Goal: Transaction & Acquisition: Purchase product/service

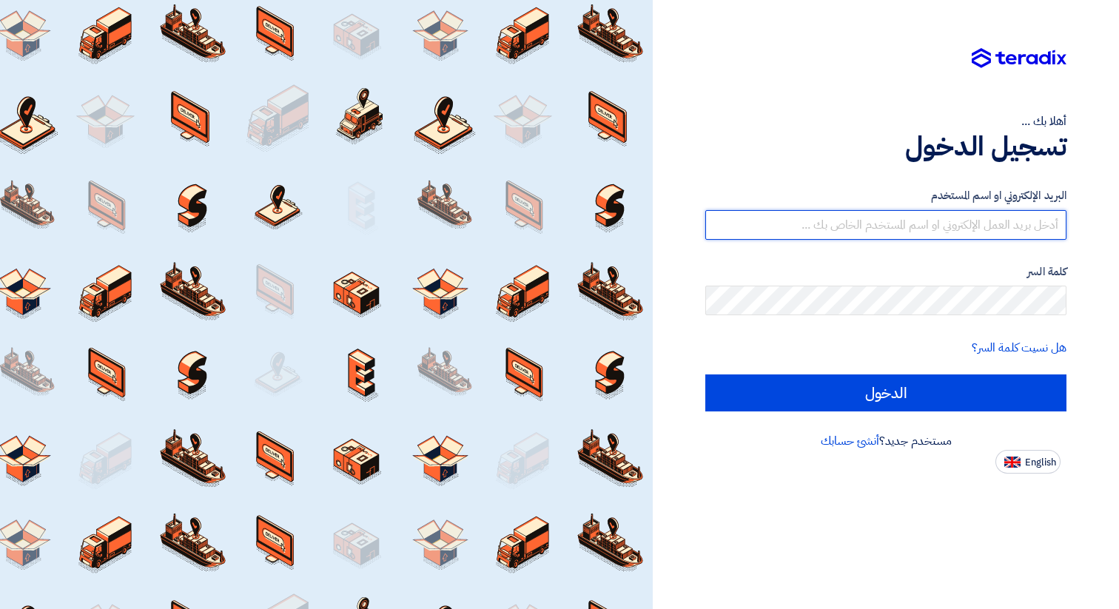
click at [902, 225] on input "text" at bounding box center [885, 225] width 361 height 30
type input "[PERSON_NAME][DOMAIN_NAME][EMAIL_ADDRESS][DOMAIN_NAME]"
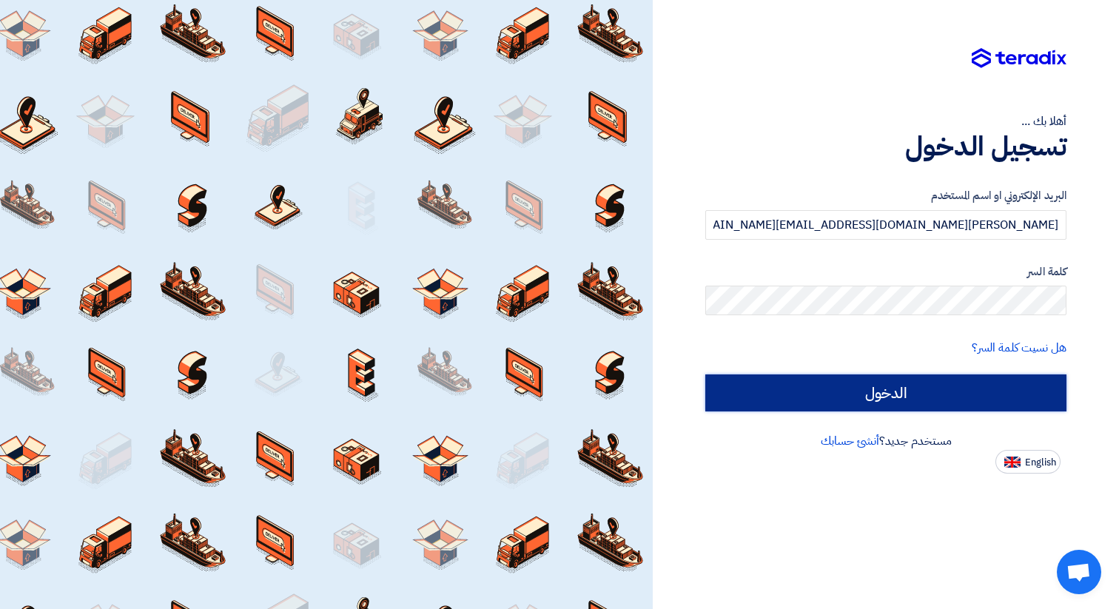
click at [920, 405] on input "الدخول" at bounding box center [885, 392] width 361 height 37
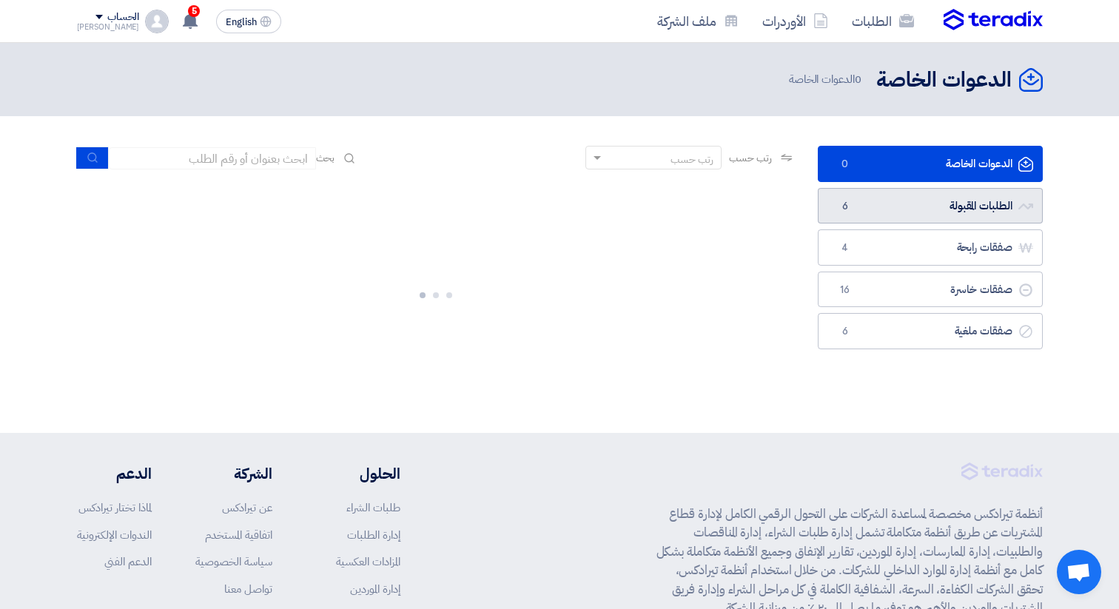
click at [941, 200] on link "الطلبات المقبولة الطلبات المقبولة 6" at bounding box center [930, 206] width 225 height 36
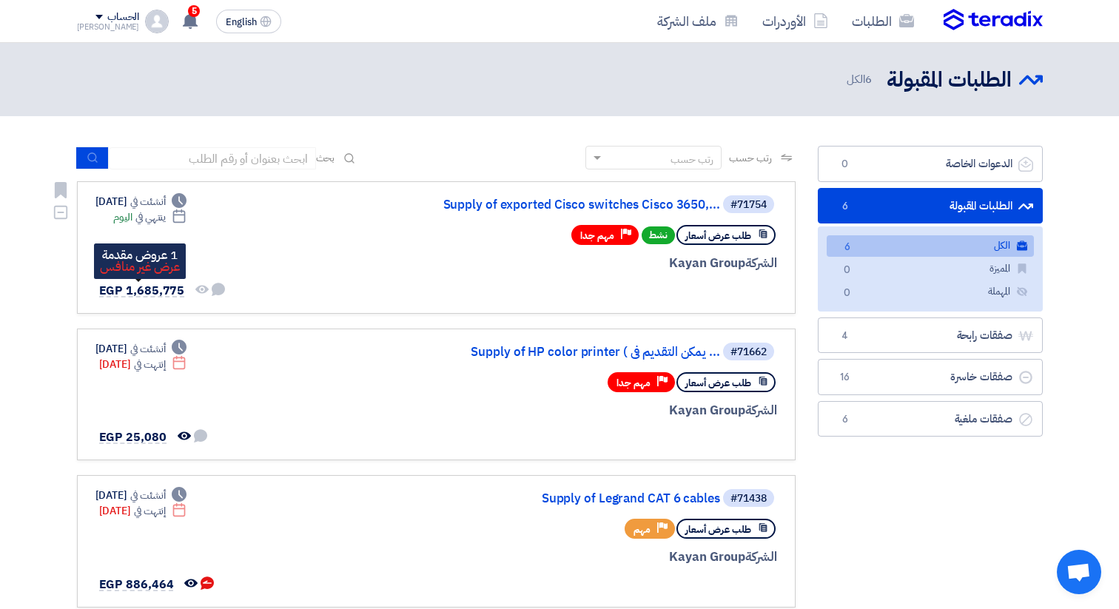
click at [158, 289] on span "EGP 1,685,775" at bounding box center [142, 291] width 86 height 18
click at [183, 20] on use at bounding box center [190, 21] width 15 height 16
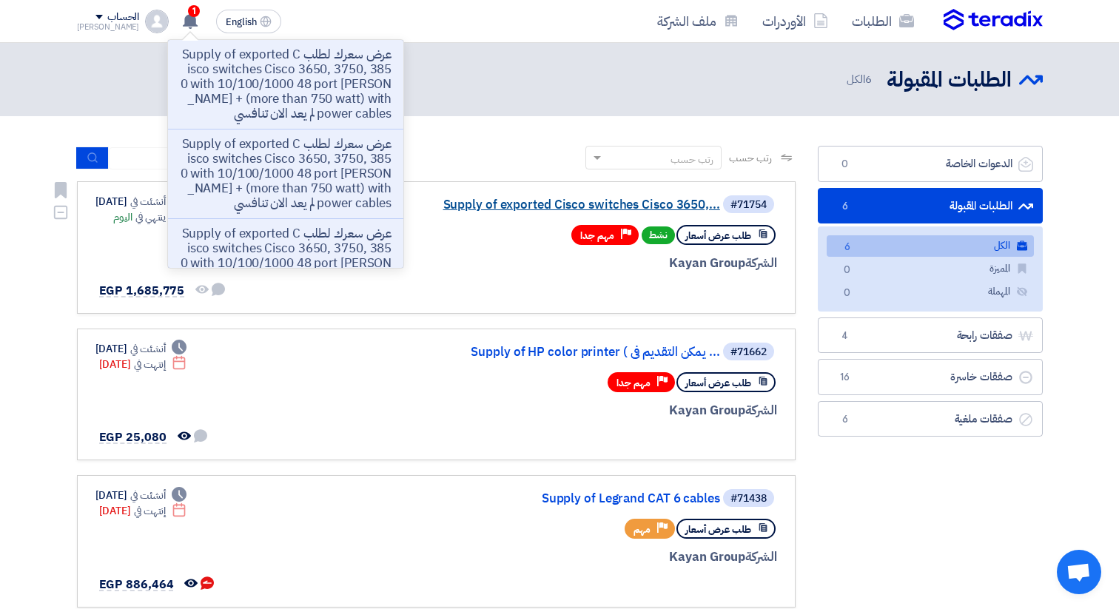
click at [609, 204] on link "Supply of exported Cisco switches Cisco 3650,..." at bounding box center [572, 204] width 296 height 13
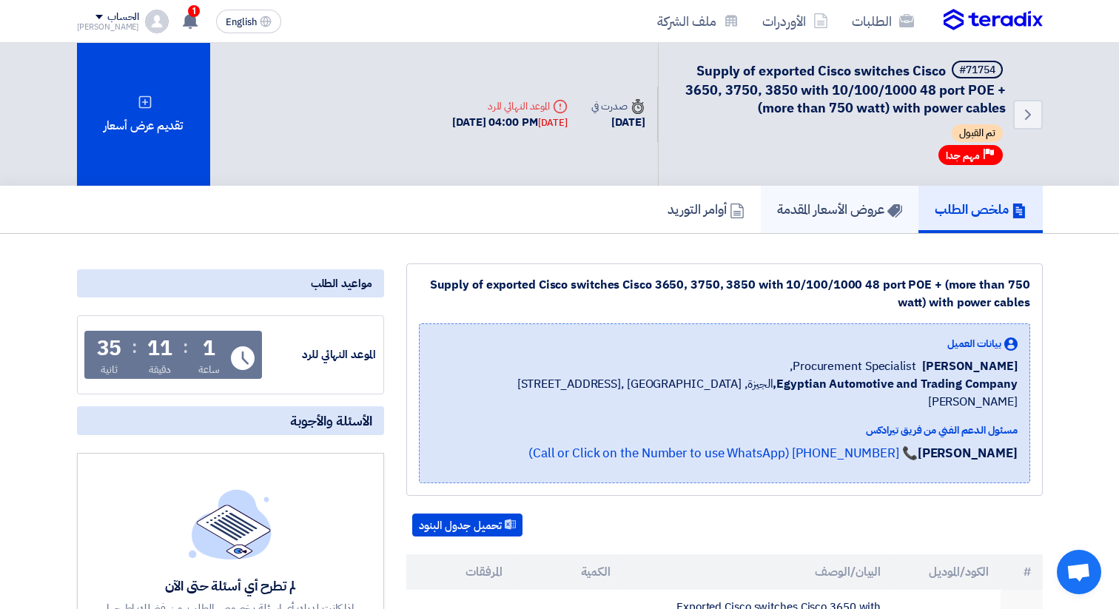
click at [827, 203] on h5 "عروض الأسعار المقدمة" at bounding box center [839, 209] width 125 height 17
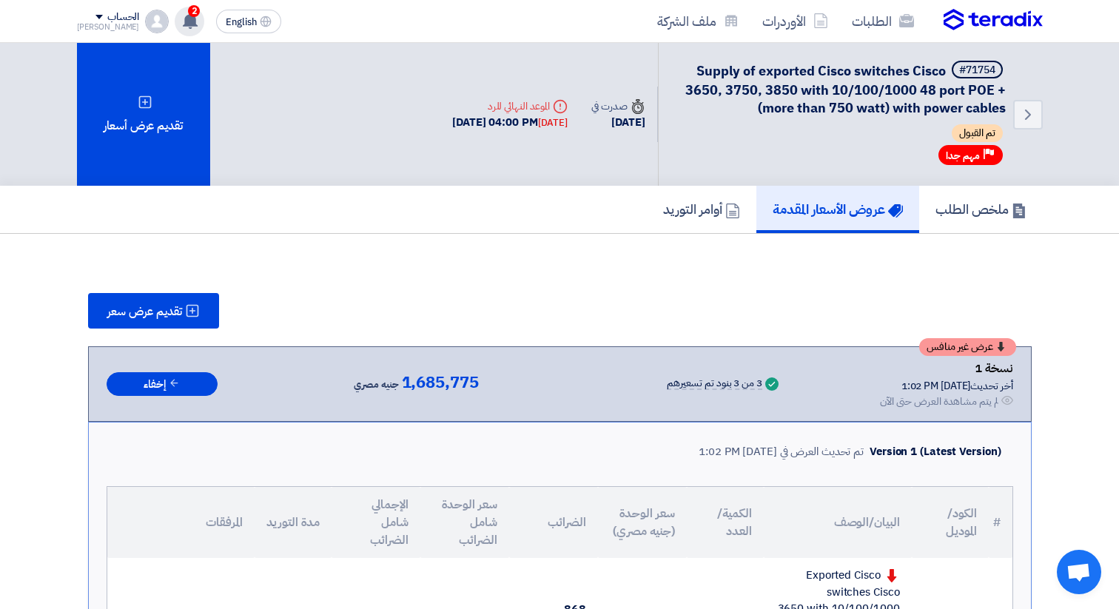
click at [188, 13] on span "2" at bounding box center [194, 11] width 12 height 12
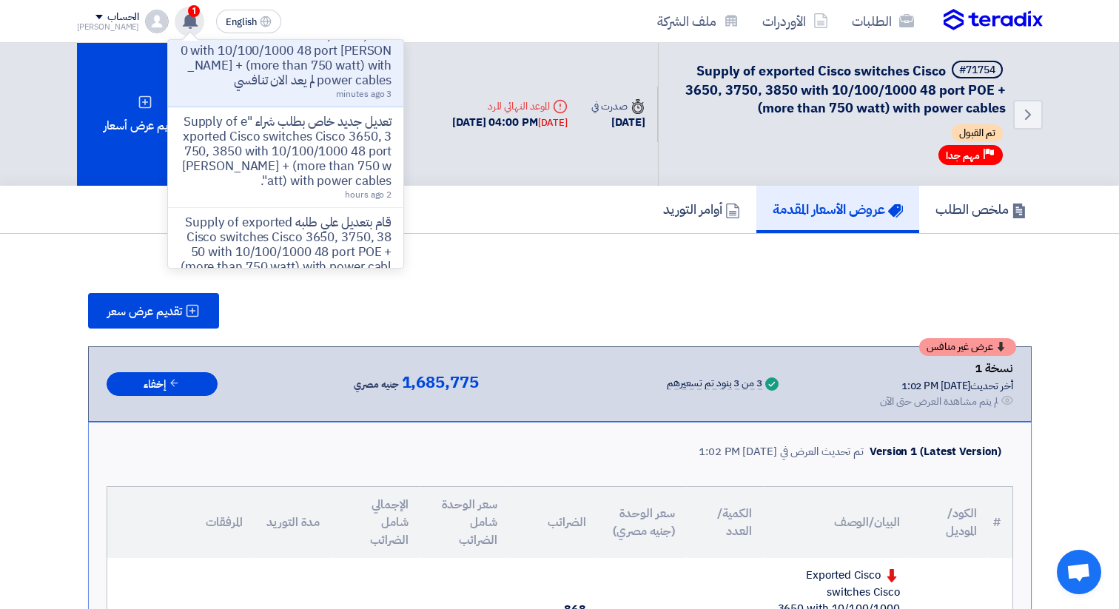
scroll to position [810, 0]
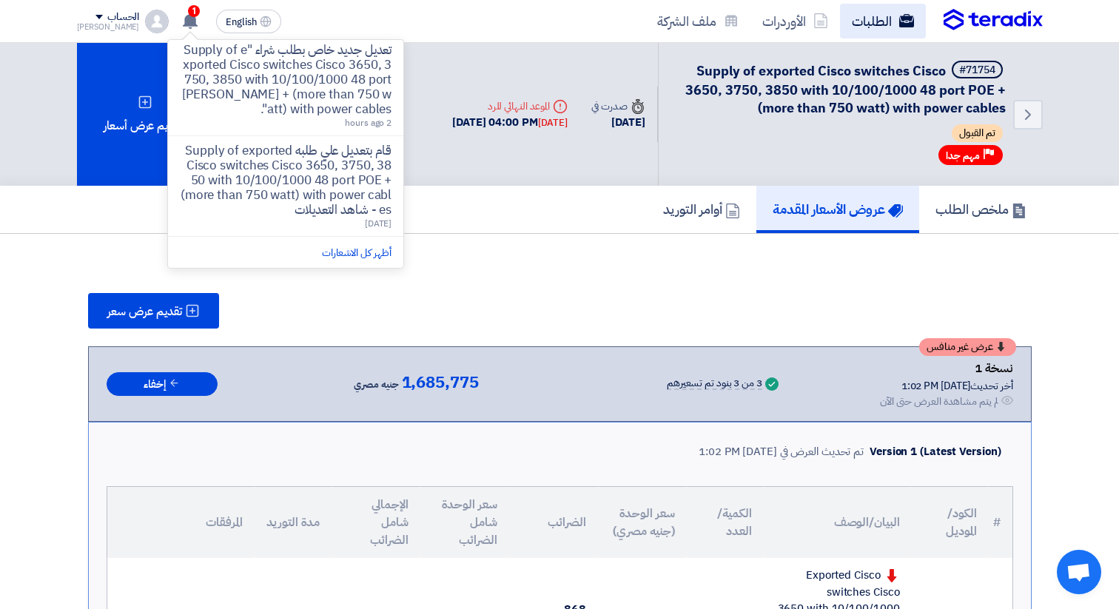
click at [870, 24] on link "الطلبات" at bounding box center [883, 21] width 86 height 35
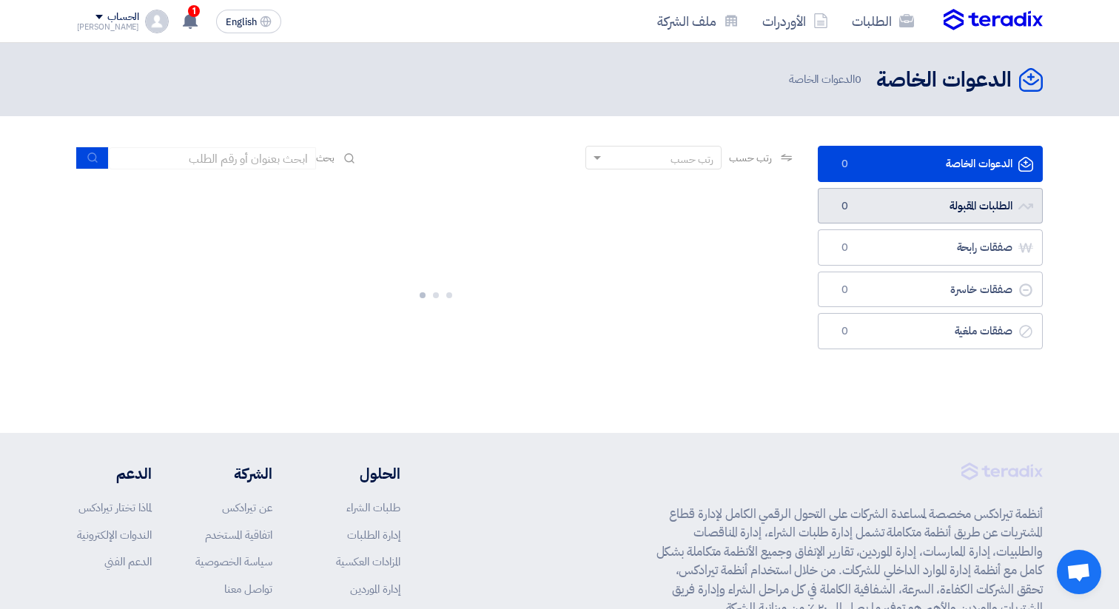
click at [964, 206] on link "الطلبات المقبولة الطلبات المقبولة 0" at bounding box center [930, 206] width 225 height 36
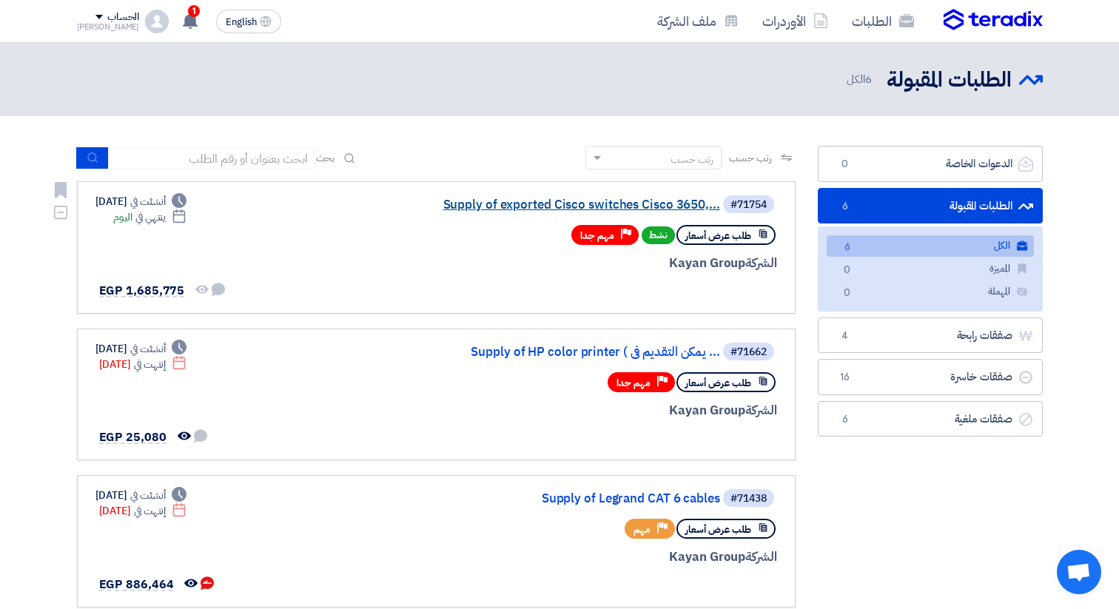
click at [606, 204] on link "Supply of exported Cisco switches Cisco 3650,..." at bounding box center [572, 204] width 296 height 13
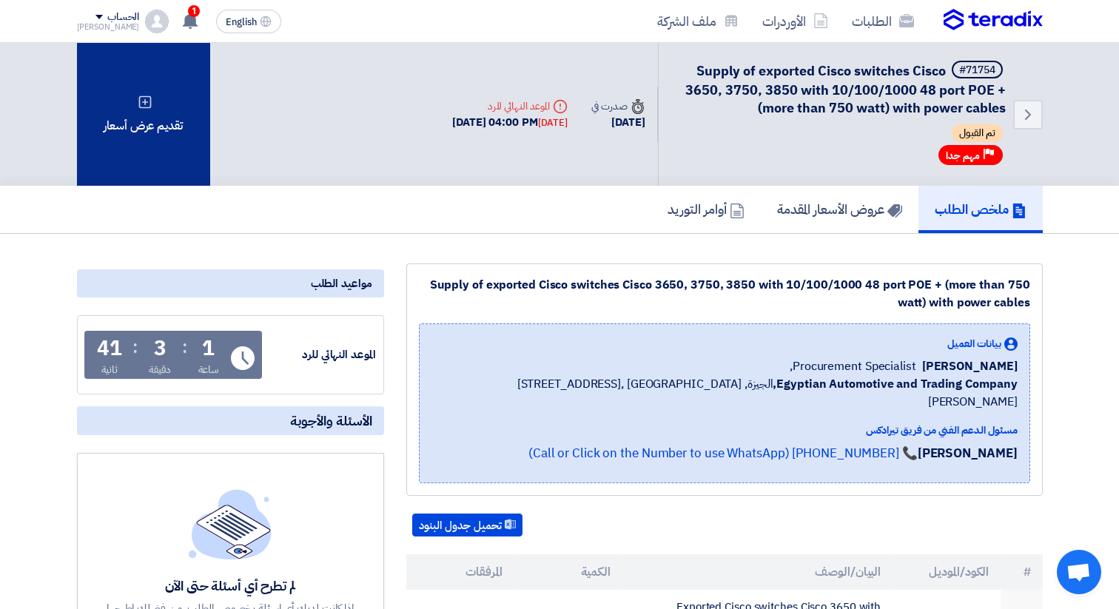
click at [141, 152] on div "تقديم عرض أسعار" at bounding box center [143, 114] width 133 height 143
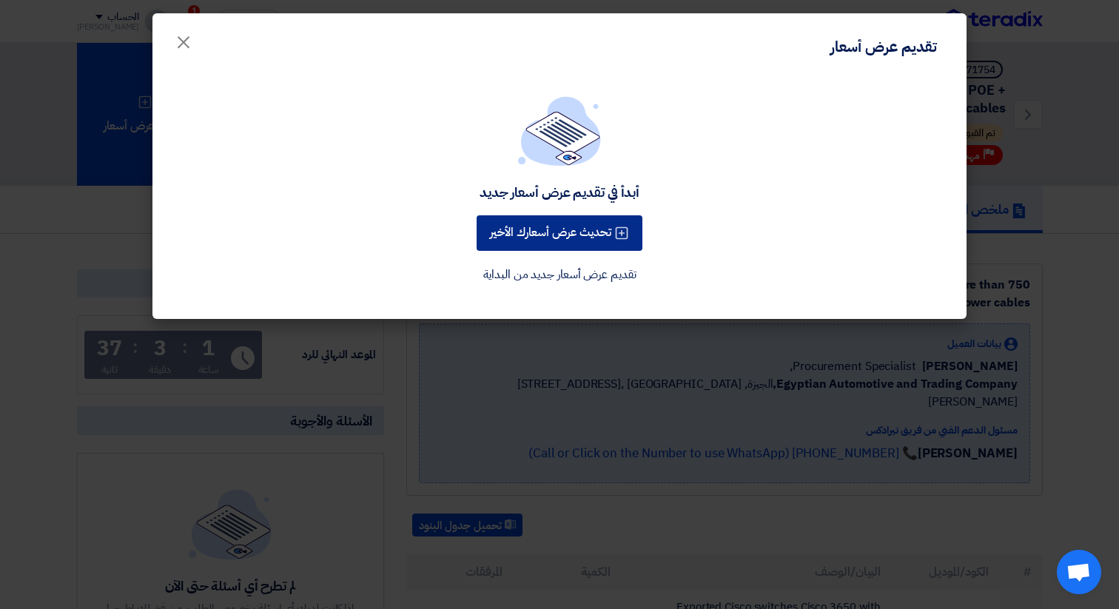
click at [542, 231] on button "تحديث عرض أسعارك الأخير" at bounding box center [560, 233] width 166 height 36
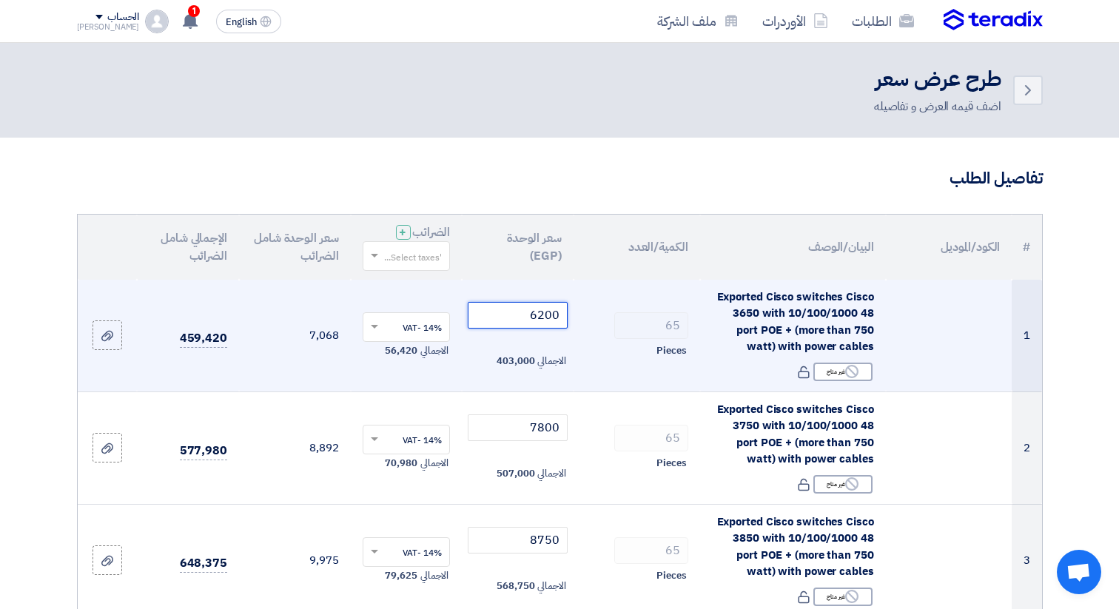
click at [525, 317] on input "6200" at bounding box center [518, 315] width 100 height 27
click at [545, 313] on input "6200" at bounding box center [518, 315] width 100 height 27
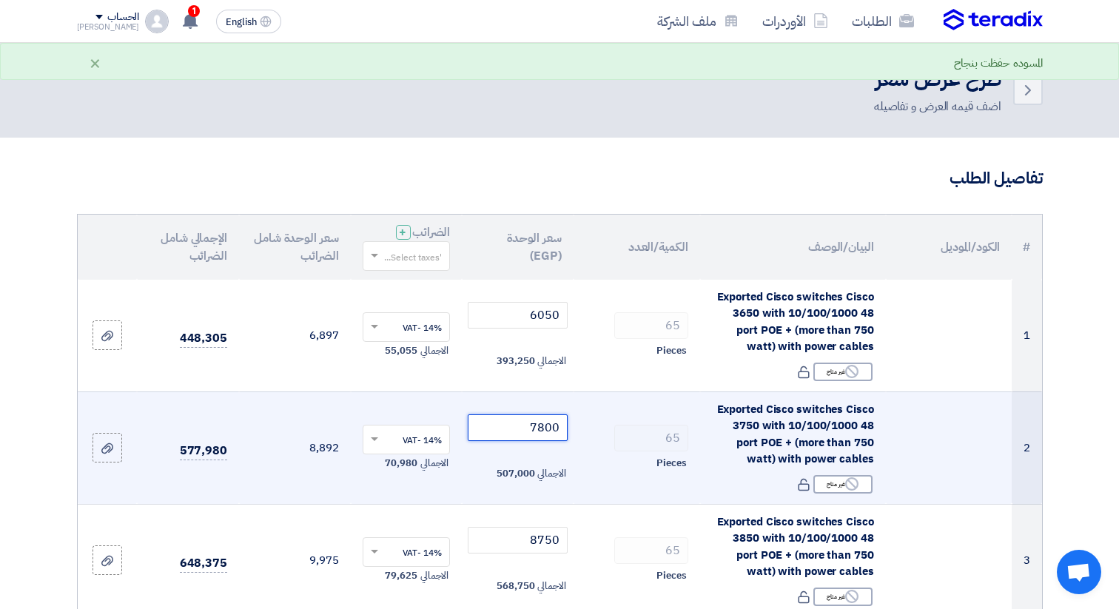
click at [497, 425] on input "7800" at bounding box center [518, 427] width 100 height 27
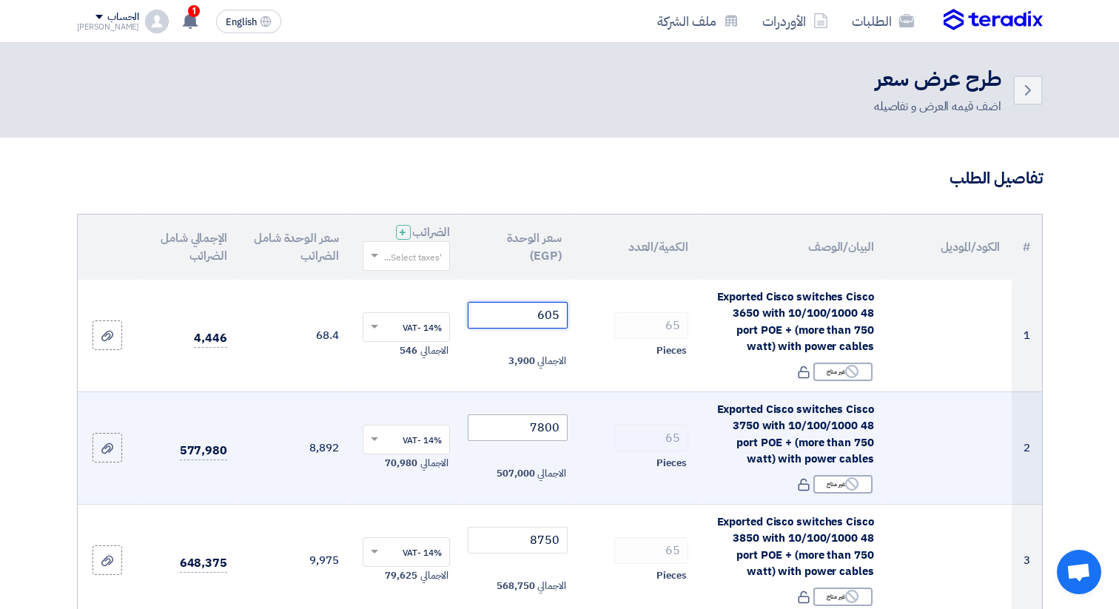
type input "6050"
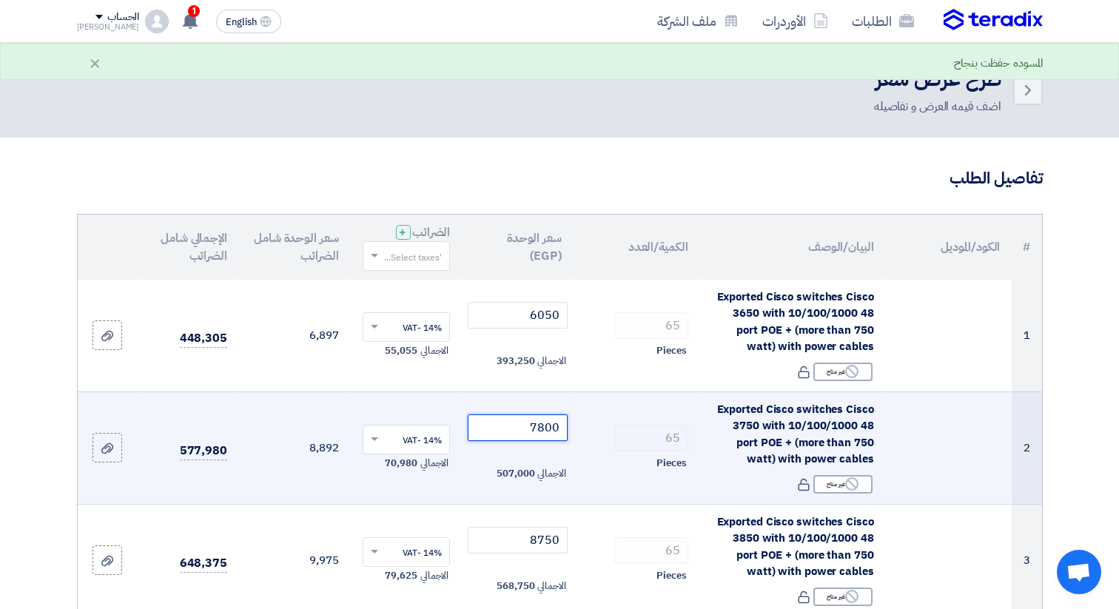
click at [537, 423] on input "7800" at bounding box center [518, 427] width 100 height 27
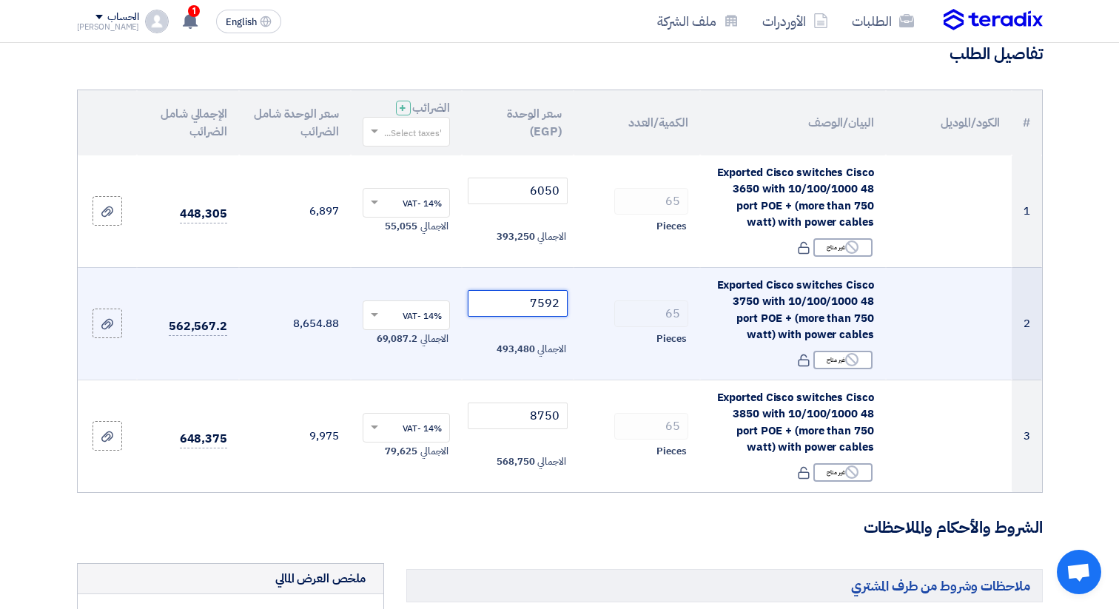
scroll to position [137, 0]
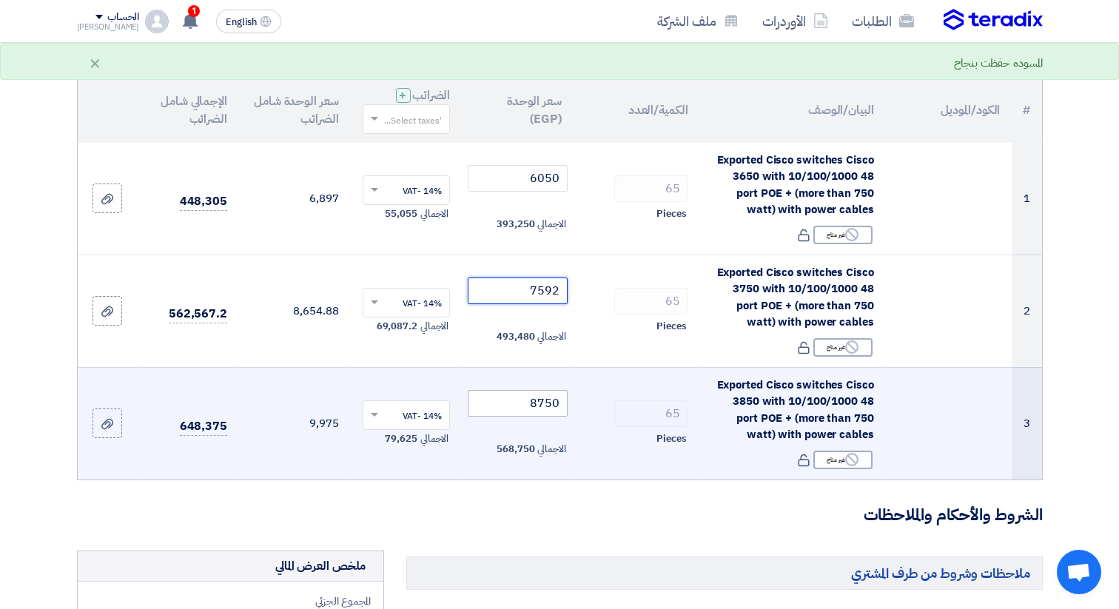
type input "7592"
click at [521, 400] on input "8750" at bounding box center [518, 403] width 100 height 27
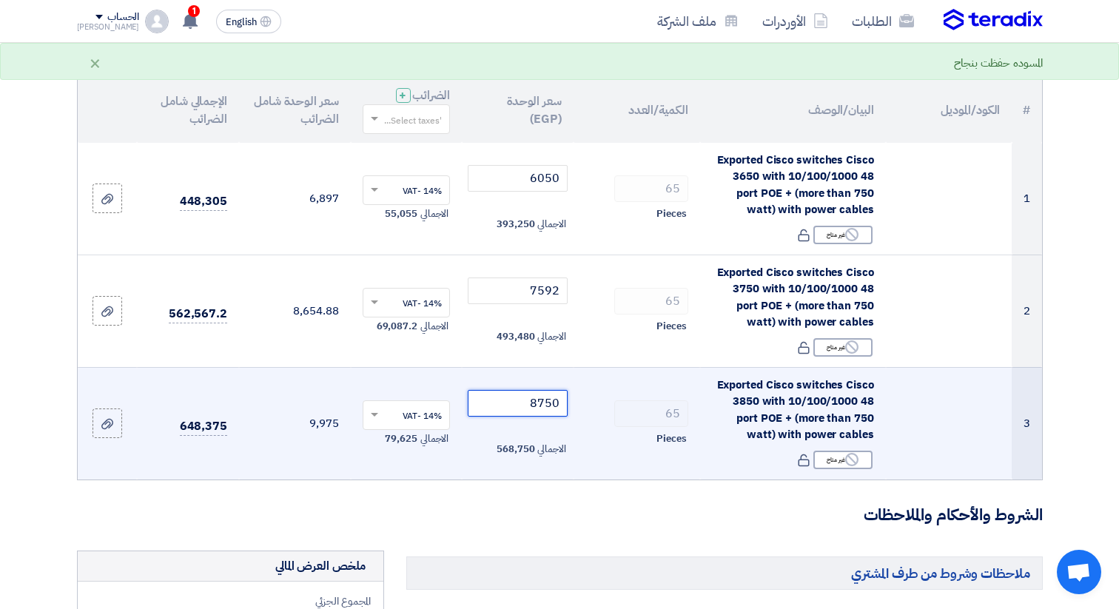
click at [551, 400] on input "8750" at bounding box center [518, 403] width 100 height 27
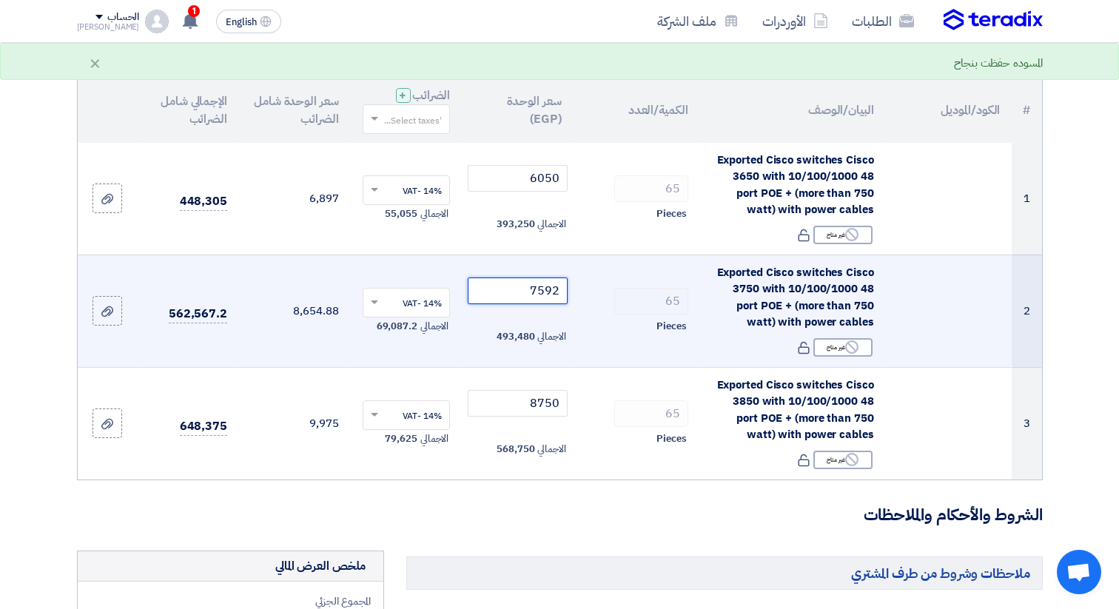
click at [512, 288] on input "7592" at bounding box center [518, 291] width 100 height 27
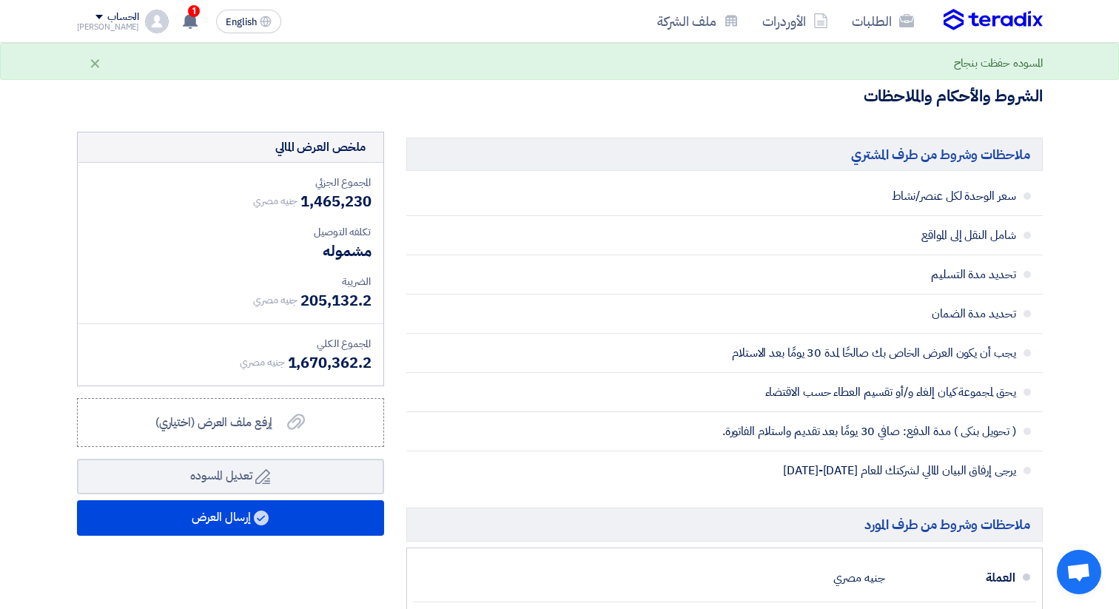
scroll to position [559, 0]
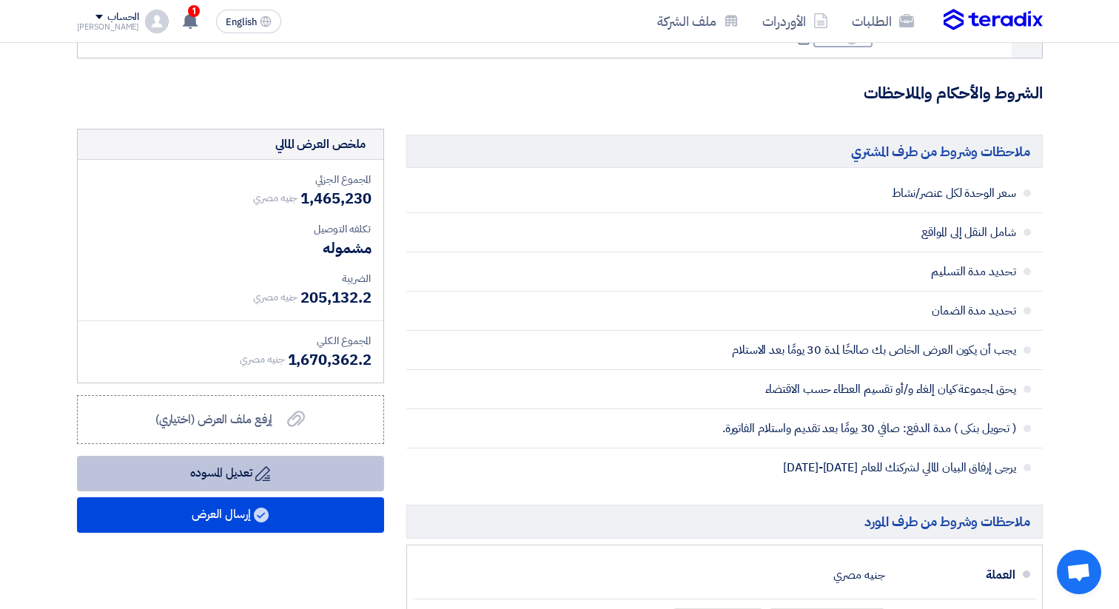
type input "6200"
click at [243, 476] on button "Draft تعديل المسوده" at bounding box center [230, 474] width 307 height 36
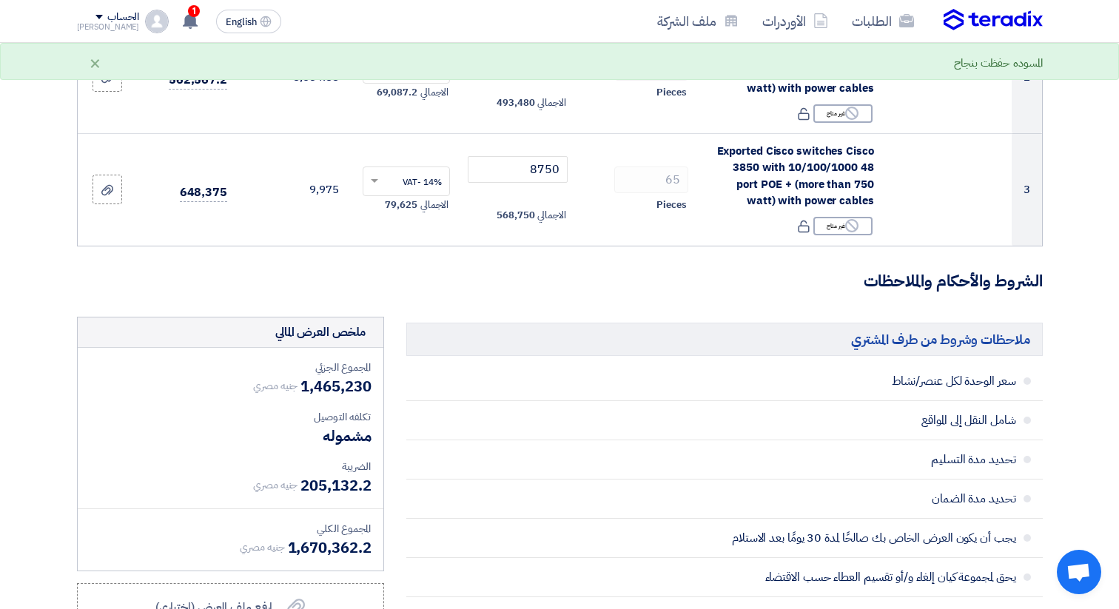
scroll to position [0, 0]
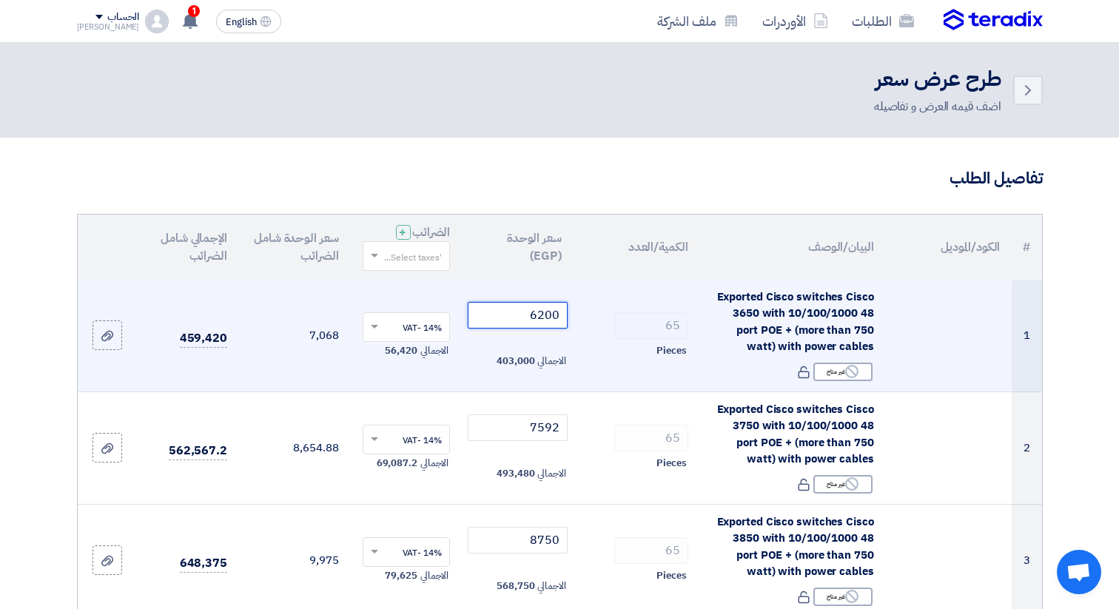
click at [548, 323] on input "6200" at bounding box center [518, 315] width 100 height 27
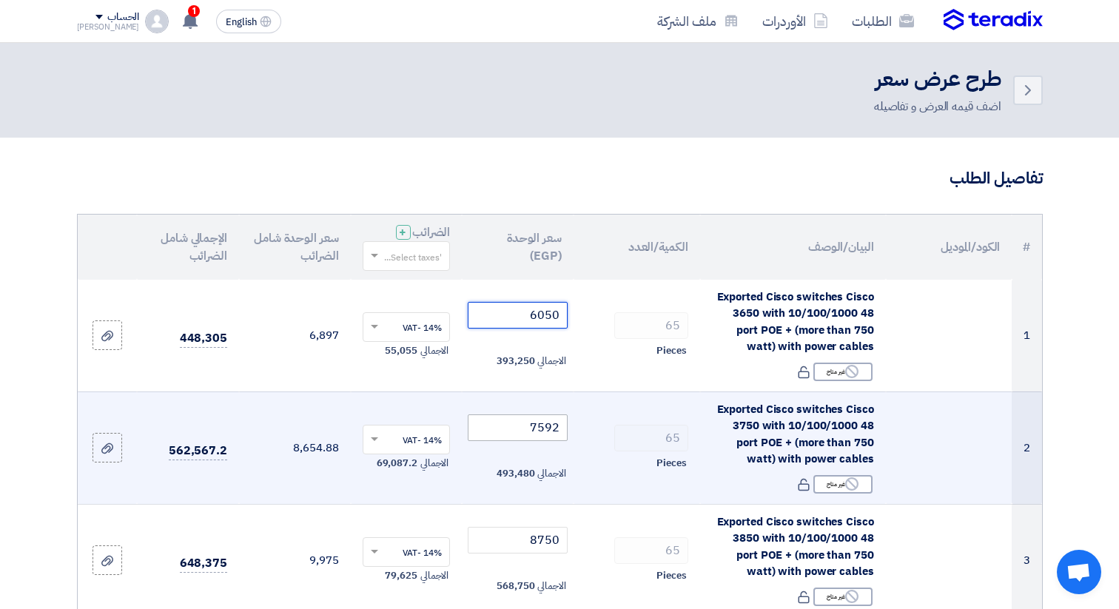
type input "6050"
click at [520, 425] on input "7592" at bounding box center [518, 427] width 100 height 27
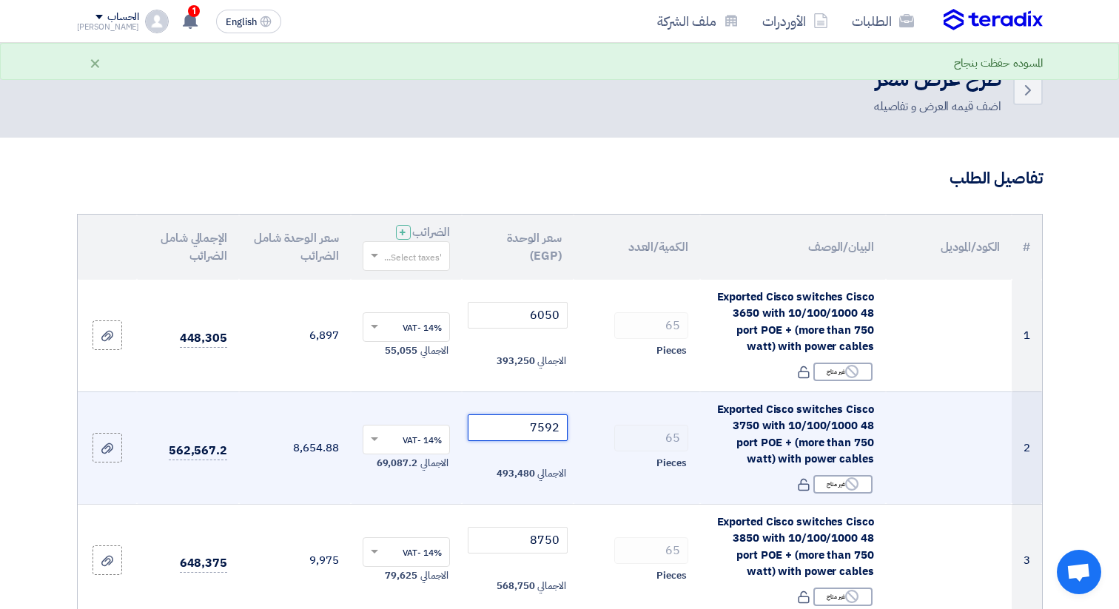
click at [520, 425] on input "7592" at bounding box center [518, 427] width 100 height 27
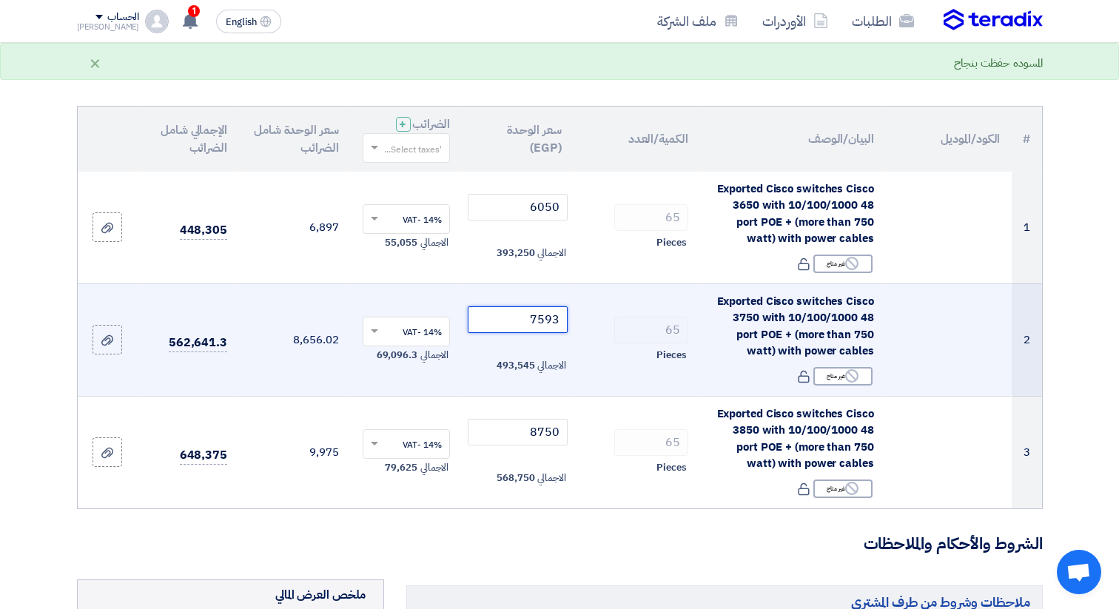
scroll to position [123, 0]
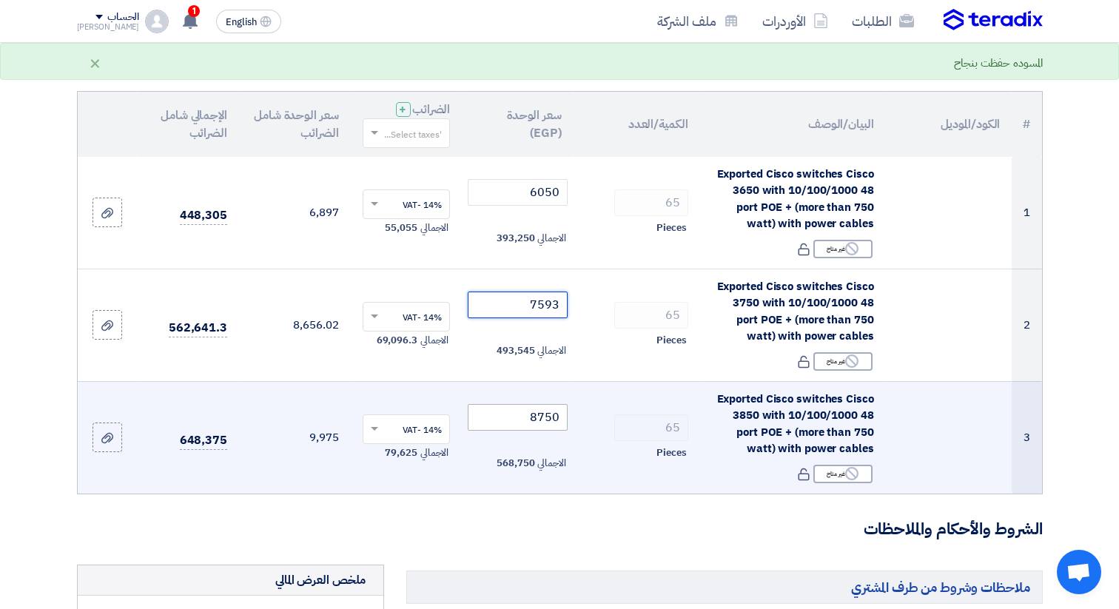
type input "7593"
click at [514, 417] on input "8750" at bounding box center [518, 417] width 100 height 27
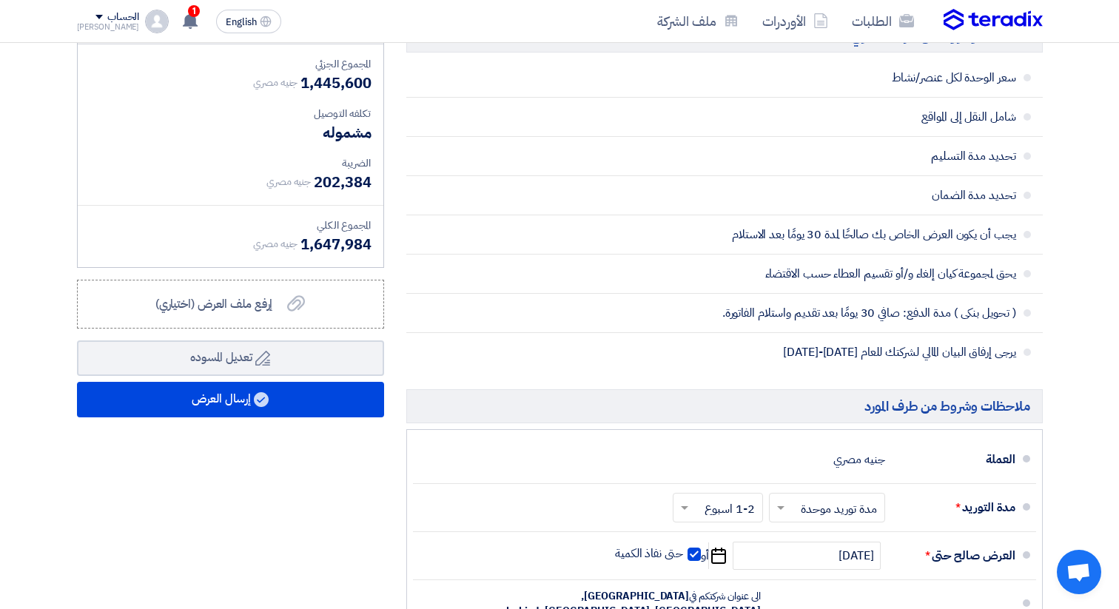
scroll to position [676, 0]
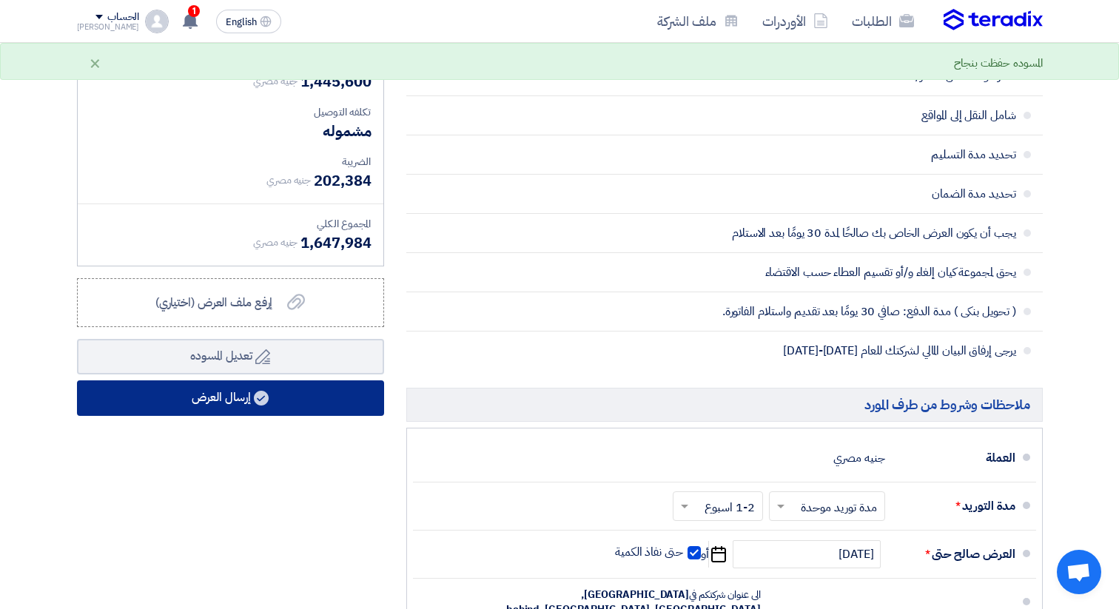
type input "8597"
click at [239, 403] on button "إرسال العرض" at bounding box center [230, 398] width 307 height 36
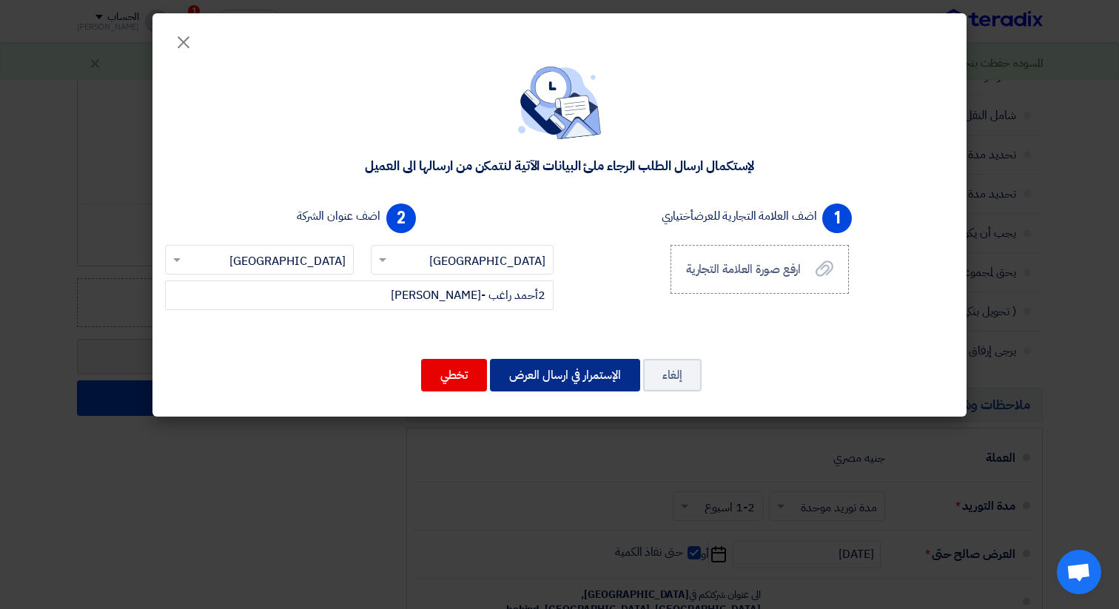
click at [579, 384] on button "الإستمرار في ارسال العرض" at bounding box center [565, 375] width 150 height 33
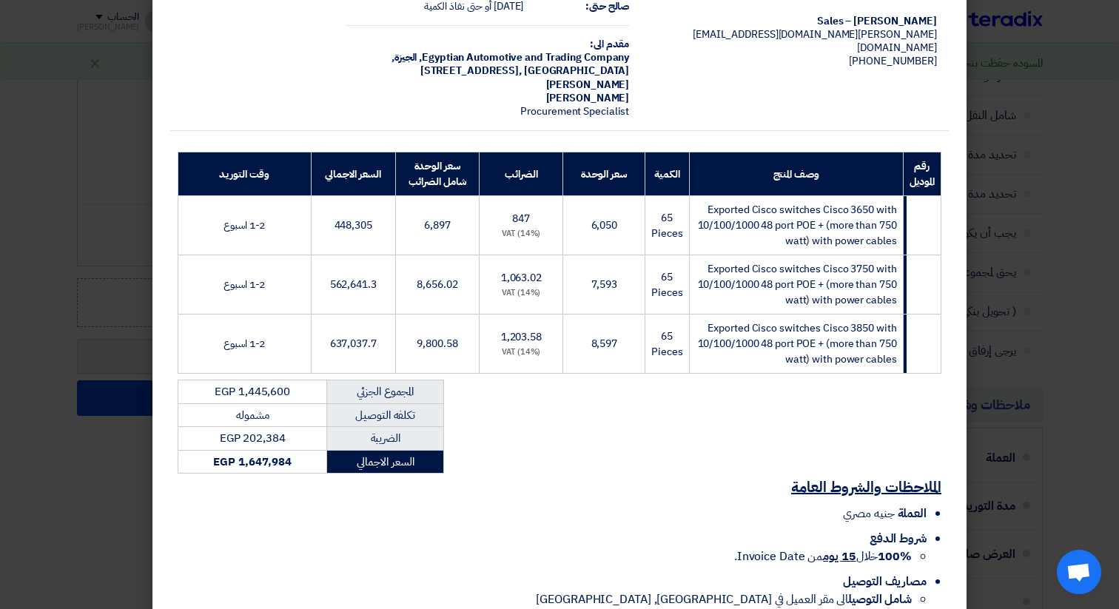
scroll to position [178, 0]
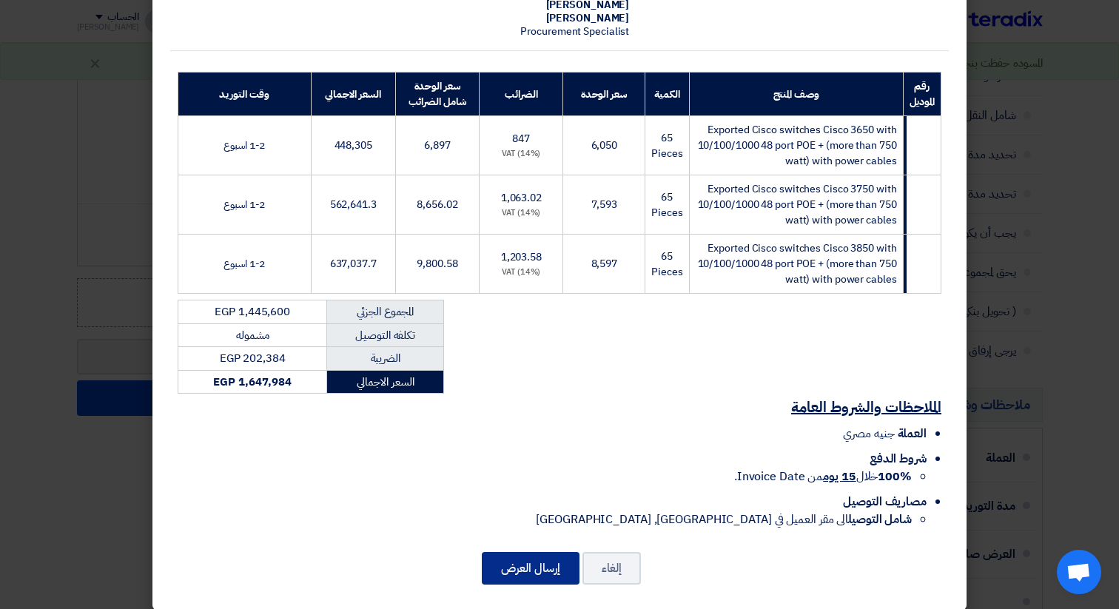
click at [522, 559] on button "إرسال العرض" at bounding box center [531, 568] width 98 height 33
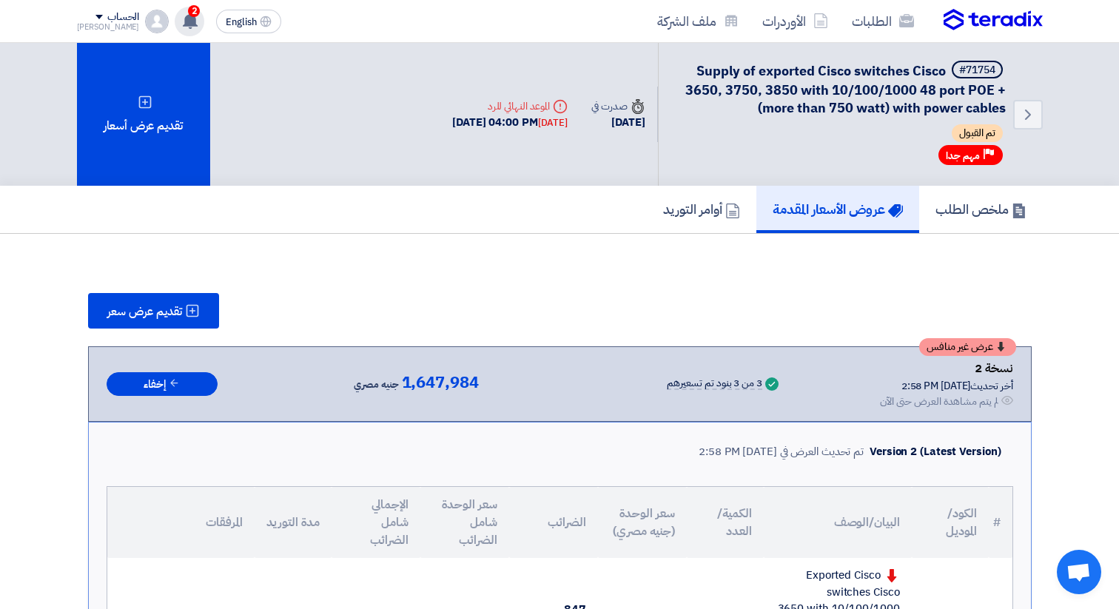
click at [183, 21] on use at bounding box center [190, 21] width 15 height 16
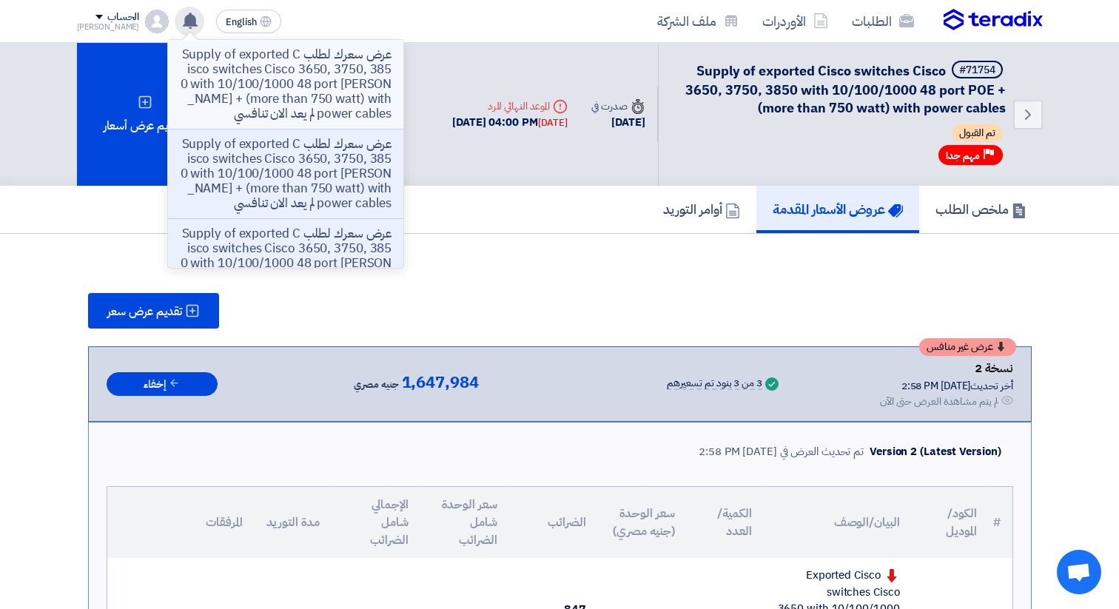
click at [236, 71] on p "عرض سعرك لطلب Supply of exported Cisco switches Cisco 3650, 3750, 3850 with 10/…" at bounding box center [286, 84] width 212 height 74
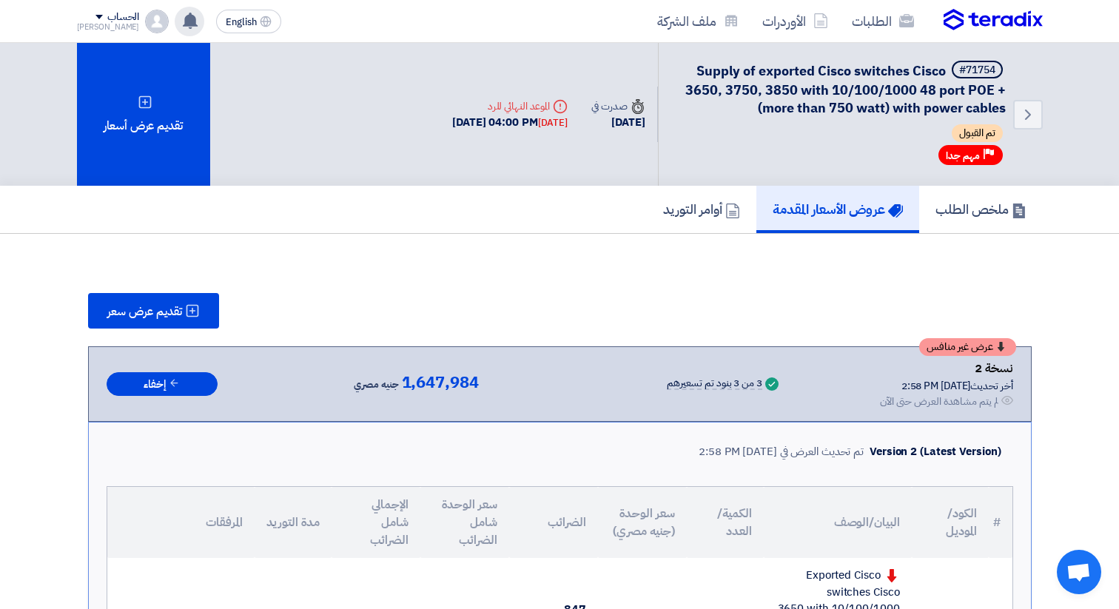
click at [183, 25] on use at bounding box center [190, 21] width 15 height 16
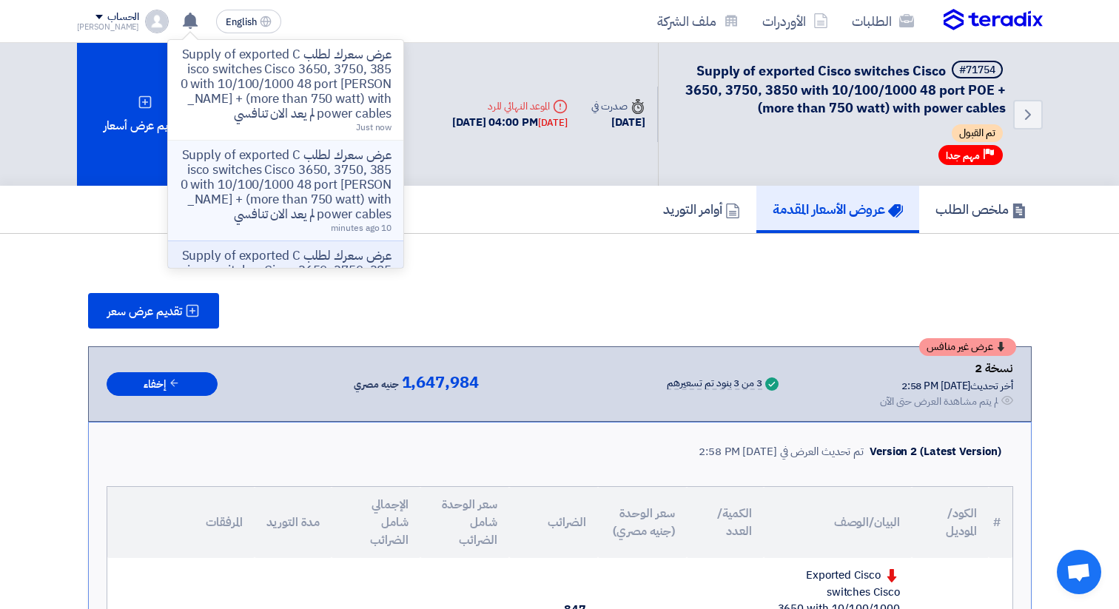
click at [257, 175] on p "عرض سعرك لطلب Supply of exported Cisco switches Cisco 3650, 3750, 3850 with 10/…" at bounding box center [286, 185] width 212 height 74
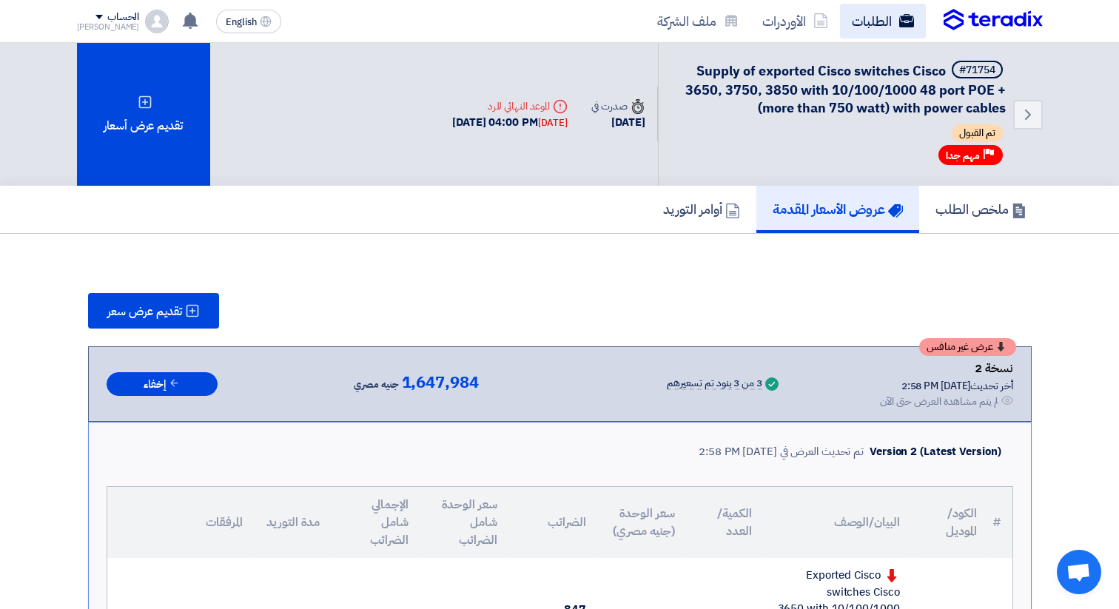
click at [874, 27] on link "الطلبات" at bounding box center [883, 21] width 86 height 35
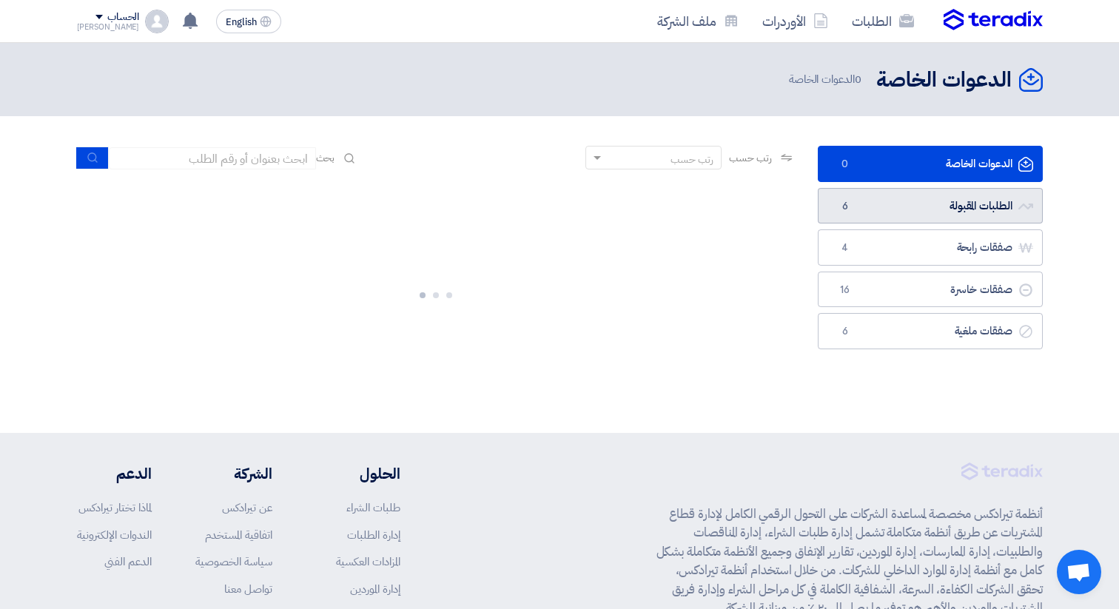
click at [944, 215] on link "الطلبات المقبولة الطلبات المقبولة 6" at bounding box center [930, 206] width 225 height 36
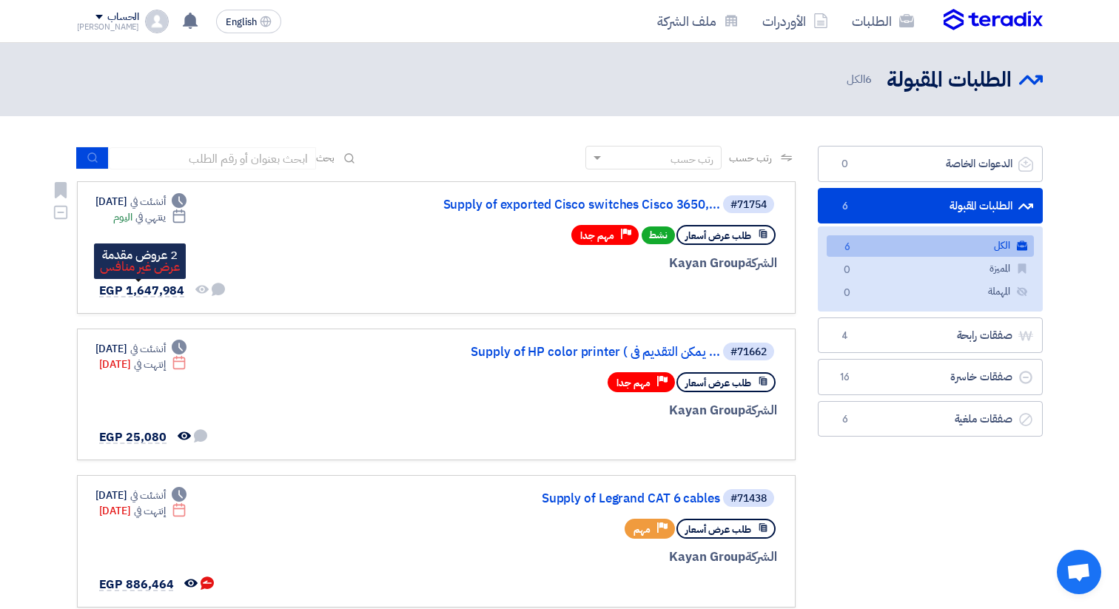
click at [149, 287] on span "EGP 1,647,984" at bounding box center [142, 291] width 86 height 18
click at [537, 205] on link "Supply of exported Cisco switches Cisco 3650,..." at bounding box center [572, 204] width 296 height 13
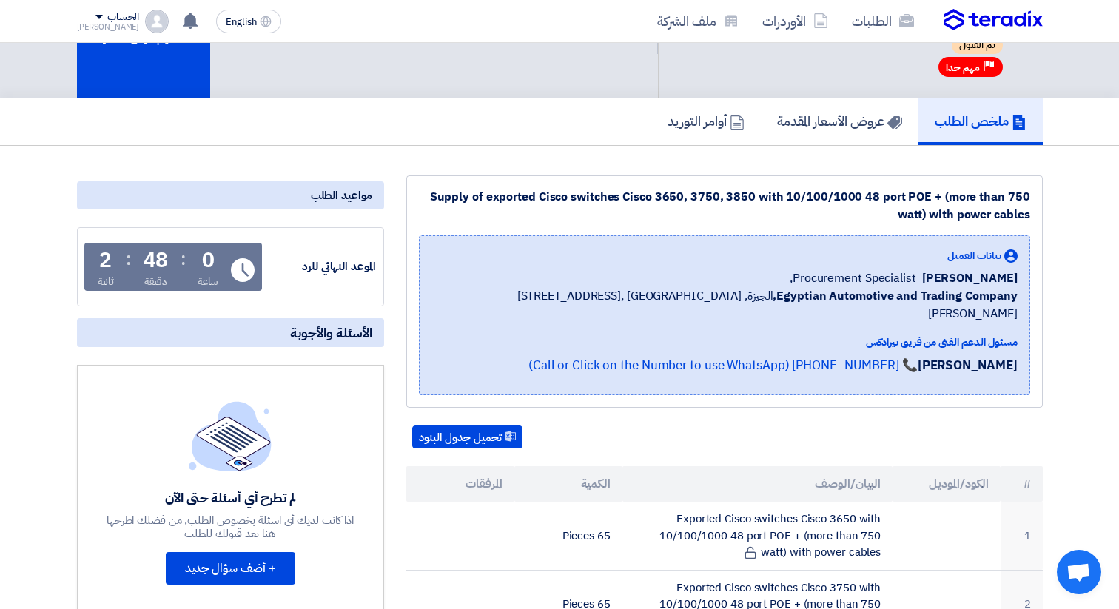
scroll to position [120, 0]
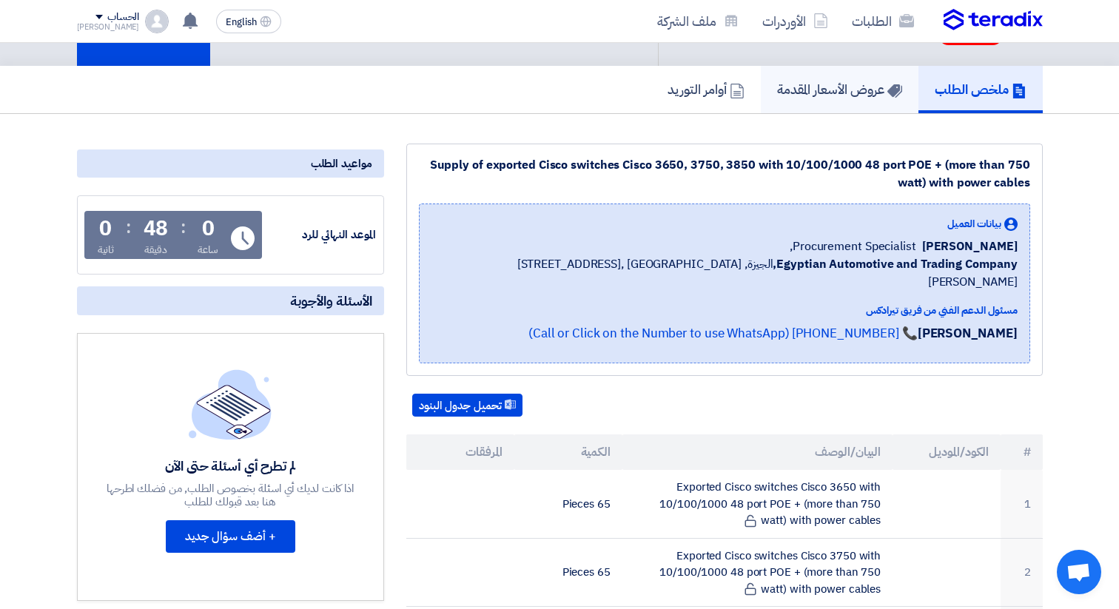
click at [821, 102] on link "عروض الأسعار المقدمة" at bounding box center [840, 89] width 158 height 47
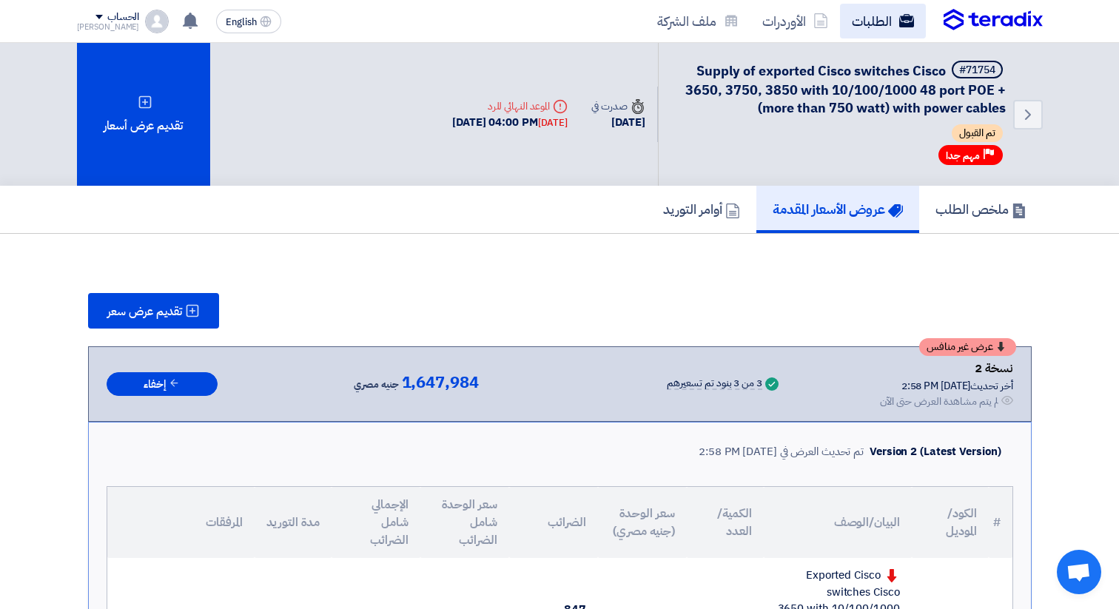
click at [882, 16] on link "الطلبات" at bounding box center [883, 21] width 86 height 35
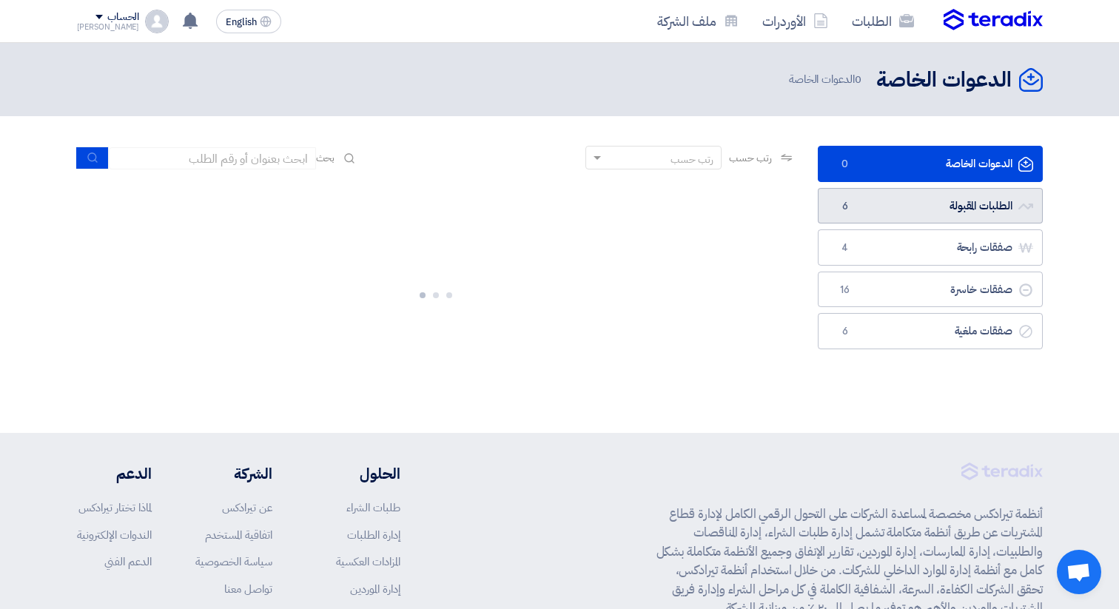
click at [909, 204] on link "الطلبات المقبولة الطلبات المقبولة 6" at bounding box center [930, 206] width 225 height 36
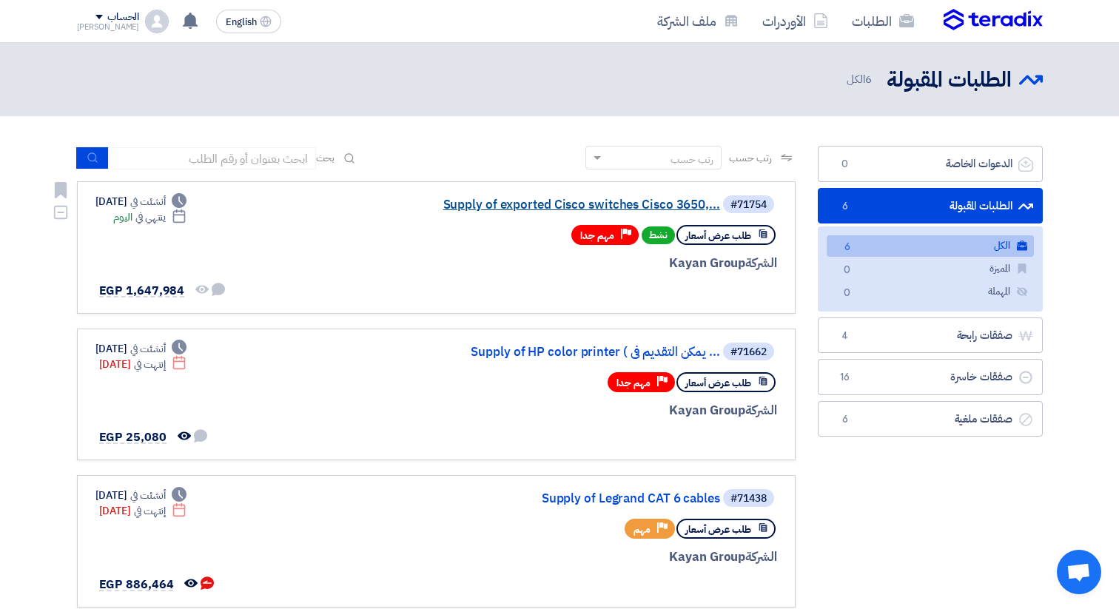
click at [643, 201] on link "Supply of exported Cisco switches Cisco 3650,..." at bounding box center [572, 204] width 296 height 13
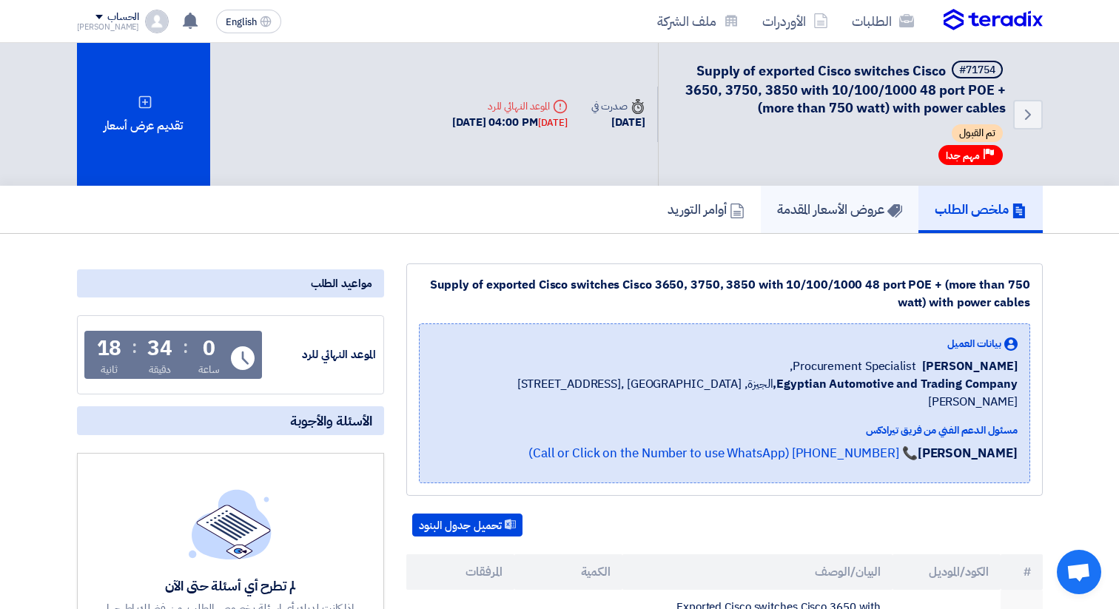
click at [814, 205] on h5 "عروض الأسعار المقدمة" at bounding box center [839, 209] width 125 height 17
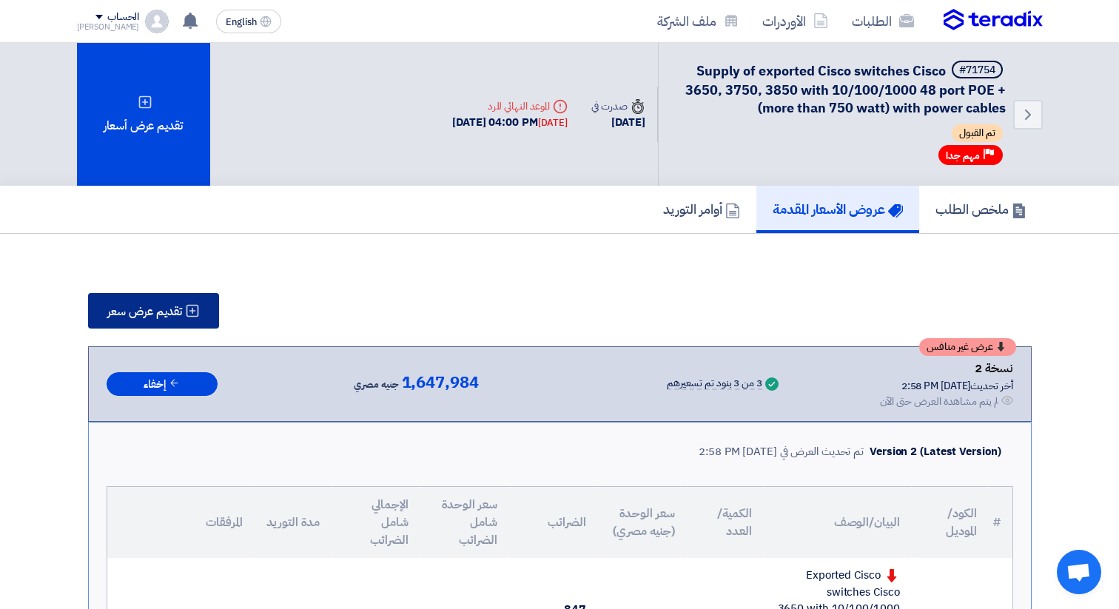
click at [166, 315] on span "تقديم عرض سعر" at bounding box center [144, 312] width 75 height 12
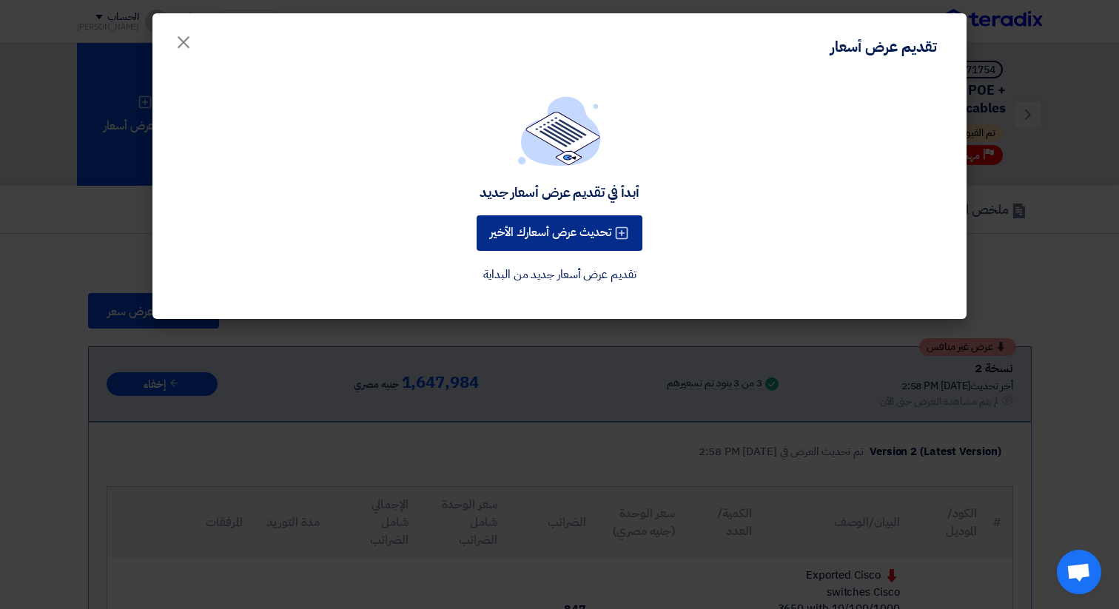
click at [542, 241] on button "تحديث عرض أسعارك الأخير" at bounding box center [560, 233] width 166 height 36
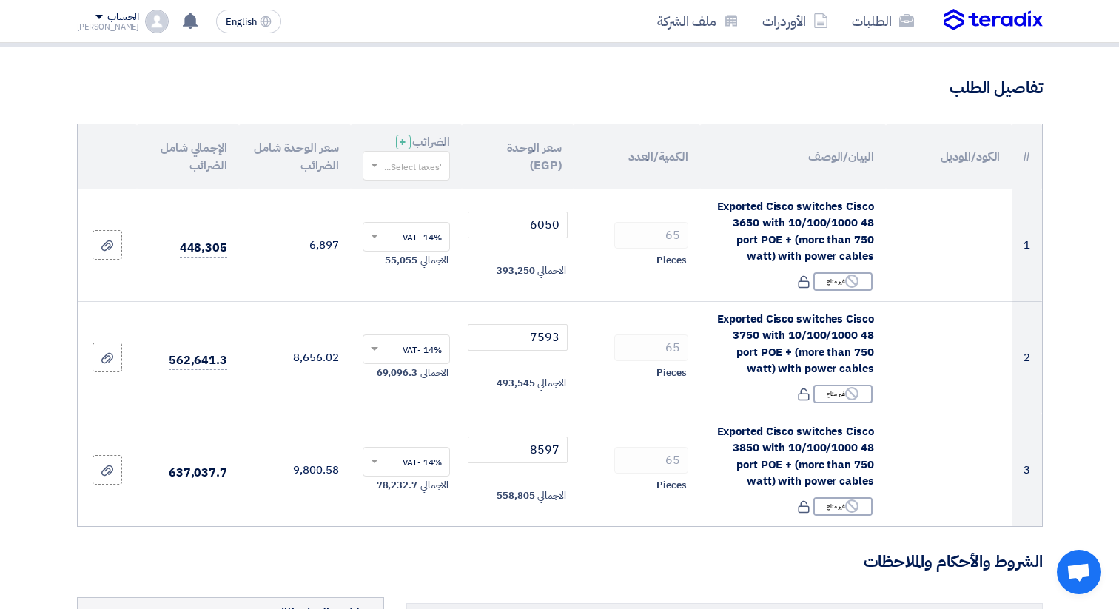
scroll to position [93, 0]
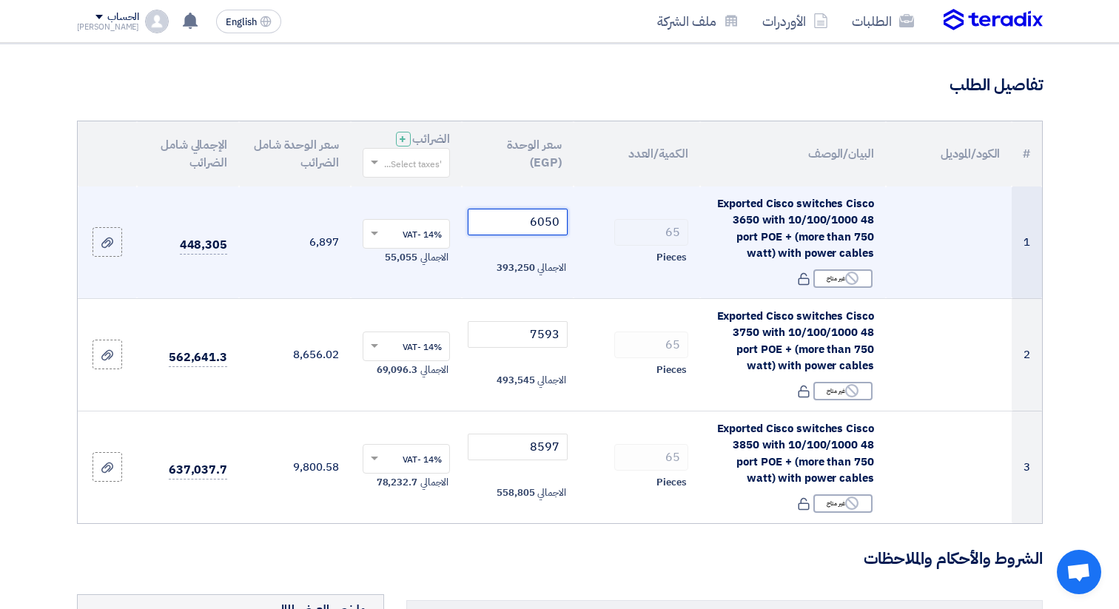
click at [539, 221] on input "6050" at bounding box center [518, 222] width 100 height 27
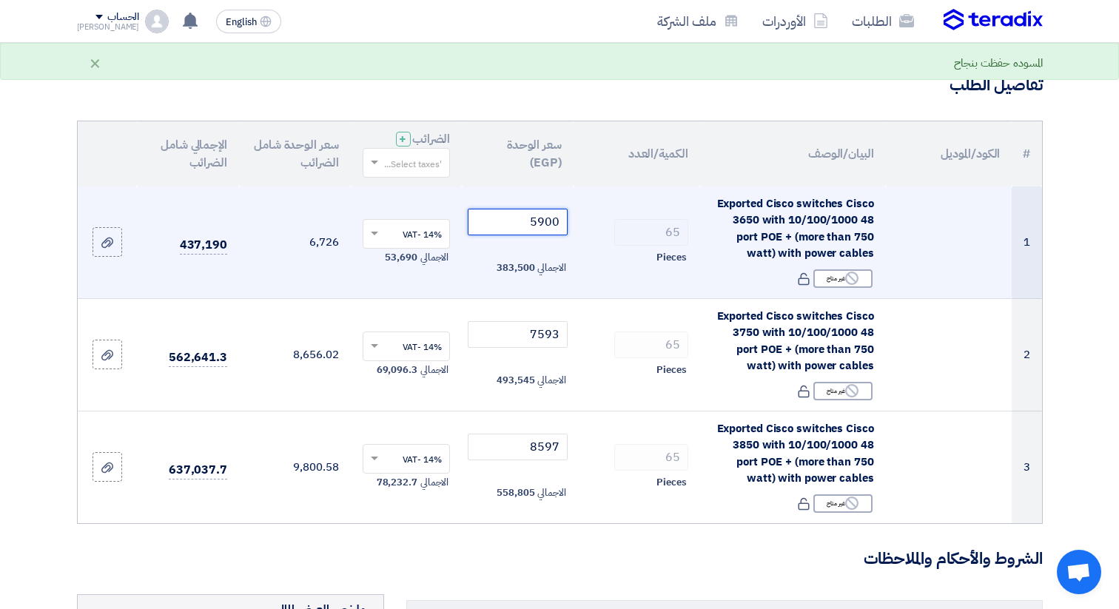
type input "5900"
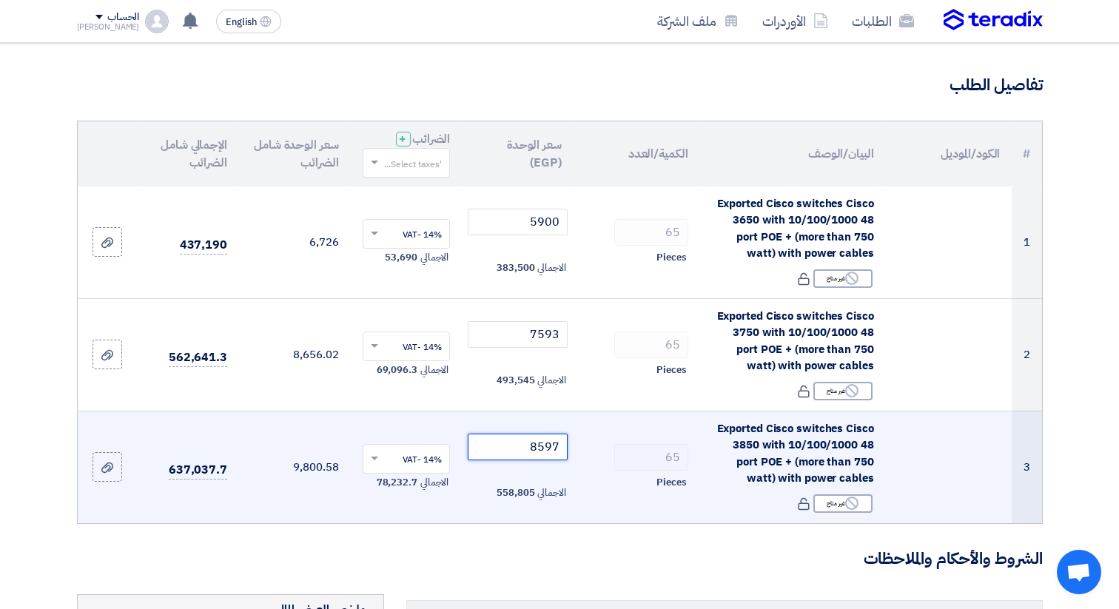
click at [520, 443] on input "8597" at bounding box center [518, 447] width 100 height 27
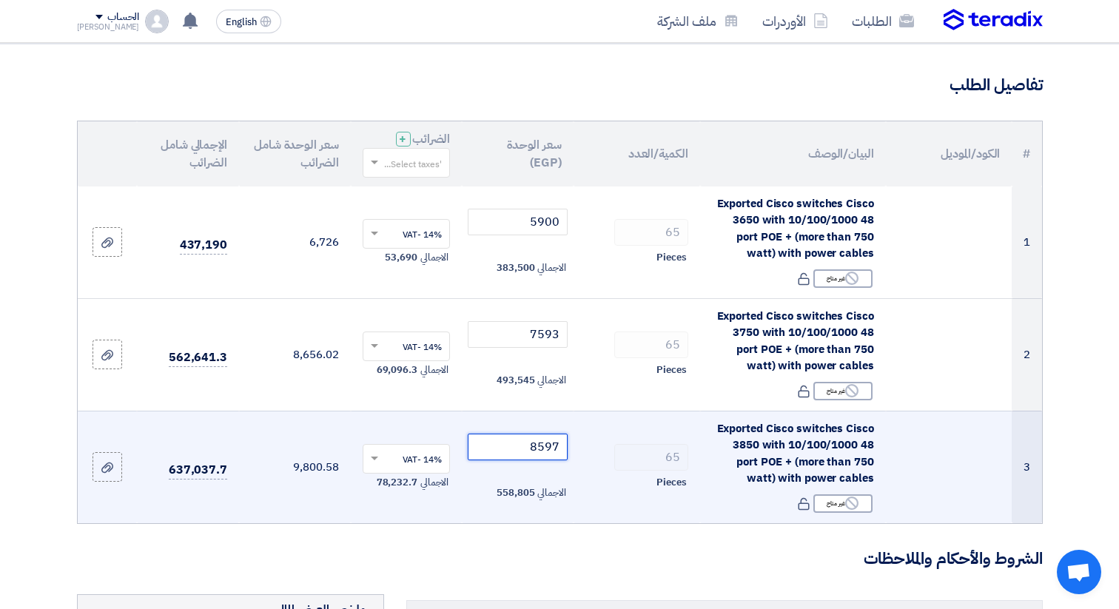
click at [520, 443] on input "8597" at bounding box center [518, 447] width 100 height 27
paste input "450"
type input "8450"
click at [597, 506] on td "65 Pieces" at bounding box center [637, 467] width 127 height 112
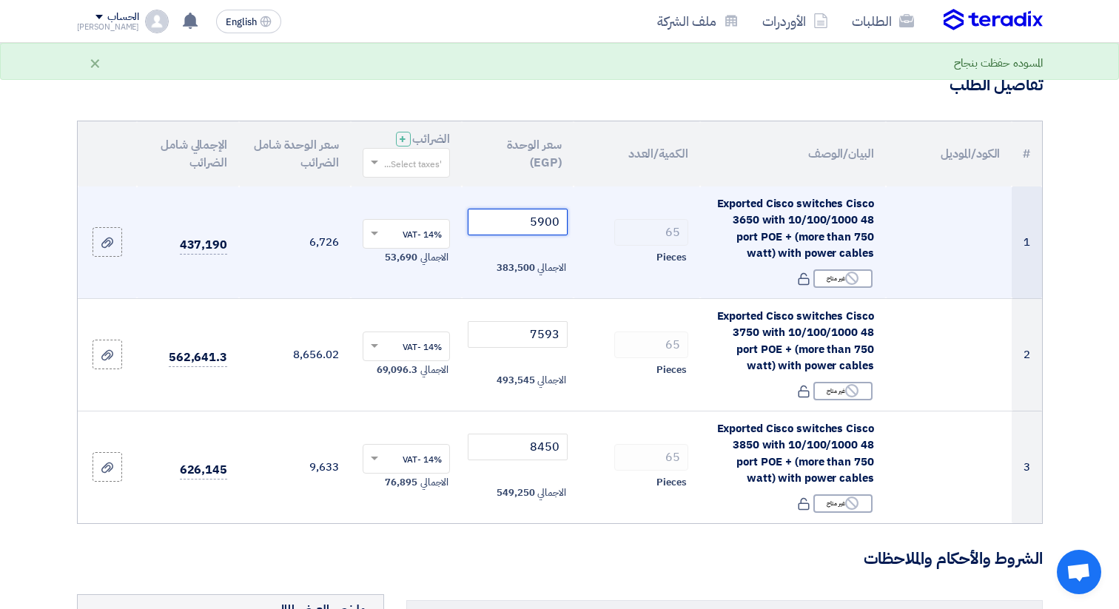
click at [534, 215] on input "5900" at bounding box center [518, 222] width 100 height 27
click at [524, 227] on input "5900" at bounding box center [518, 222] width 100 height 27
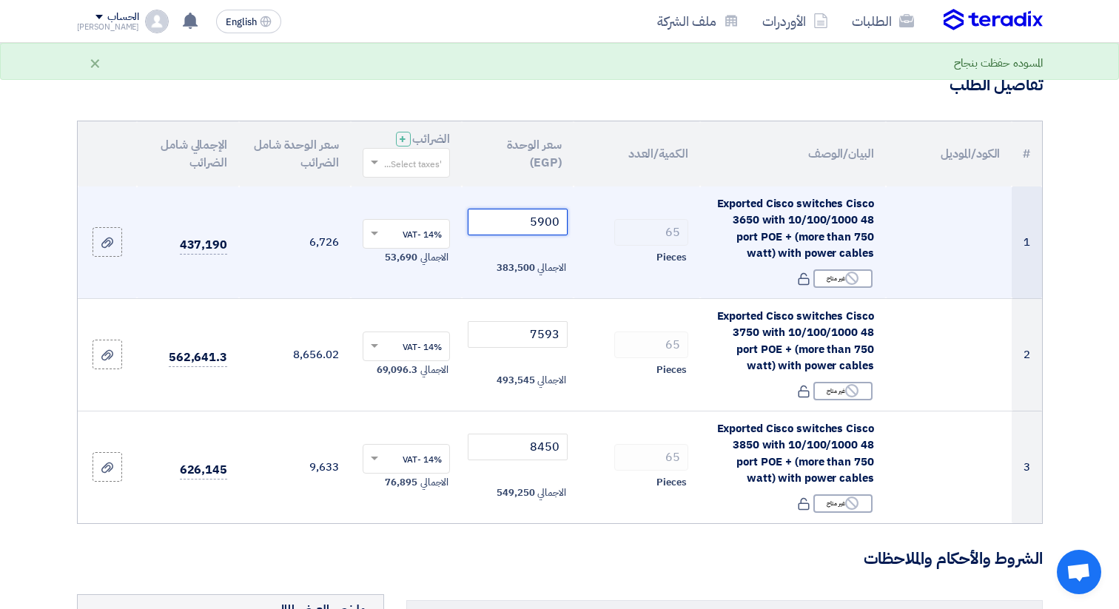
click at [524, 227] on input "5900" at bounding box center [518, 222] width 100 height 27
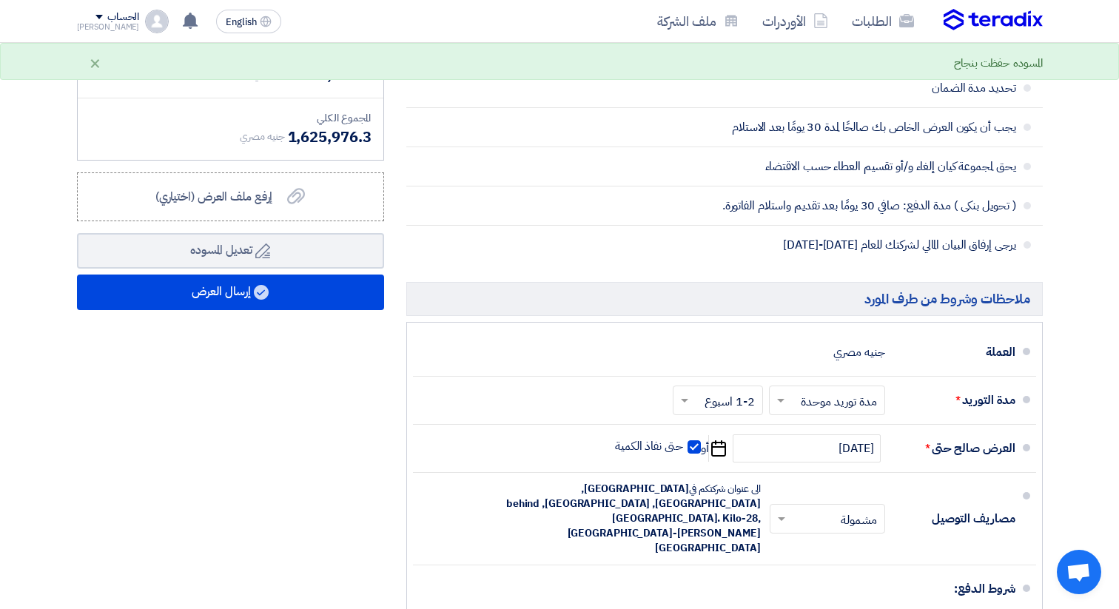
scroll to position [799, 0]
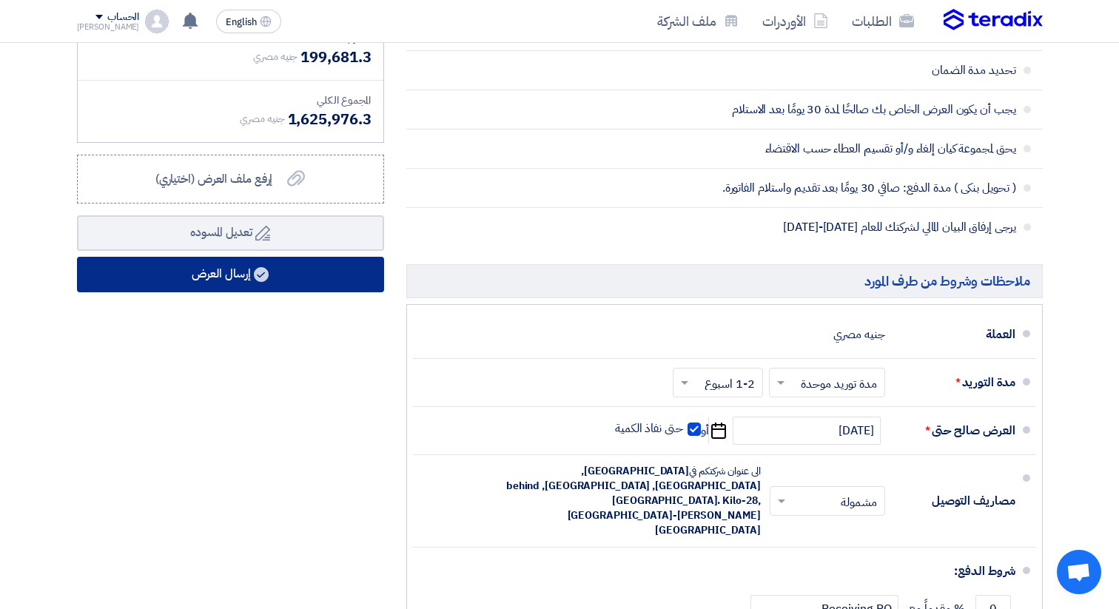
click at [235, 275] on button "إرسال العرض" at bounding box center [230, 275] width 307 height 36
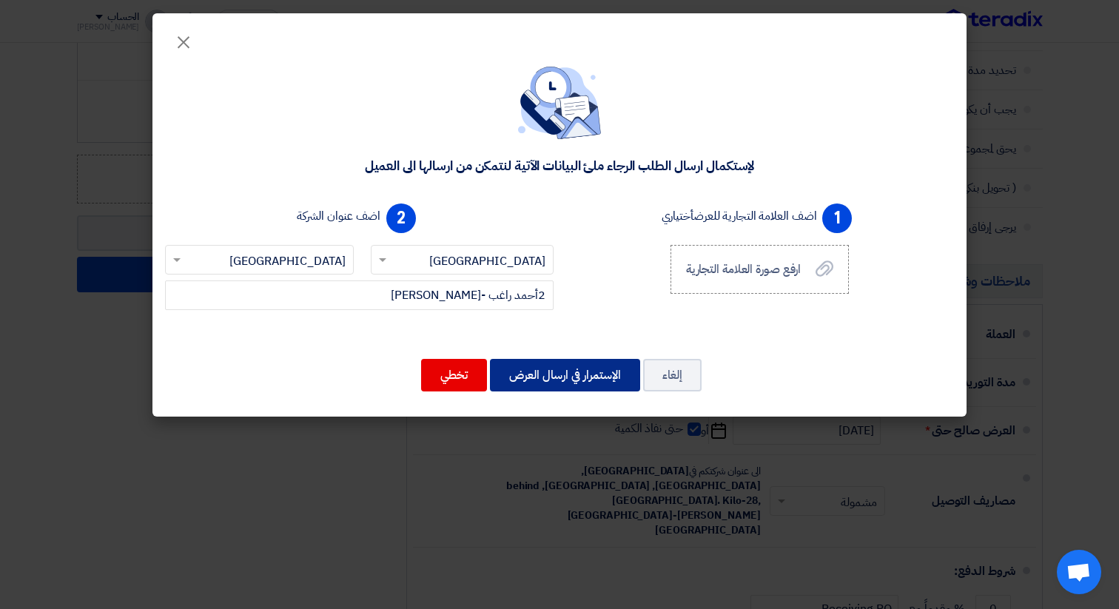
click at [568, 375] on button "الإستمرار في ارسال العرض" at bounding box center [565, 375] width 150 height 33
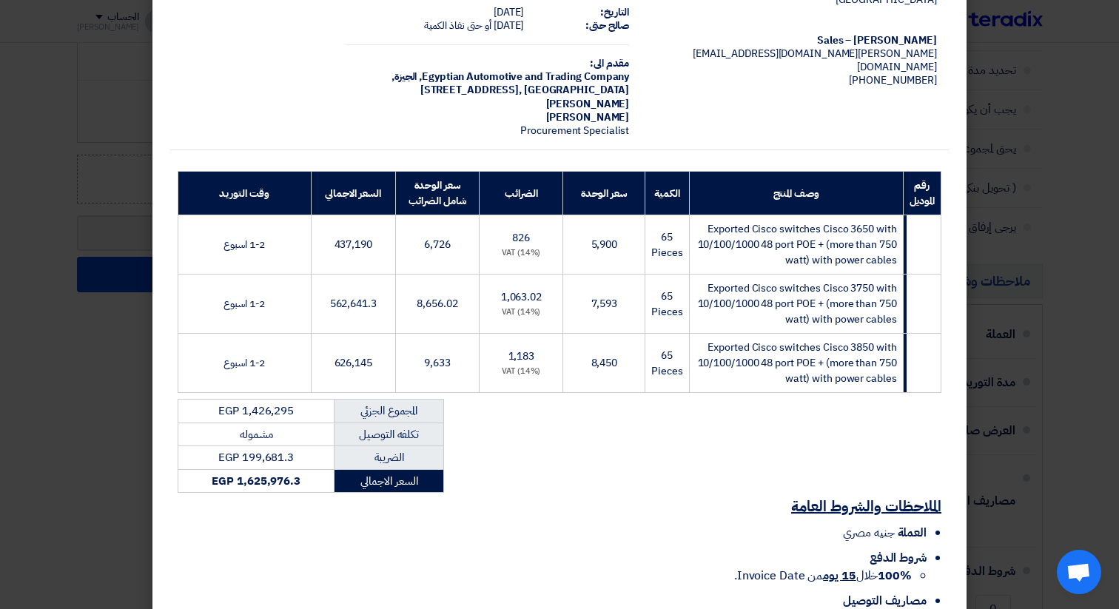
scroll to position [178, 0]
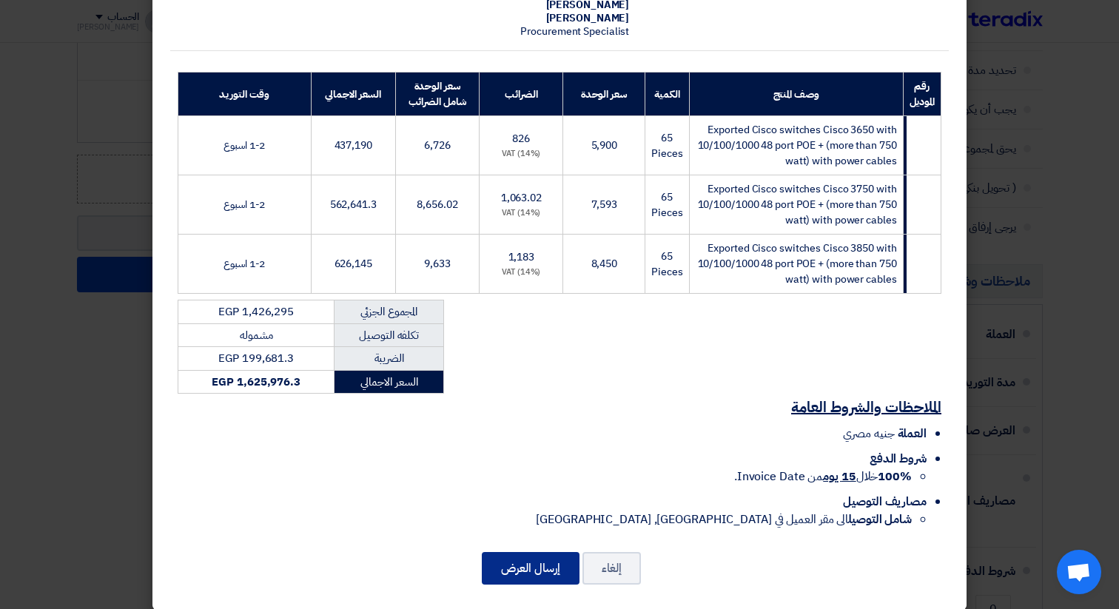
click at [537, 552] on button "إرسال العرض" at bounding box center [531, 568] width 98 height 33
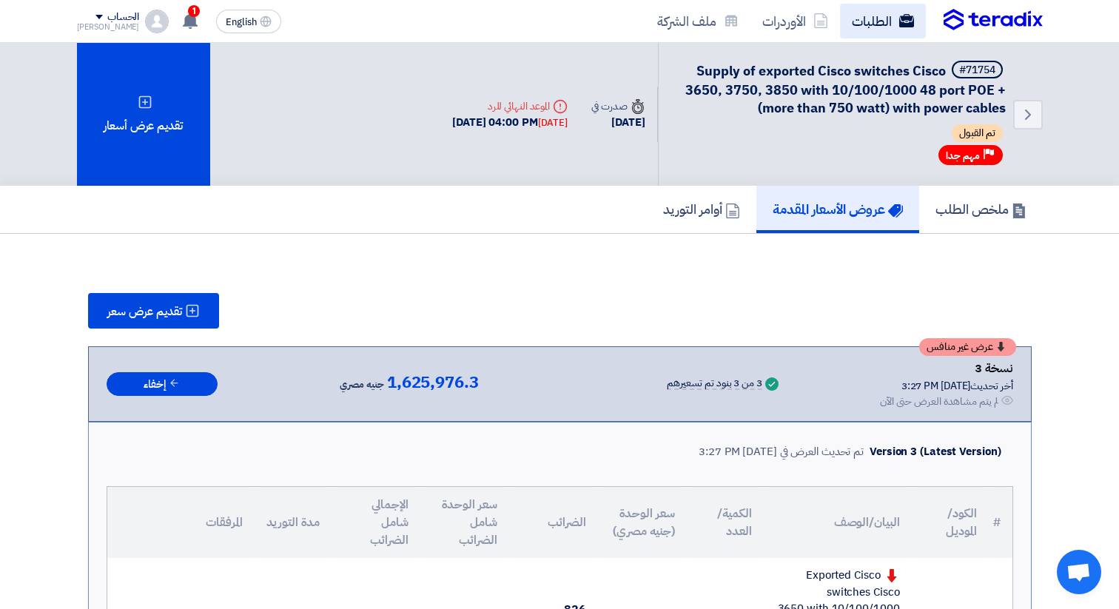
click at [879, 15] on link "الطلبات" at bounding box center [883, 21] width 86 height 35
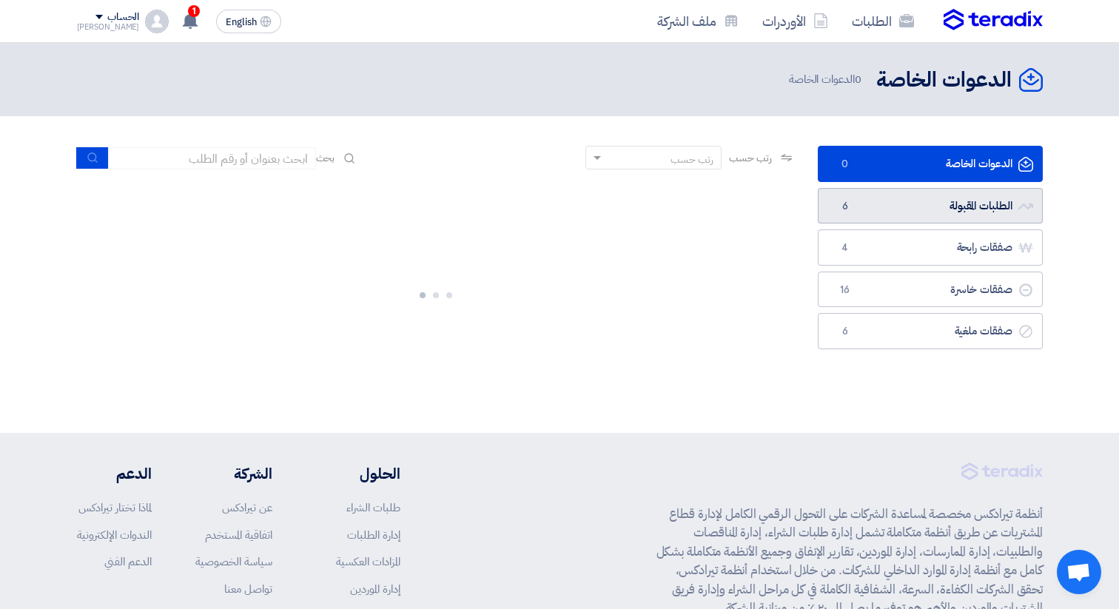
click at [938, 212] on link "الطلبات المقبولة الطلبات المقبولة 6" at bounding box center [930, 206] width 225 height 36
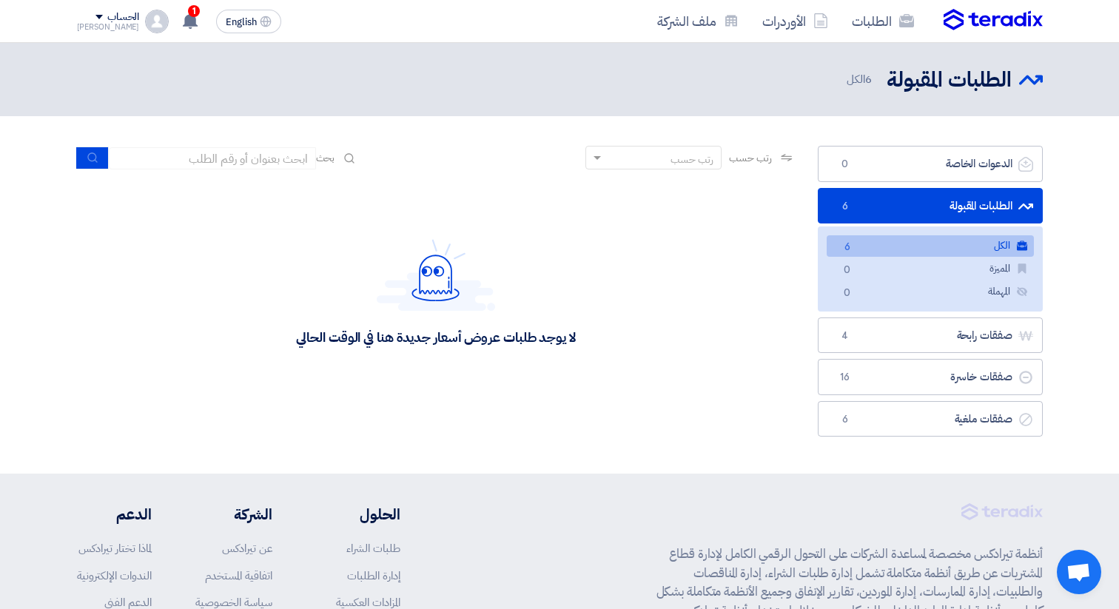
click at [993, 252] on link "الكل الكل 6" at bounding box center [930, 245] width 207 height 21
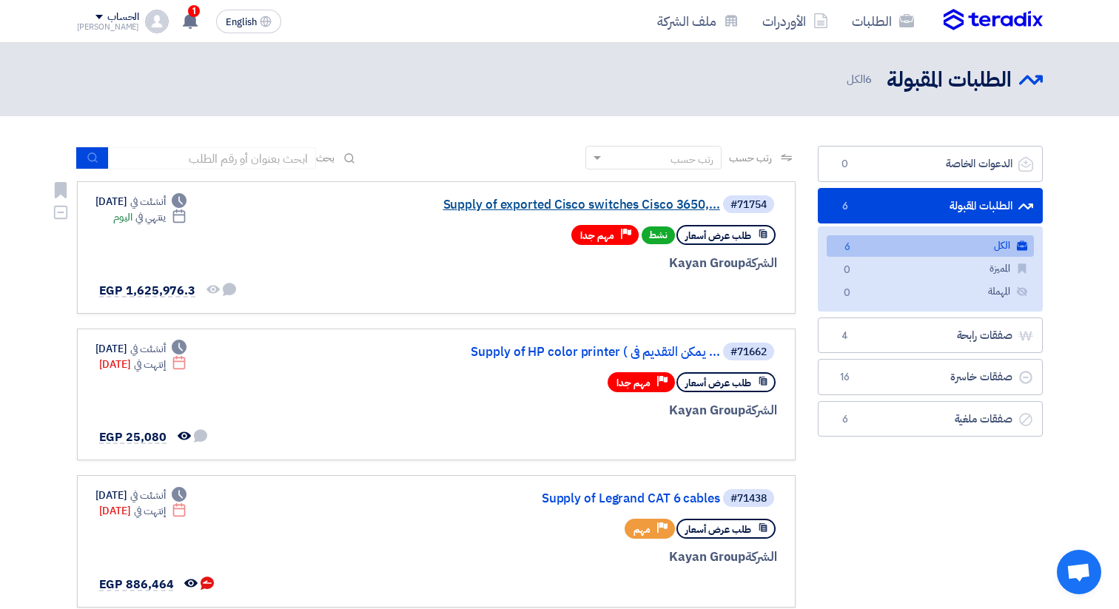
click at [538, 199] on link "Supply of exported Cisco switches Cisco 3650,..." at bounding box center [572, 204] width 296 height 13
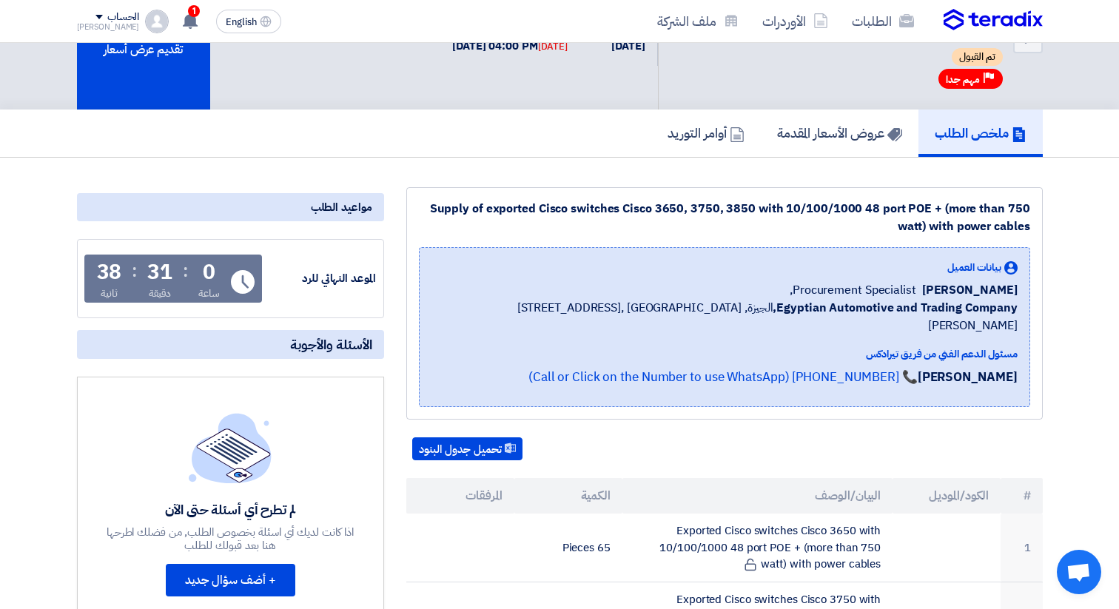
scroll to position [27, 0]
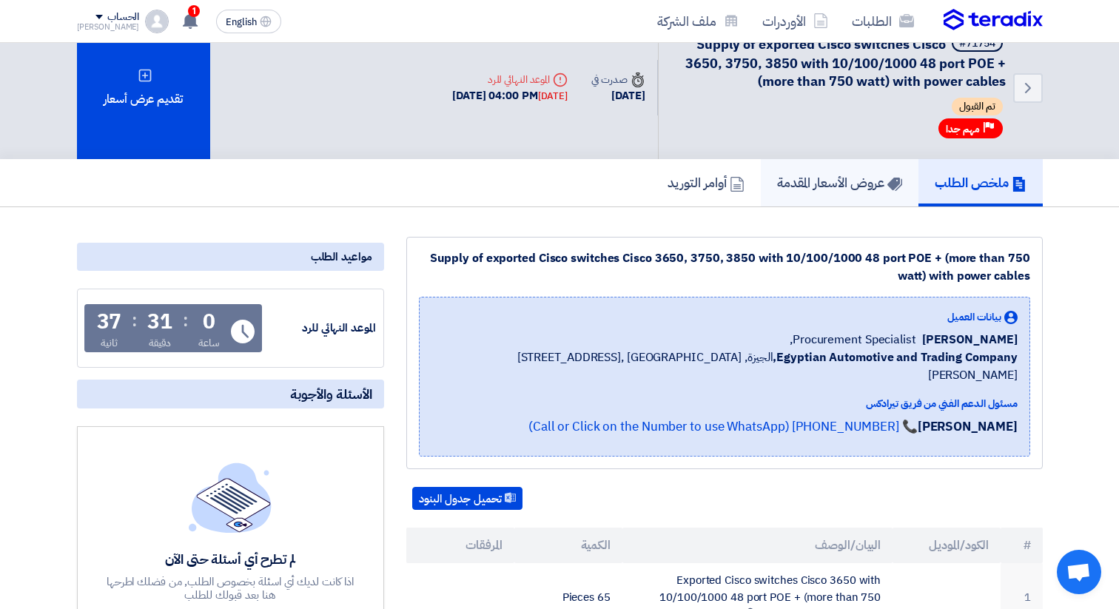
click at [810, 189] on h5 "عروض الأسعار المقدمة" at bounding box center [839, 182] width 125 height 17
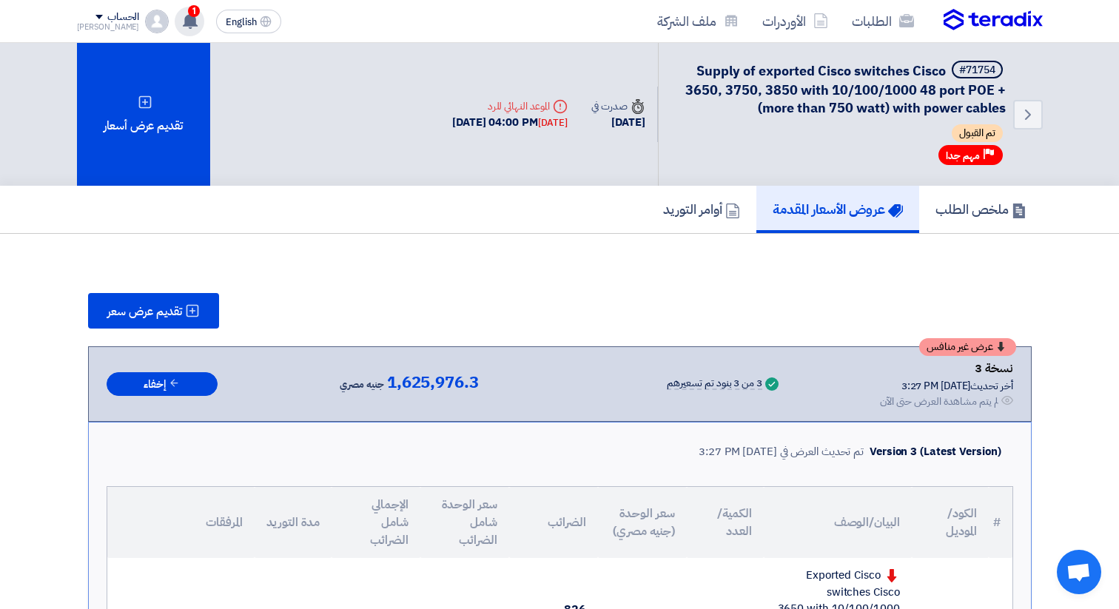
click at [183, 21] on use at bounding box center [190, 21] width 15 height 16
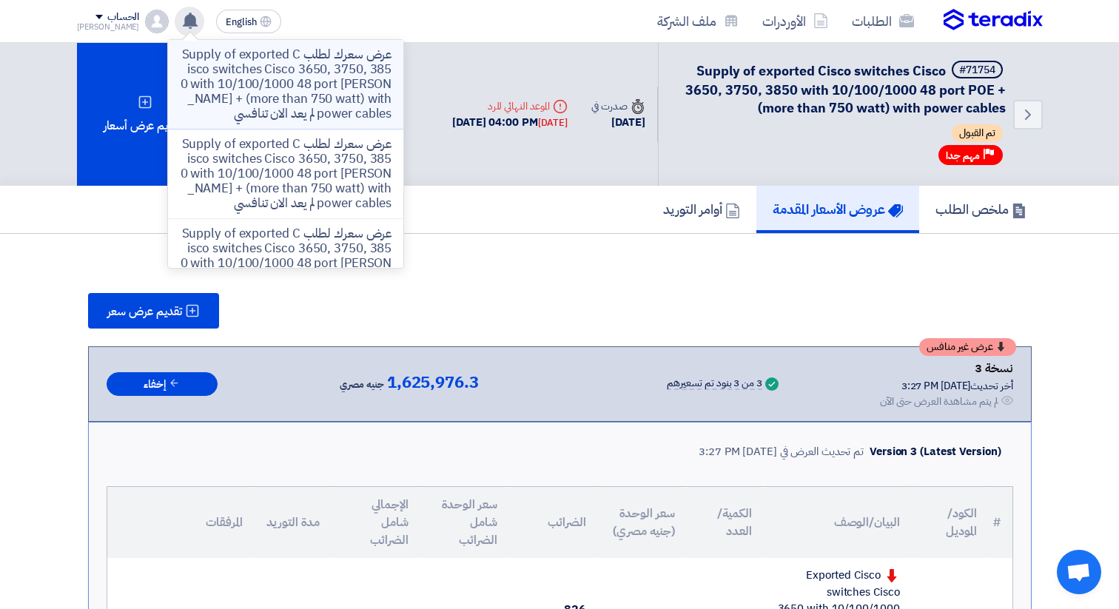
click at [238, 75] on p "عرض سعرك لطلب Supply of exported Cisco switches Cisco 3650, 3750, 3850 with 10/…" at bounding box center [286, 84] width 212 height 74
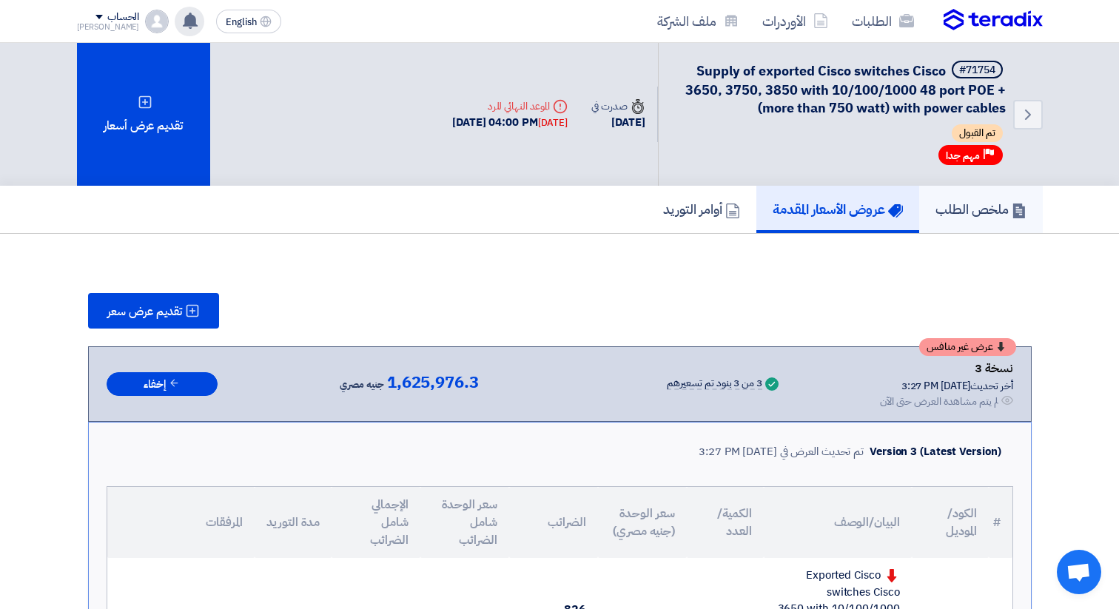
click at [992, 218] on h5 "ملخص الطلب" at bounding box center [980, 209] width 91 height 17
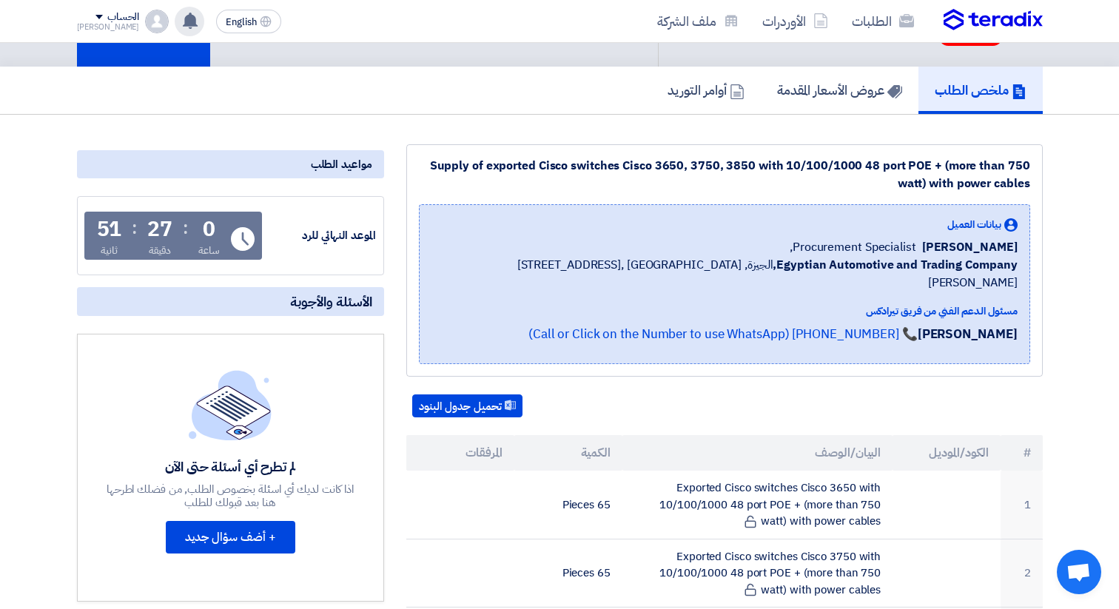
scroll to position [57, 0]
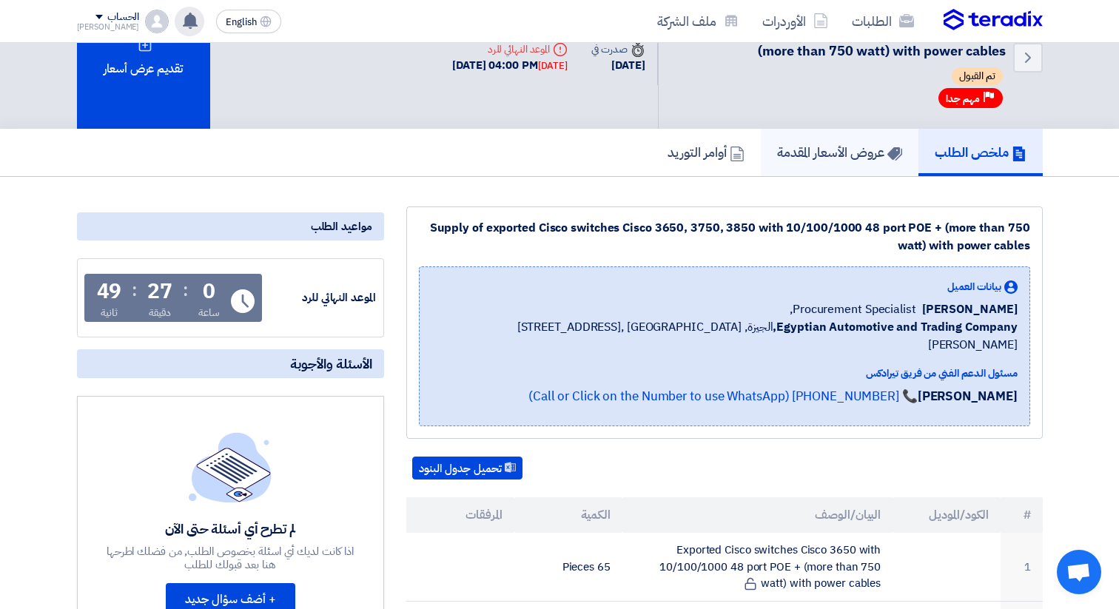
click at [824, 164] on link "عروض الأسعار المقدمة" at bounding box center [840, 152] width 158 height 47
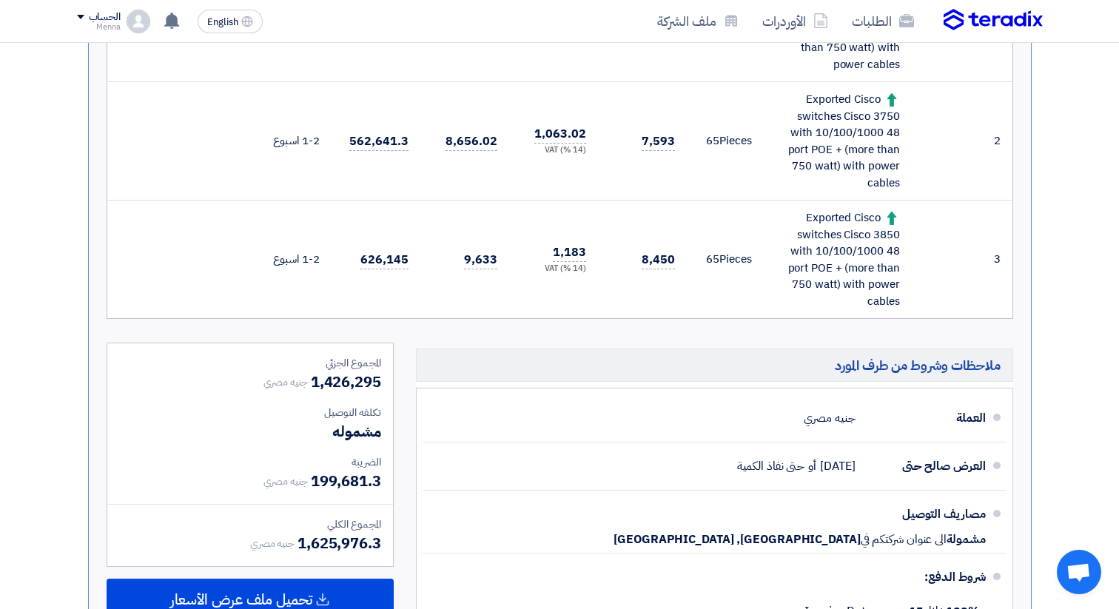
scroll to position [595, 0]
click at [630, 317] on td "8,450" at bounding box center [642, 259] width 89 height 118
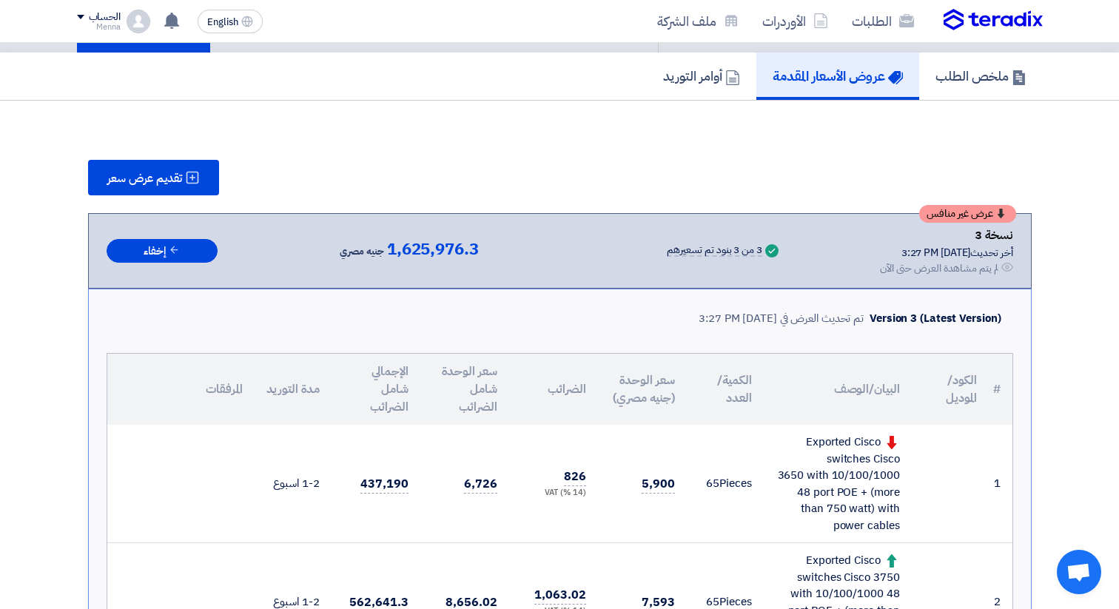
scroll to position [0, 0]
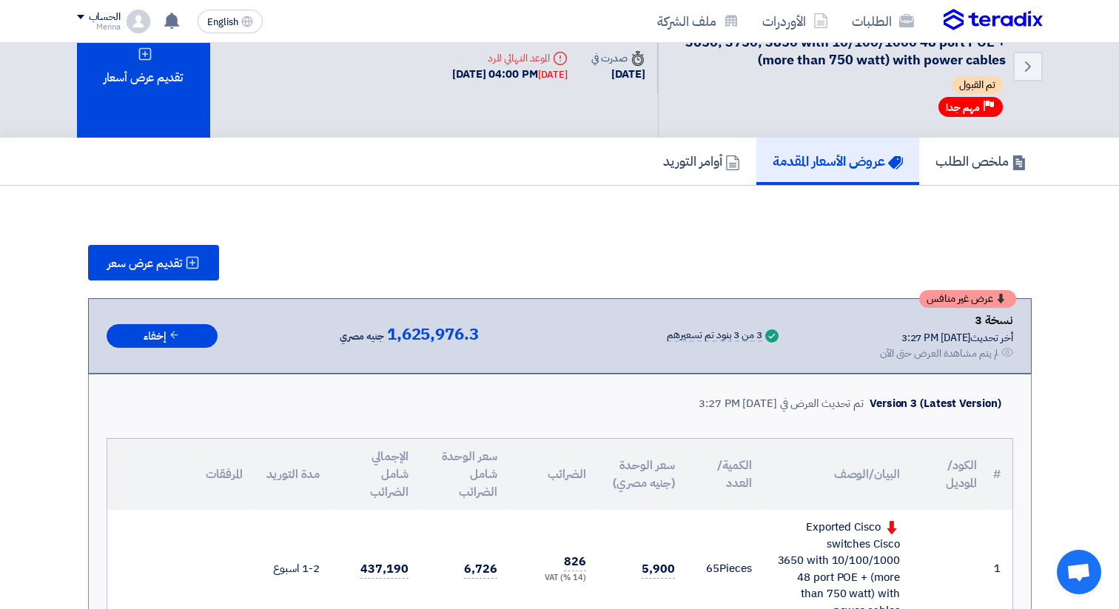
scroll to position [47, 0]
click at [979, 169] on h5 "ملخص الطلب" at bounding box center [980, 161] width 91 height 17
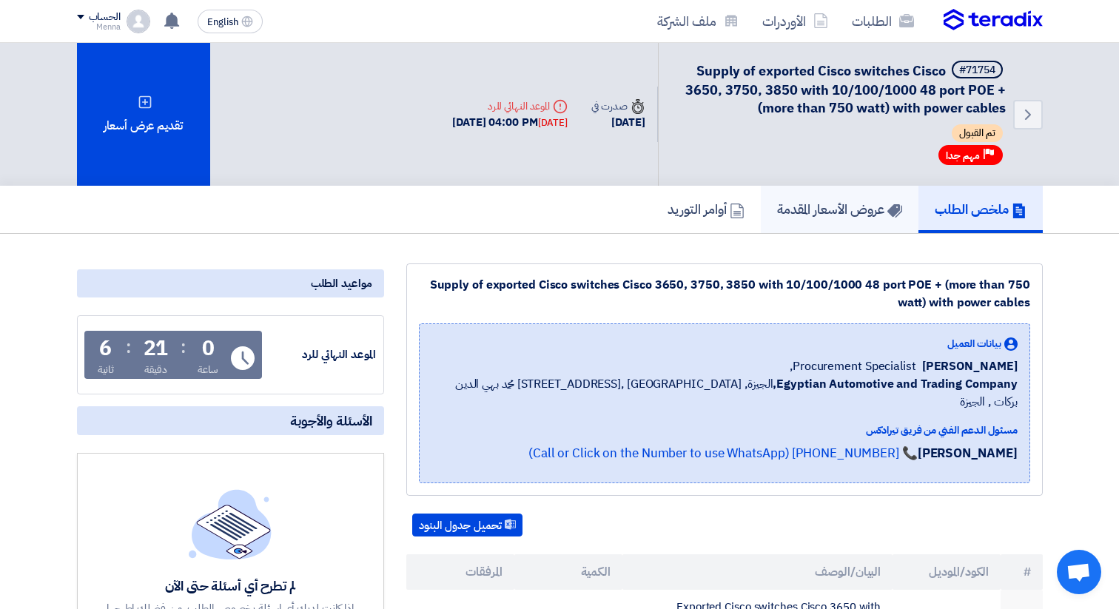
click at [783, 218] on h5 "عروض الأسعار المقدمة" at bounding box center [839, 209] width 125 height 17
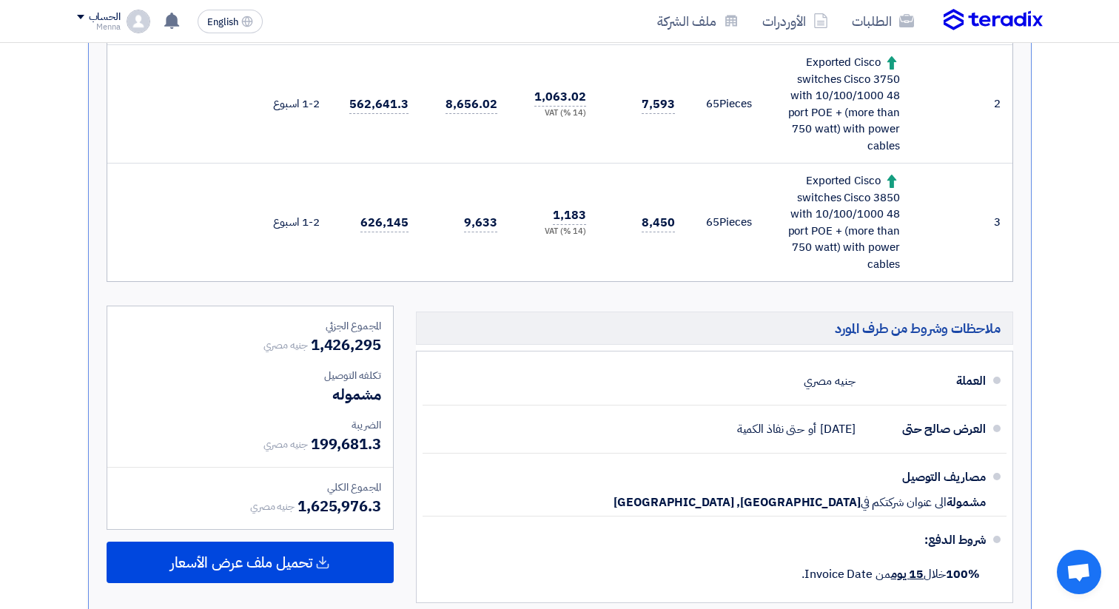
scroll to position [635, 0]
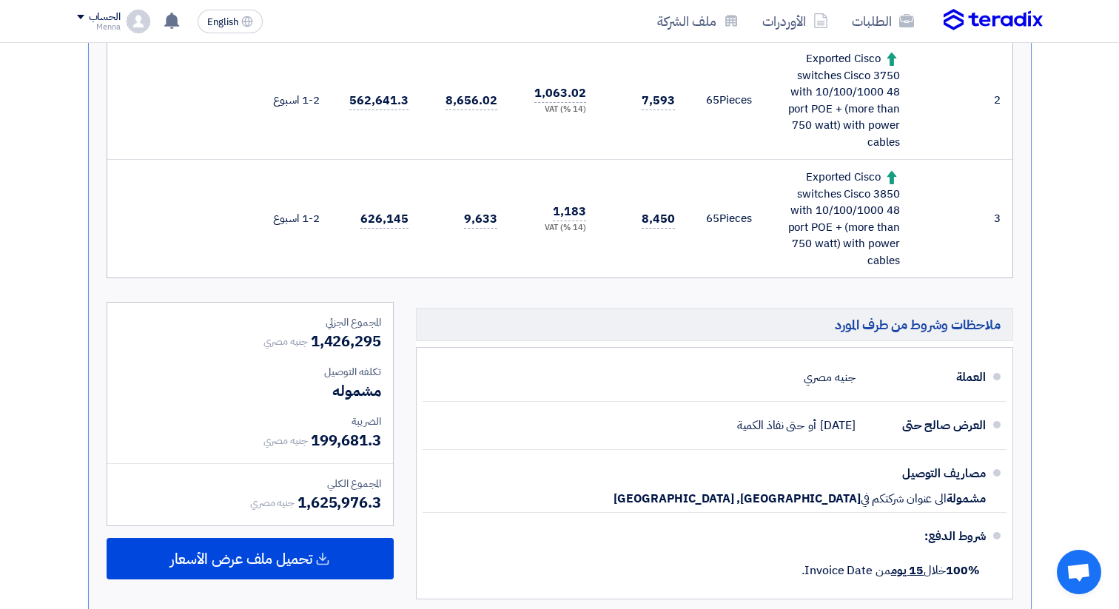
drag, startPoint x: 903, startPoint y: 261, endPoint x: 807, endPoint y: 171, distance: 131.4
click at [806, 171] on td "Exported Cisco switches Cisco 3850 with 10/100/1000 48 port POE + (more than 75…" at bounding box center [838, 219] width 148 height 118
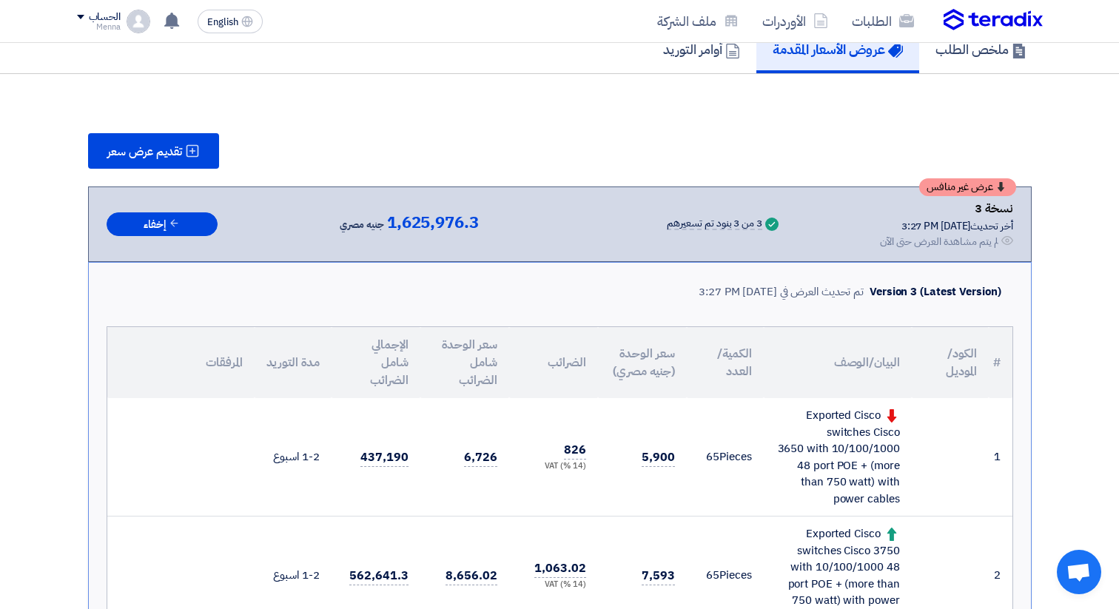
scroll to position [172, 0]
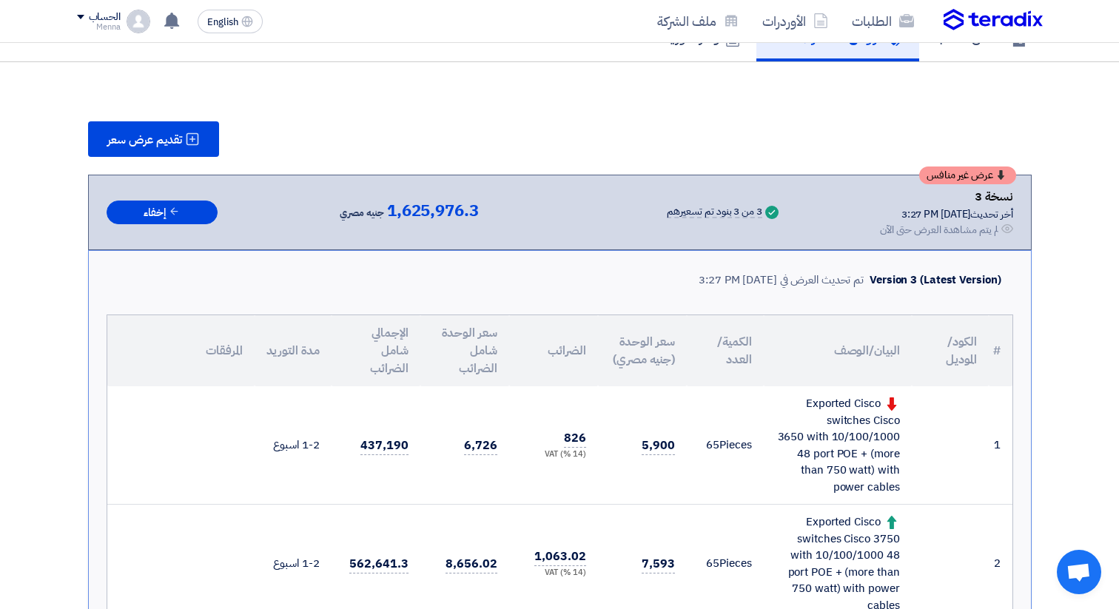
click at [611, 141] on div "تقديم عرض سعر" at bounding box center [560, 139] width 944 height 36
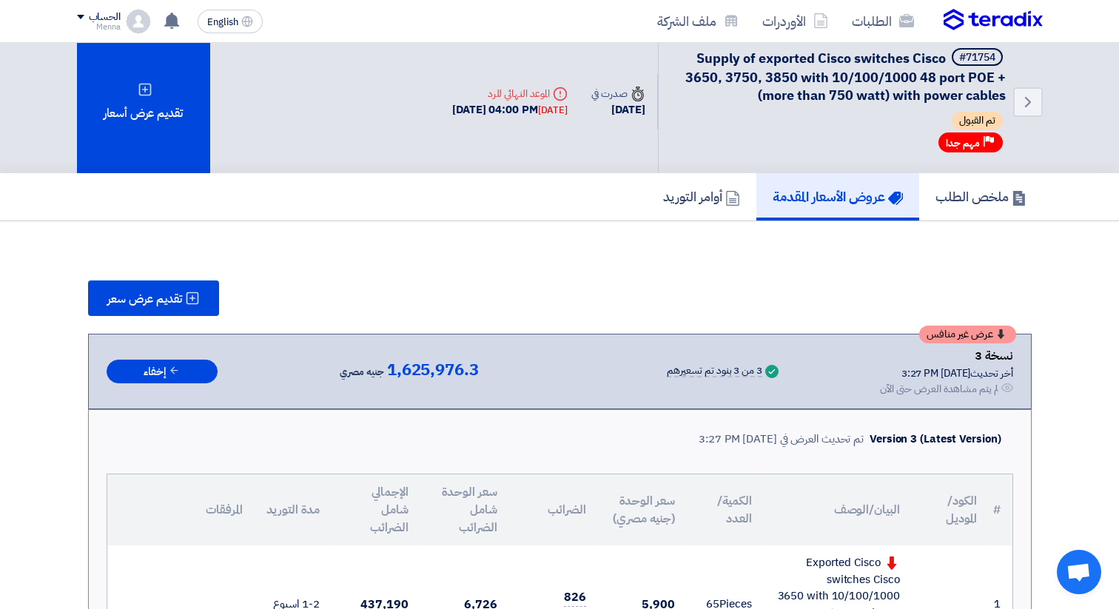
scroll to position [0, 0]
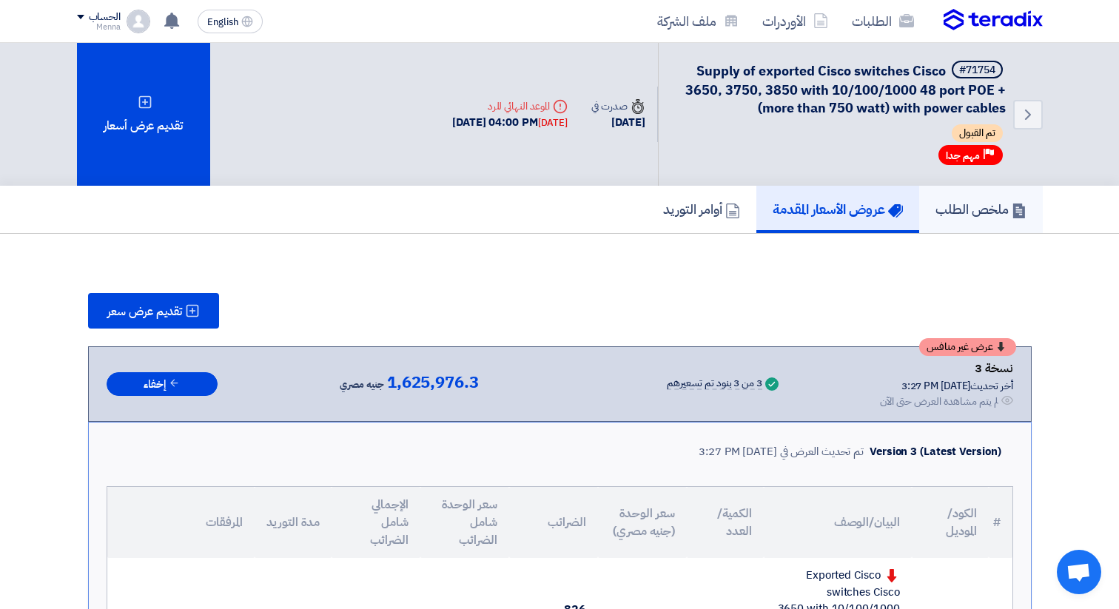
click at [966, 202] on h5 "ملخص الطلب" at bounding box center [980, 209] width 91 height 17
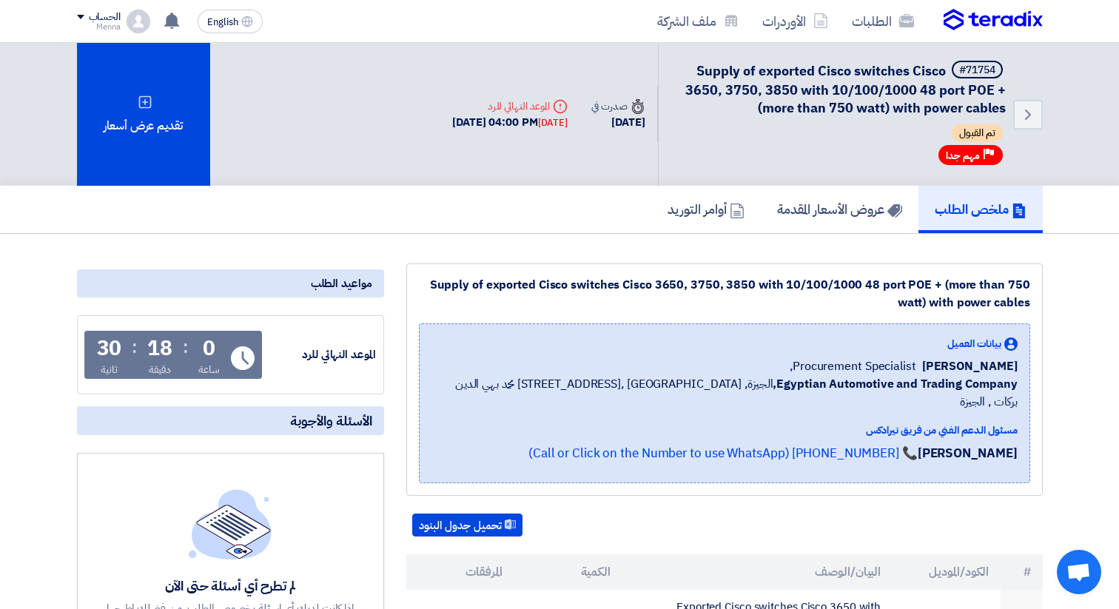
scroll to position [4, 0]
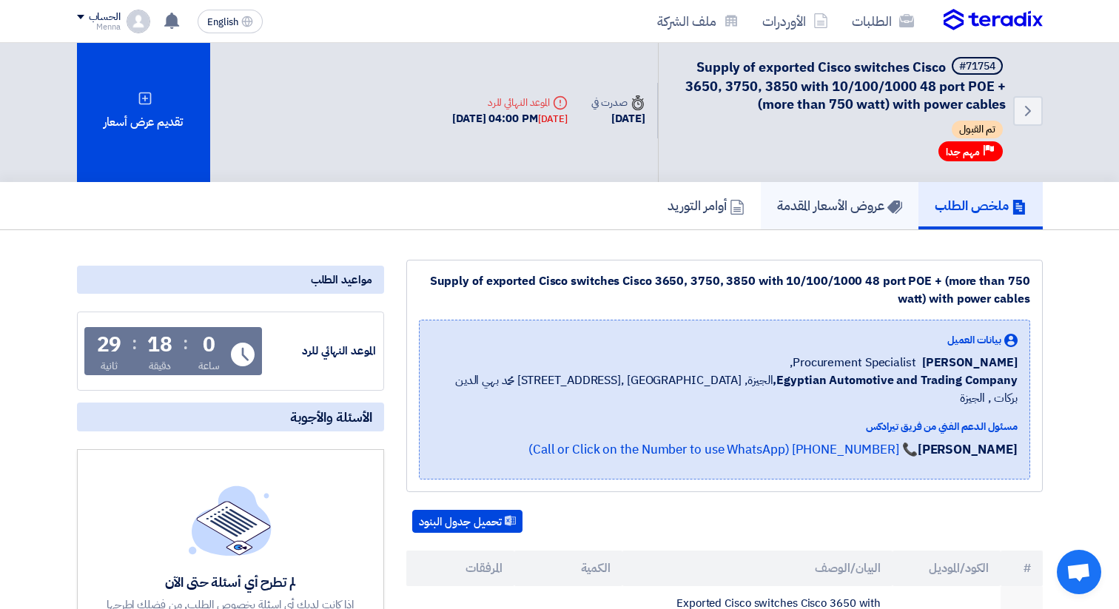
click at [816, 197] on h5 "عروض الأسعار المقدمة" at bounding box center [839, 205] width 125 height 17
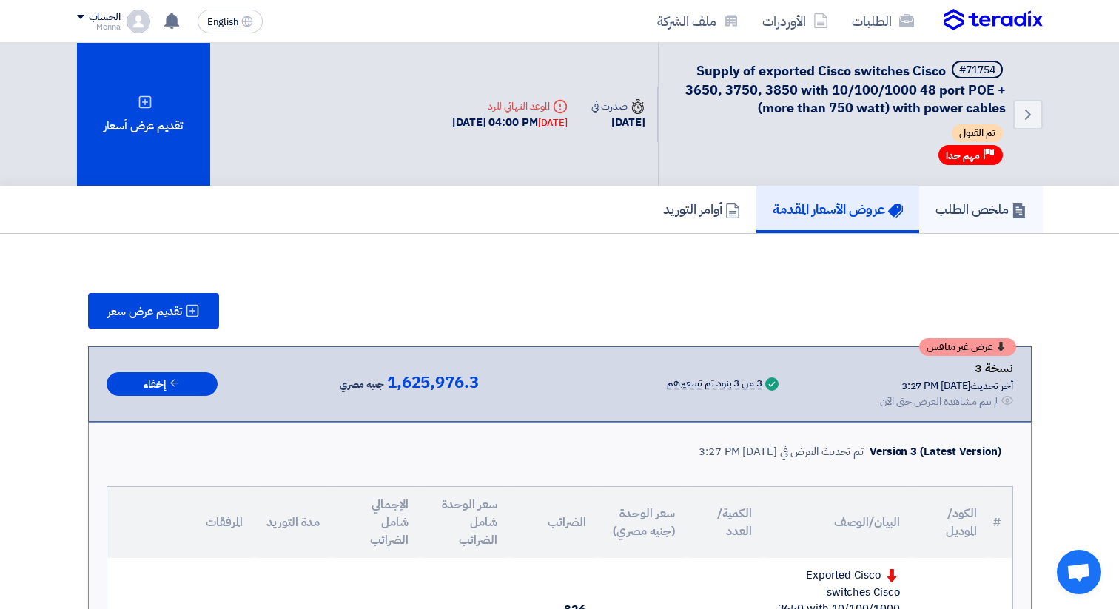
click at [976, 198] on link "ملخص الطلب" at bounding box center [981, 209] width 124 height 47
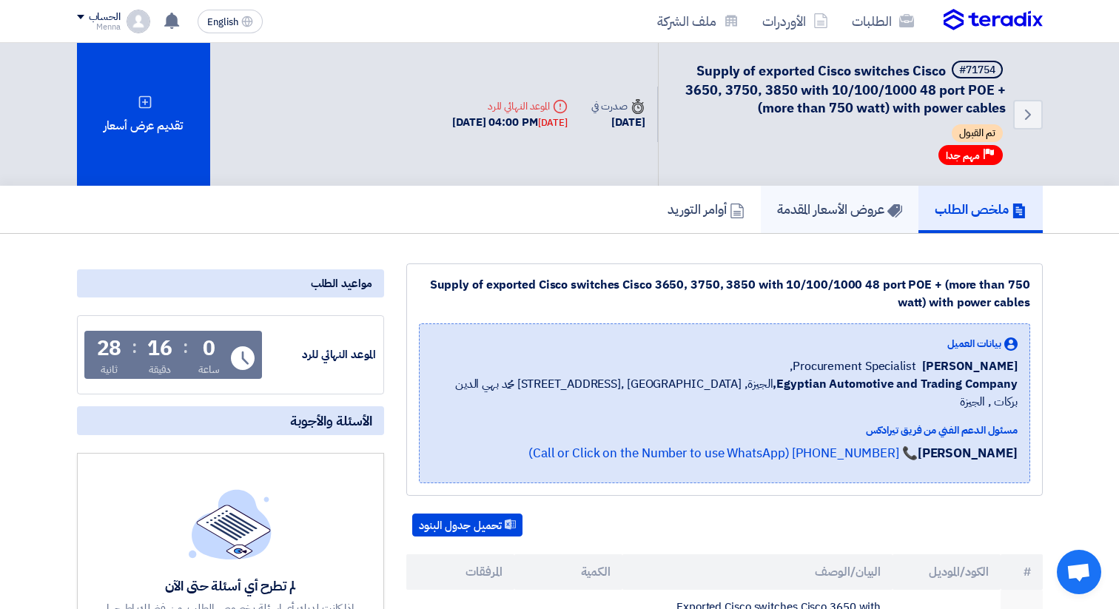
click at [831, 212] on h5 "عروض الأسعار المقدمة" at bounding box center [839, 209] width 125 height 17
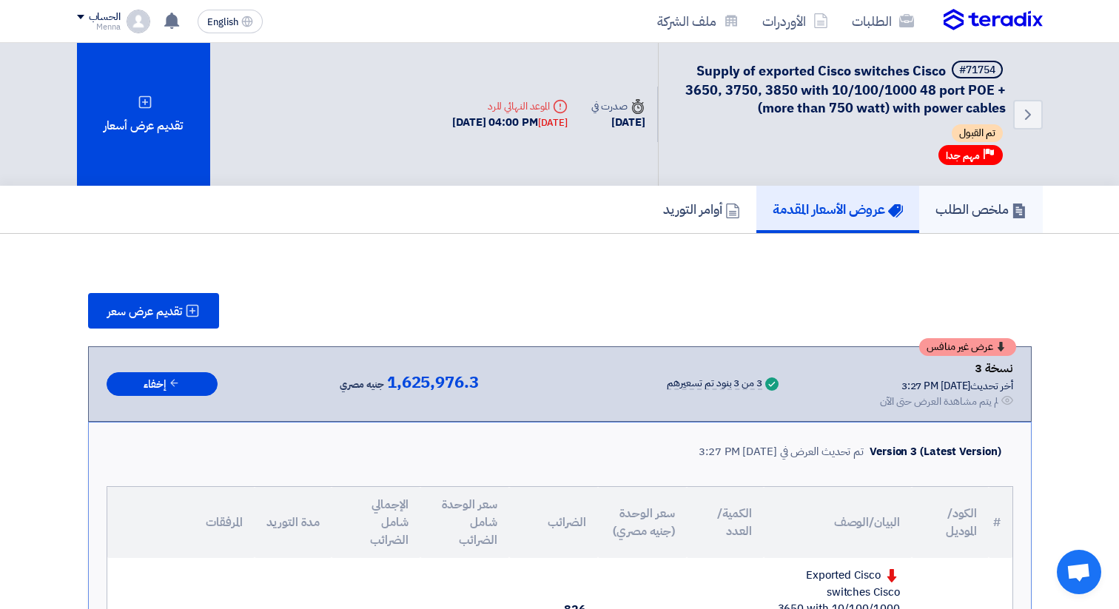
click at [952, 209] on h5 "ملخص الطلب" at bounding box center [980, 209] width 91 height 17
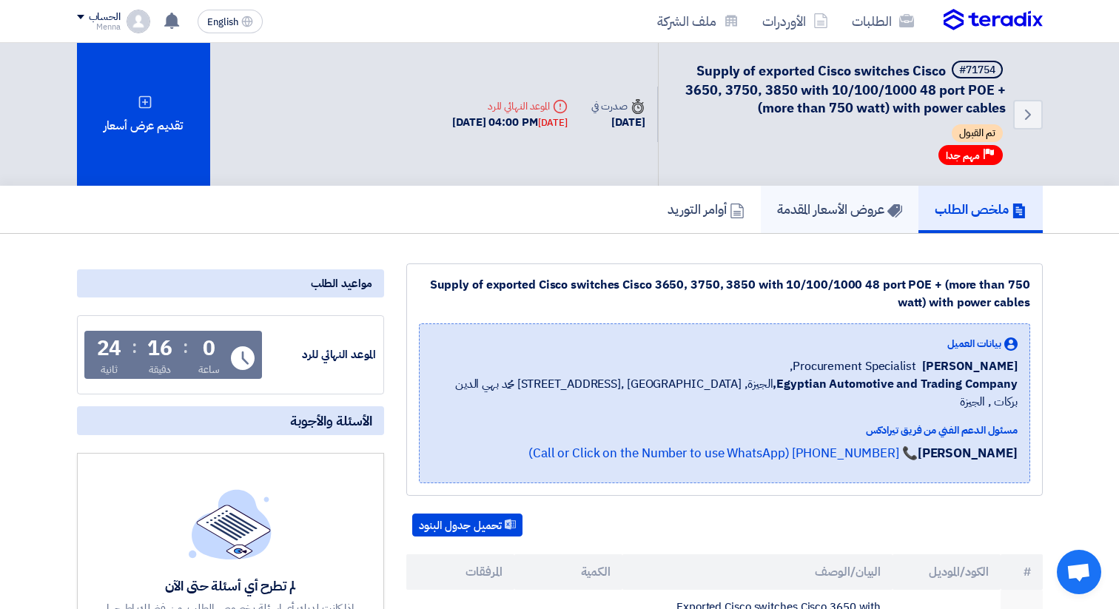
click at [835, 228] on link "عروض الأسعار المقدمة" at bounding box center [840, 209] width 158 height 47
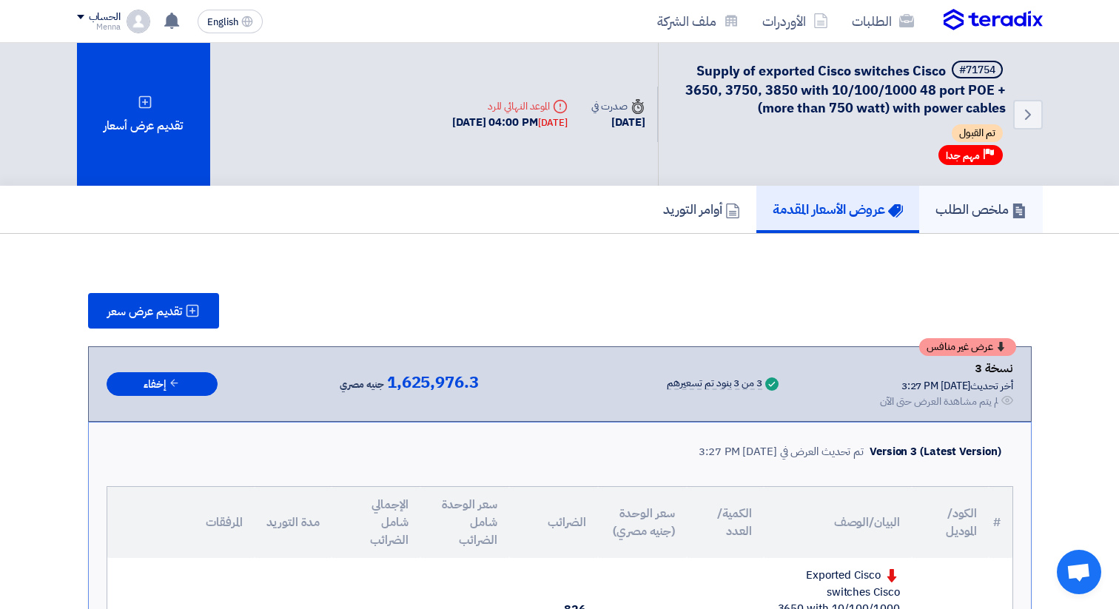
click at [967, 209] on h5 "ملخص الطلب" at bounding box center [980, 209] width 91 height 17
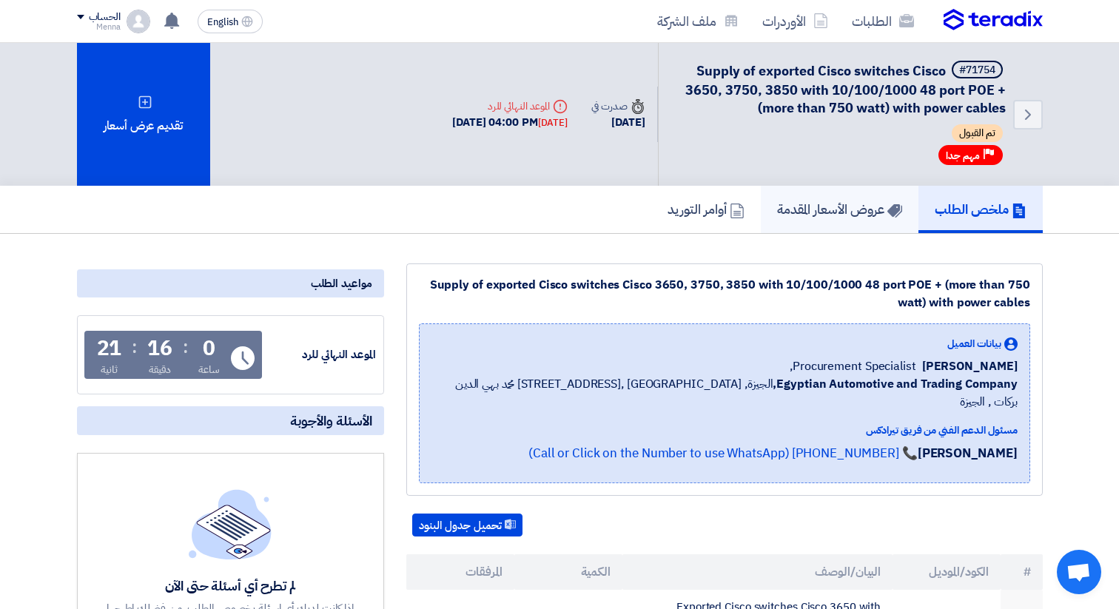
click at [831, 212] on h5 "عروض الأسعار المقدمة" at bounding box center [839, 209] width 125 height 17
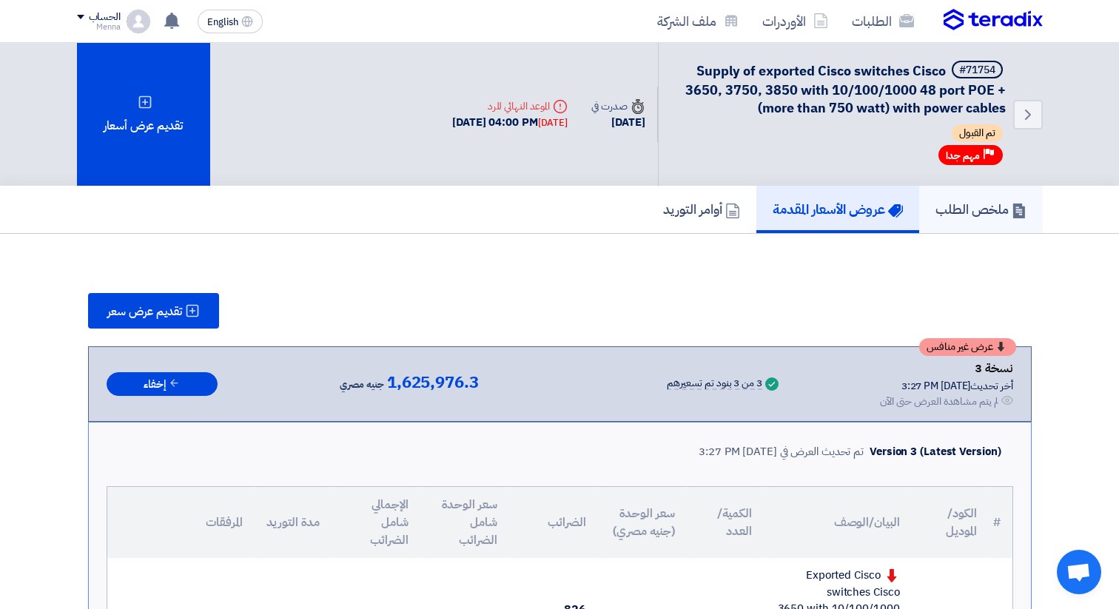
click at [941, 217] on h5 "ملخص الطلب" at bounding box center [980, 209] width 91 height 17
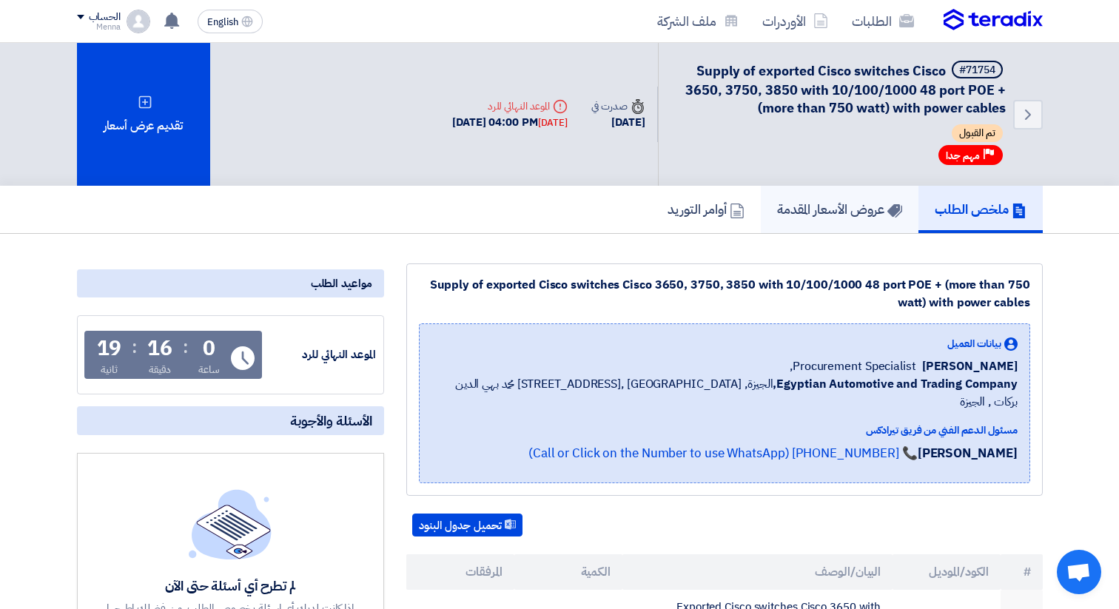
click at [858, 218] on h5 "عروض الأسعار المقدمة" at bounding box center [839, 209] width 125 height 17
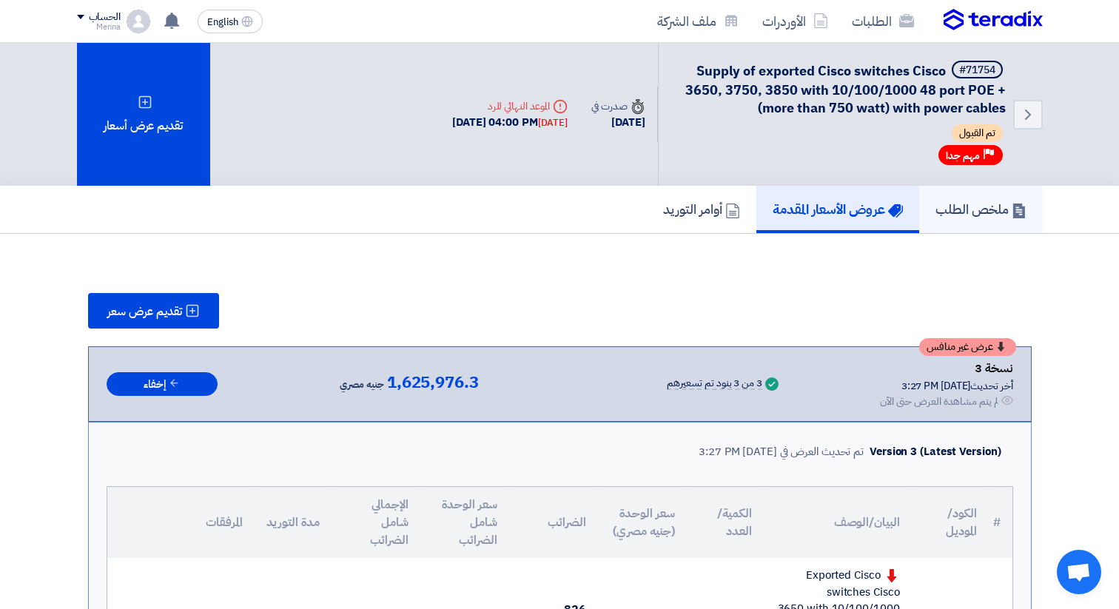
click at [961, 209] on h5 "ملخص الطلب" at bounding box center [980, 209] width 91 height 17
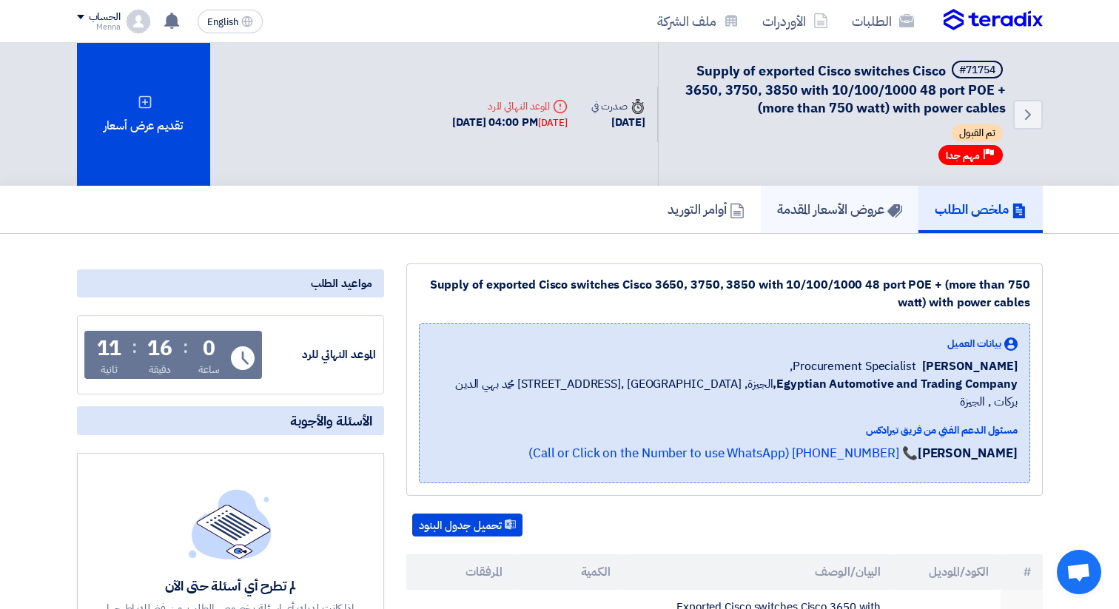
click at [848, 224] on link "عروض الأسعار المقدمة" at bounding box center [840, 209] width 158 height 47
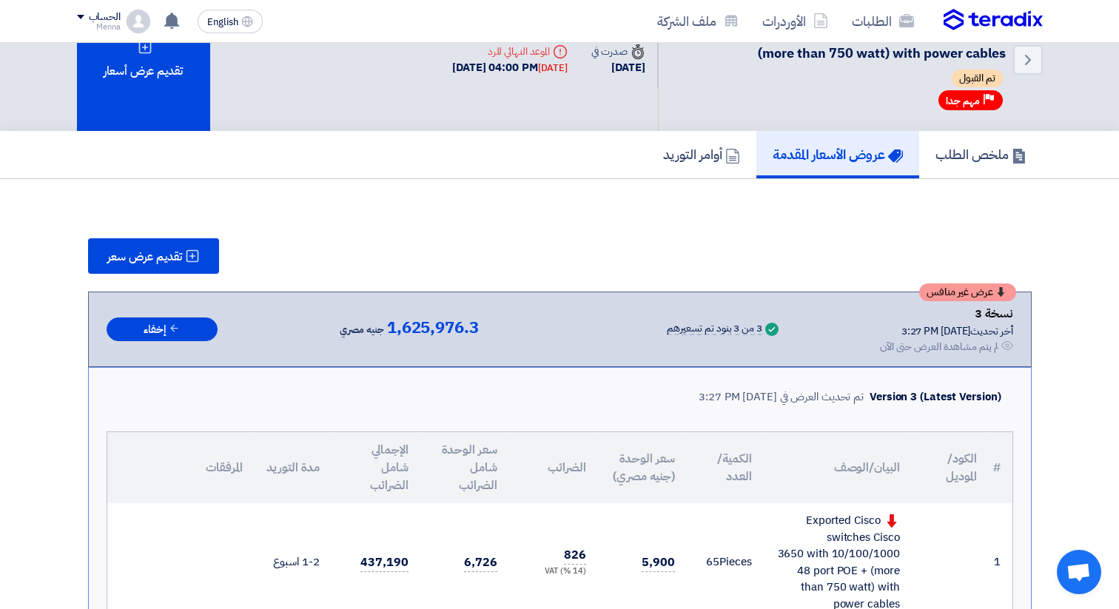
scroll to position [40, 0]
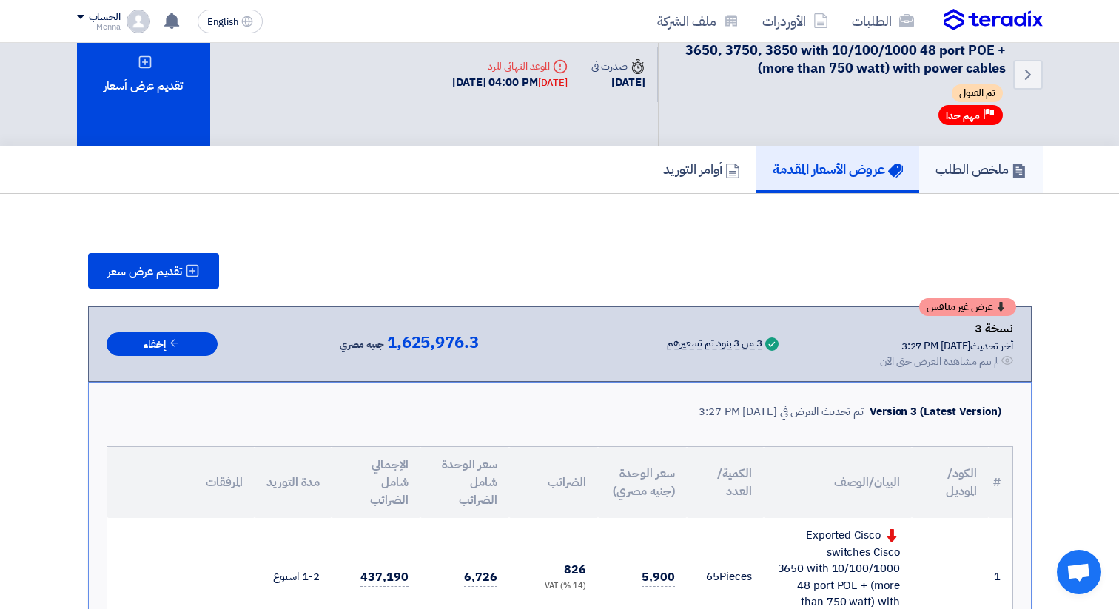
click at [977, 167] on h5 "ملخص الطلب" at bounding box center [980, 169] width 91 height 17
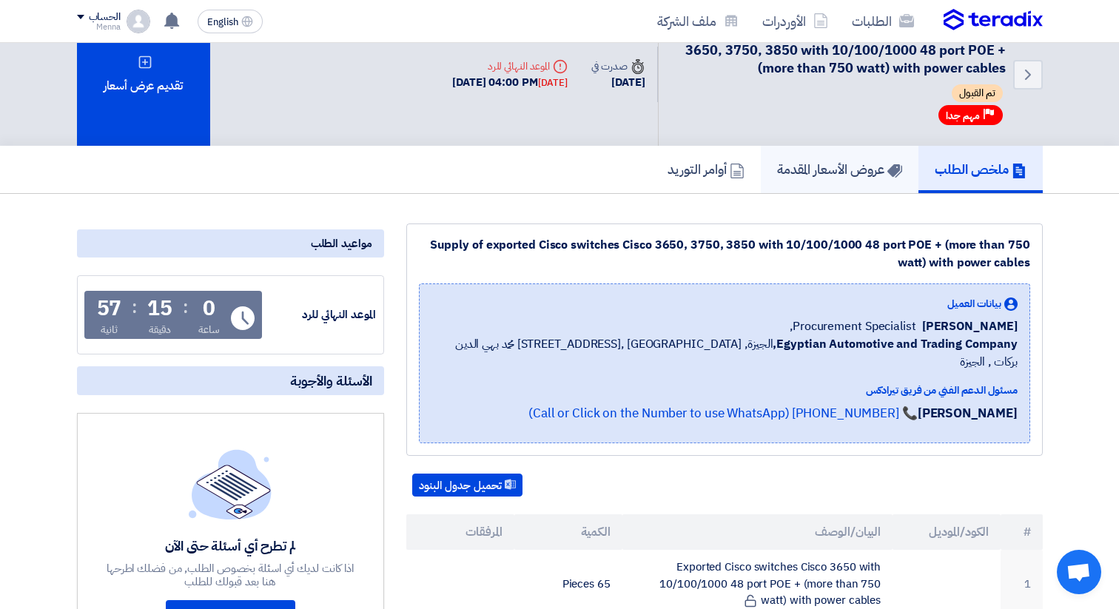
click at [847, 187] on link "عروض الأسعار المقدمة" at bounding box center [840, 169] width 158 height 47
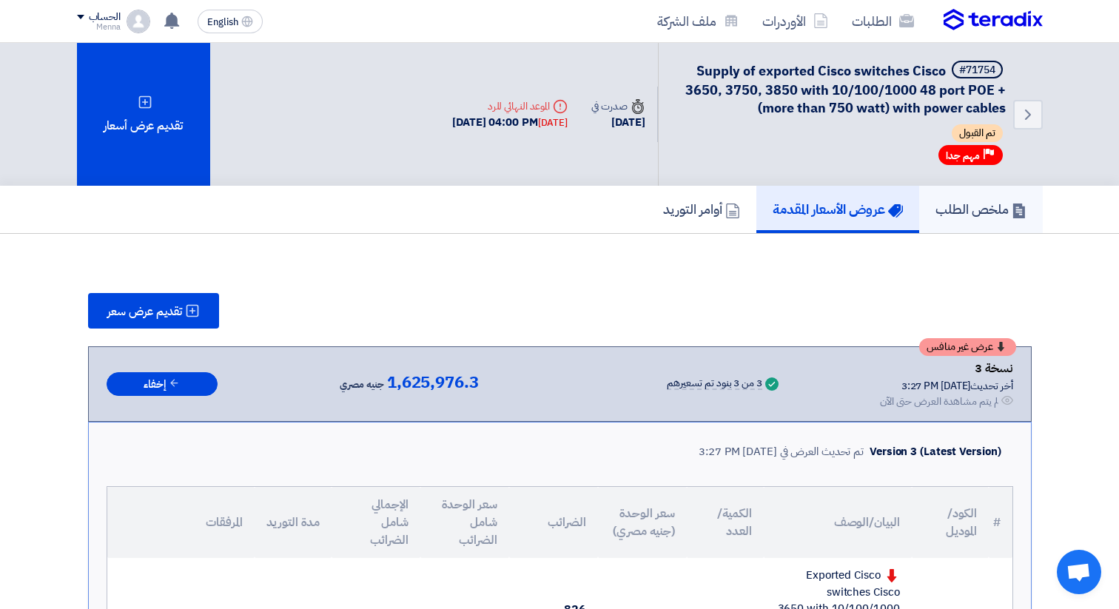
click at [975, 212] on h5 "ملخص الطلب" at bounding box center [980, 209] width 91 height 17
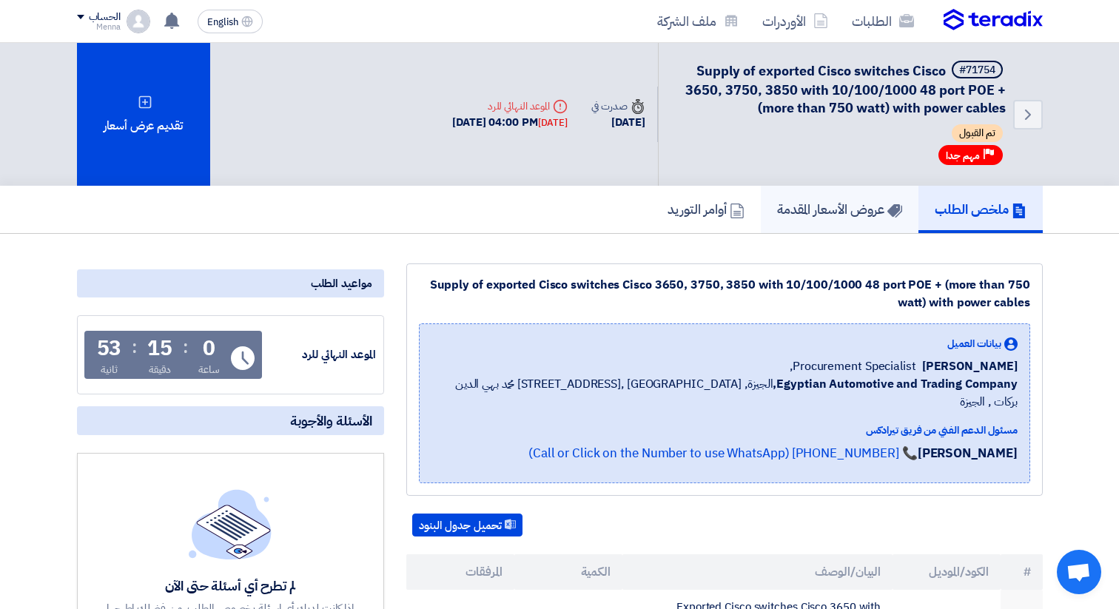
click at [834, 219] on link "عروض الأسعار المقدمة" at bounding box center [840, 209] width 158 height 47
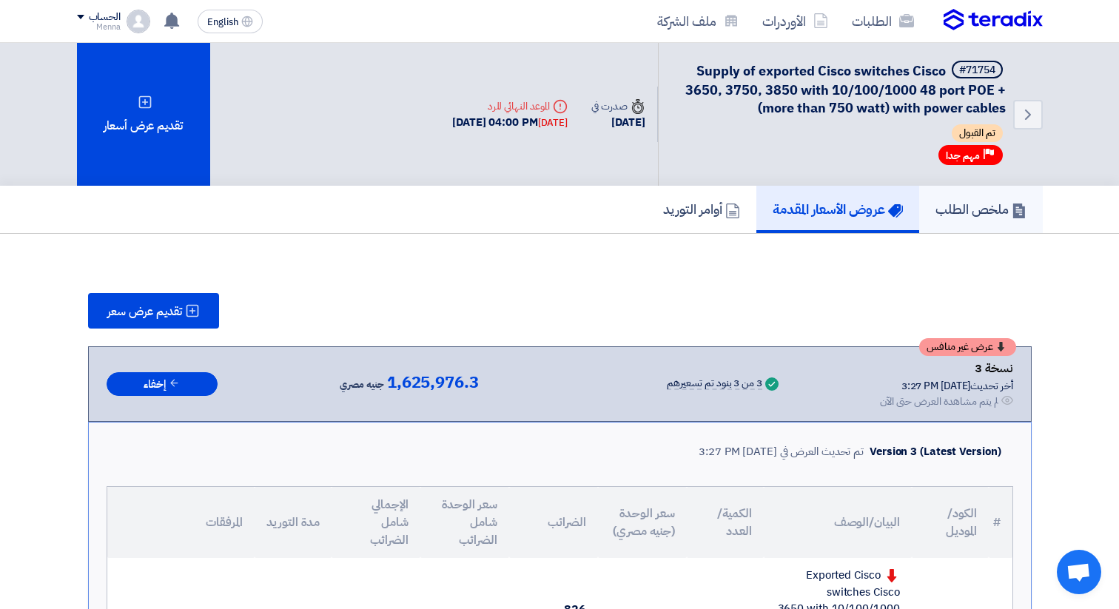
click at [949, 212] on h5 "ملخص الطلب" at bounding box center [980, 209] width 91 height 17
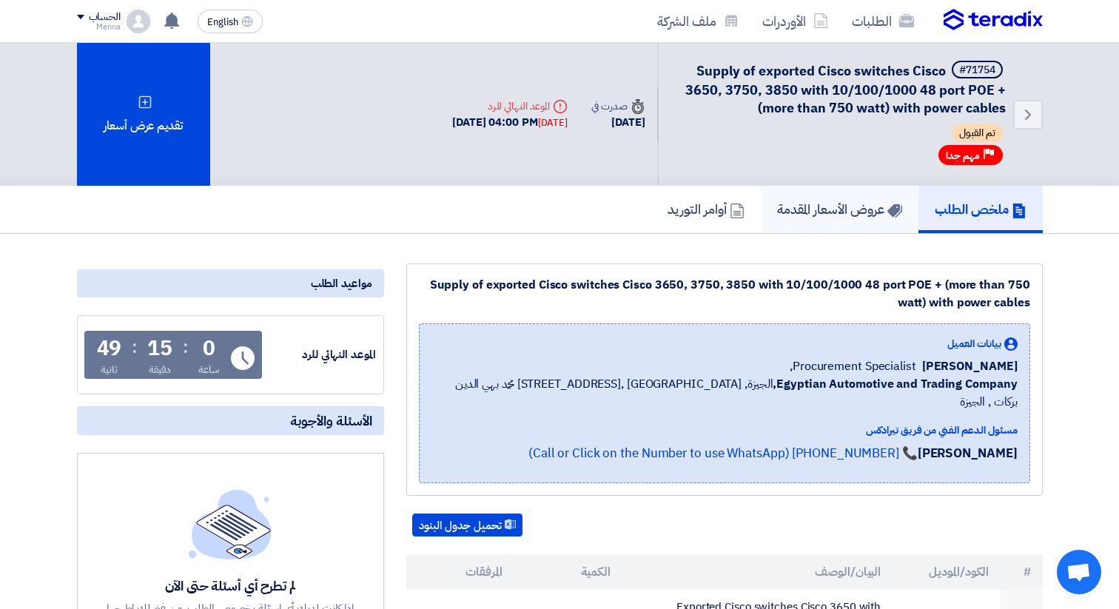
click at [834, 220] on link "عروض الأسعار المقدمة" at bounding box center [840, 209] width 158 height 47
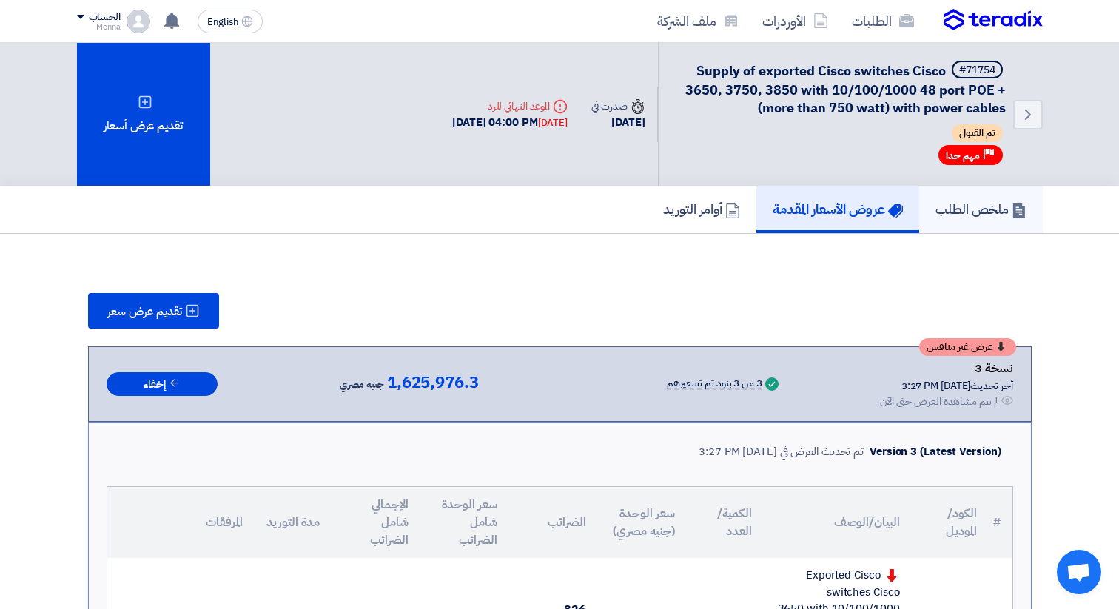
click at [964, 218] on h5 "ملخص الطلب" at bounding box center [980, 209] width 91 height 17
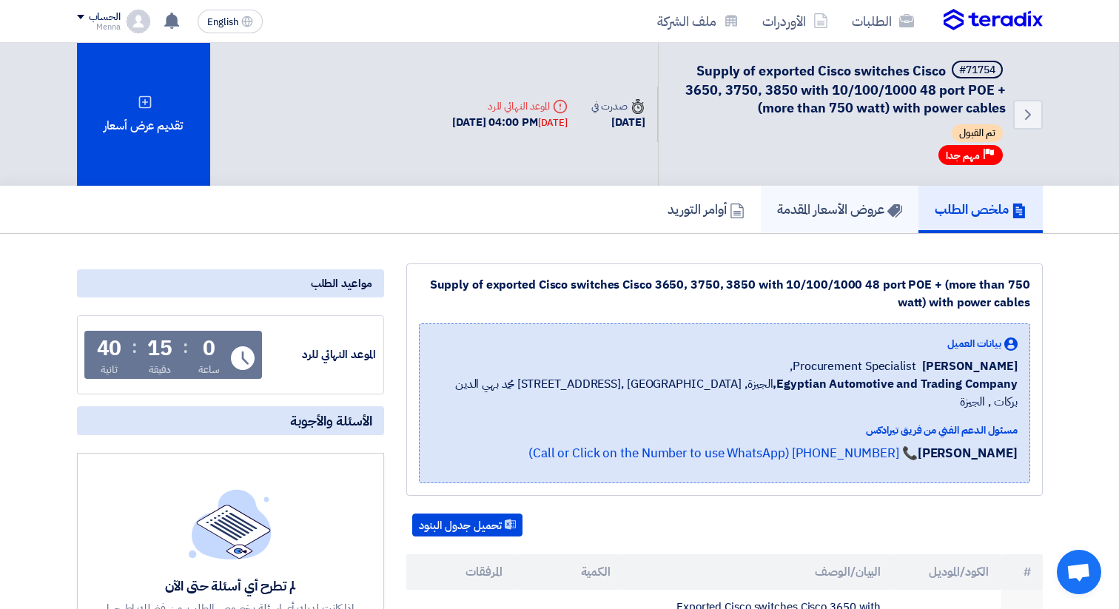
click at [831, 220] on link "عروض الأسعار المقدمة" at bounding box center [840, 209] width 158 height 47
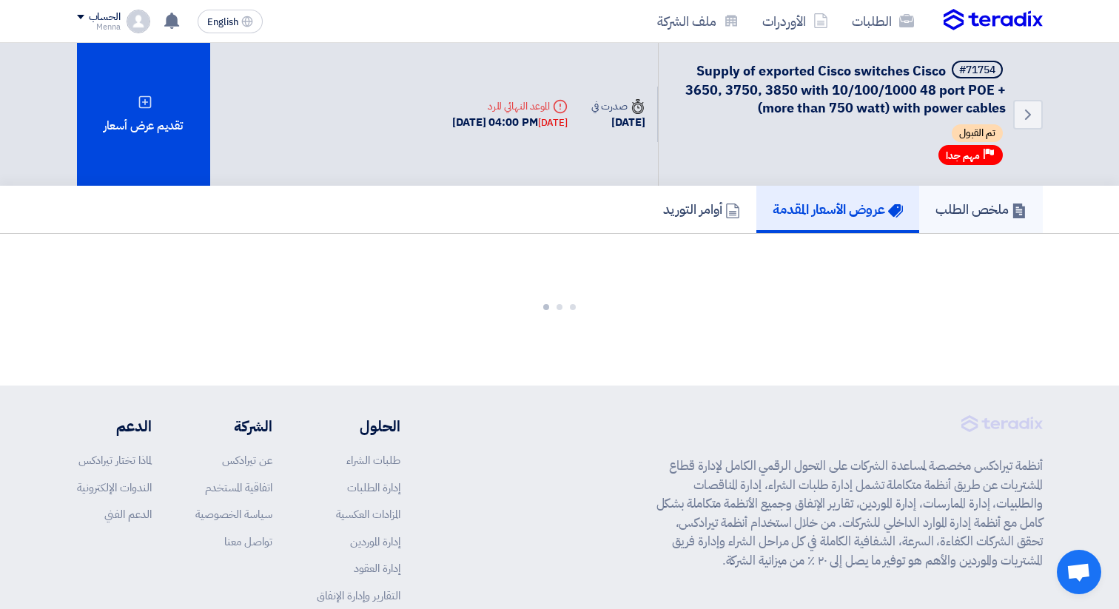
click at [955, 219] on link "ملخص الطلب" at bounding box center [981, 209] width 124 height 47
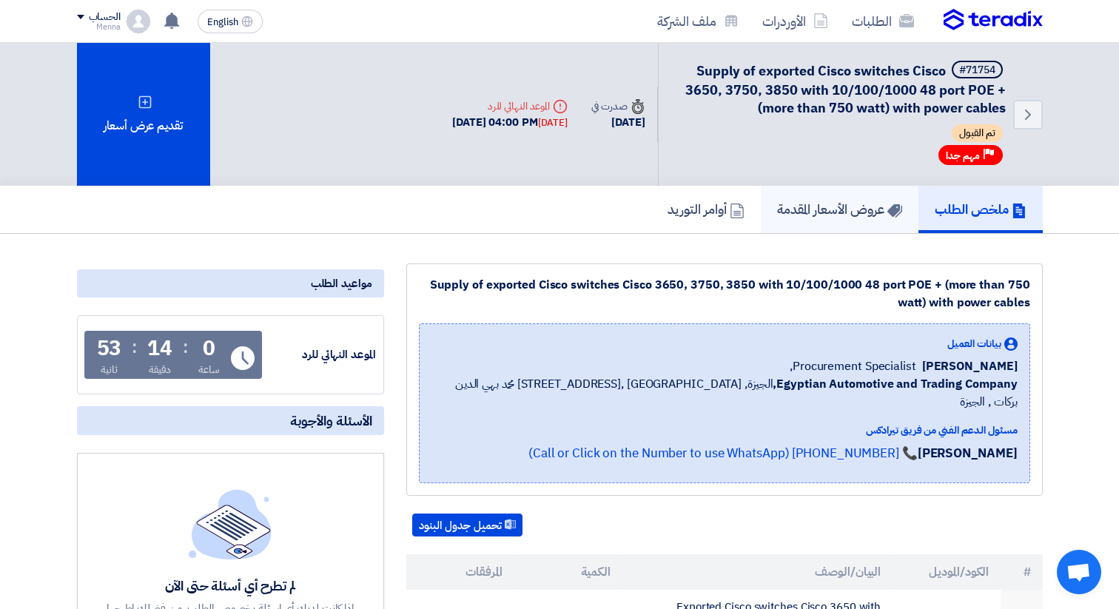
click at [801, 207] on h5 "عروض الأسعار المقدمة" at bounding box center [839, 209] width 125 height 17
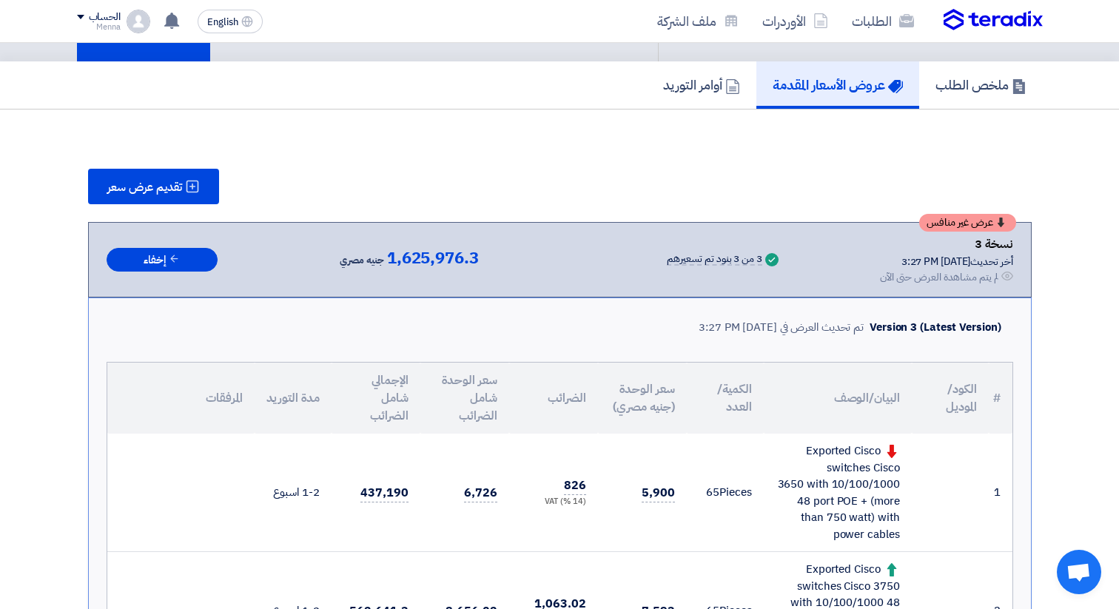
scroll to position [161, 0]
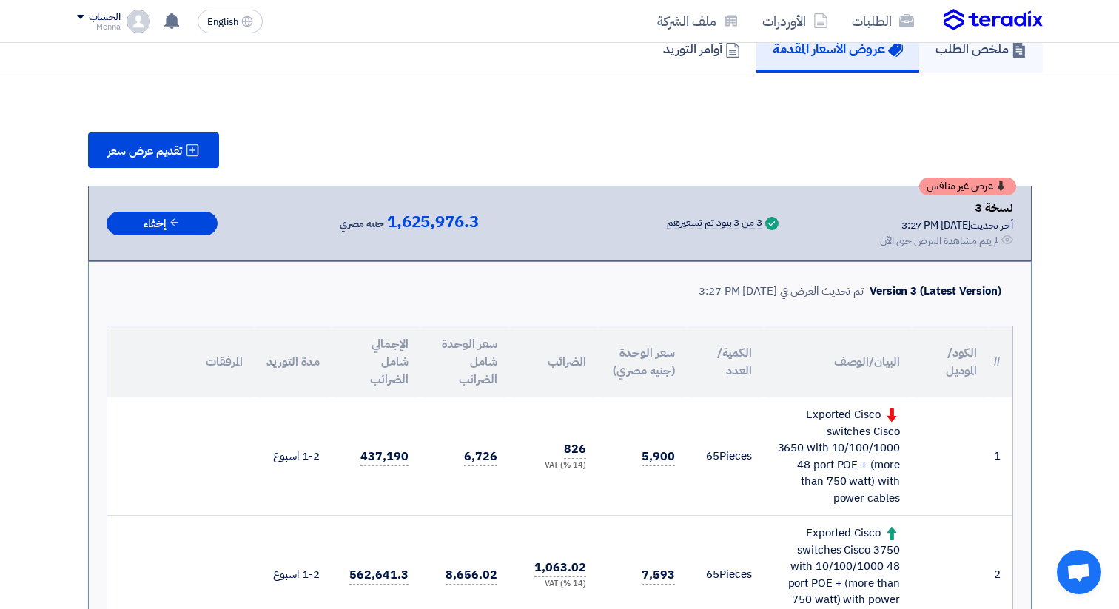
click at [991, 53] on h5 "ملخص الطلب" at bounding box center [980, 48] width 91 height 17
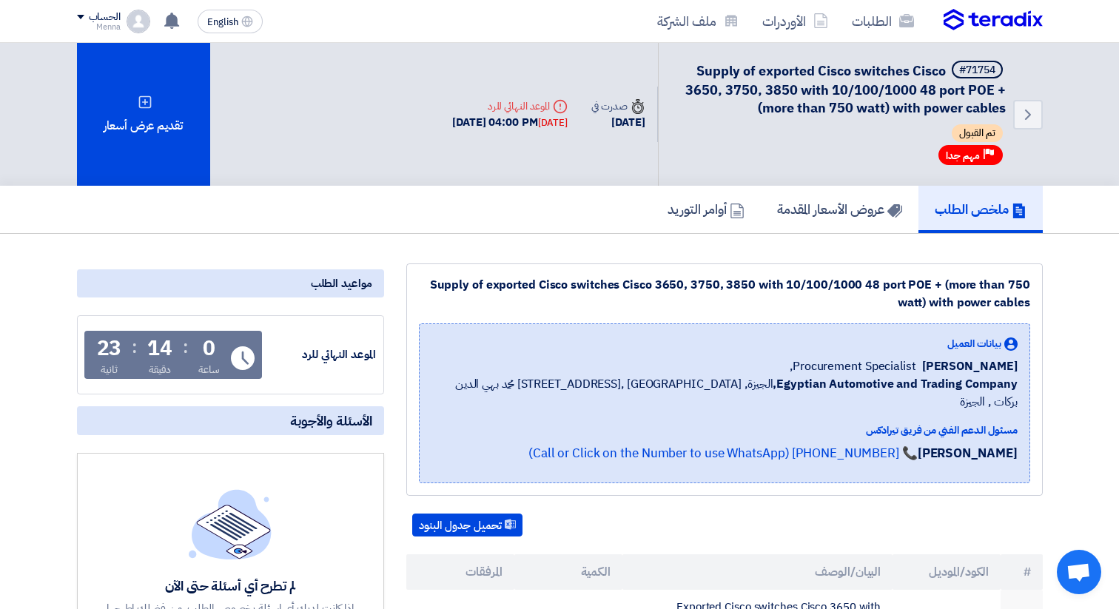
click at [335, 357] on div "الموعد النهائي للرد" at bounding box center [320, 354] width 111 height 17
click at [799, 215] on h5 "عروض الأسعار المقدمة" at bounding box center [839, 209] width 125 height 17
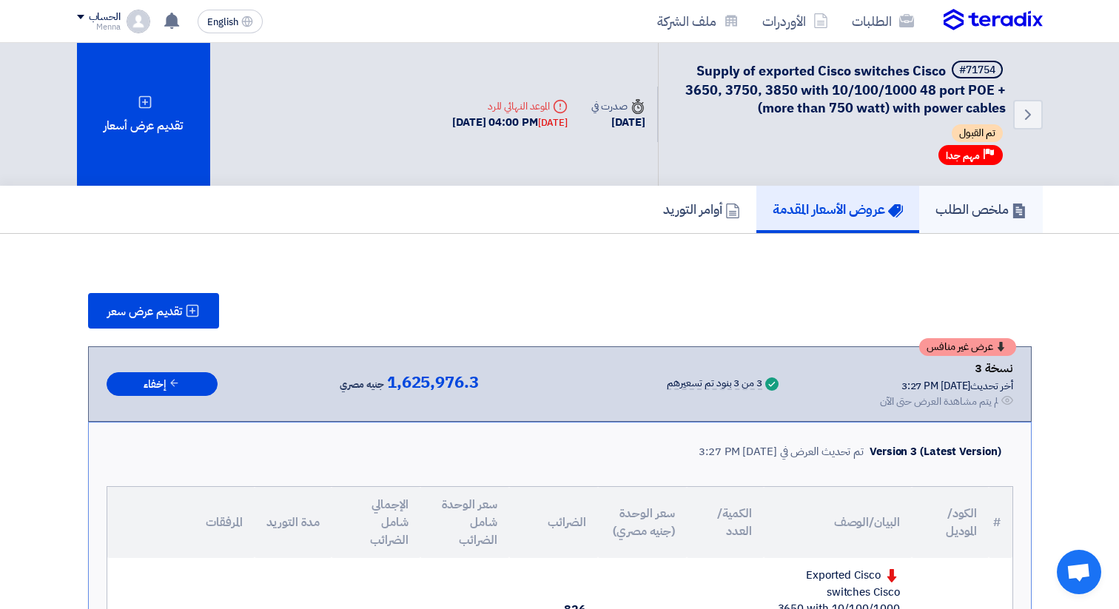
click at [935, 209] on h5 "ملخص الطلب" at bounding box center [980, 209] width 91 height 17
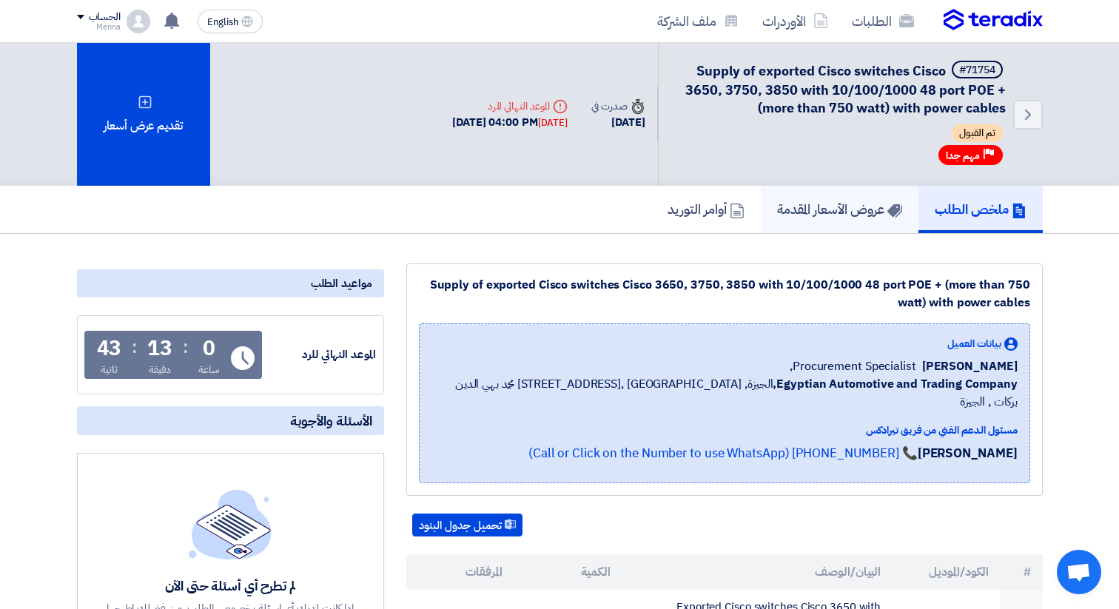
click at [801, 209] on h5 "عروض الأسعار المقدمة" at bounding box center [839, 209] width 125 height 17
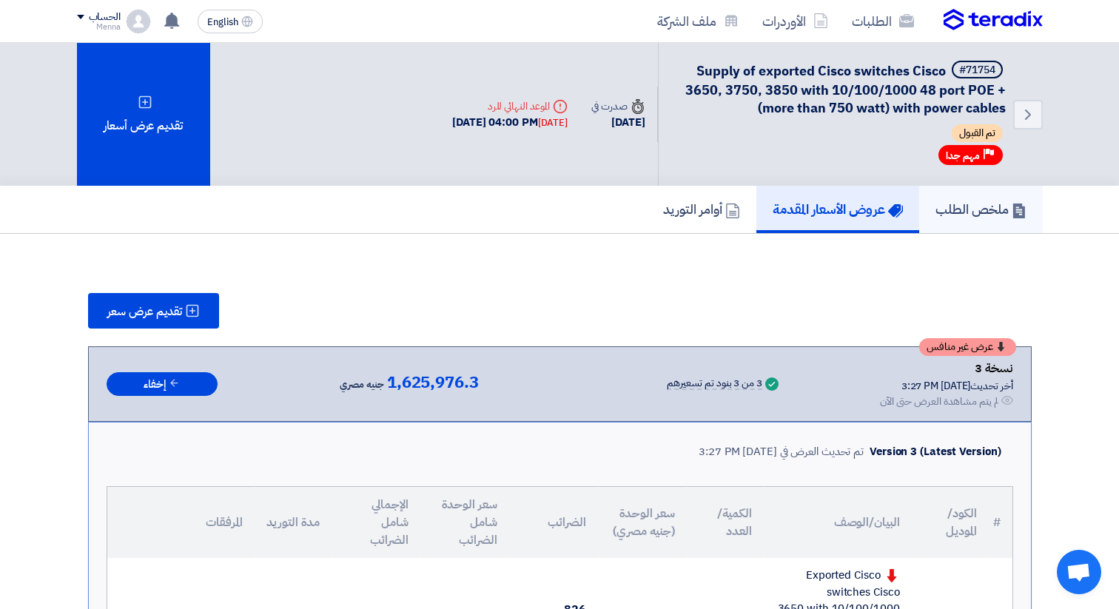
click at [987, 221] on link "ملخص الطلب" at bounding box center [981, 209] width 124 height 47
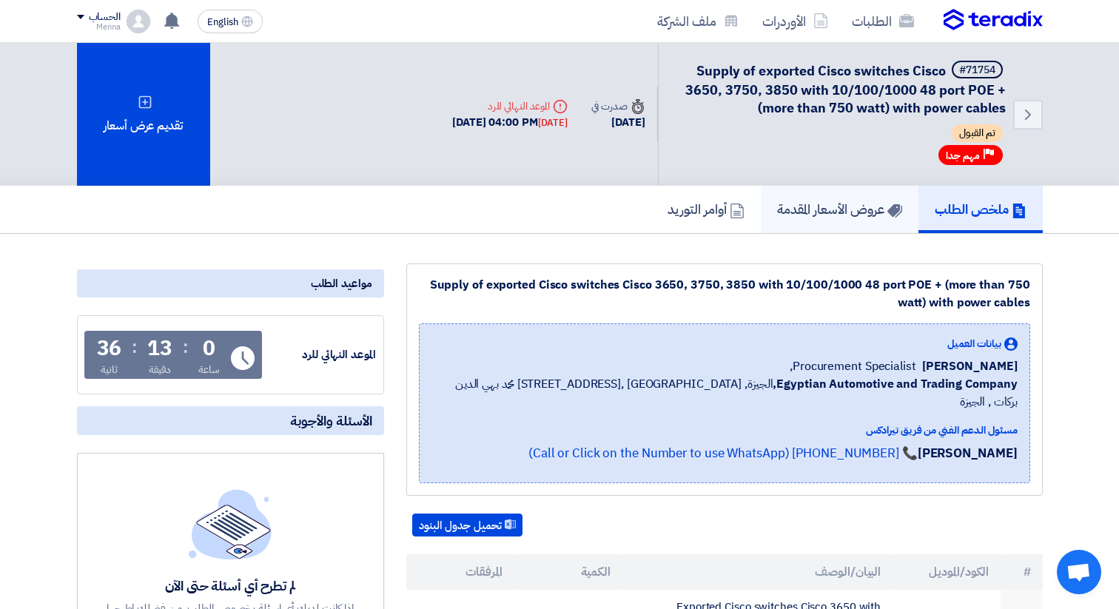
click at [829, 203] on h5 "عروض الأسعار المقدمة" at bounding box center [839, 209] width 125 height 17
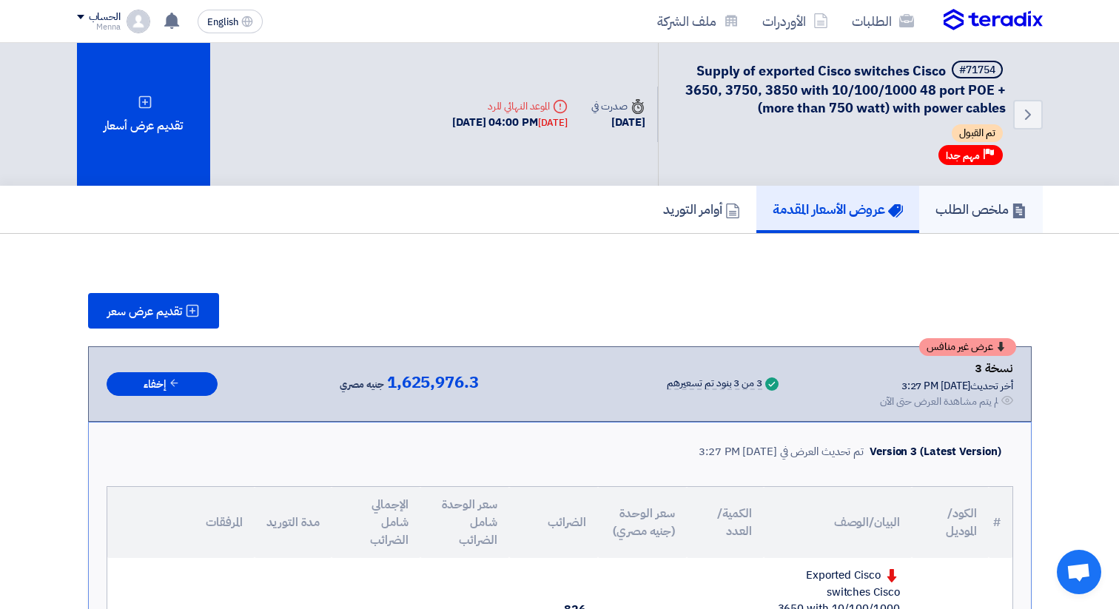
click at [981, 207] on h5 "ملخص الطلب" at bounding box center [980, 209] width 91 height 17
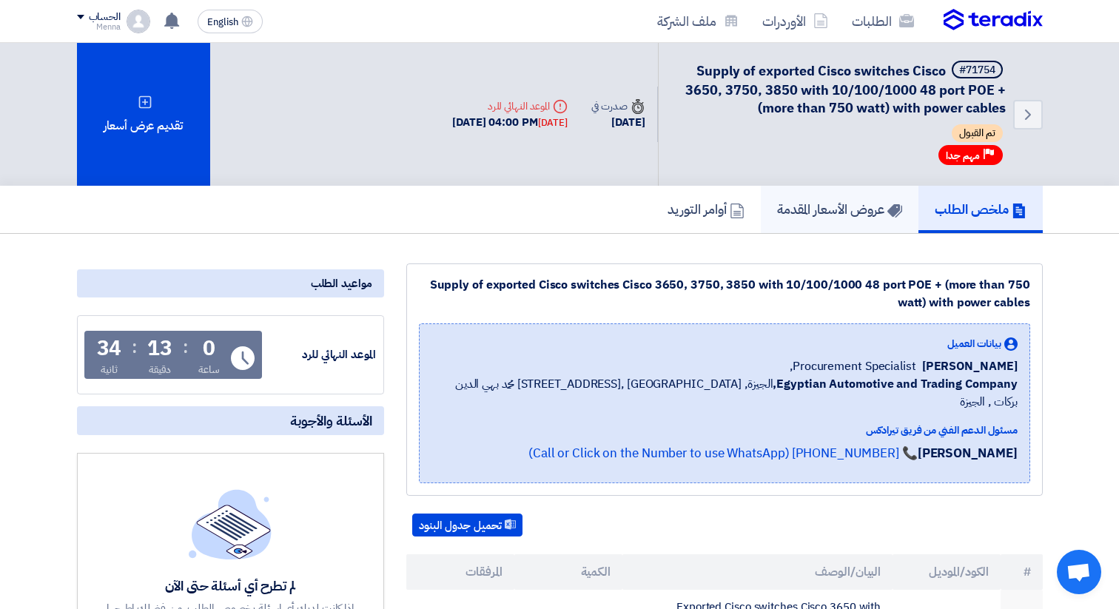
click at [843, 204] on h5 "عروض الأسعار المقدمة" at bounding box center [839, 209] width 125 height 17
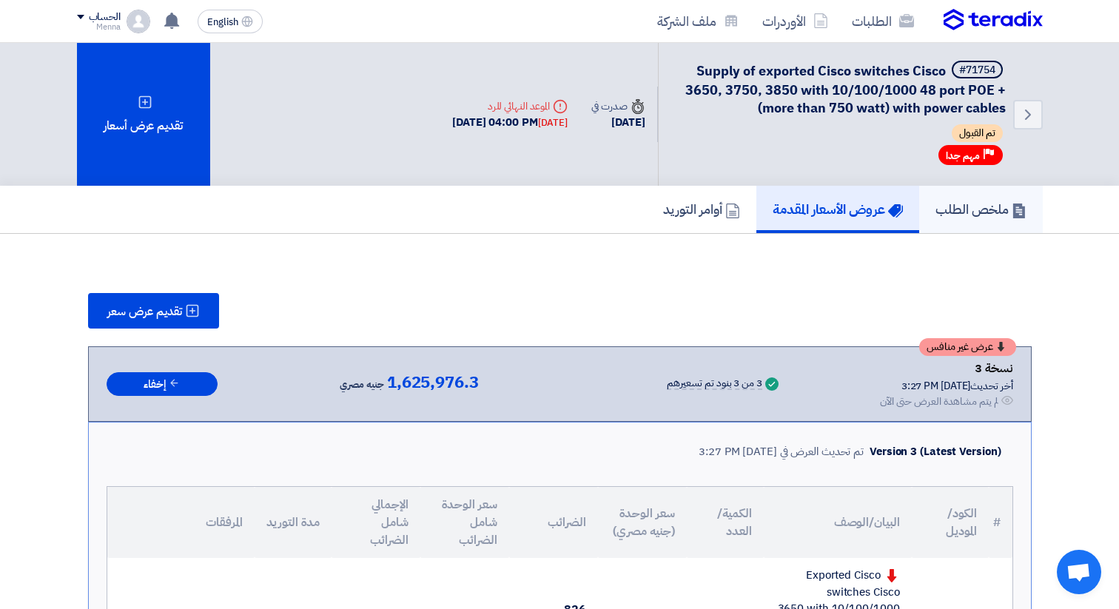
click at [972, 218] on h5 "ملخص الطلب" at bounding box center [980, 209] width 91 height 17
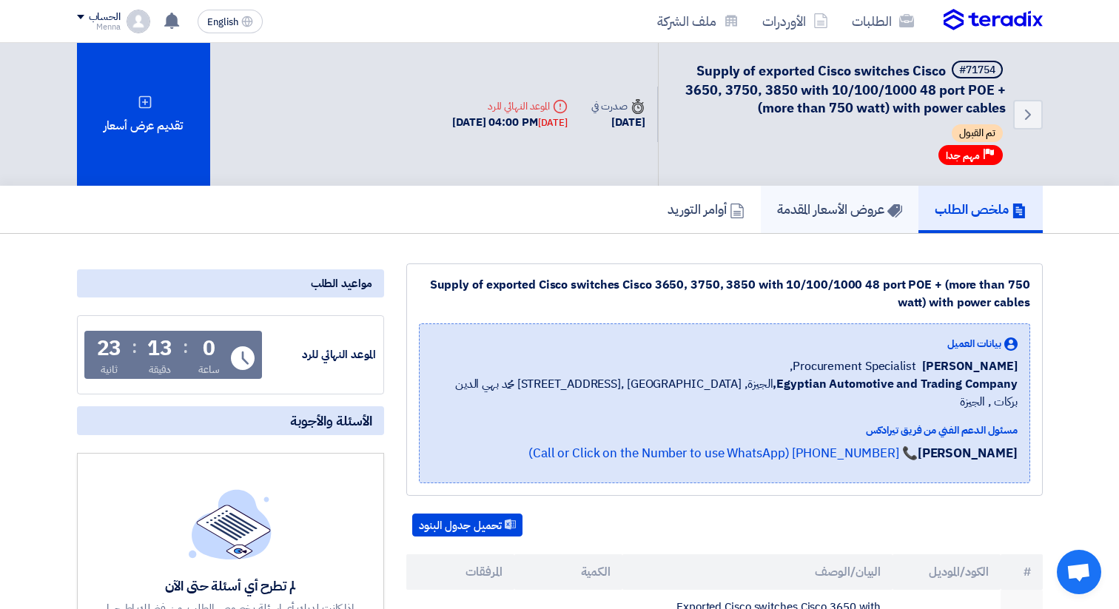
click at [825, 197] on link "عروض الأسعار المقدمة" at bounding box center [840, 209] width 158 height 47
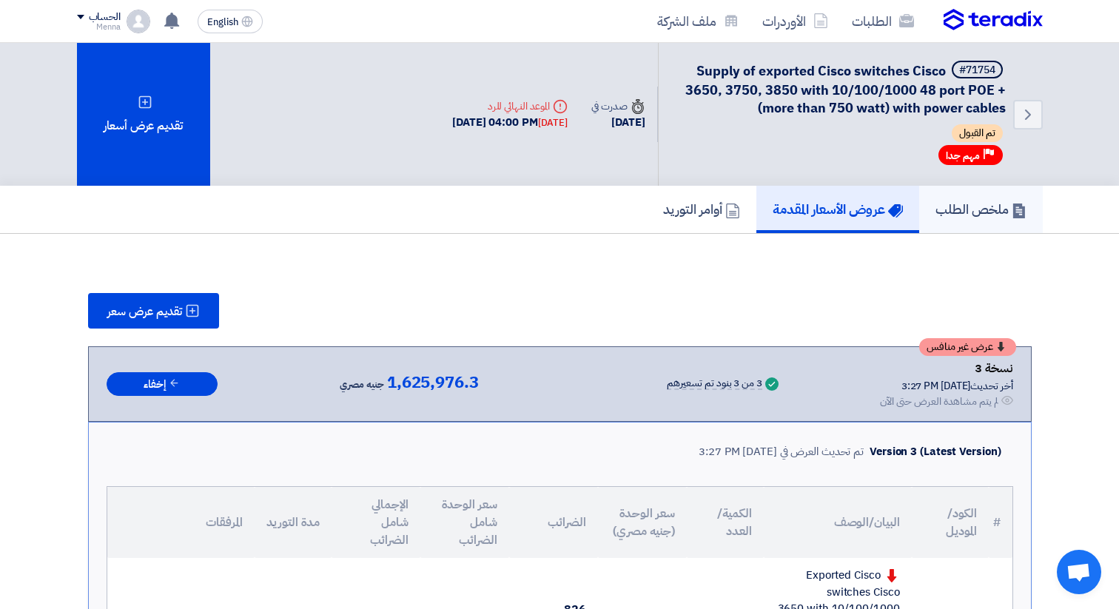
click at [990, 224] on link "ملخص الطلب" at bounding box center [981, 209] width 124 height 47
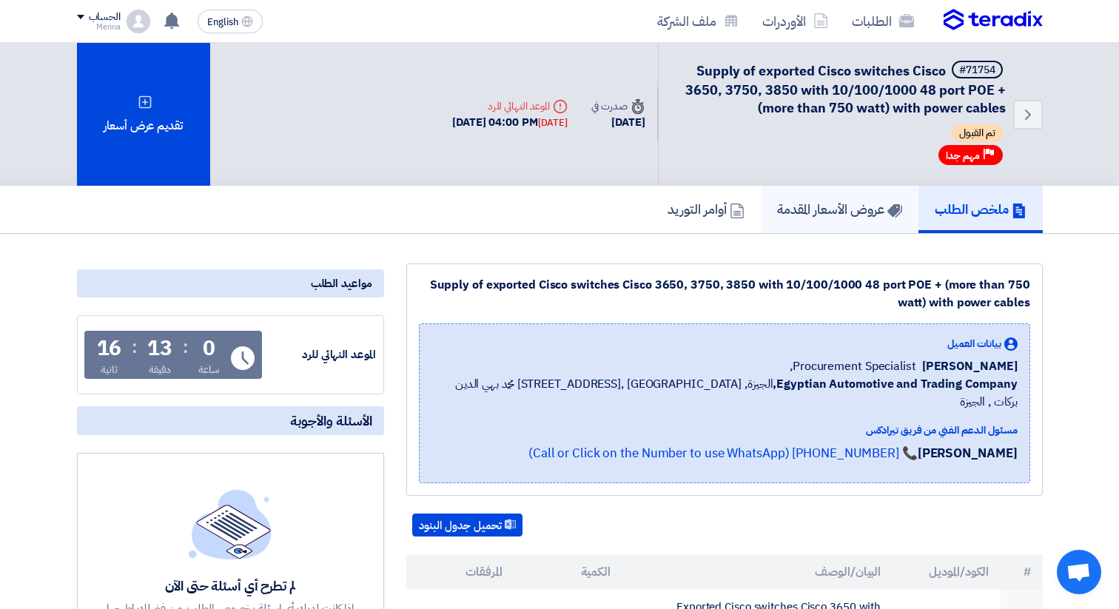
click at [845, 204] on h5 "عروض الأسعار المقدمة" at bounding box center [839, 209] width 125 height 17
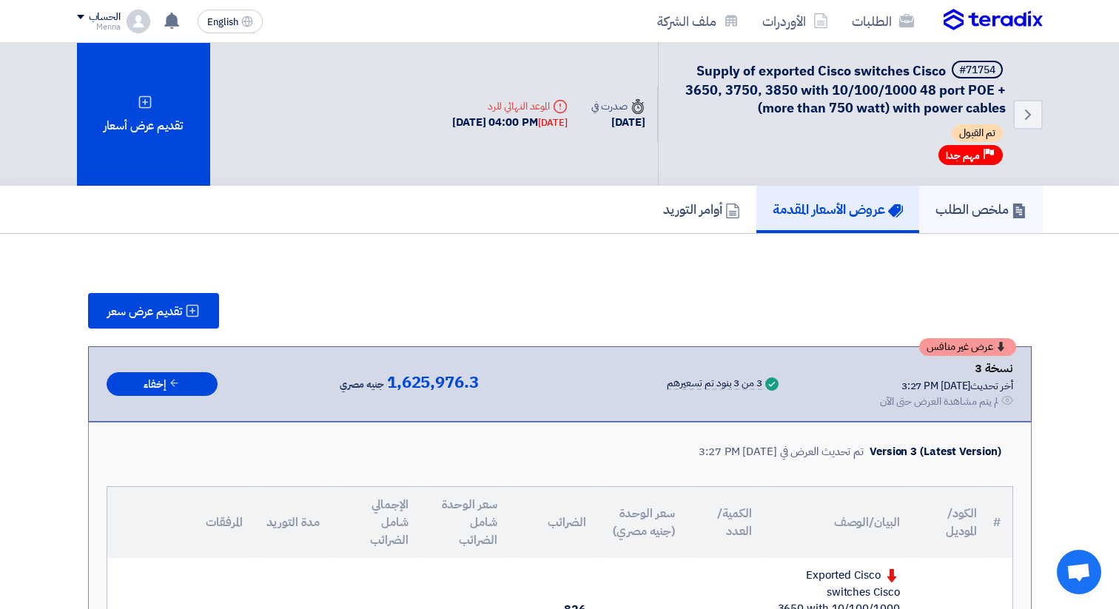
click at [973, 208] on h5 "ملخص الطلب" at bounding box center [980, 209] width 91 height 17
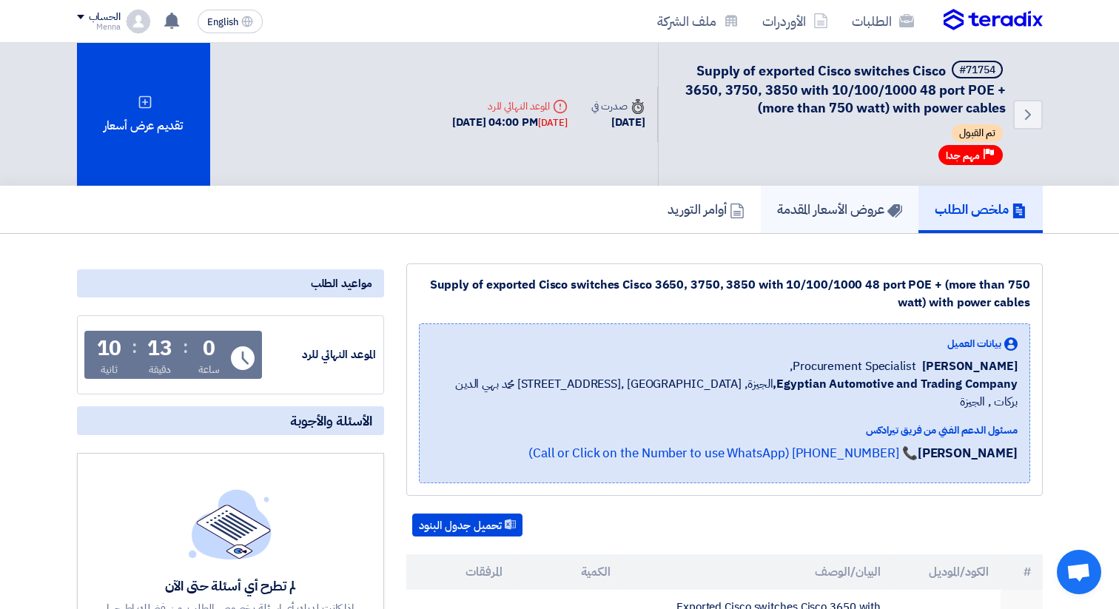
click at [887, 205] on use at bounding box center [894, 210] width 15 height 13
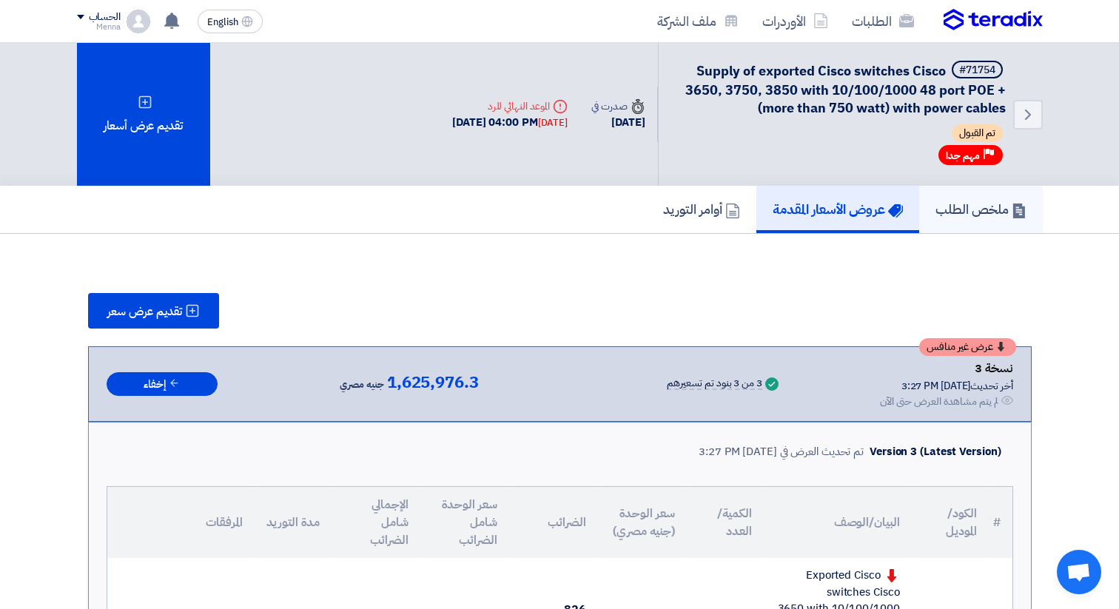
click at [981, 215] on h5 "ملخص الطلب" at bounding box center [980, 209] width 91 height 17
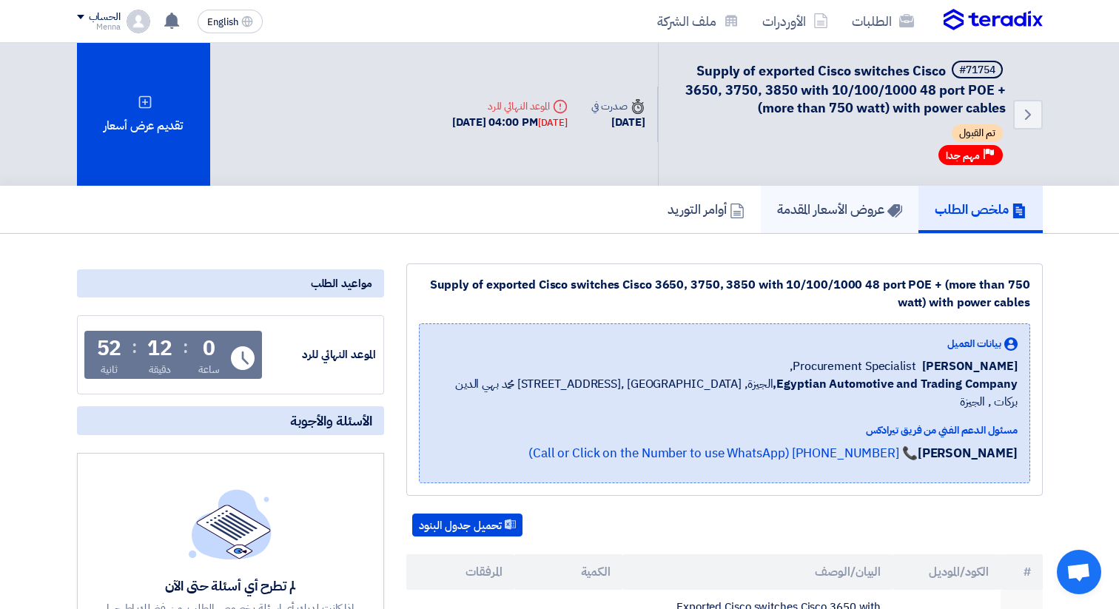
click at [833, 209] on h5 "عروض الأسعار المقدمة" at bounding box center [839, 209] width 125 height 17
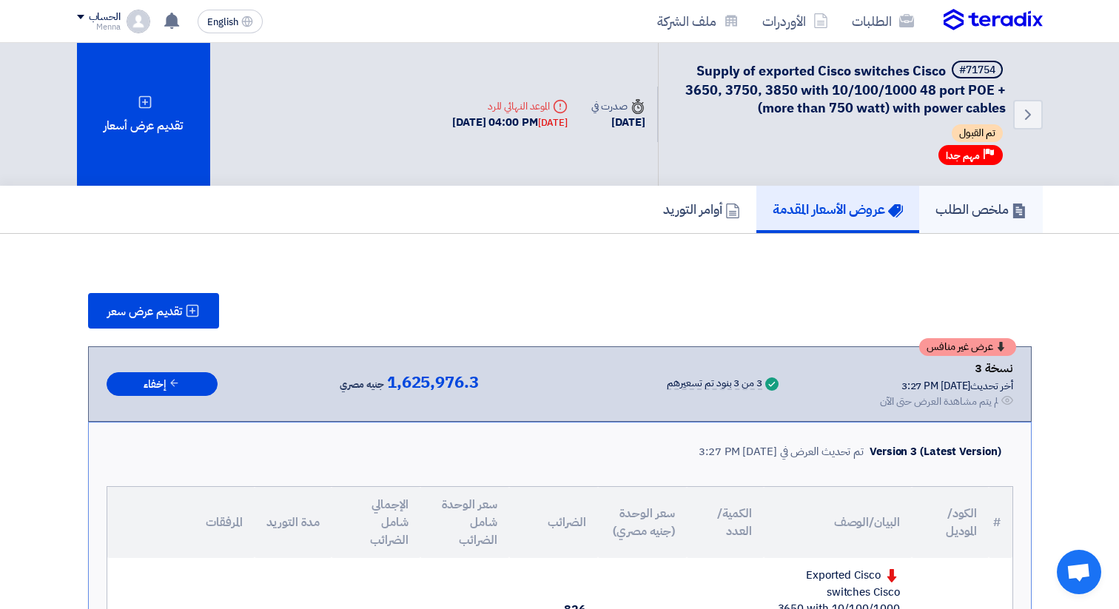
click at [969, 223] on link "ملخص الطلب" at bounding box center [981, 209] width 124 height 47
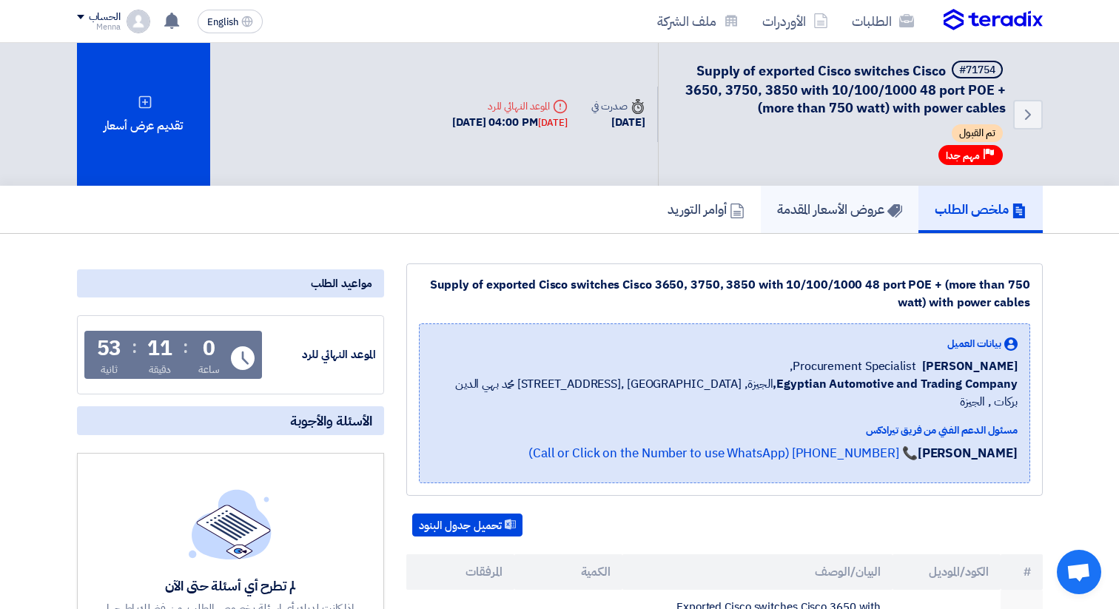
click at [840, 216] on h5 "عروض الأسعار المقدمة" at bounding box center [839, 209] width 125 height 17
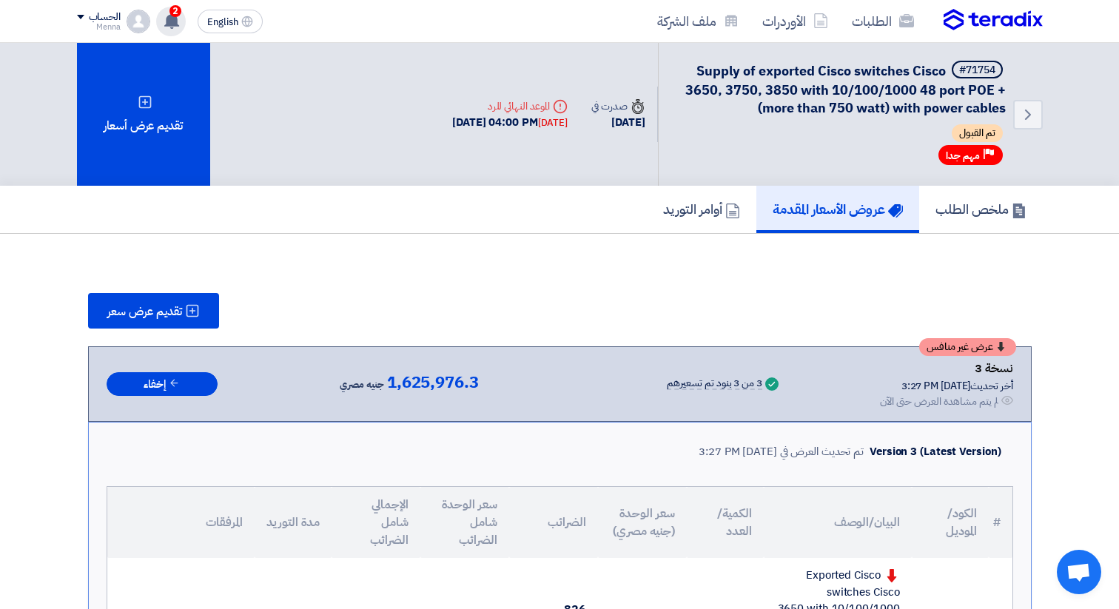
click at [181, 27] on div "2 عرض سعرك لطلب Supply of exported Cisco switches Cisco 3650, 3750, 3850 with 1…" at bounding box center [171, 22] width 30 height 30
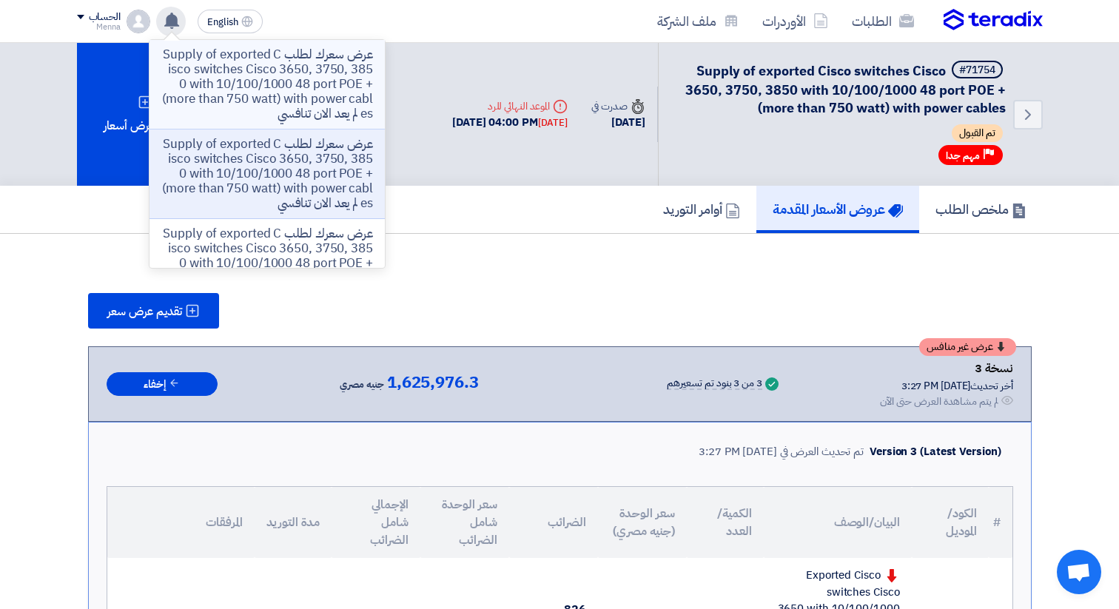
click at [312, 65] on p "عرض سعرك لطلب Supply of exported Cisco switches Cisco 3650, 3750, 3850 with 10/…" at bounding box center [267, 84] width 212 height 74
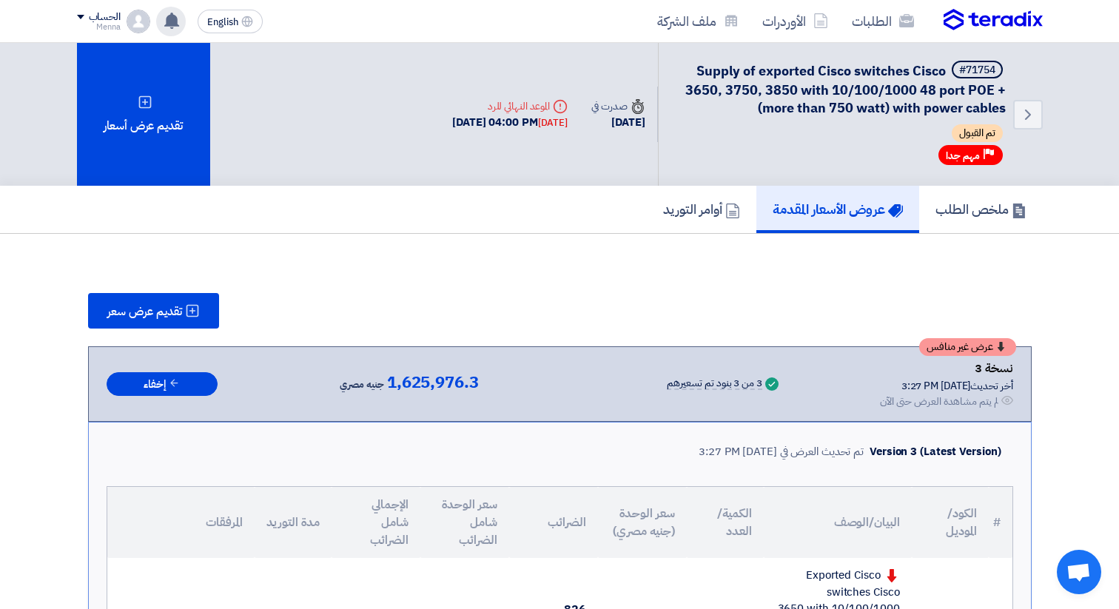
click at [178, 21] on use at bounding box center [171, 21] width 15 height 16
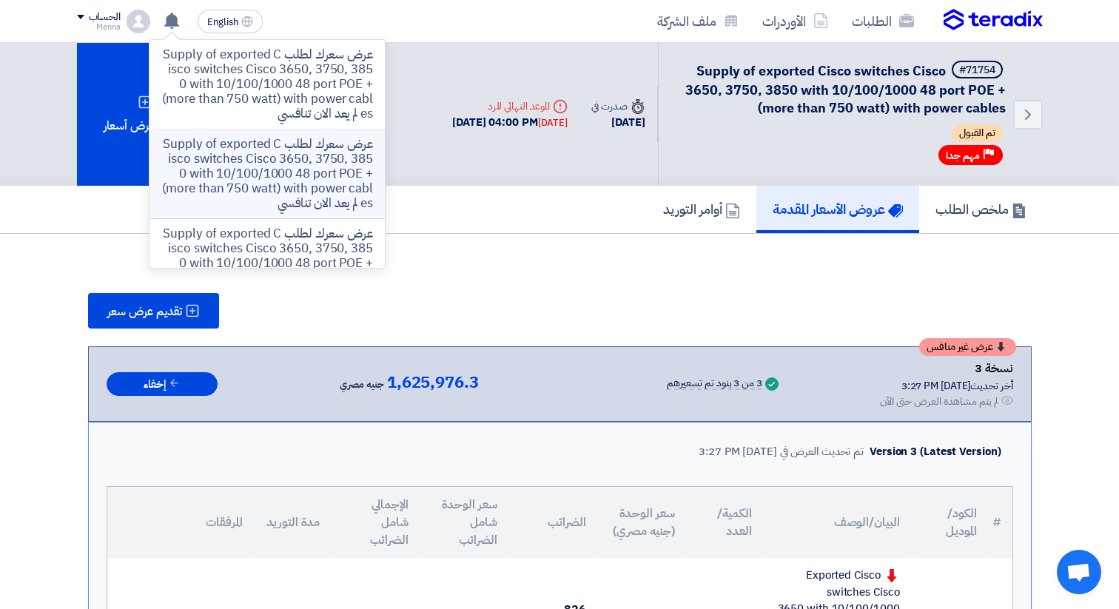
click at [238, 181] on p "عرض سعرك لطلب Supply of exported Cisco switches Cisco 3650, 3750, 3850 with 10/…" at bounding box center [267, 174] width 212 height 74
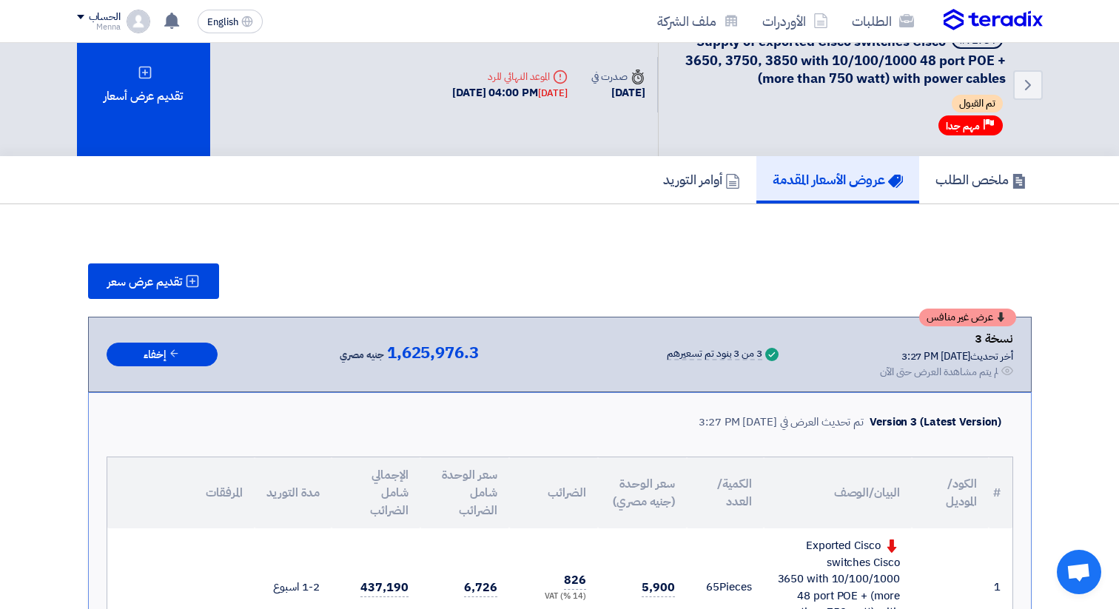
scroll to position [27, 0]
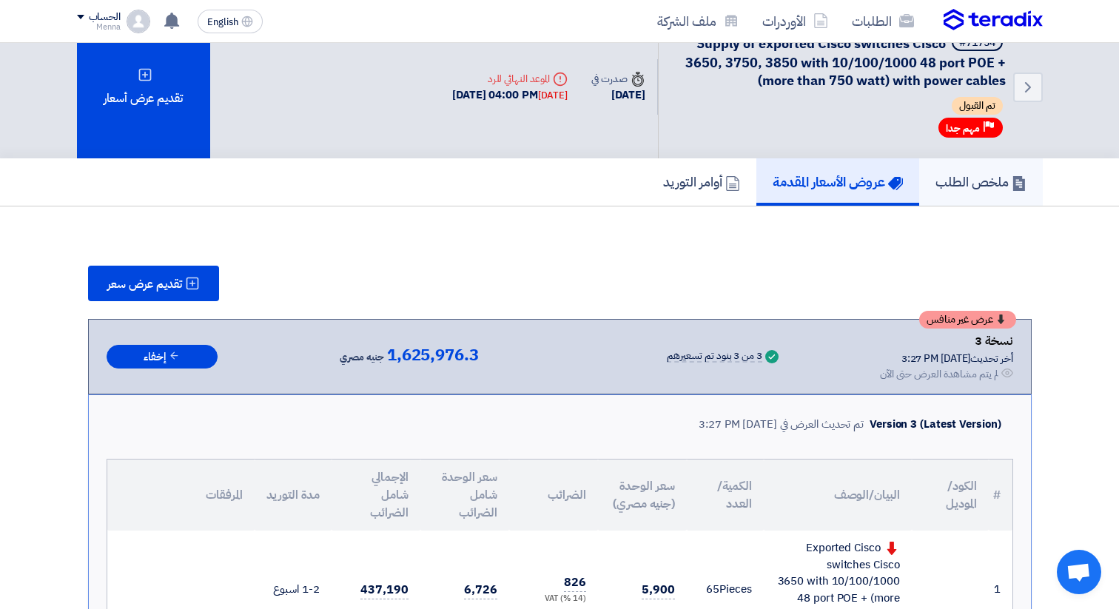
click at [967, 175] on h5 "ملخص الطلب" at bounding box center [980, 181] width 91 height 17
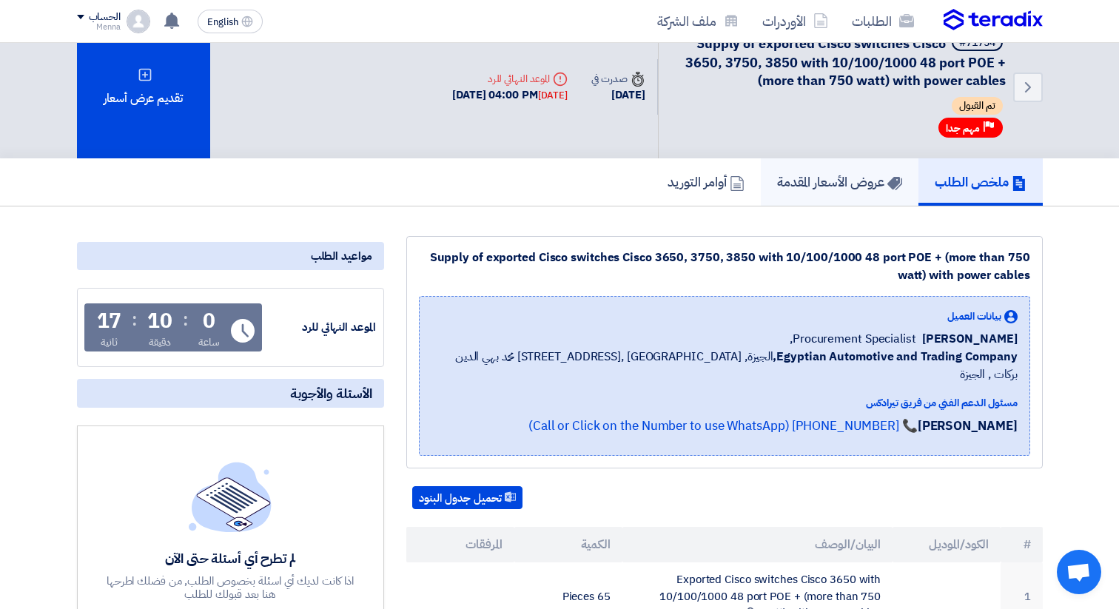
click at [821, 196] on link "عروض الأسعار المقدمة" at bounding box center [840, 181] width 158 height 47
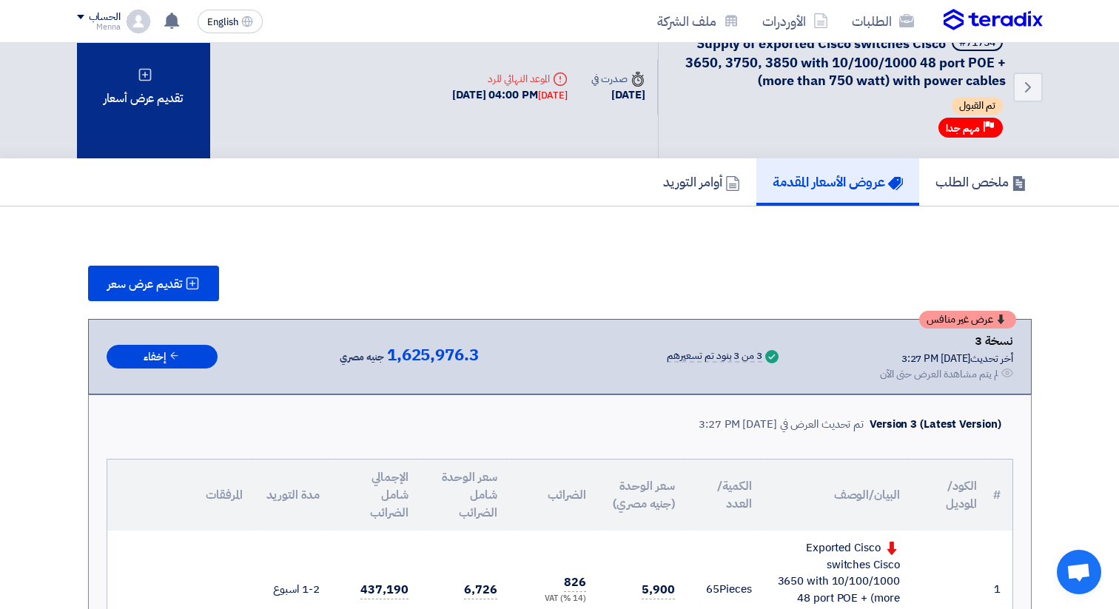
click at [162, 98] on div "تقديم عرض أسعار" at bounding box center [143, 87] width 133 height 143
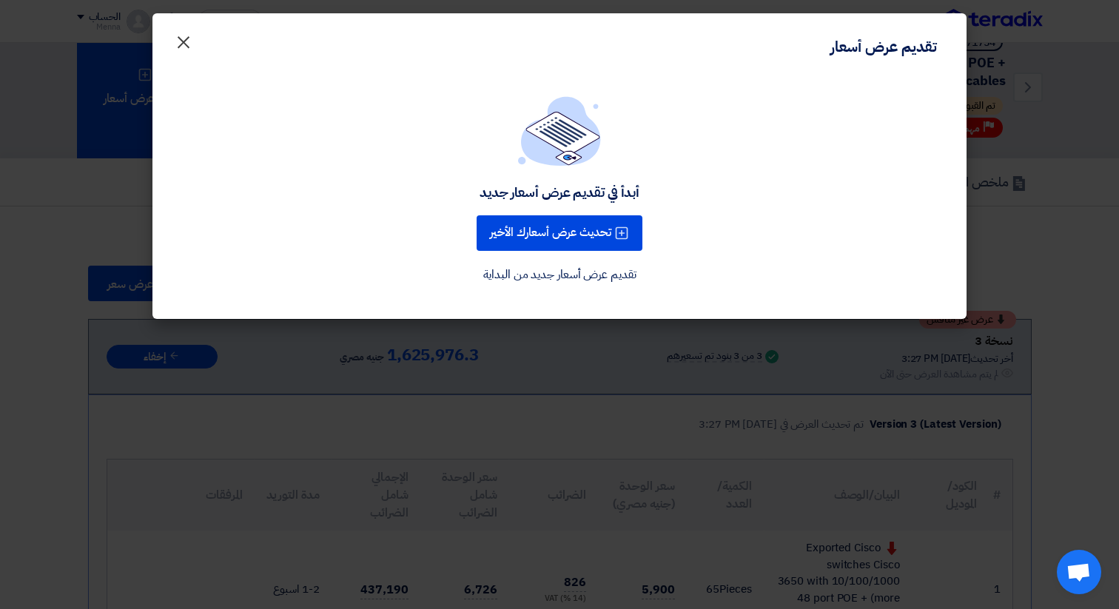
click at [181, 38] on span "×" at bounding box center [184, 41] width 18 height 44
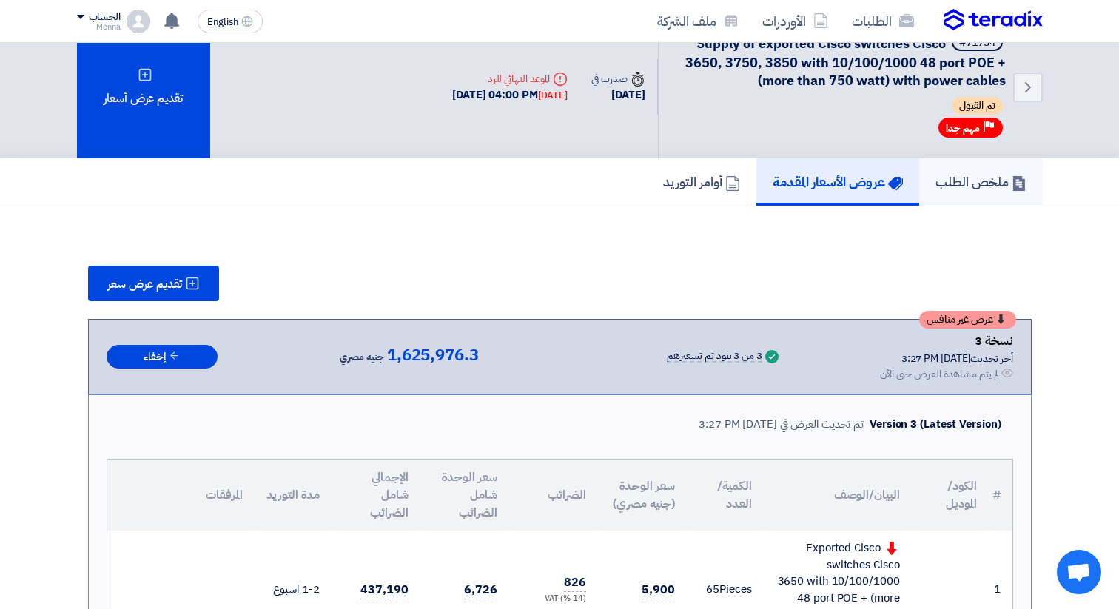
click at [978, 182] on h5 "ملخص الطلب" at bounding box center [980, 181] width 91 height 17
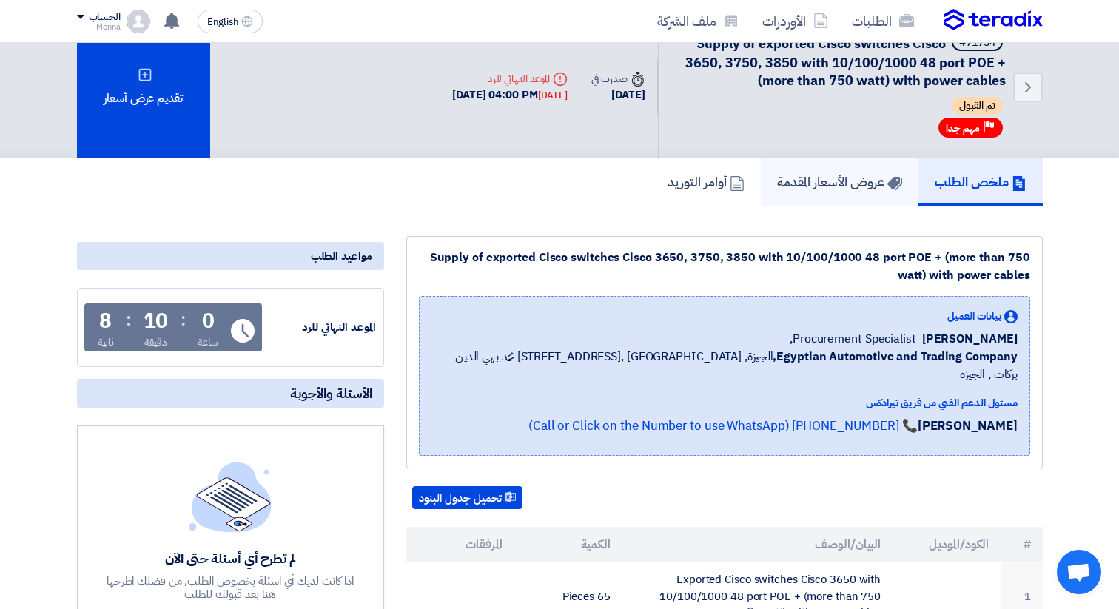
click at [828, 190] on h5 "عروض الأسعار المقدمة" at bounding box center [839, 181] width 125 height 17
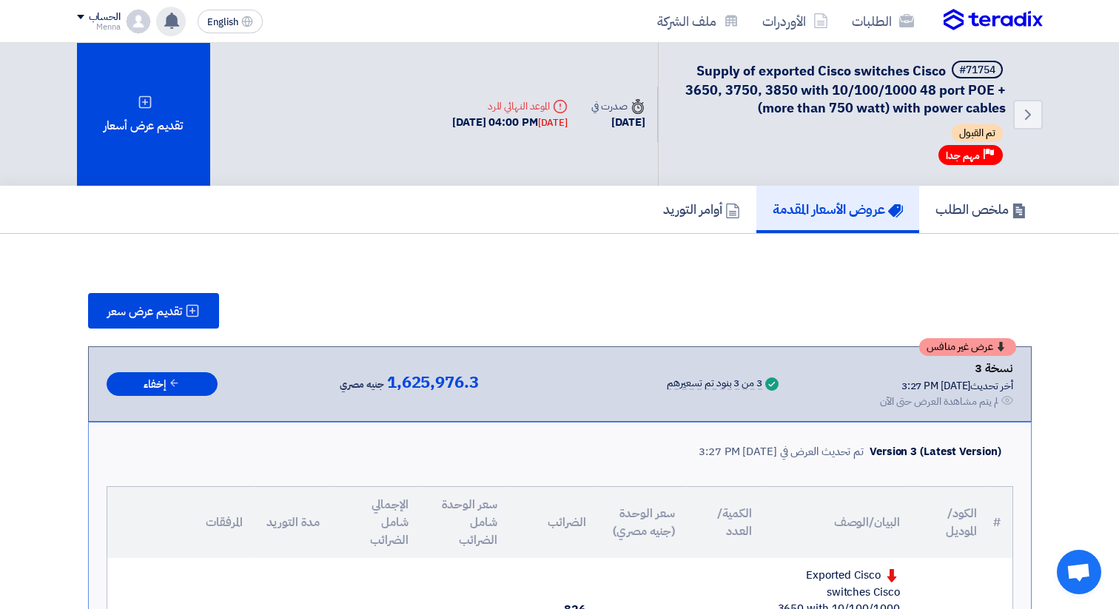
click at [167, 21] on use at bounding box center [171, 21] width 15 height 16
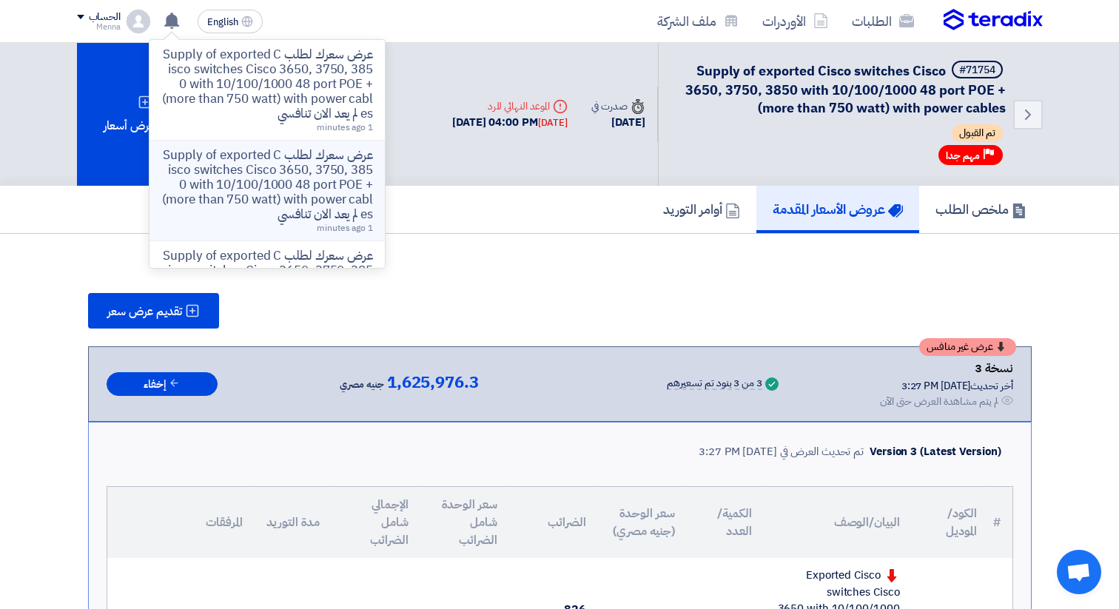
click at [283, 194] on p "عرض سعرك لطلب Supply of exported Cisco switches Cisco 3650, 3750, 3850 with 10/…" at bounding box center [267, 185] width 212 height 74
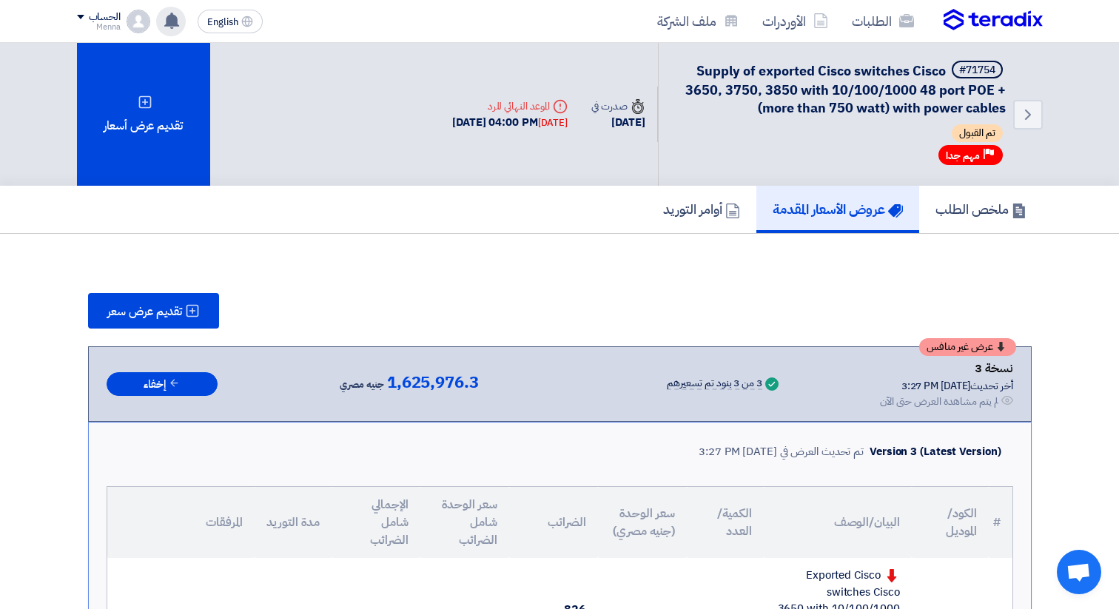
click at [170, 16] on use at bounding box center [171, 21] width 15 height 16
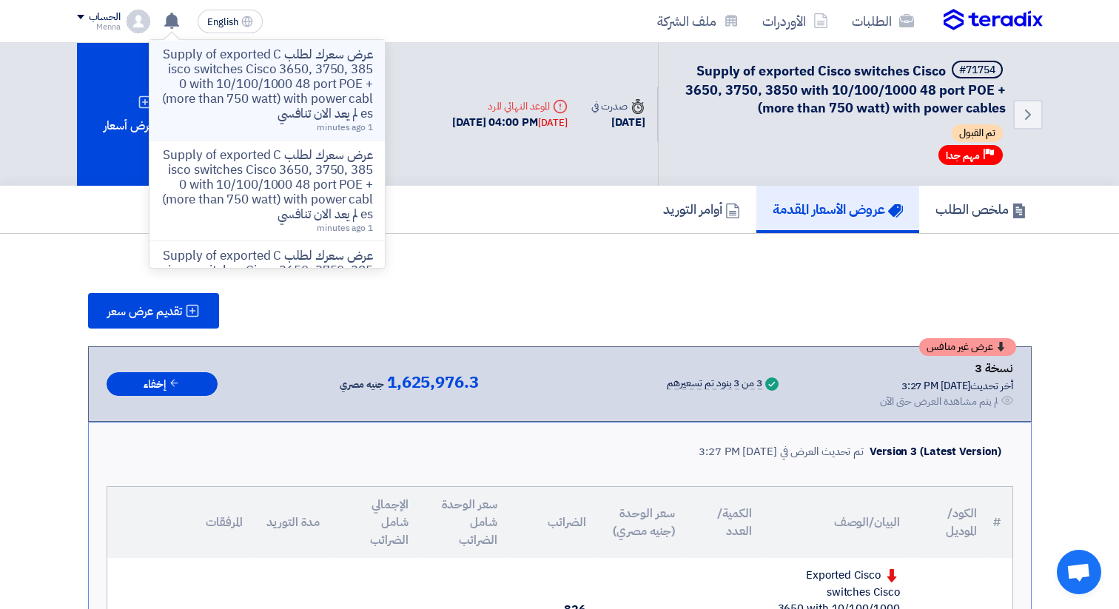
click at [225, 72] on p "عرض سعرك لطلب Supply of exported Cisco switches Cisco 3650, 3750, 3850 with 10/…" at bounding box center [267, 84] width 212 height 74
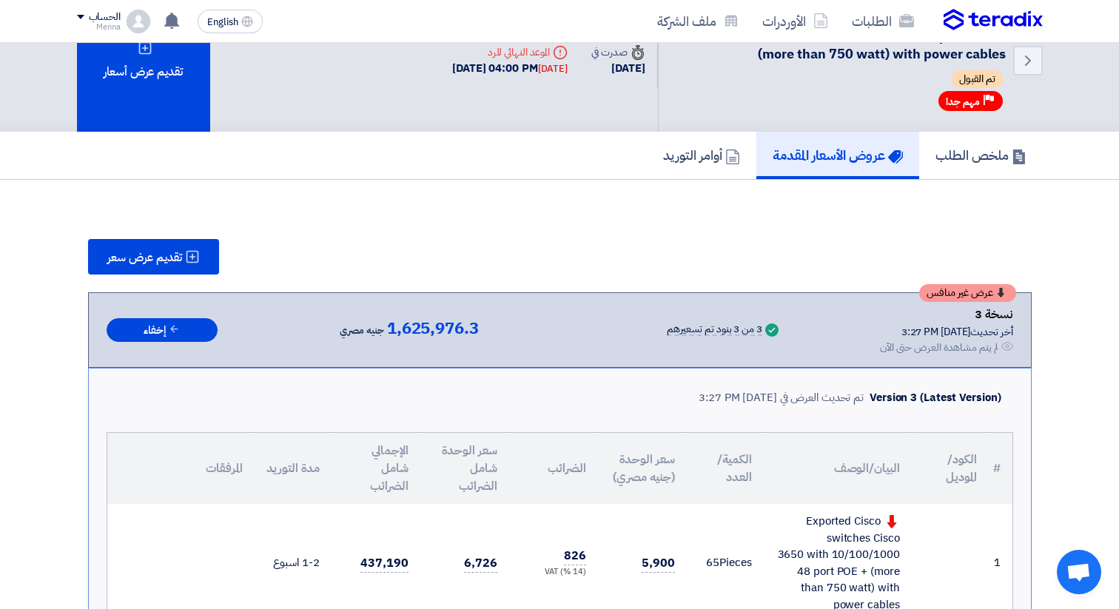
scroll to position [55, 0]
click at [968, 159] on h5 "ملخص الطلب" at bounding box center [980, 154] width 91 height 17
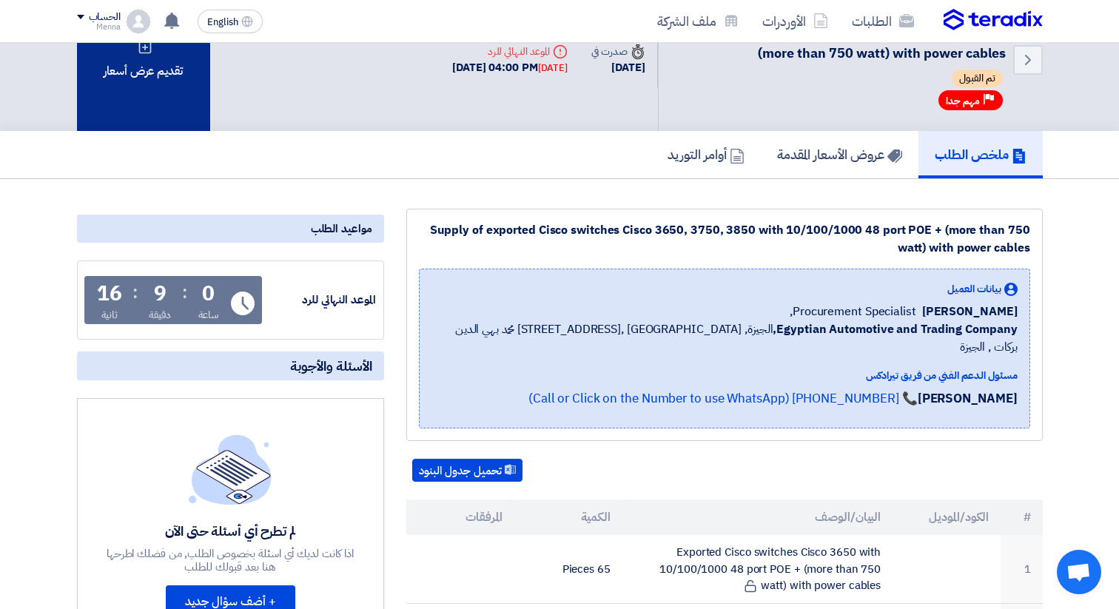
click at [157, 78] on div "تقديم عرض أسعار" at bounding box center [143, 59] width 133 height 143
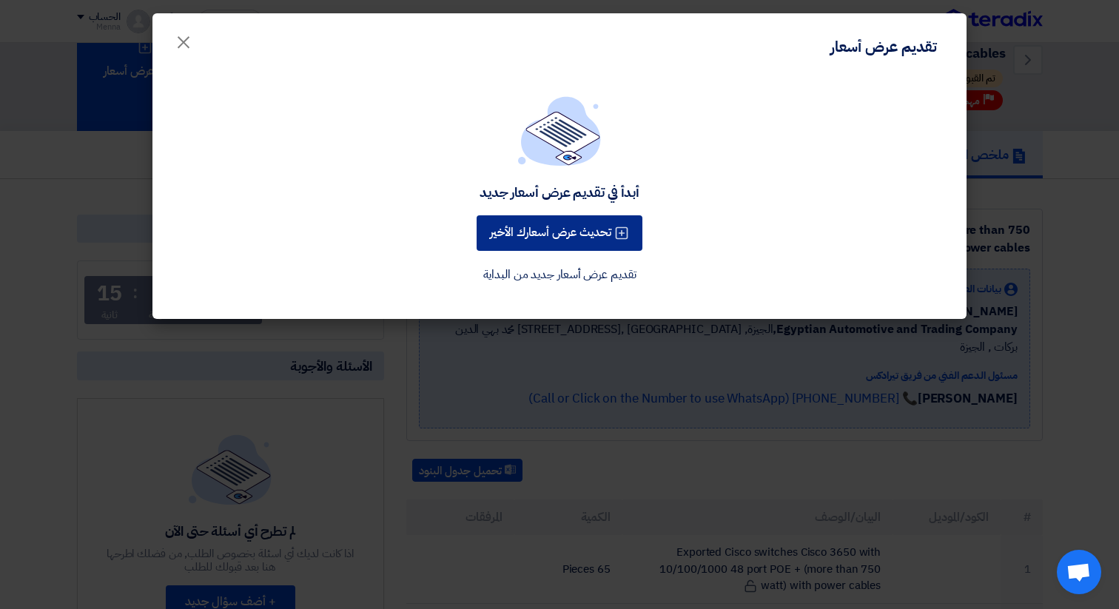
click at [579, 230] on button "تحديث عرض أسعارك الأخير" at bounding box center [560, 233] width 166 height 36
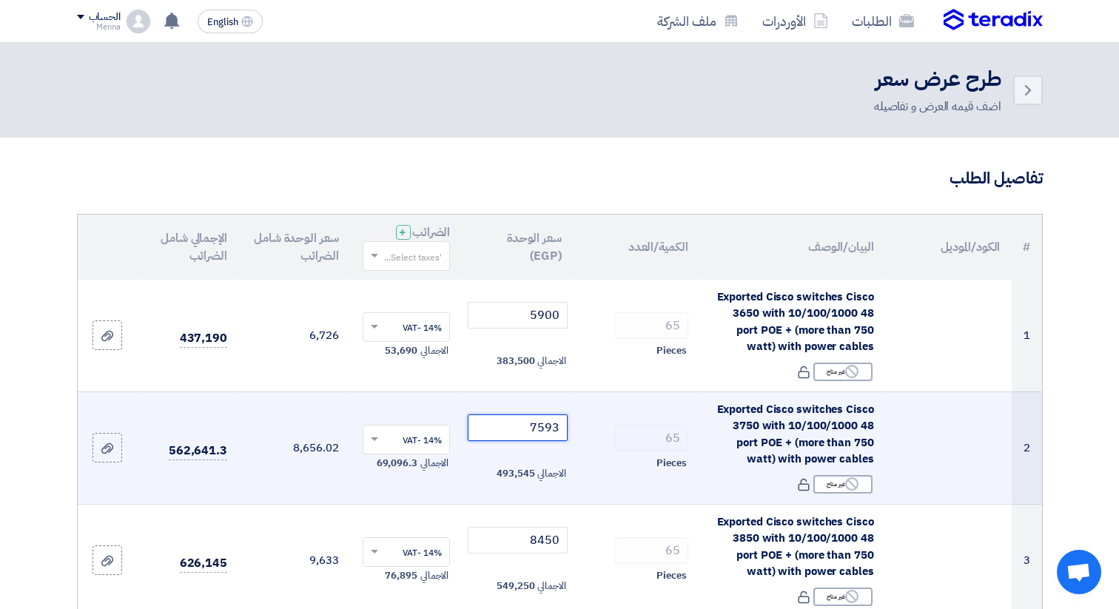
click at [541, 427] on input "7593" at bounding box center [518, 427] width 100 height 27
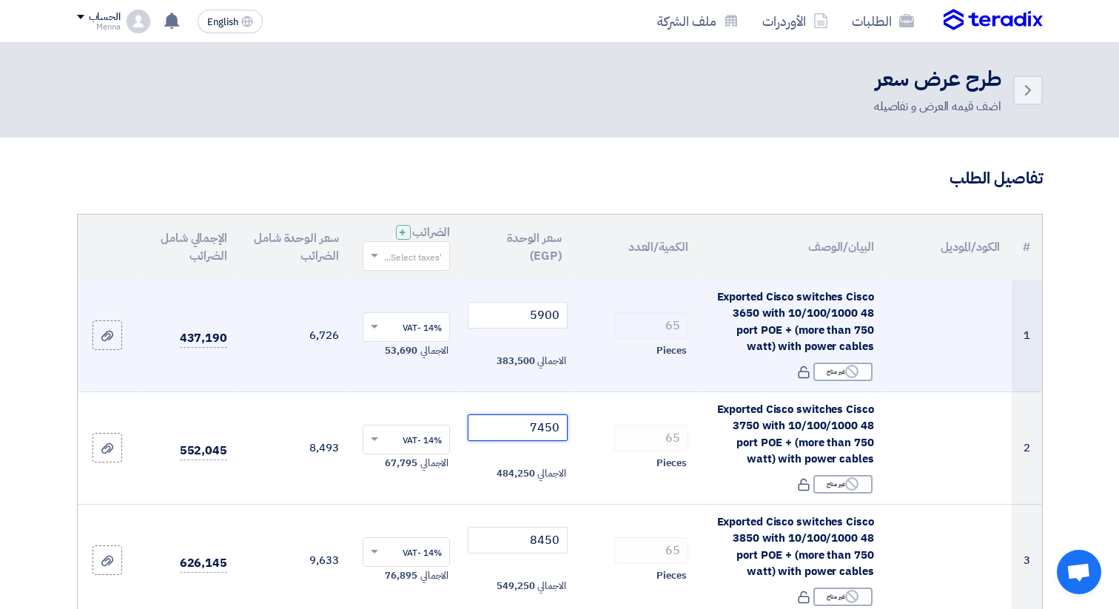
type input "7450"
click at [586, 314] on div "65" at bounding box center [636, 325] width 103 height 27
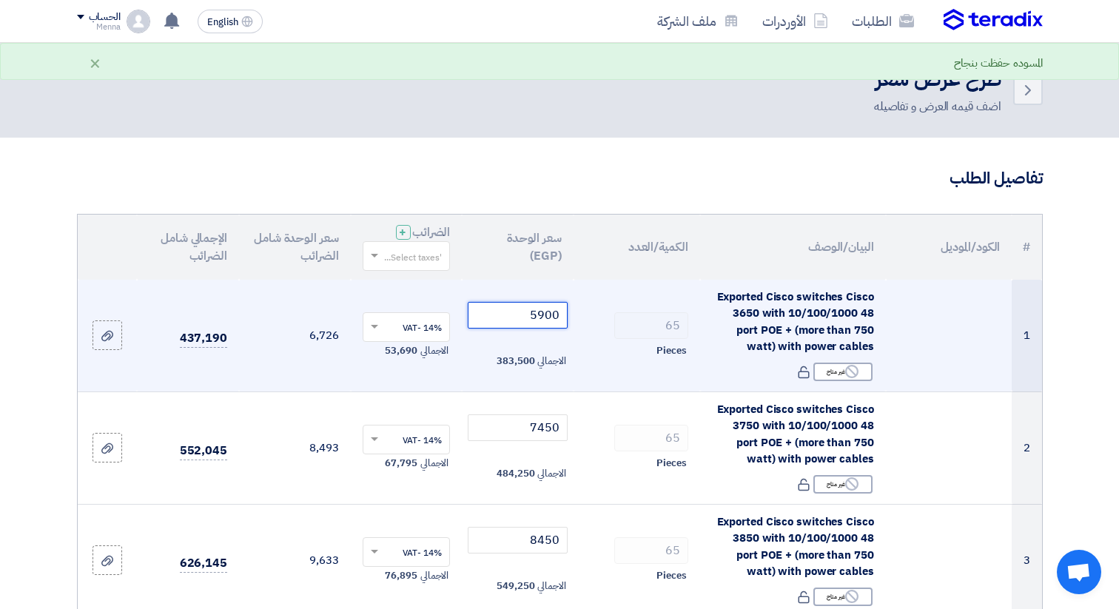
click at [529, 312] on input "5900" at bounding box center [518, 315] width 100 height 27
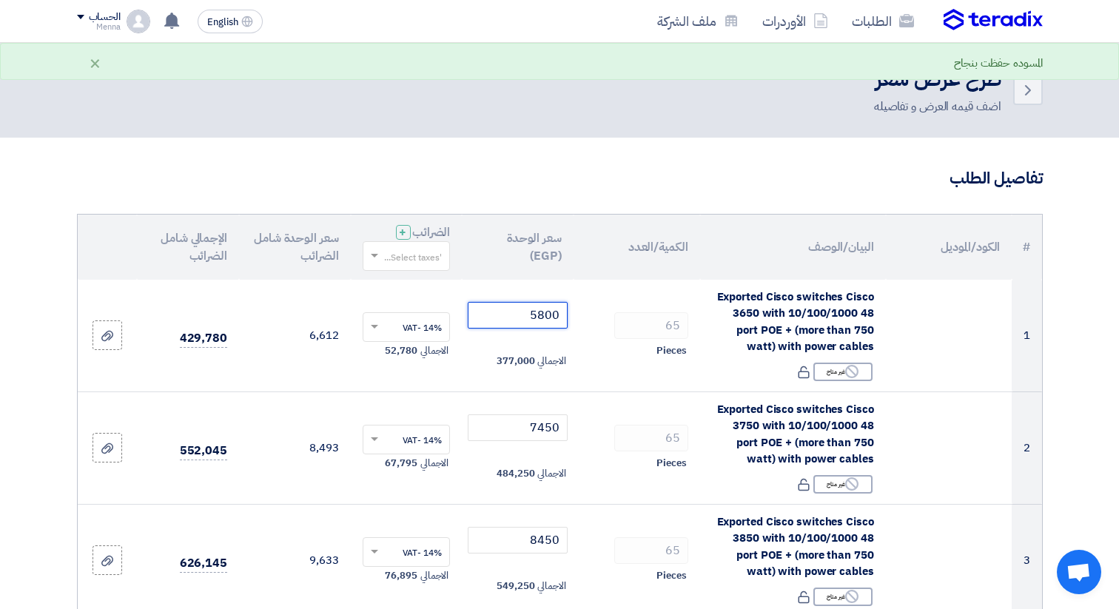
type input "5800"
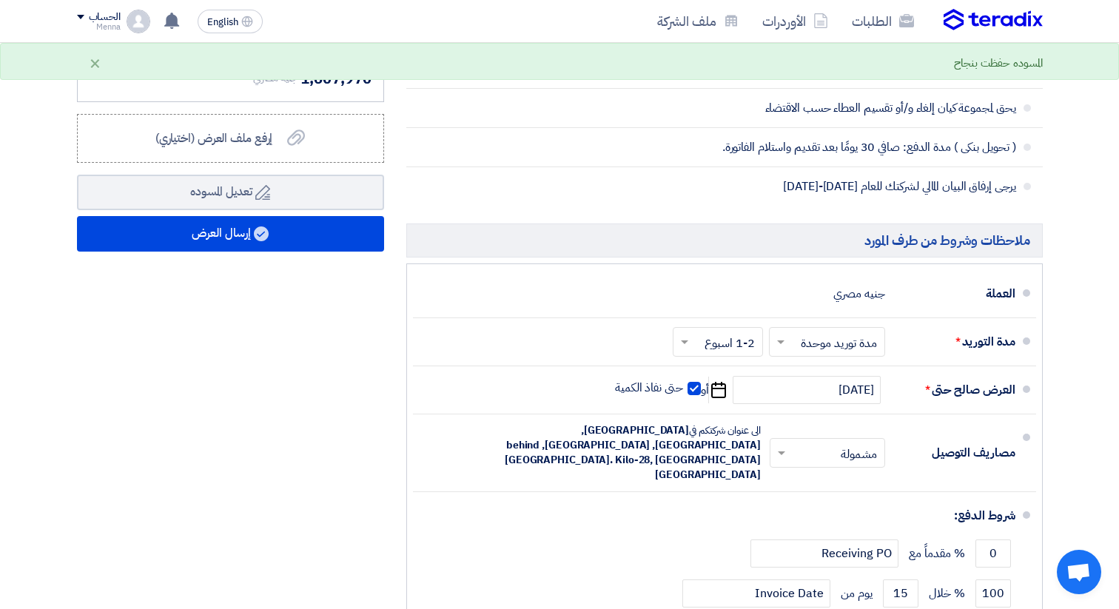
scroll to position [879, 0]
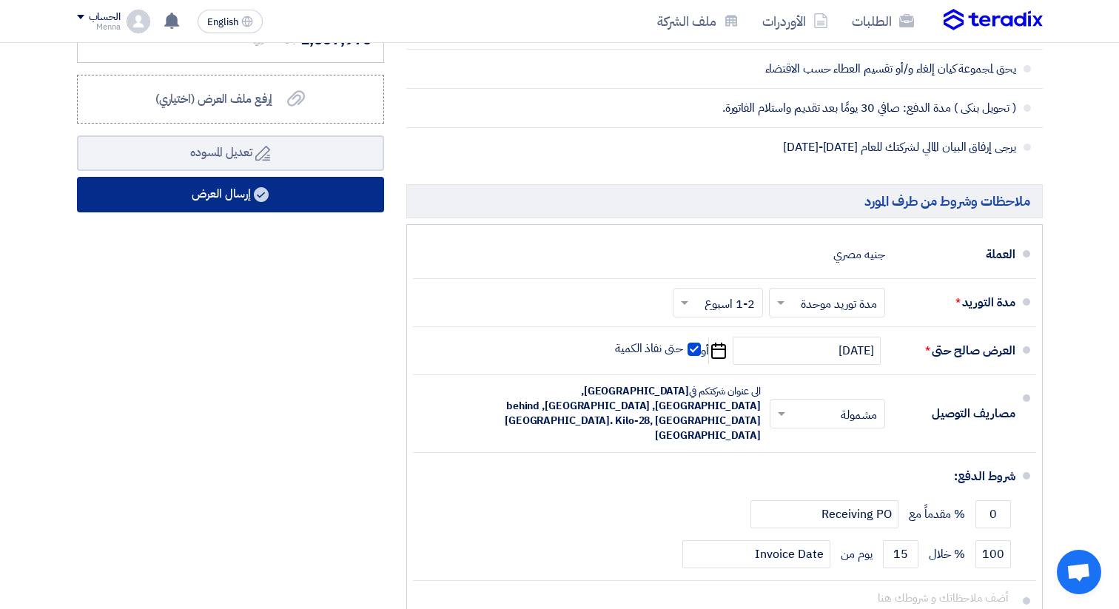
click at [218, 199] on button "إرسال العرض" at bounding box center [230, 195] width 307 height 36
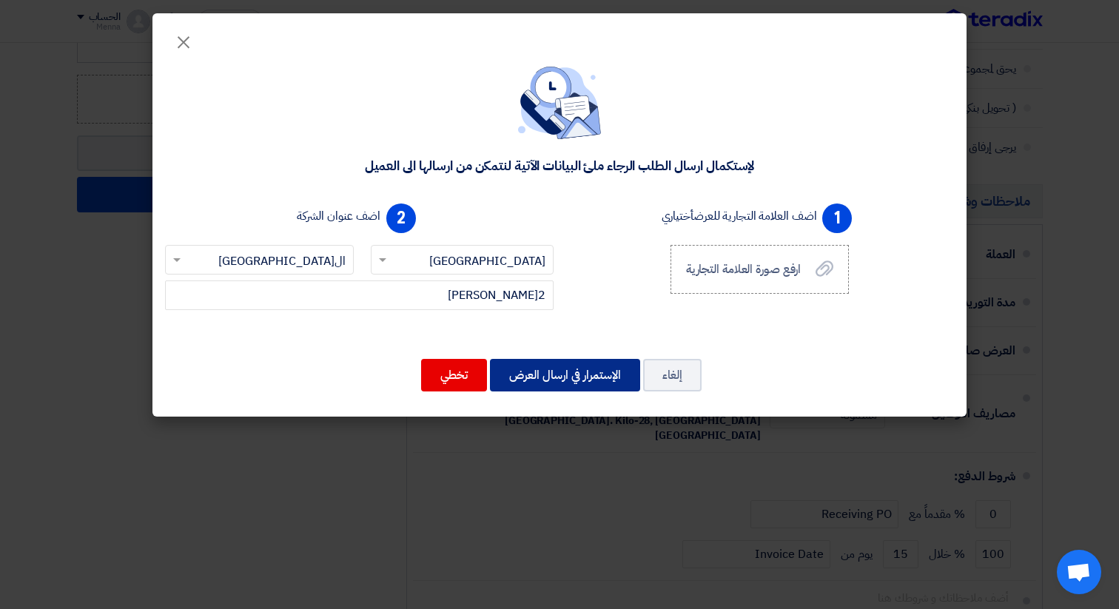
click at [560, 367] on button "الإستمرار في ارسال العرض" at bounding box center [565, 375] width 150 height 33
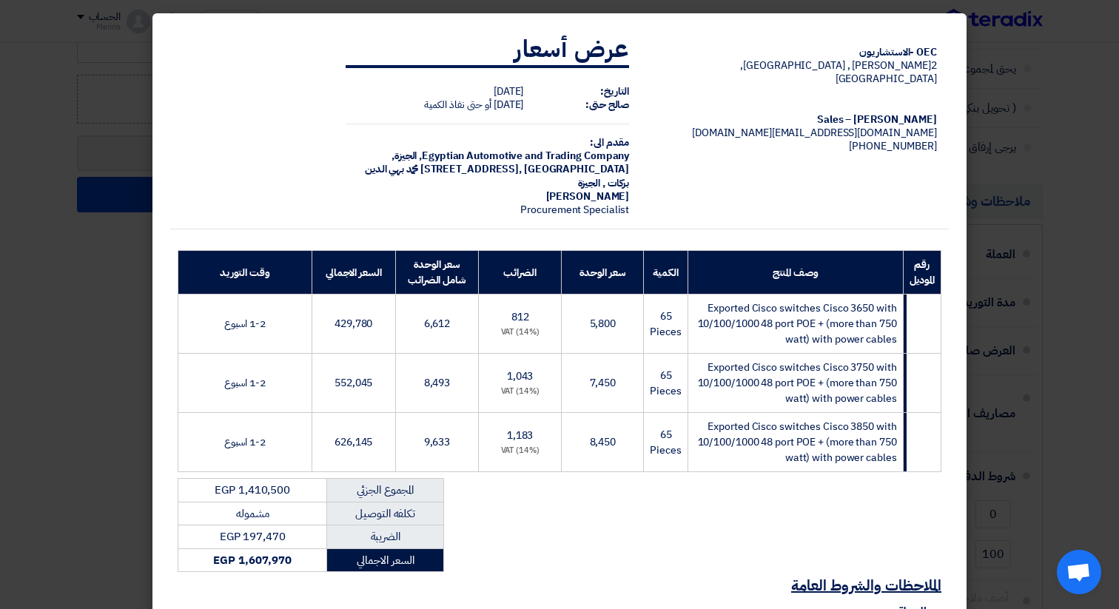
scroll to position [178, 0]
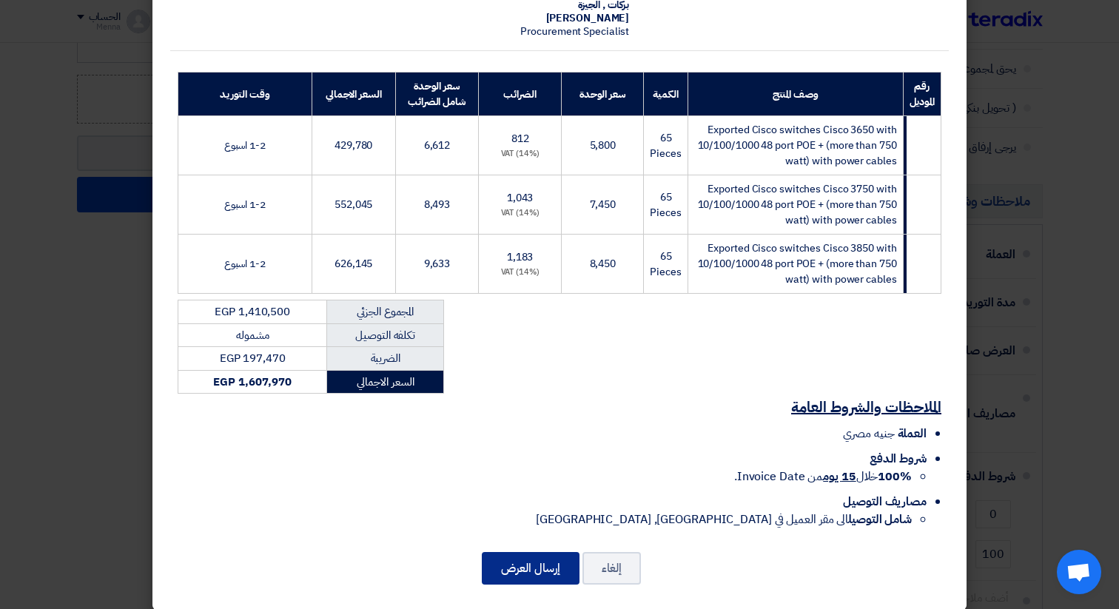
click at [535, 560] on button "إرسال العرض" at bounding box center [531, 568] width 98 height 33
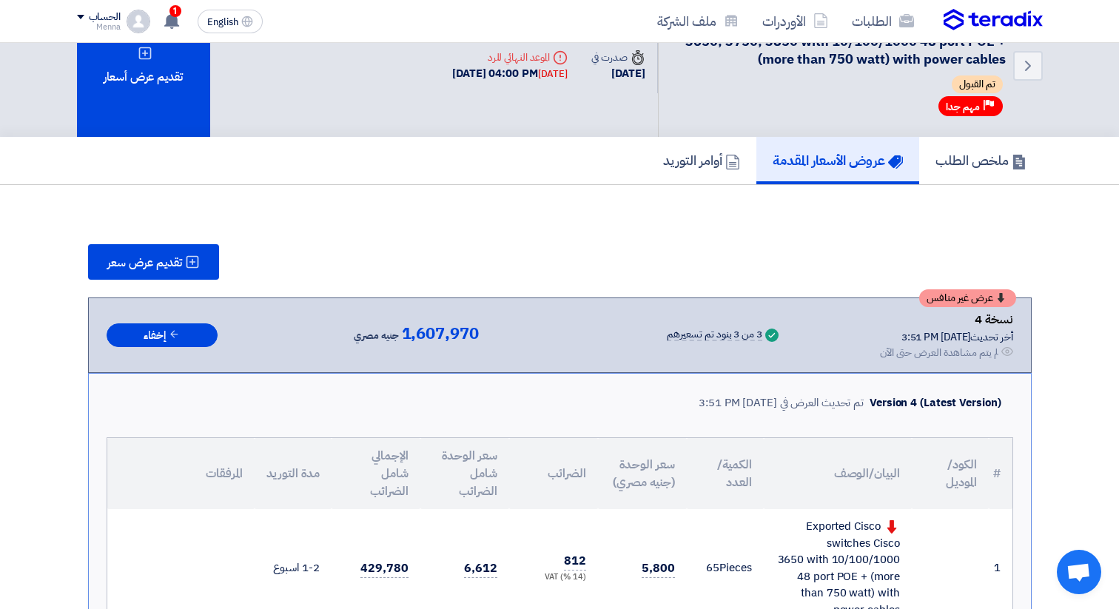
scroll to position [48, 0]
click at [178, 21] on icon at bounding box center [172, 21] width 16 height 16
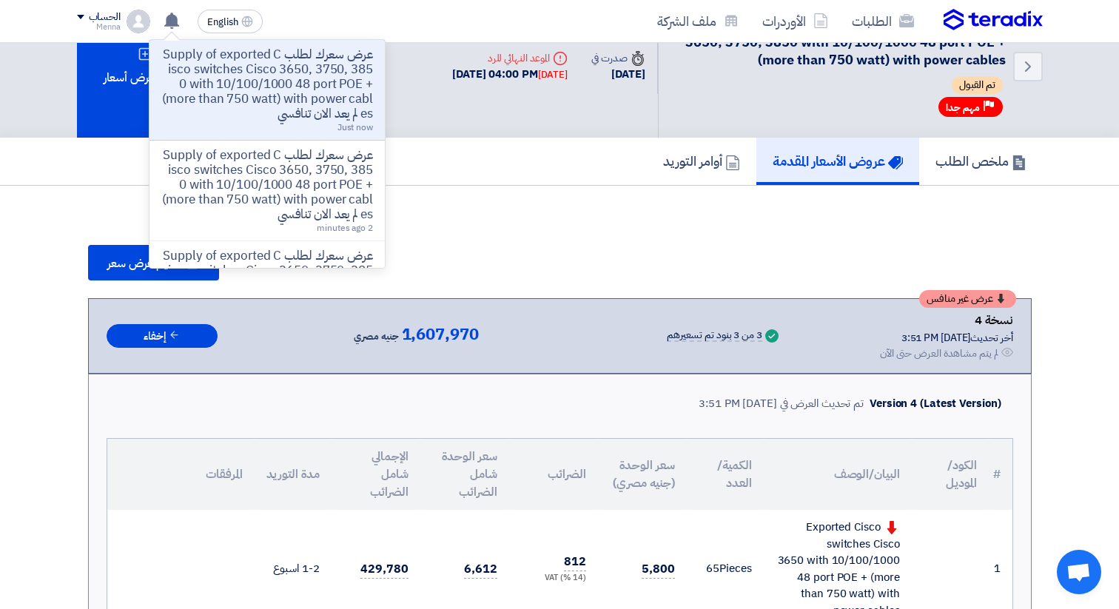
click at [261, 91] on p "عرض سعرك لطلب Supply of exported Cisco switches Cisco 3650, 3750, 3850 with 10/…" at bounding box center [267, 84] width 212 height 74
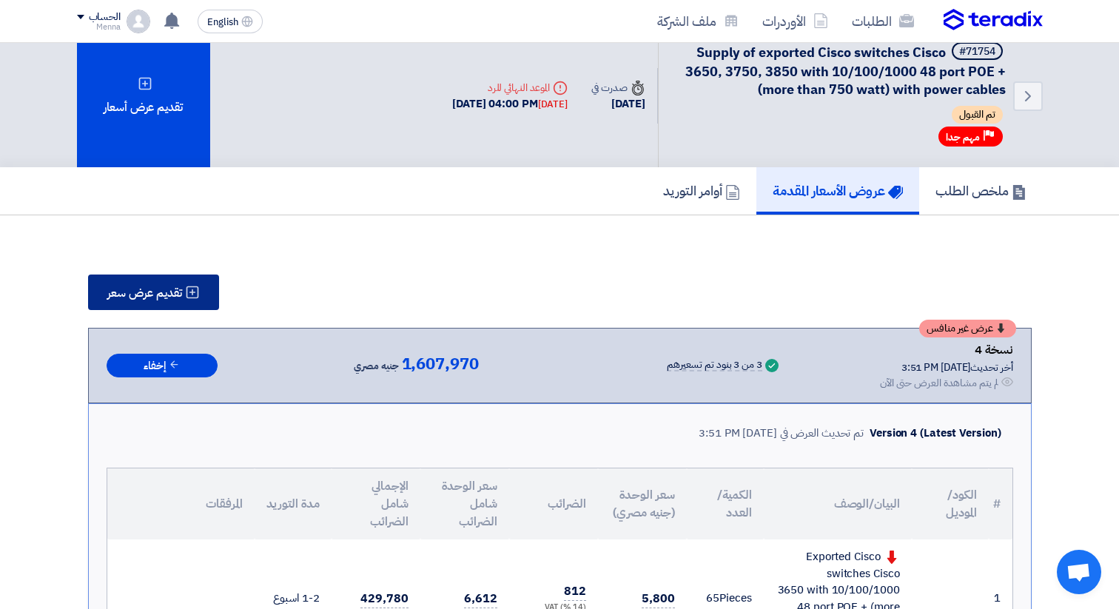
scroll to position [10, 0]
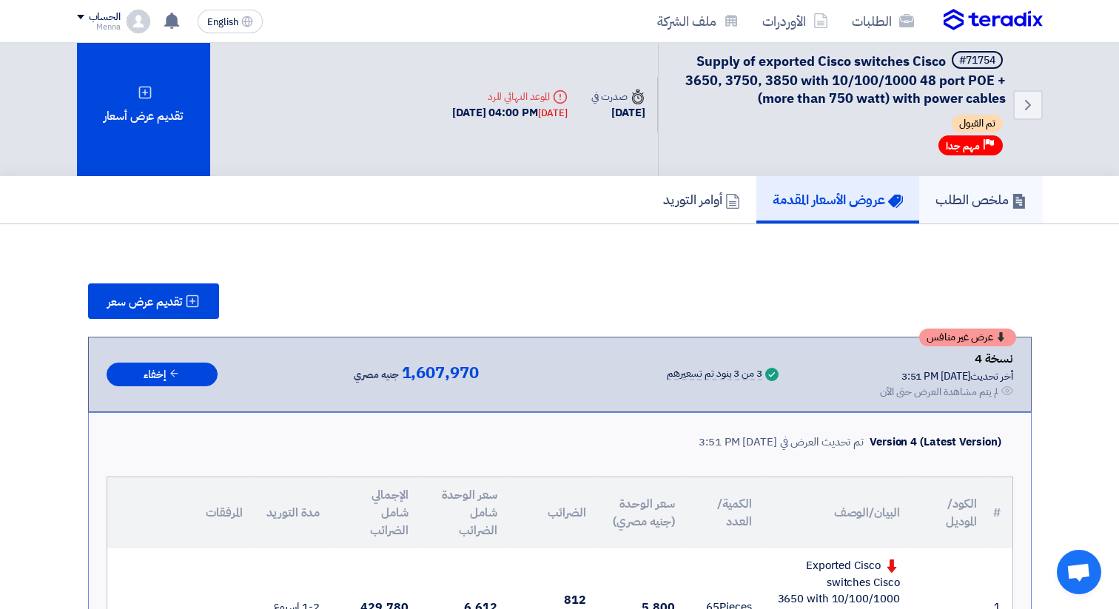
click at [955, 191] on h5 "ملخص الطلب" at bounding box center [980, 199] width 91 height 17
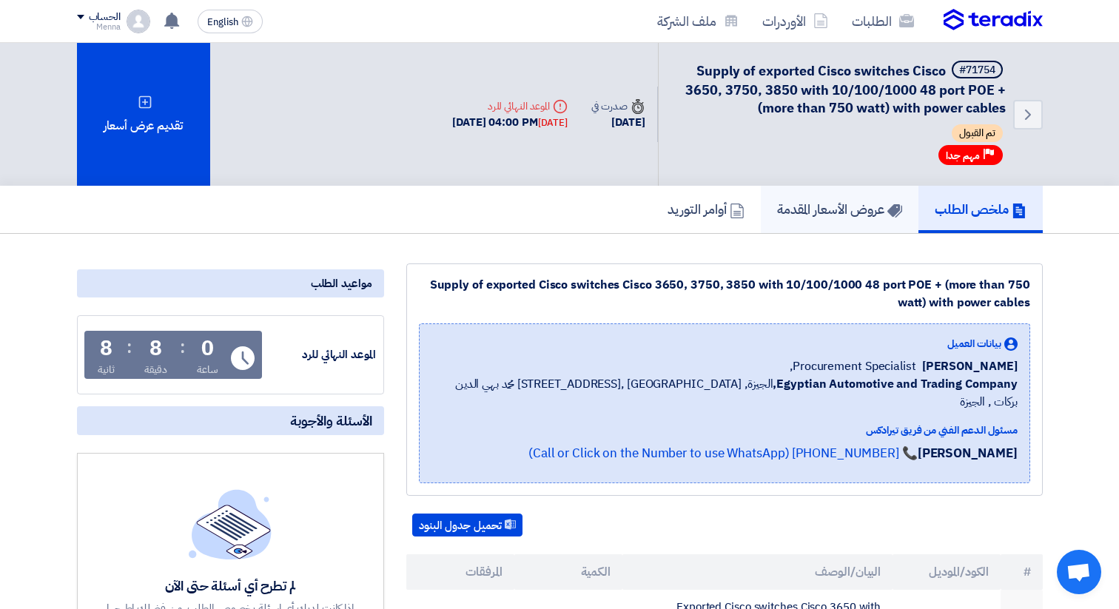
click at [830, 206] on h5 "عروض الأسعار المقدمة" at bounding box center [839, 209] width 125 height 17
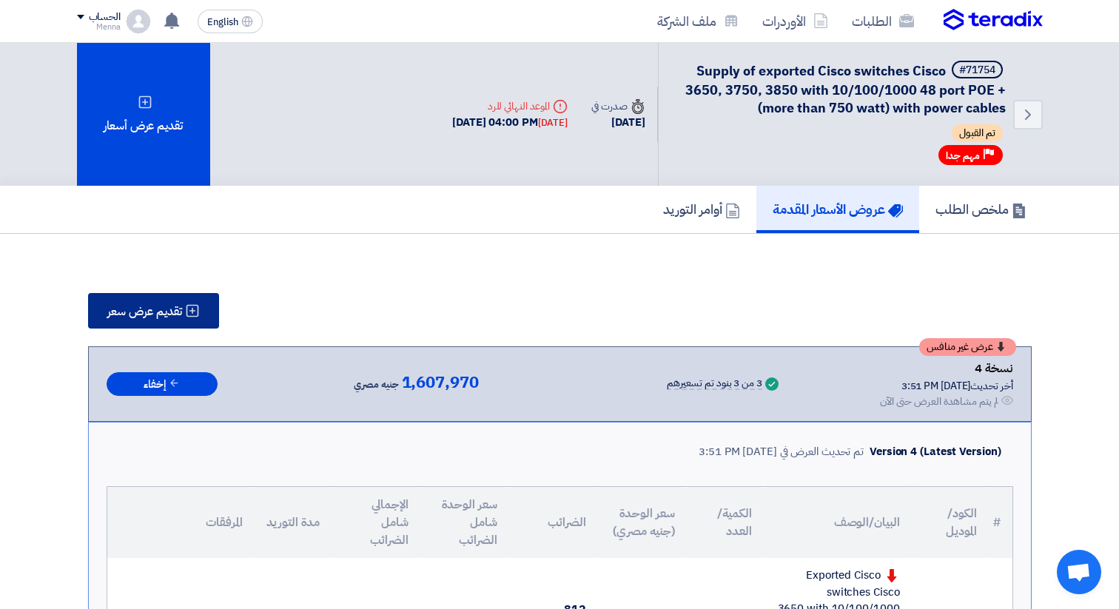
click at [169, 312] on span "تقديم عرض سعر" at bounding box center [144, 312] width 75 height 12
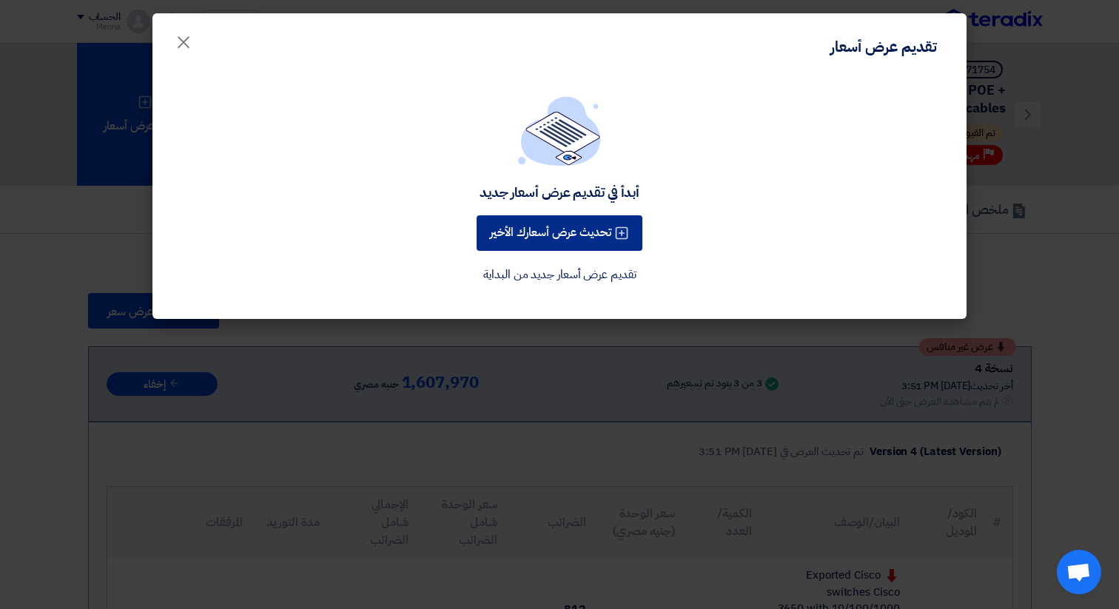
click at [524, 232] on button "تحديث عرض أسعارك الأخير" at bounding box center [560, 233] width 166 height 36
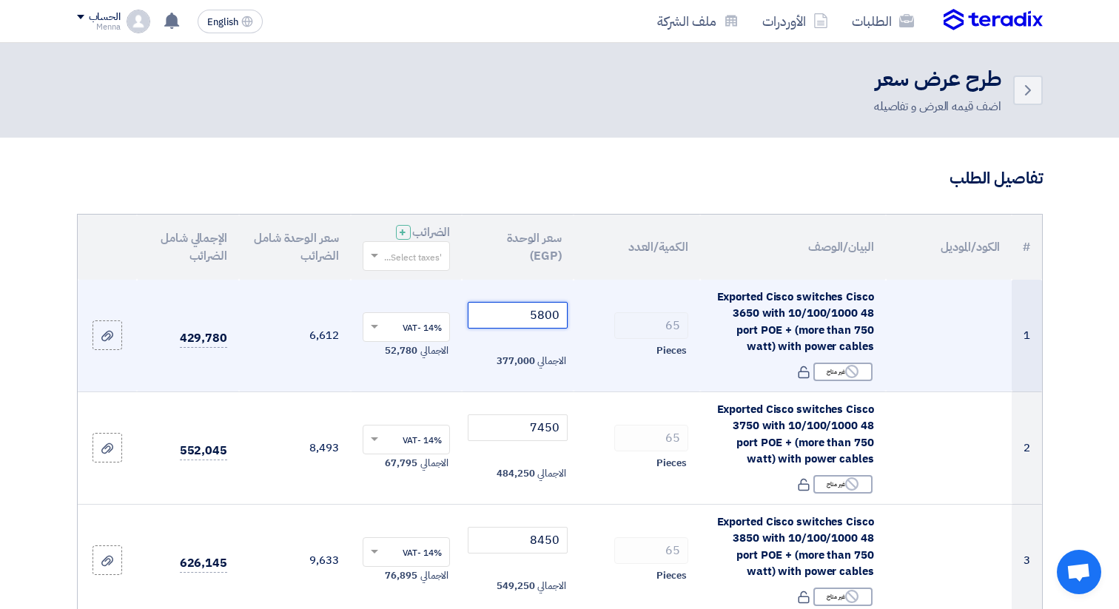
click at [539, 313] on input "5800" at bounding box center [518, 315] width 100 height 27
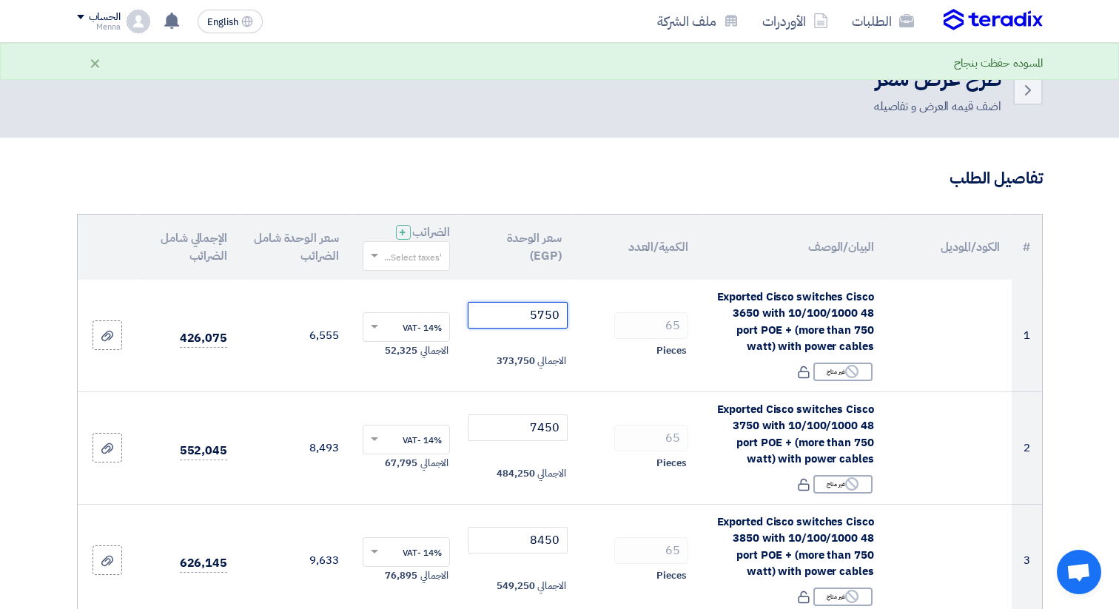
type input "5750"
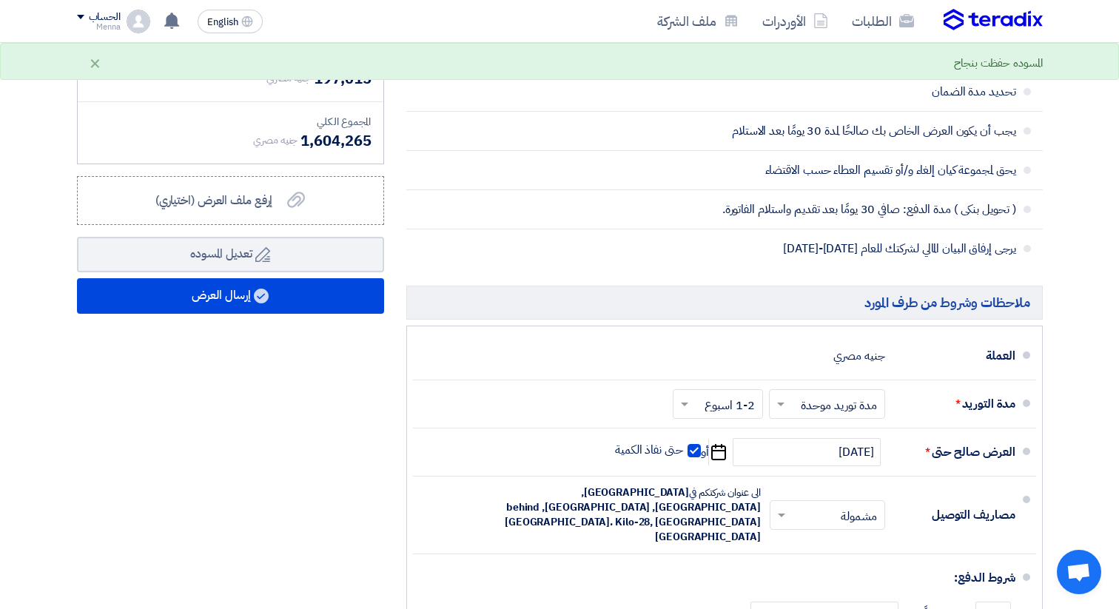
scroll to position [949, 0]
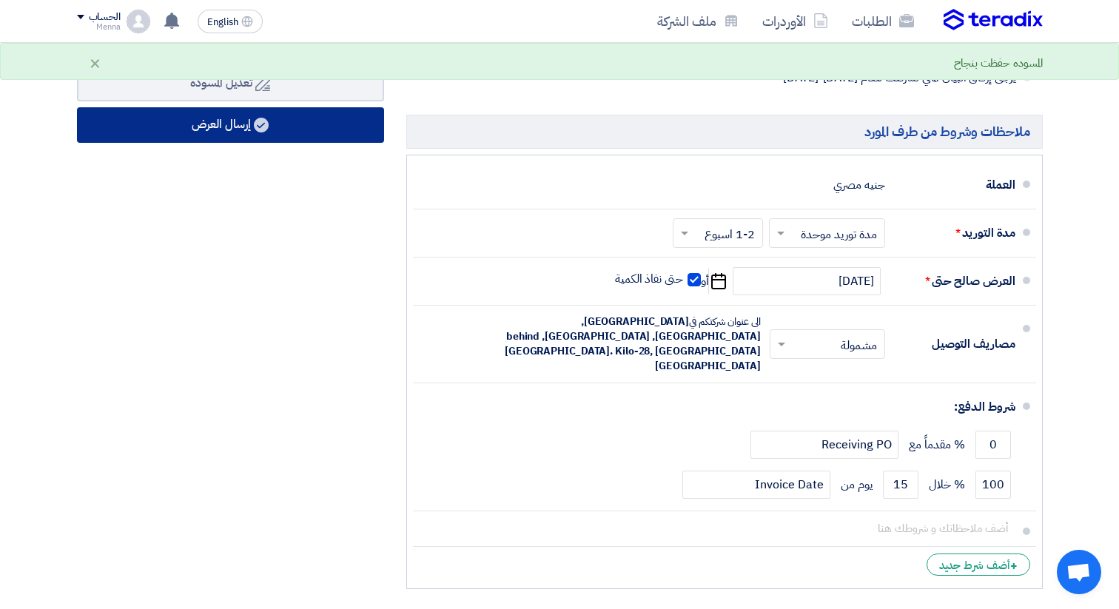
click at [238, 135] on button "إرسال العرض" at bounding box center [230, 125] width 307 height 36
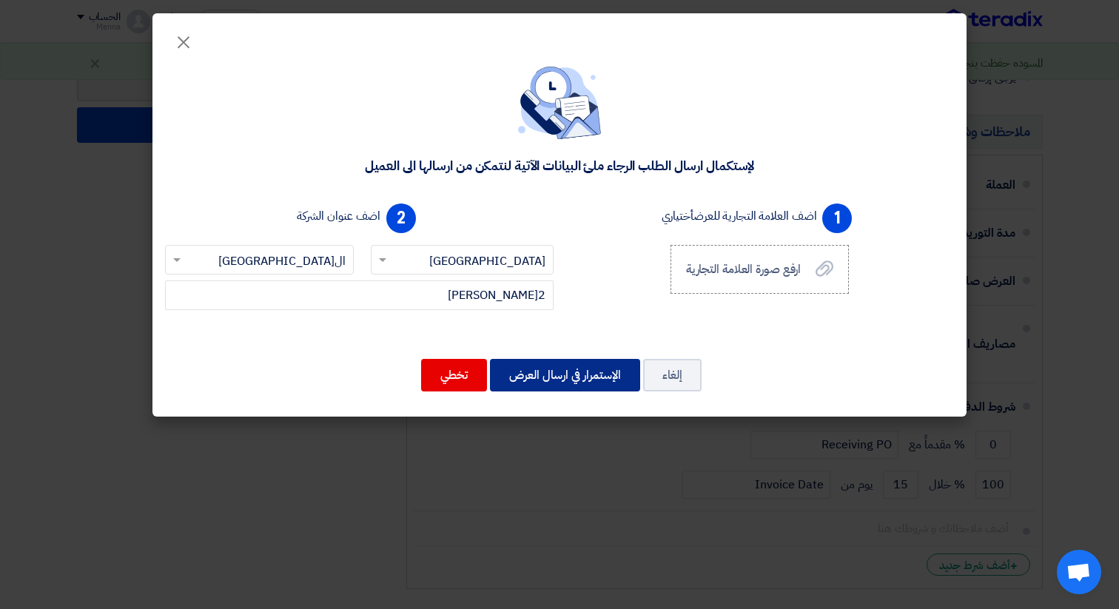
click at [579, 382] on button "الإستمرار في ارسال العرض" at bounding box center [565, 375] width 150 height 33
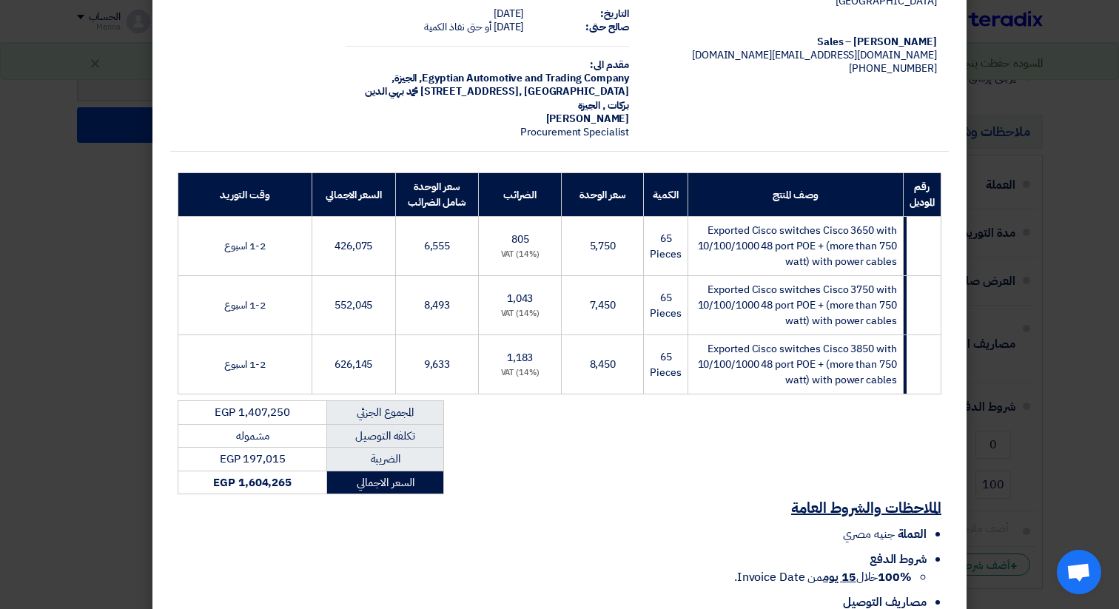
scroll to position [178, 0]
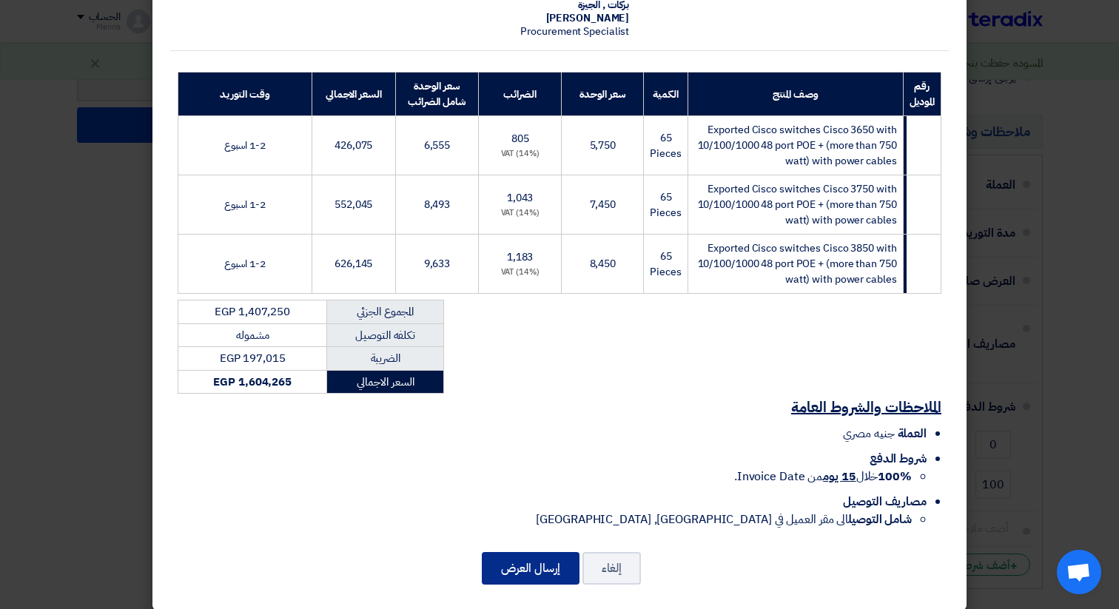
click at [552, 552] on button "إرسال العرض" at bounding box center [531, 568] width 98 height 33
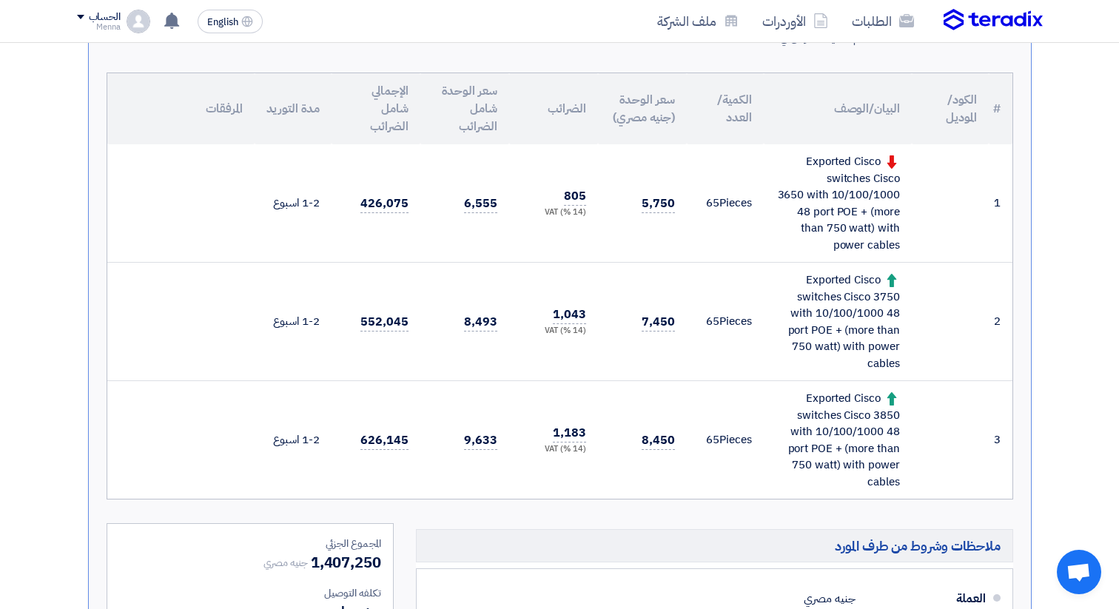
scroll to position [413, 0]
click at [167, 13] on icon at bounding box center [172, 21] width 16 height 16
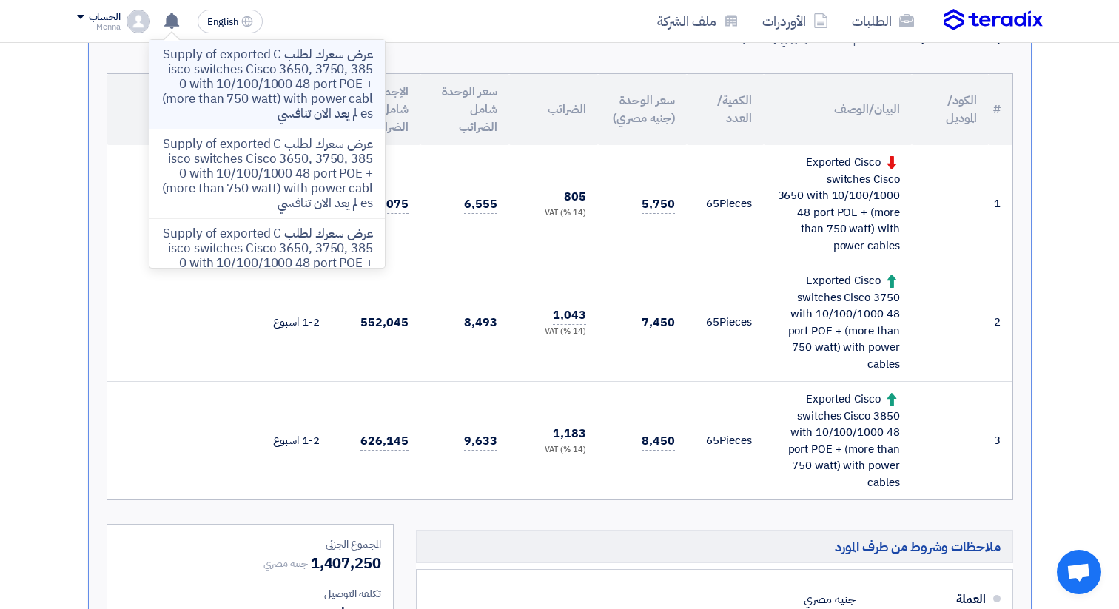
click at [241, 83] on p "عرض سعرك لطلب Supply of exported Cisco switches Cisco 3650, 3750, 3850 with 10/…" at bounding box center [267, 84] width 212 height 74
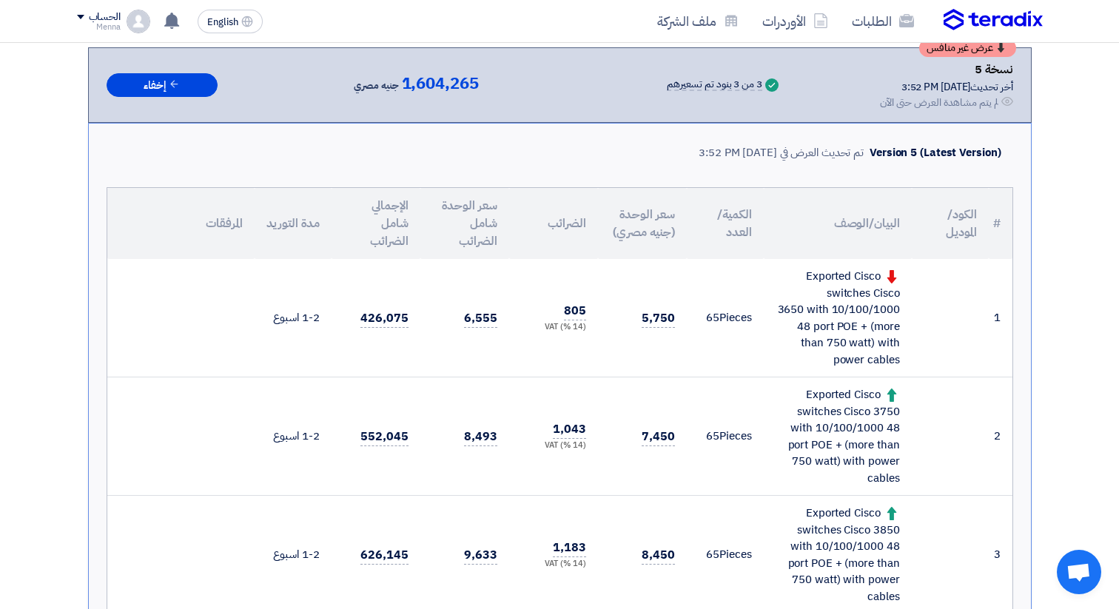
scroll to position [298, 0]
click at [172, 6] on span "1" at bounding box center [175, 11] width 12 height 12
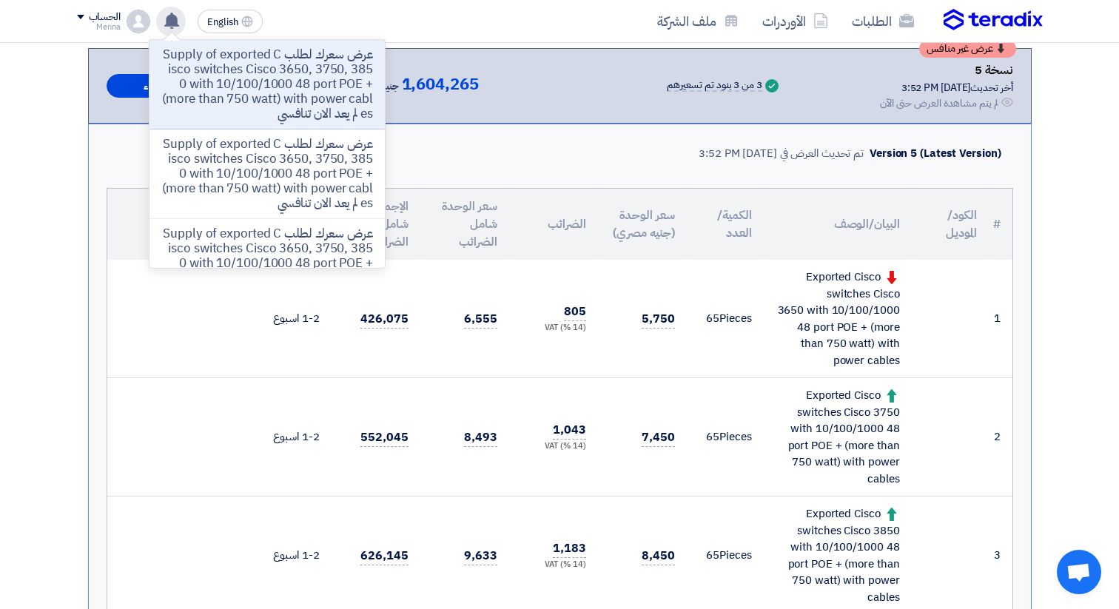
click at [219, 89] on p "عرض سعرك لطلب Supply of exported Cisco switches Cisco 3650, 3750, 3850 with 10/…" at bounding box center [267, 84] width 212 height 74
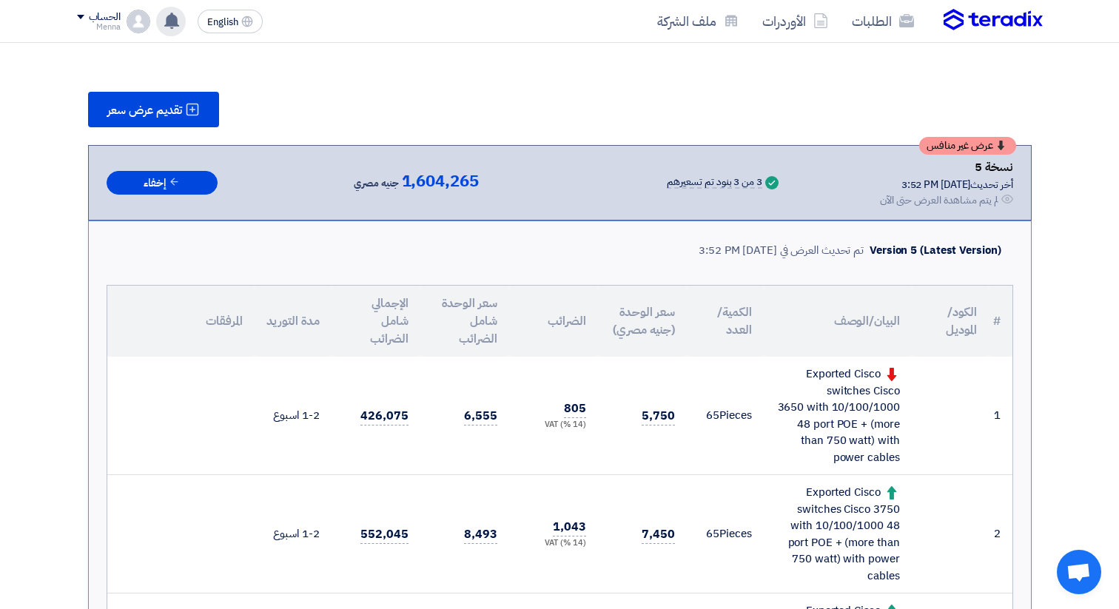
scroll to position [0, 0]
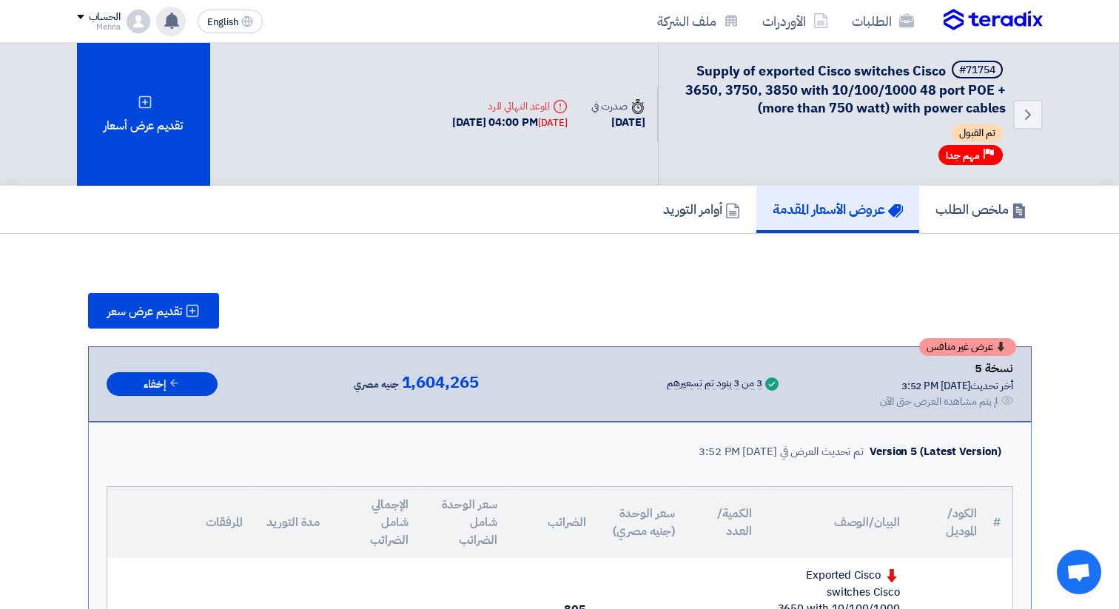
click at [172, 24] on use at bounding box center [171, 21] width 15 height 16
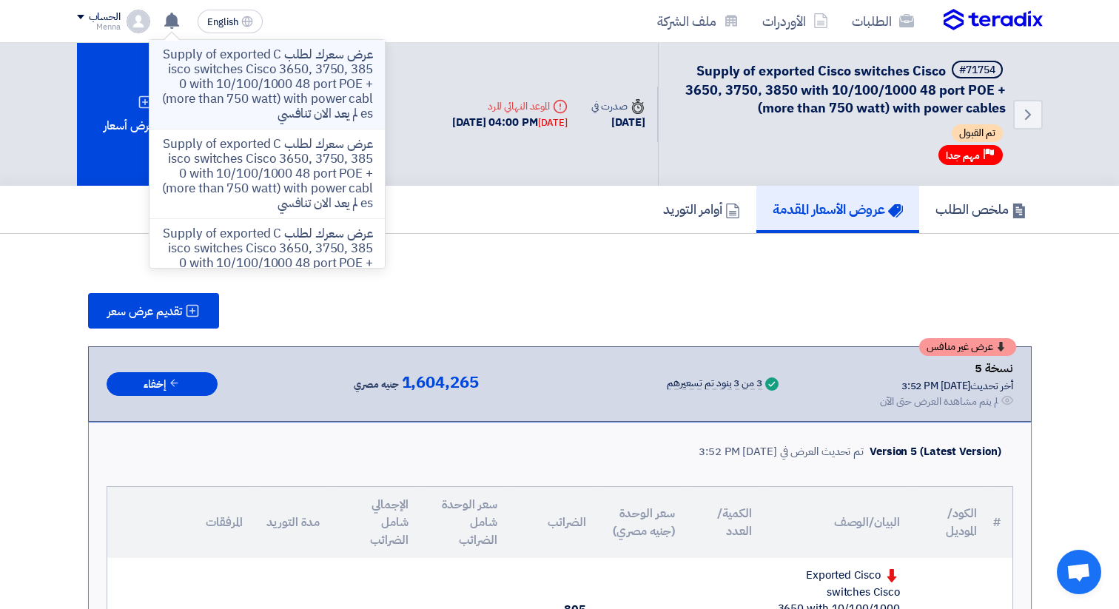
click at [226, 92] on p "عرض سعرك لطلب Supply of exported Cisco switches Cisco 3650, 3750, 3850 with 10/…" at bounding box center [267, 84] width 212 height 74
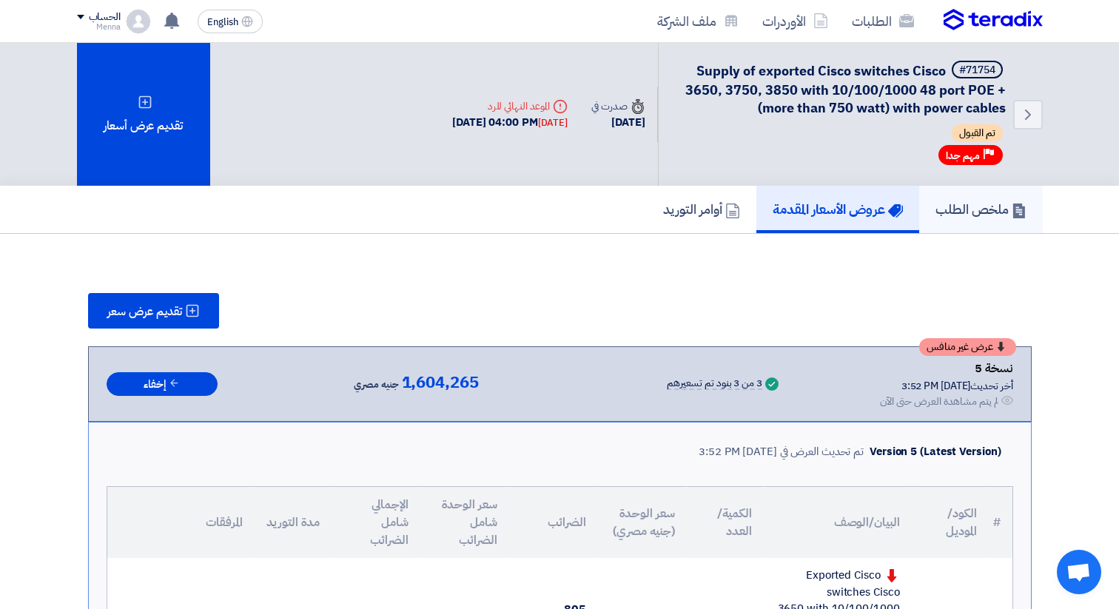
click at [1002, 215] on h5 "ملخص الطلب" at bounding box center [980, 209] width 91 height 17
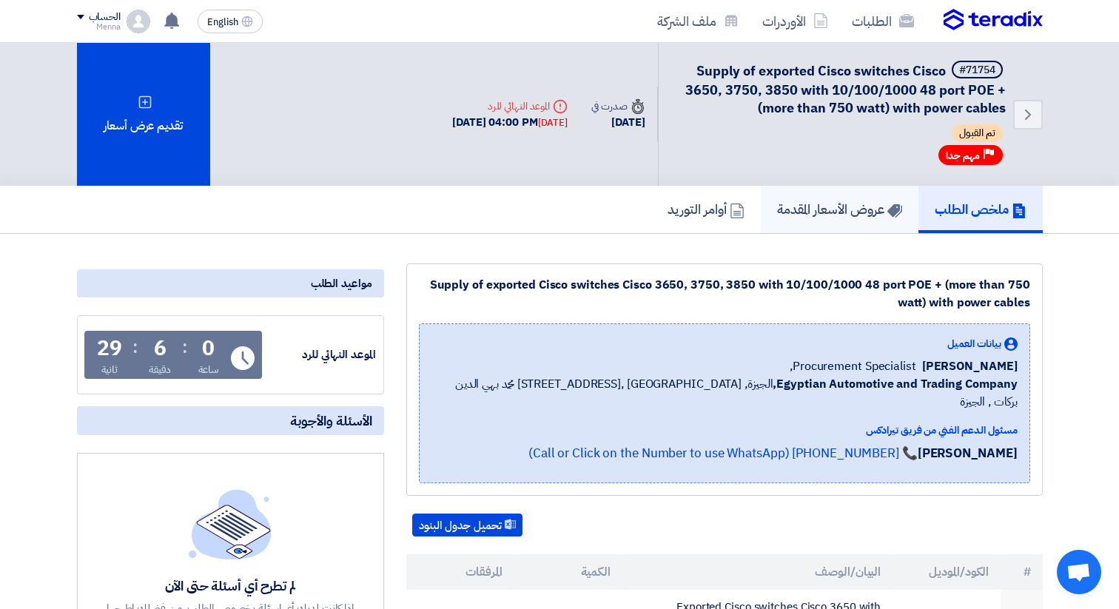
click at [847, 224] on link "عروض الأسعار المقدمة" at bounding box center [840, 209] width 158 height 47
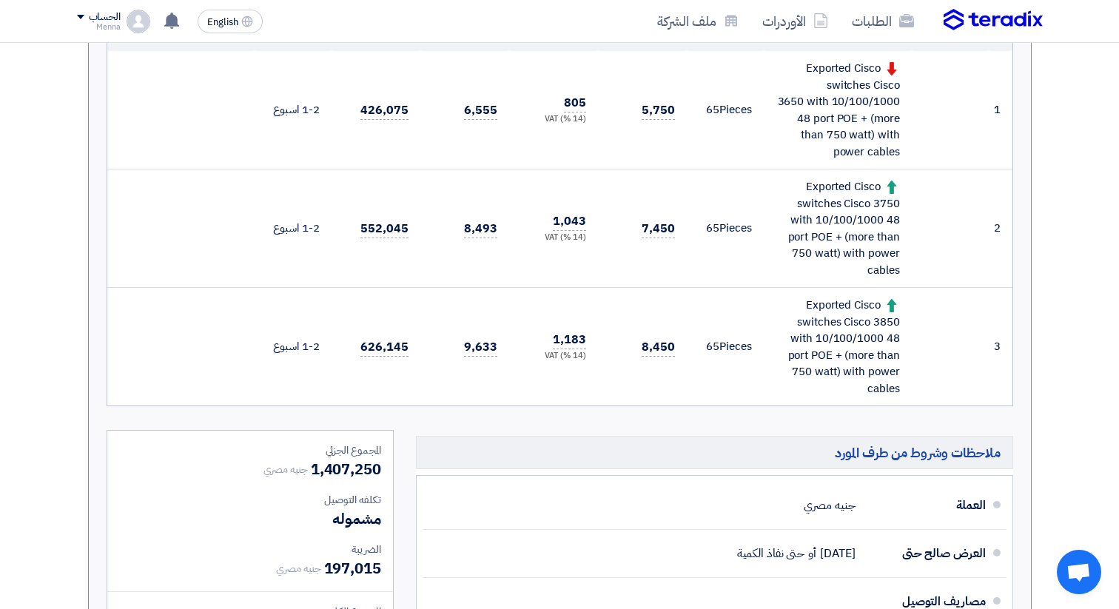
scroll to position [514, 0]
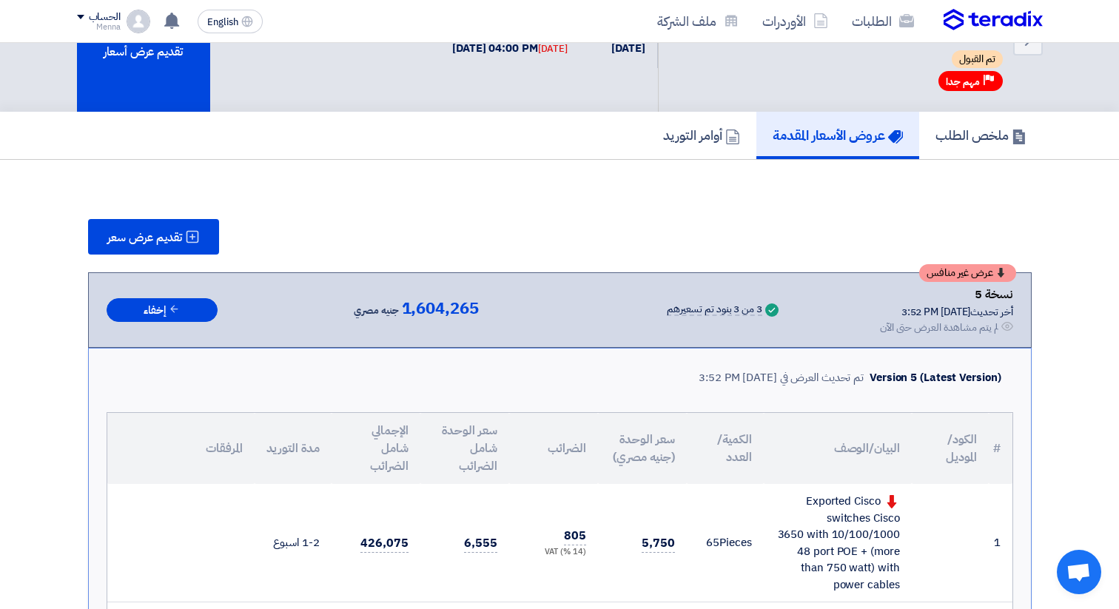
scroll to position [73, 0]
click at [952, 130] on h5 "ملخص الطلب" at bounding box center [980, 135] width 91 height 17
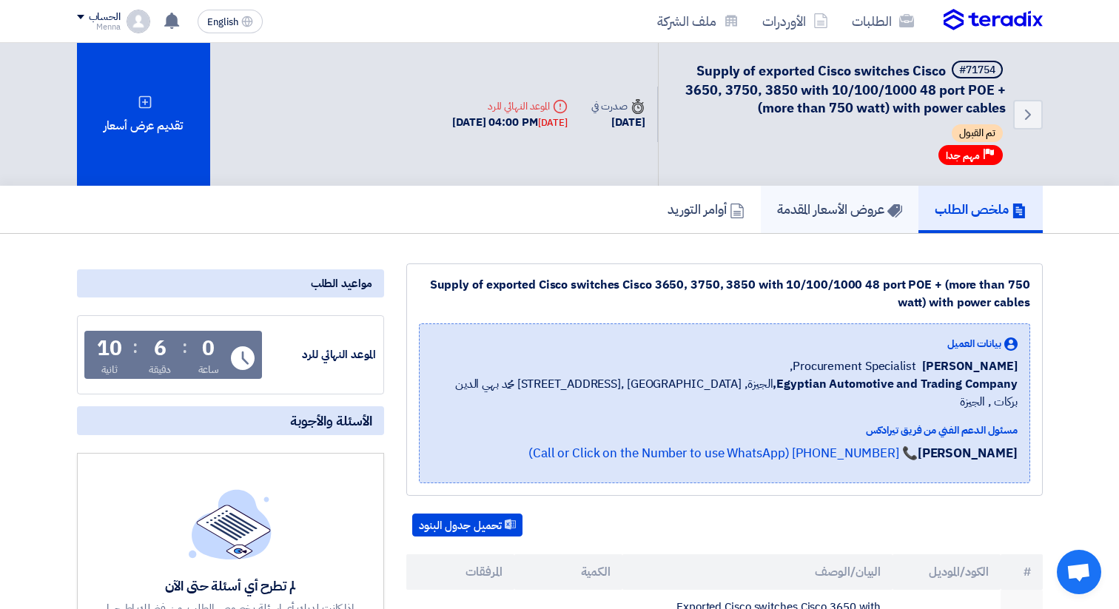
click at [836, 218] on h5 "عروض الأسعار المقدمة" at bounding box center [839, 209] width 125 height 17
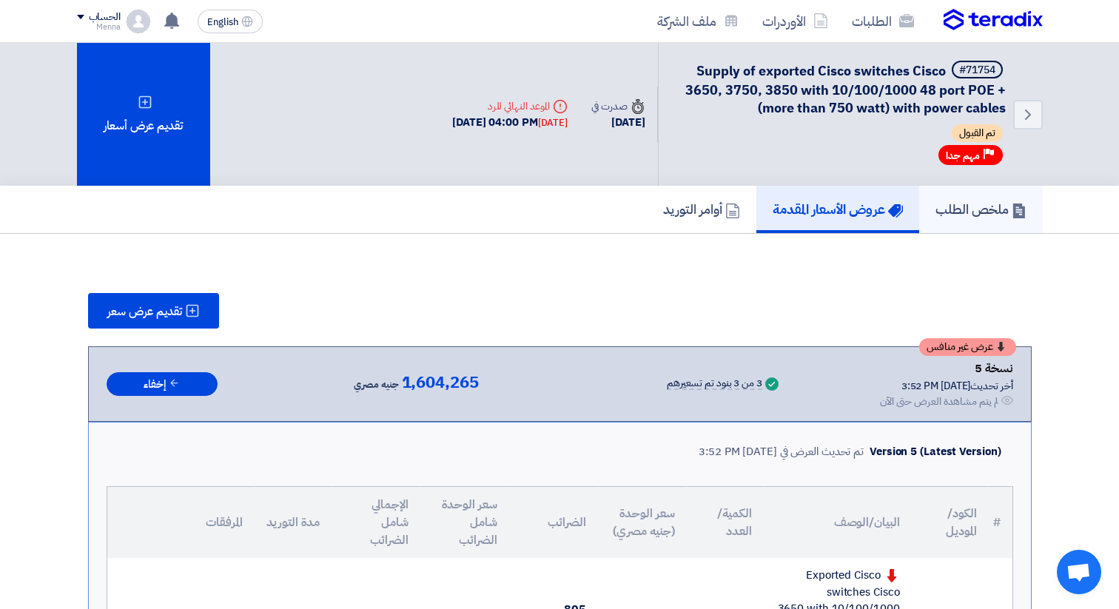
click at [967, 195] on link "ملخص الطلب" at bounding box center [981, 209] width 124 height 47
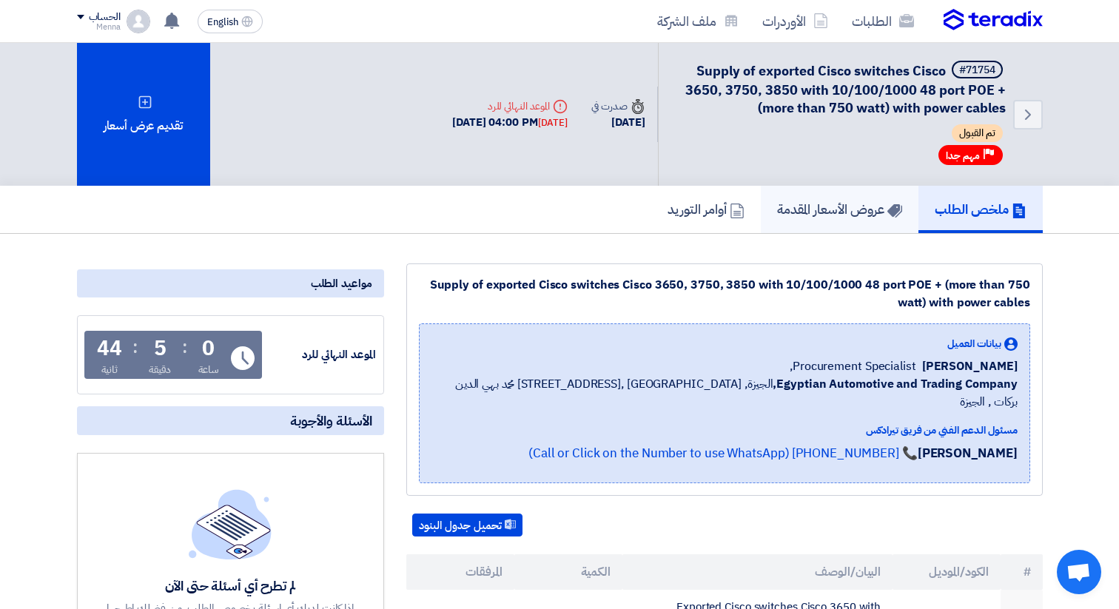
click at [821, 211] on h5 "عروض الأسعار المقدمة" at bounding box center [839, 209] width 125 height 17
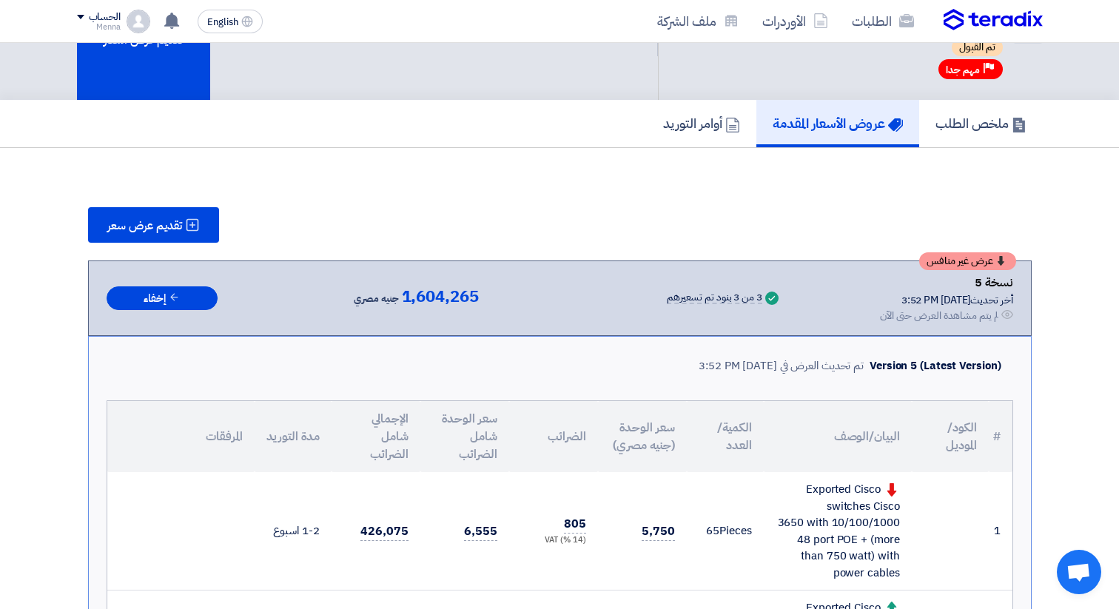
scroll to position [85, 0]
click at [964, 121] on h5 "ملخص الطلب" at bounding box center [980, 123] width 91 height 17
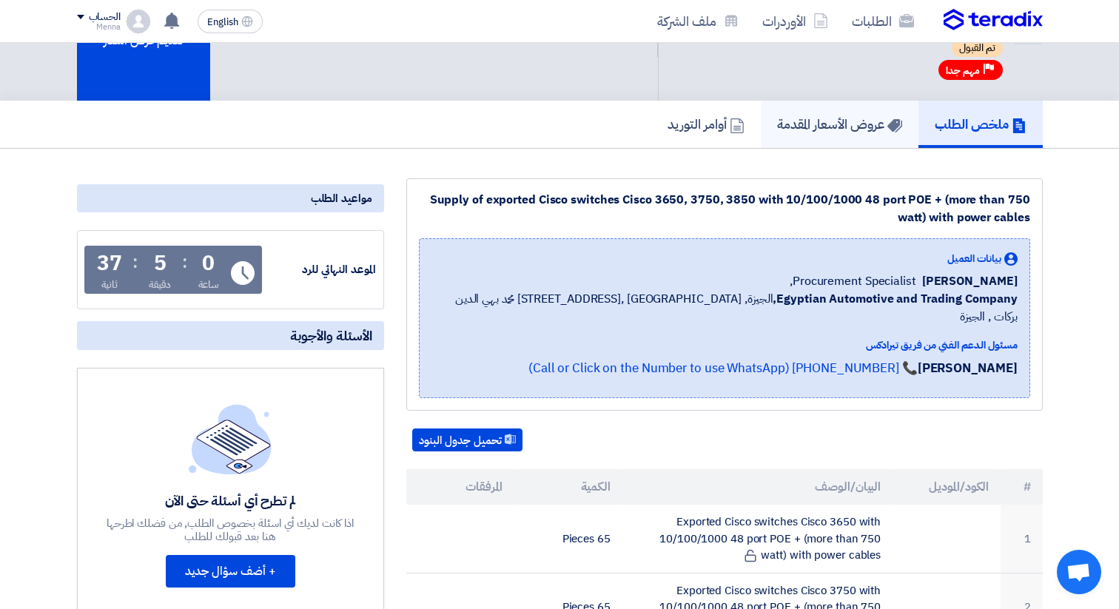
click at [833, 122] on h5 "عروض الأسعار المقدمة" at bounding box center [839, 123] width 125 height 17
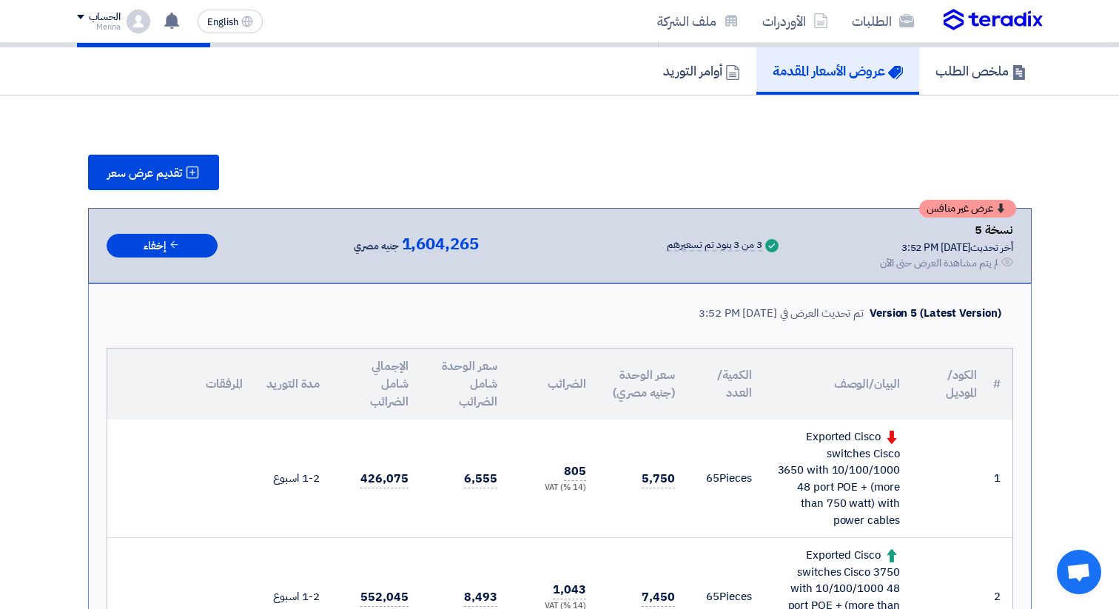
scroll to position [126, 0]
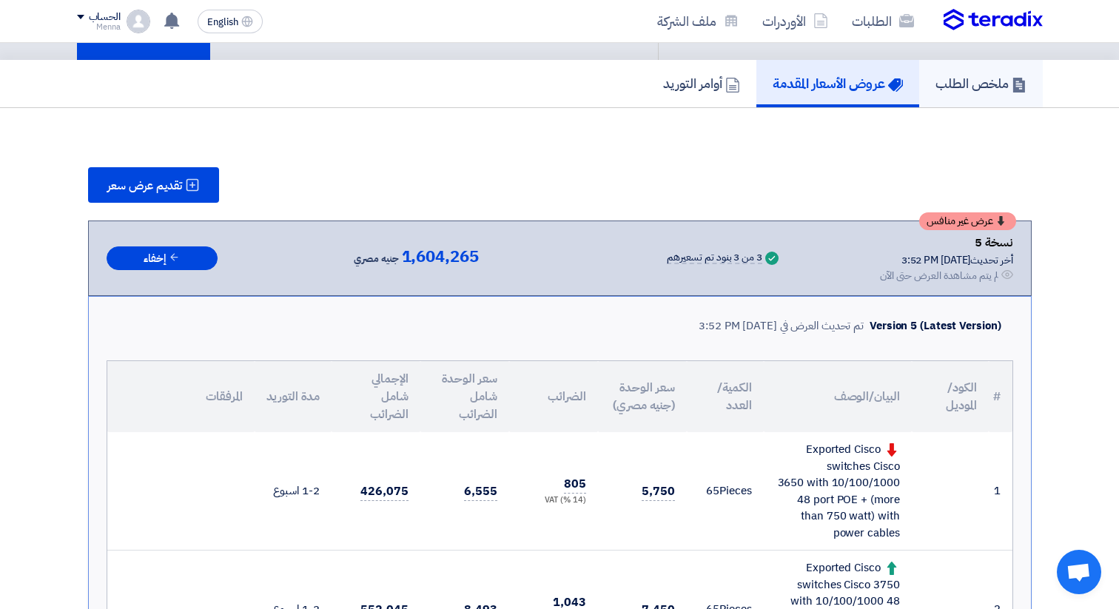
click at [961, 84] on h5 "ملخص الطلب" at bounding box center [980, 83] width 91 height 17
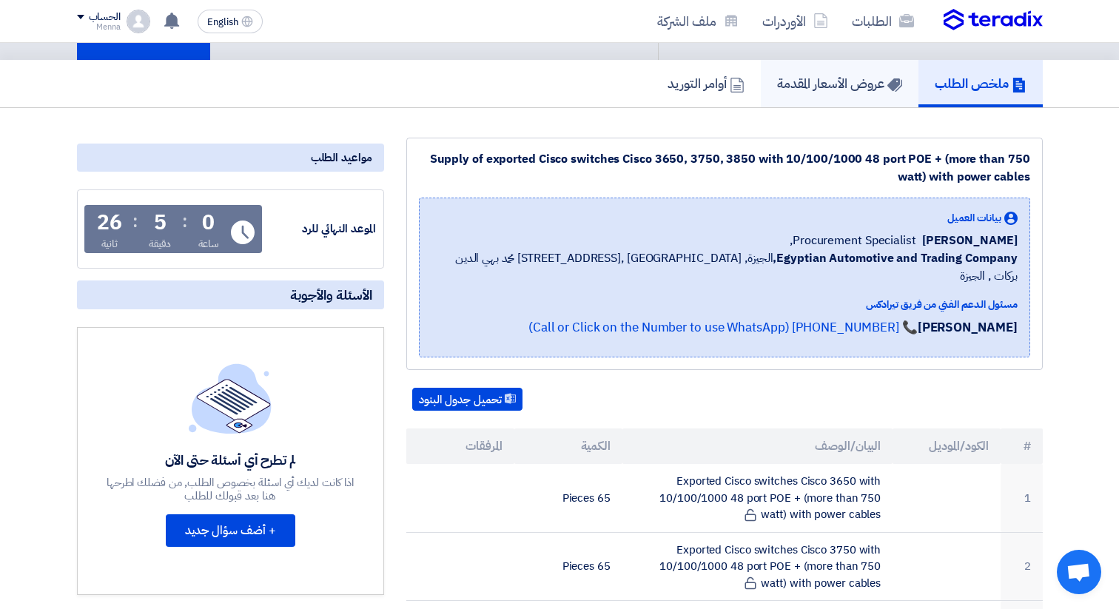
click at [847, 98] on link "عروض الأسعار المقدمة" at bounding box center [840, 83] width 158 height 47
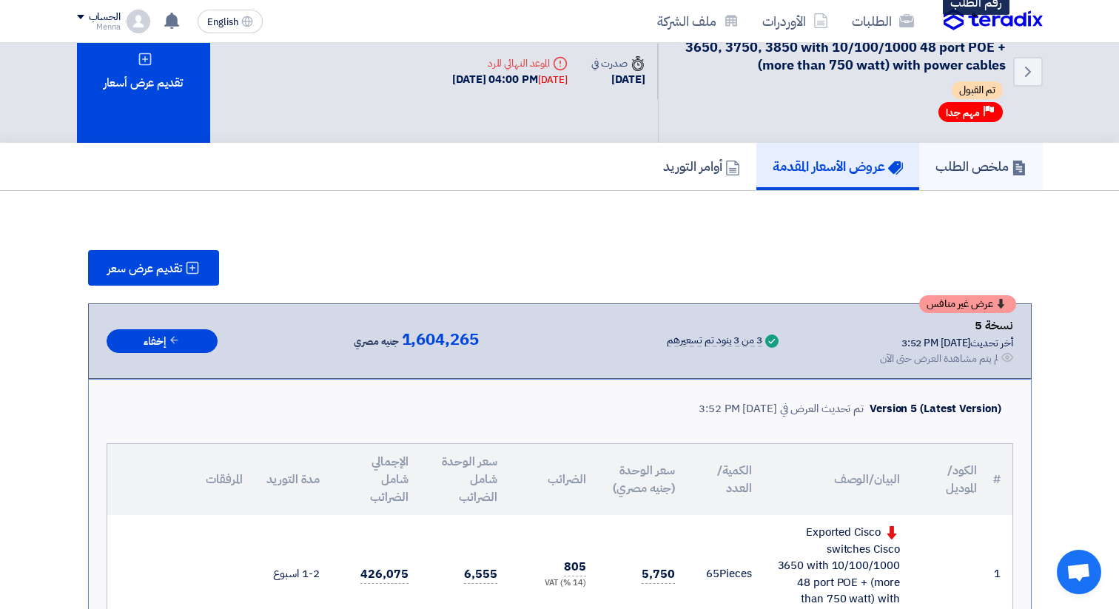
scroll to position [56, 0]
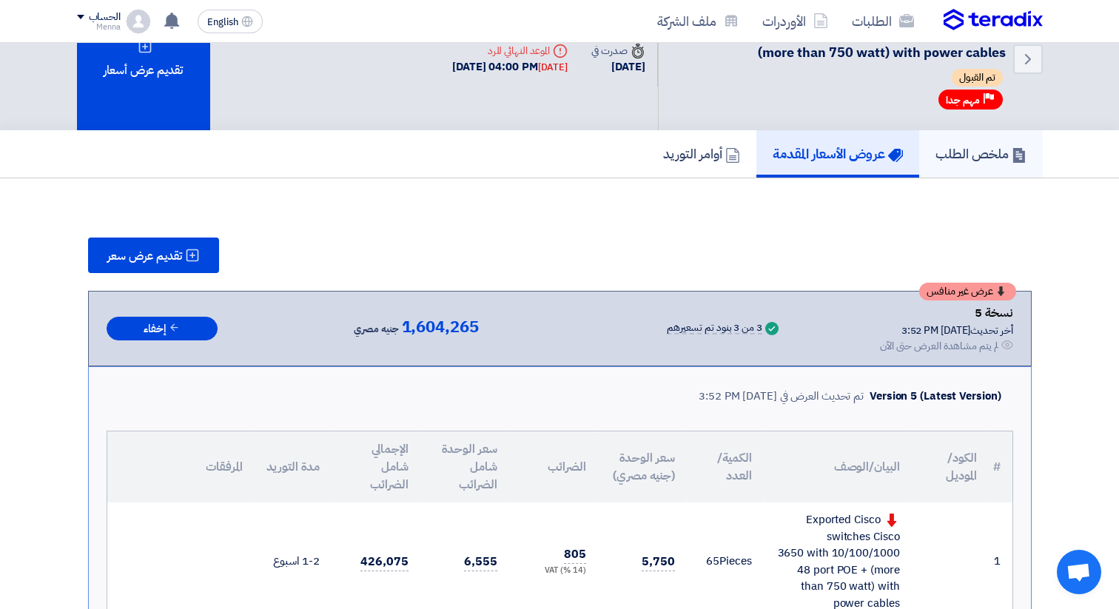
click at [964, 165] on link "ملخص الطلب" at bounding box center [981, 153] width 124 height 47
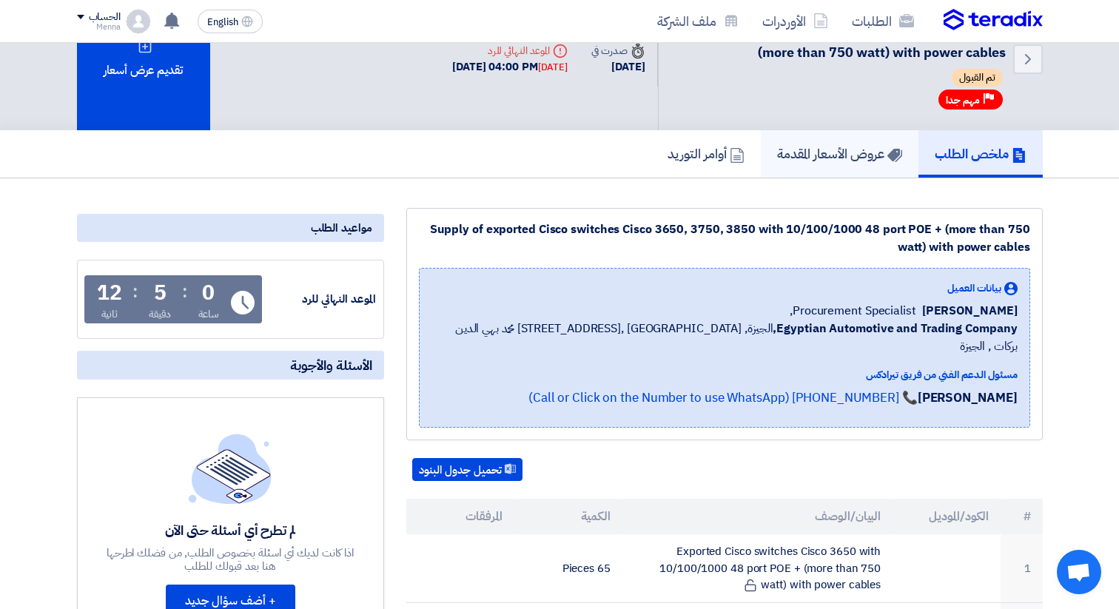
click at [826, 161] on h5 "عروض الأسعار المقدمة" at bounding box center [839, 153] width 125 height 17
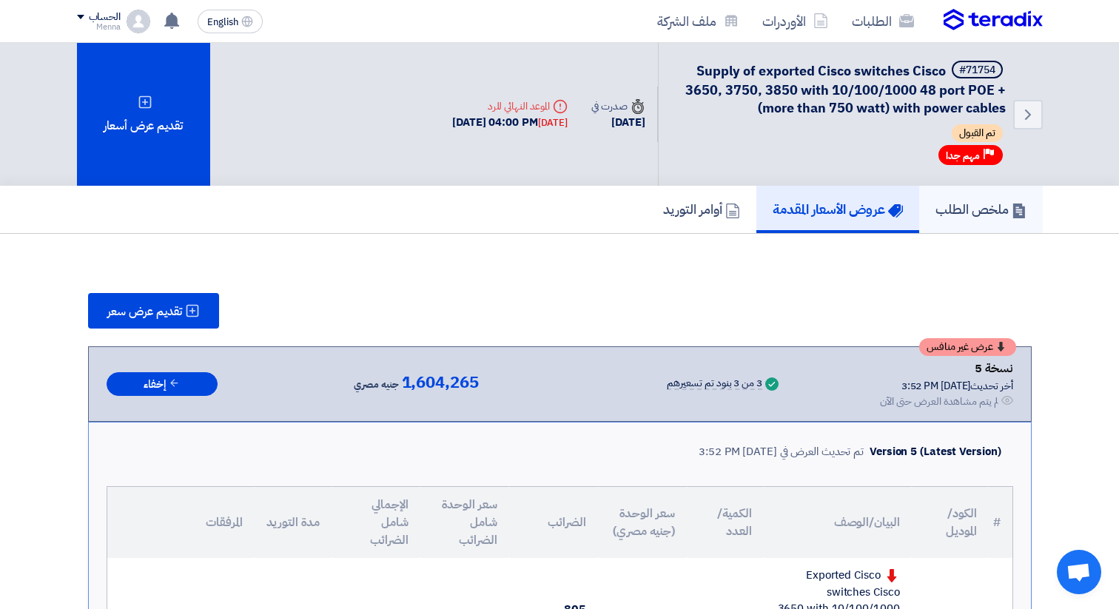
click at [952, 201] on h5 "ملخص الطلب" at bounding box center [980, 209] width 91 height 17
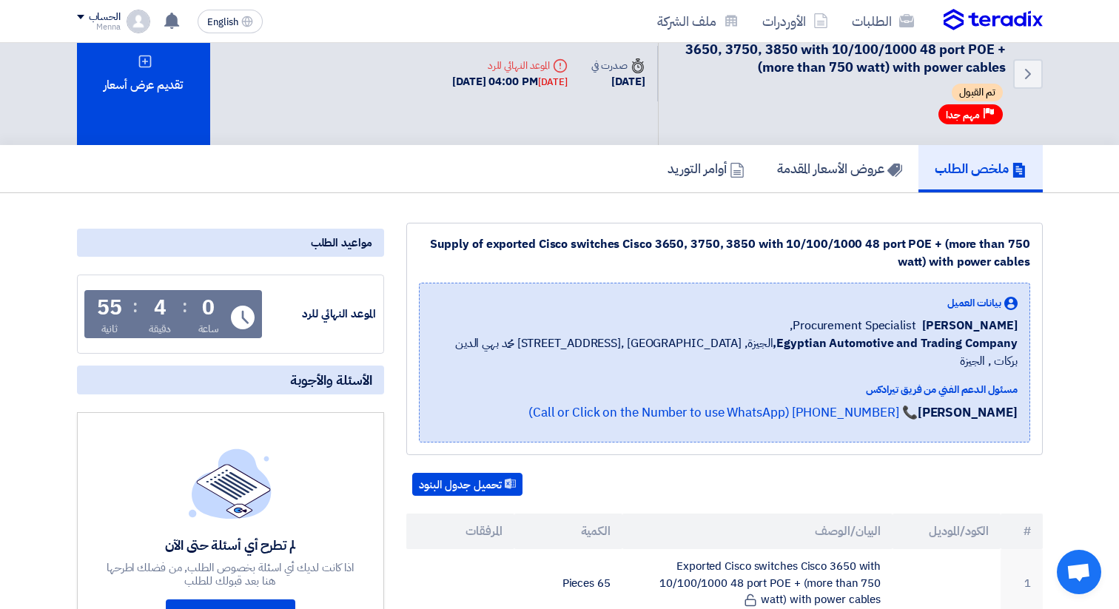
scroll to position [59, 0]
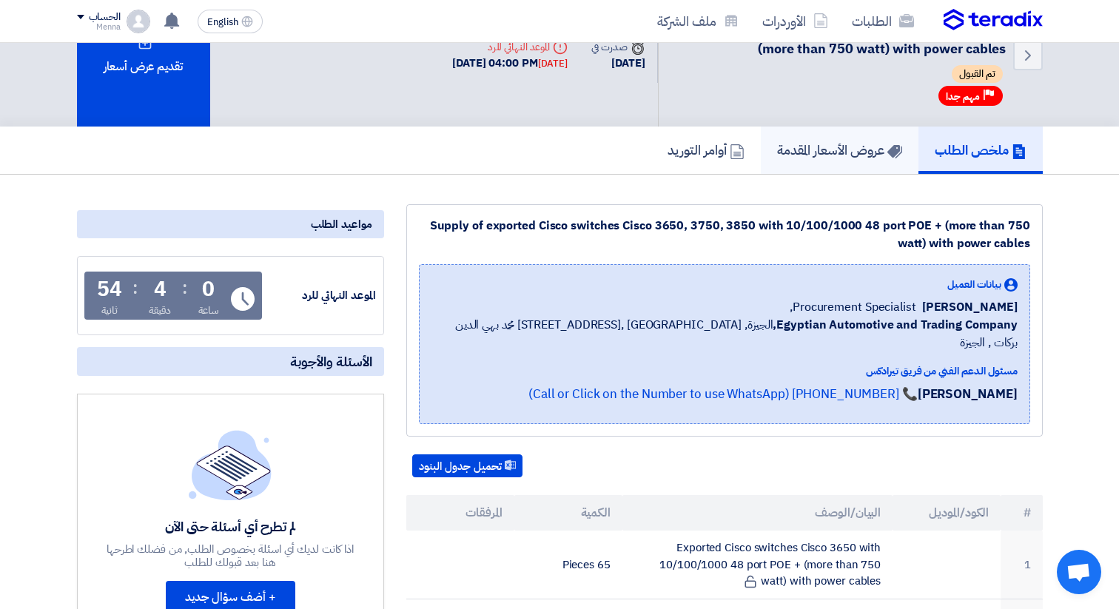
click at [860, 164] on link "عروض الأسعار المقدمة" at bounding box center [840, 150] width 158 height 47
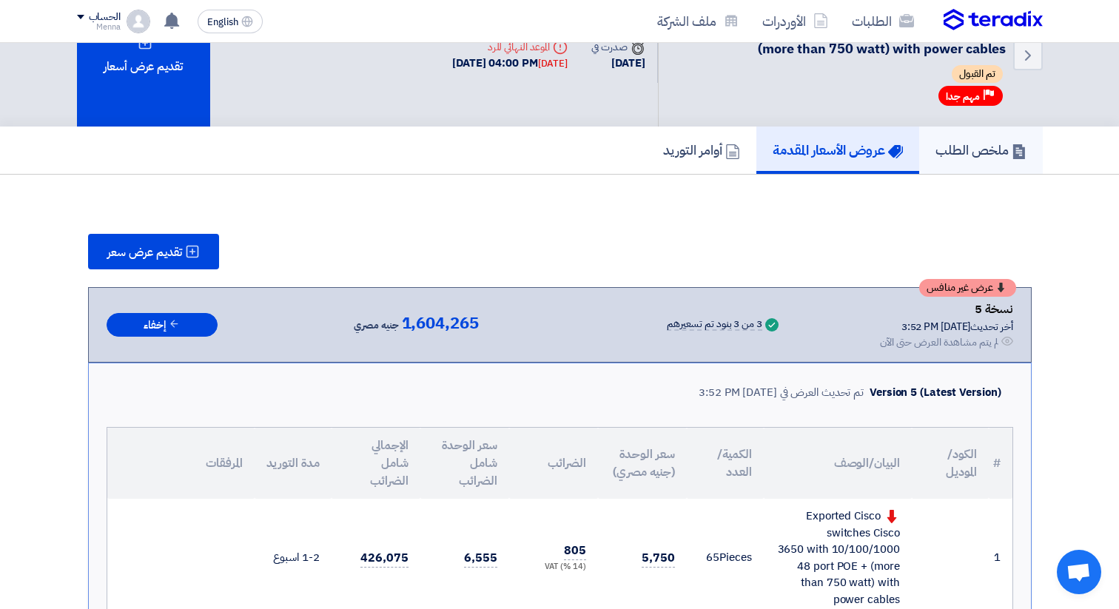
click at [982, 144] on h5 "ملخص الطلب" at bounding box center [980, 149] width 91 height 17
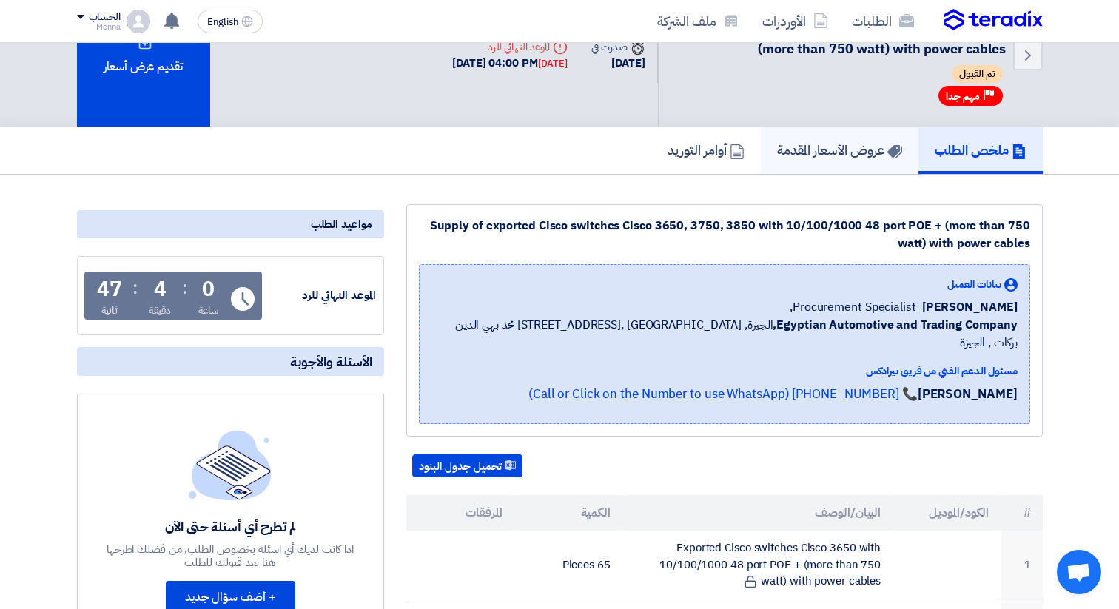
click at [832, 156] on h5 "عروض الأسعار المقدمة" at bounding box center [839, 149] width 125 height 17
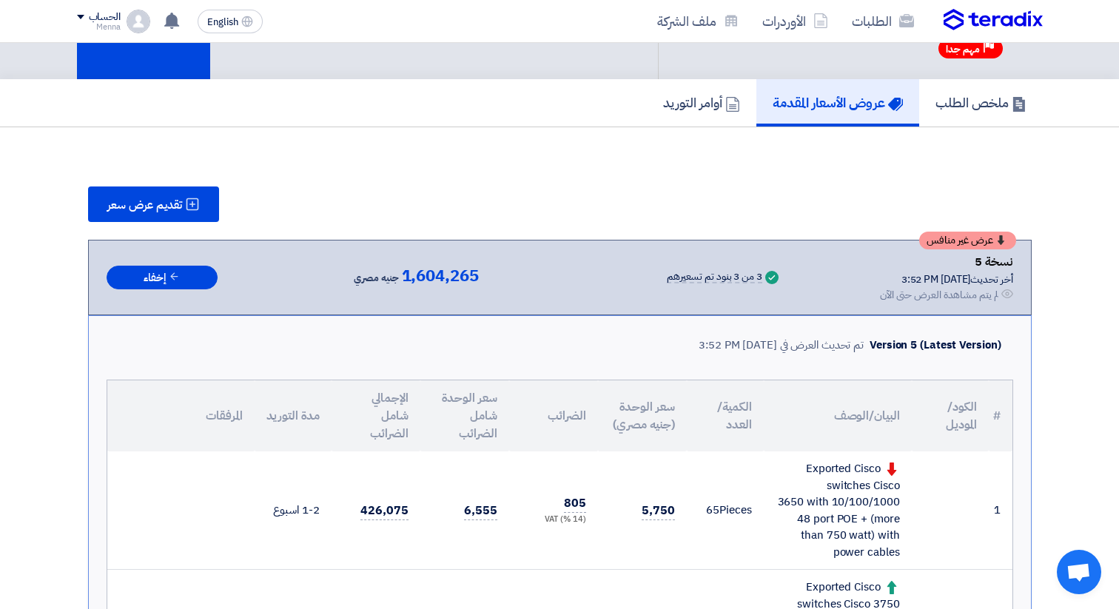
scroll to position [127, 0]
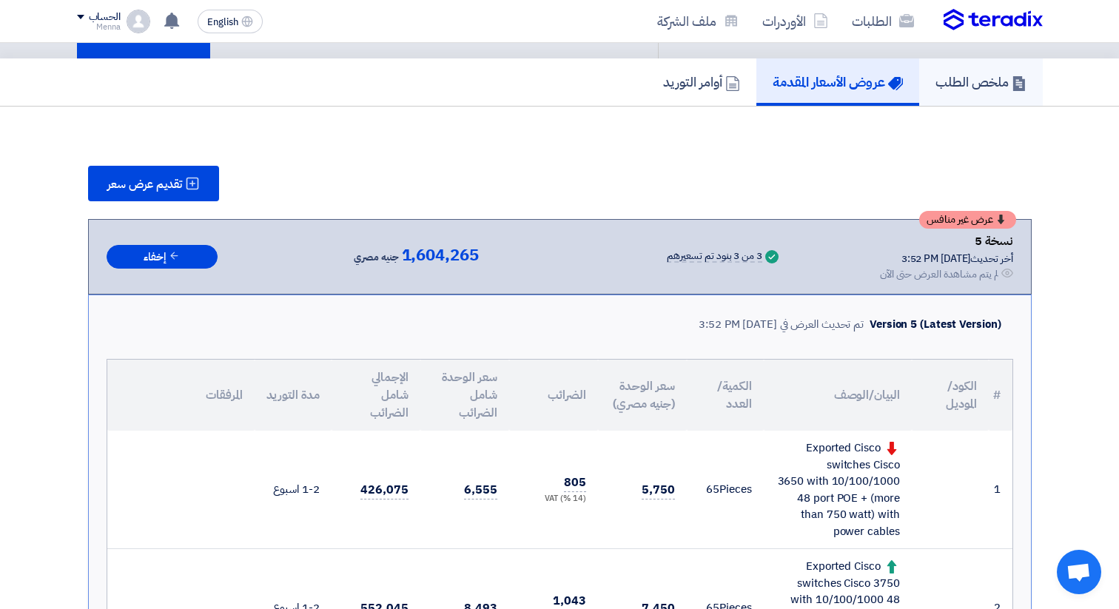
click at [967, 101] on link "ملخص الطلب" at bounding box center [981, 81] width 124 height 47
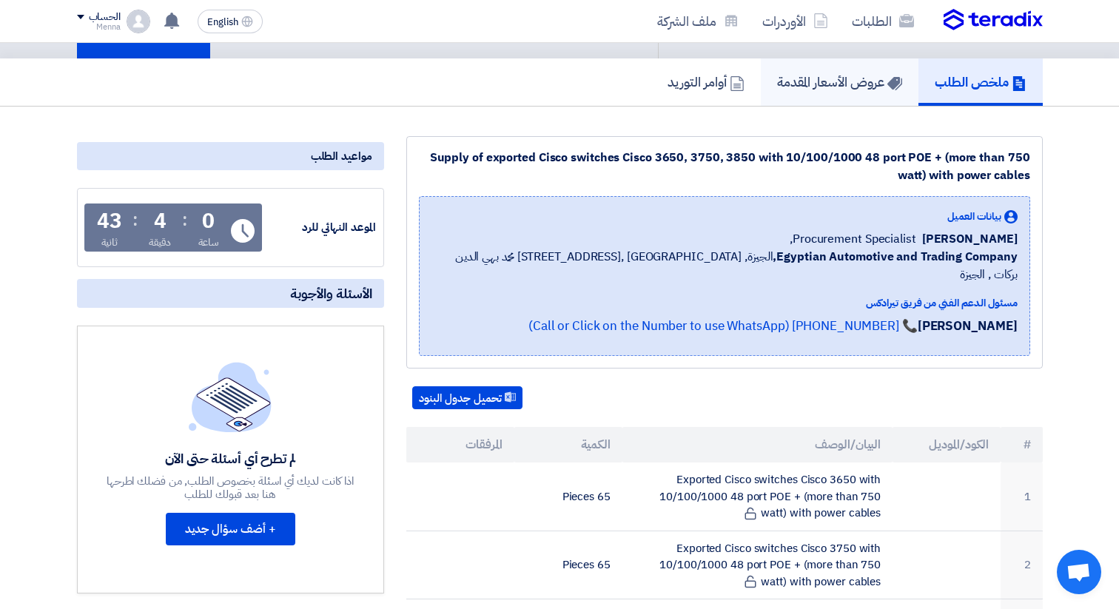
click at [867, 90] on h5 "عروض الأسعار المقدمة" at bounding box center [839, 81] width 125 height 17
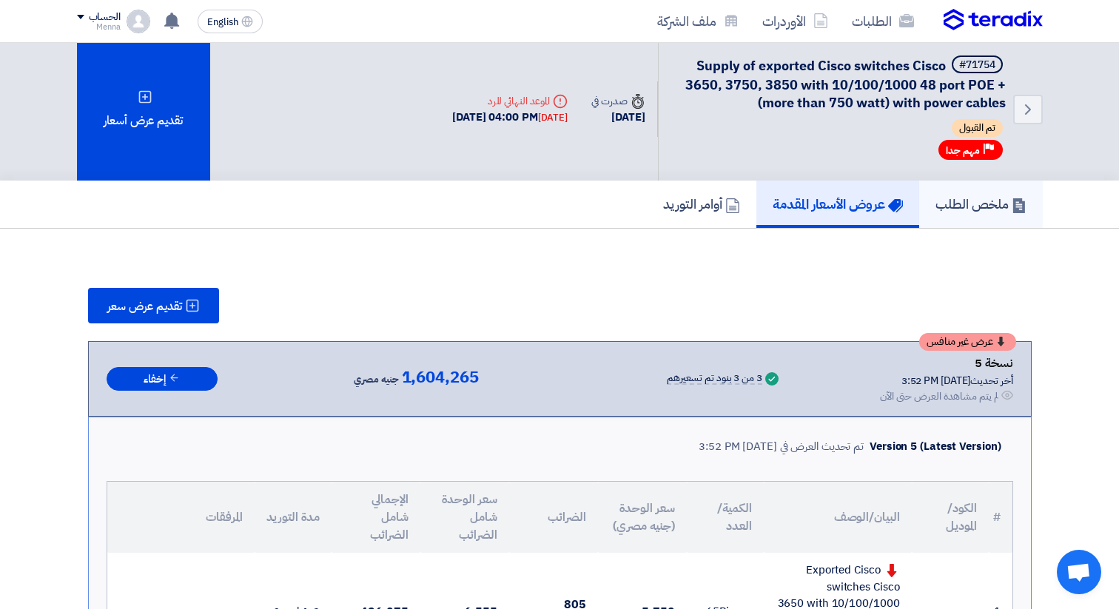
scroll to position [4, 0]
click at [995, 227] on link "ملخص الطلب" at bounding box center [981, 204] width 124 height 47
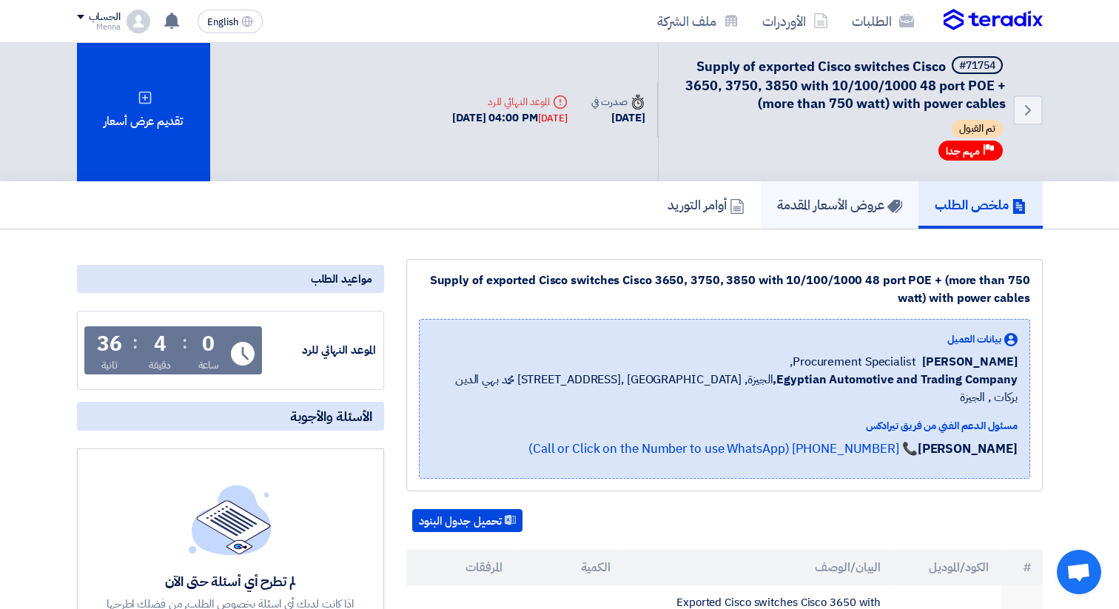
click at [830, 202] on h5 "عروض الأسعار المقدمة" at bounding box center [839, 204] width 125 height 17
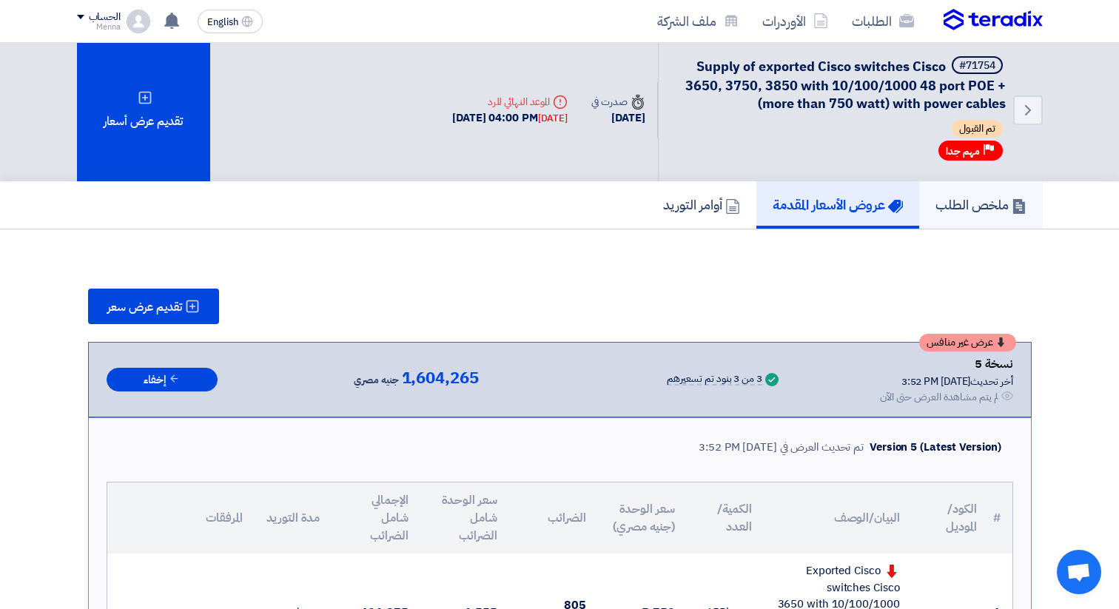
click at [964, 204] on h5 "ملخص الطلب" at bounding box center [980, 204] width 91 height 17
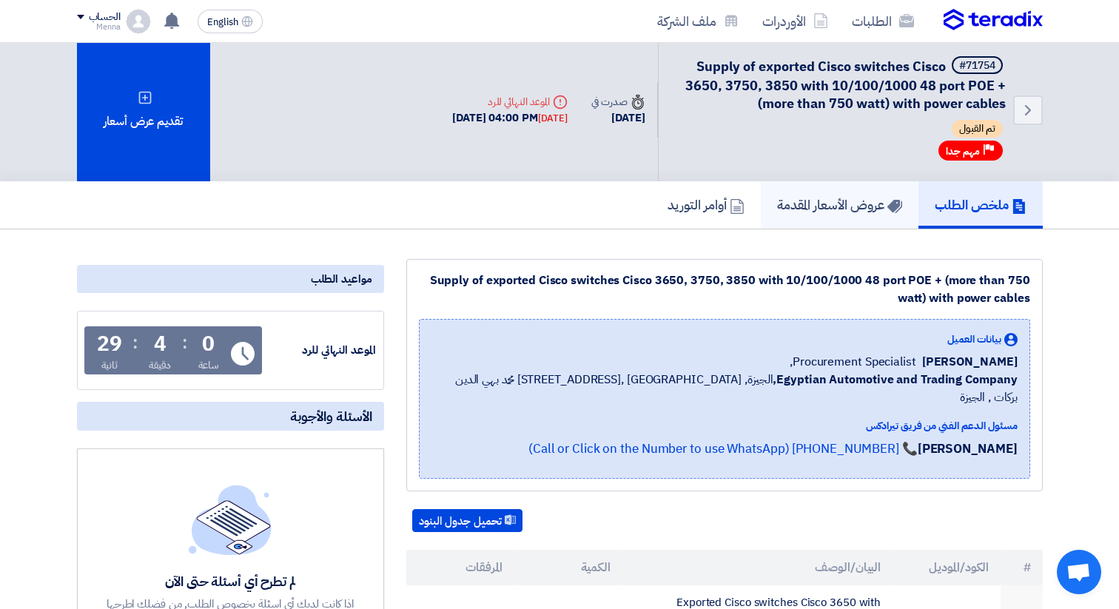
click at [835, 208] on h5 "عروض الأسعار المقدمة" at bounding box center [839, 204] width 125 height 17
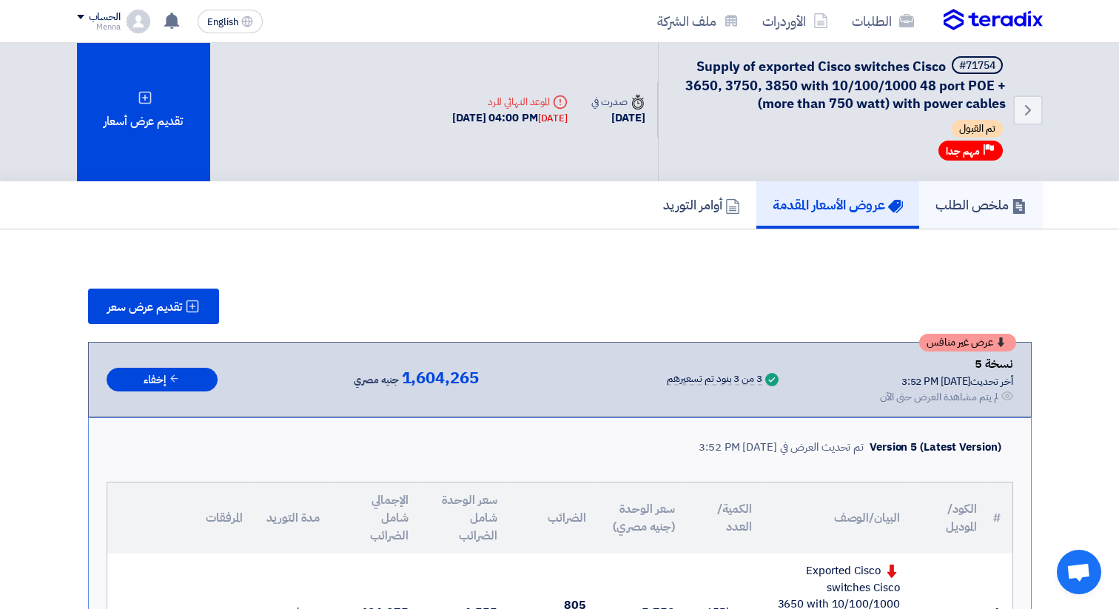
click at [965, 200] on h5 "ملخص الطلب" at bounding box center [980, 204] width 91 height 17
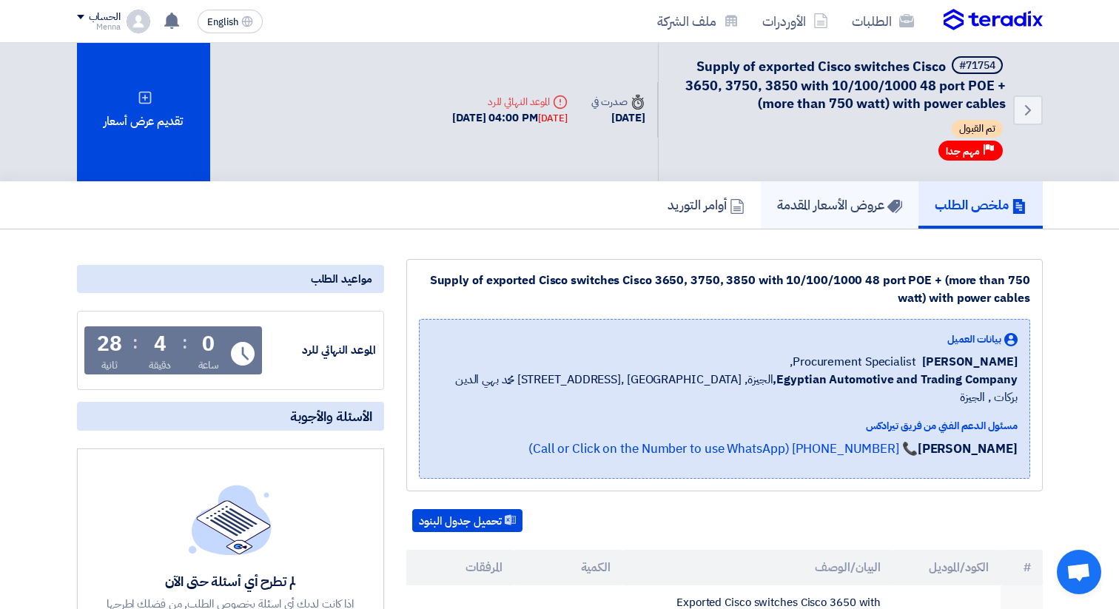
click at [821, 204] on h5 "عروض الأسعار المقدمة" at bounding box center [839, 204] width 125 height 17
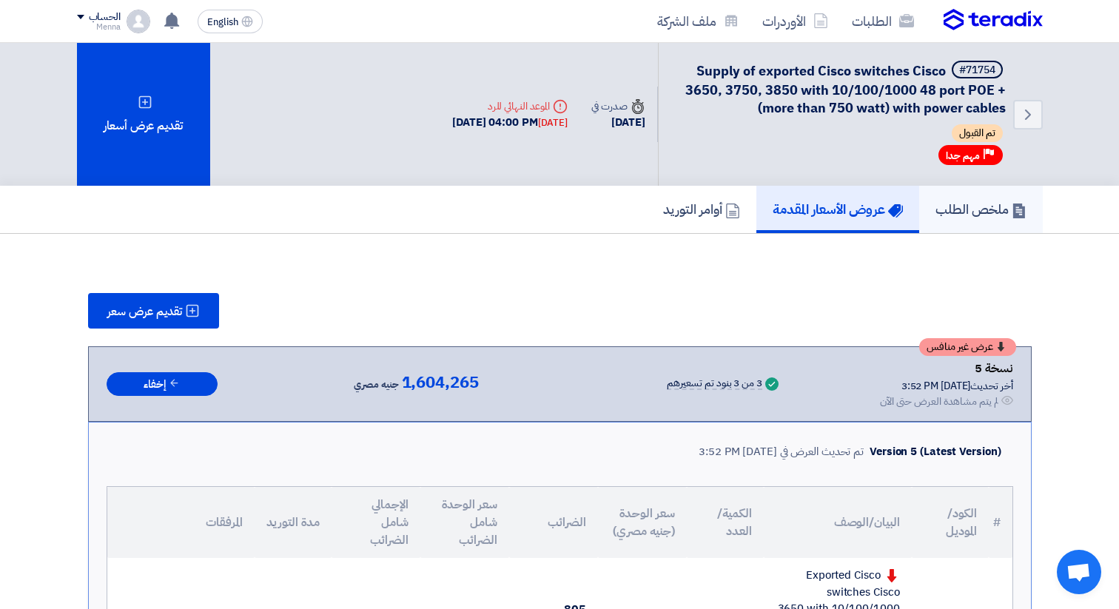
click at [964, 204] on h5 "ملخص الطلب" at bounding box center [980, 209] width 91 height 17
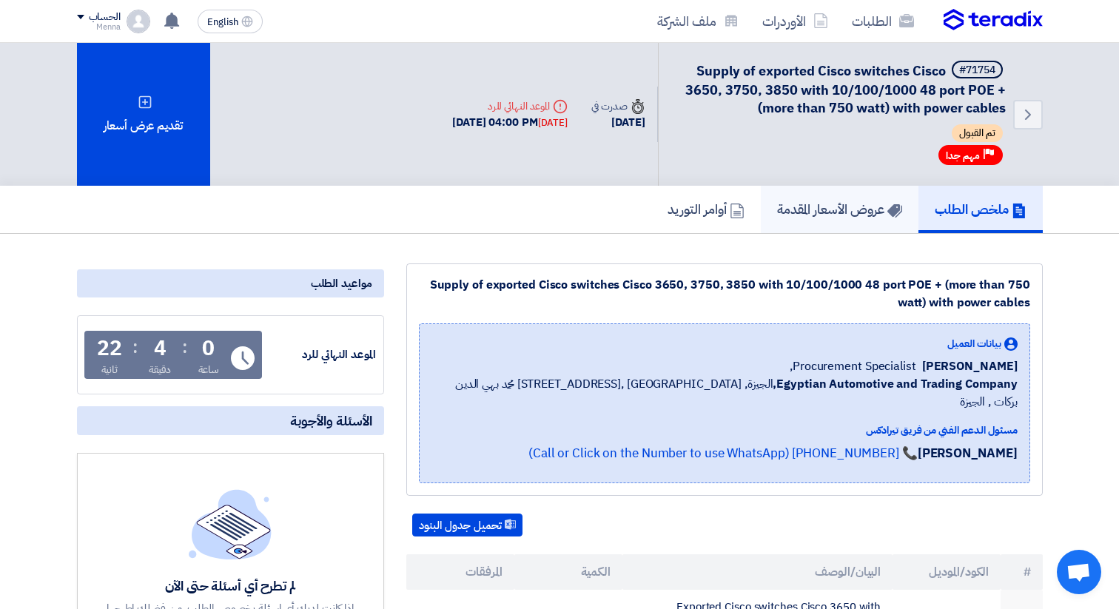
click at [857, 210] on h5 "عروض الأسعار المقدمة" at bounding box center [839, 209] width 125 height 17
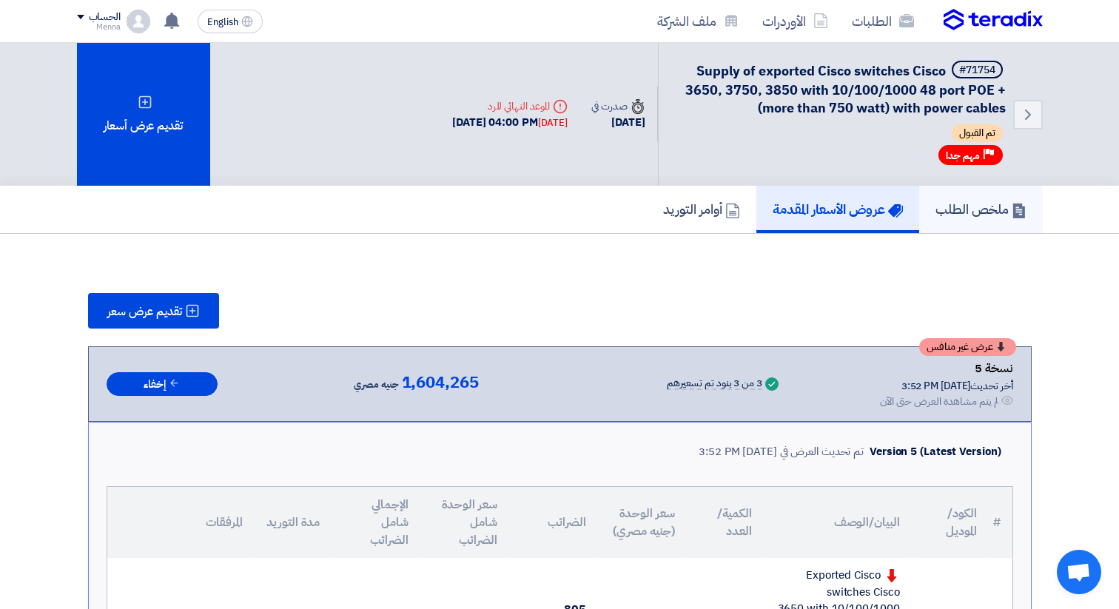
click at [969, 205] on h5 "ملخص الطلب" at bounding box center [980, 209] width 91 height 17
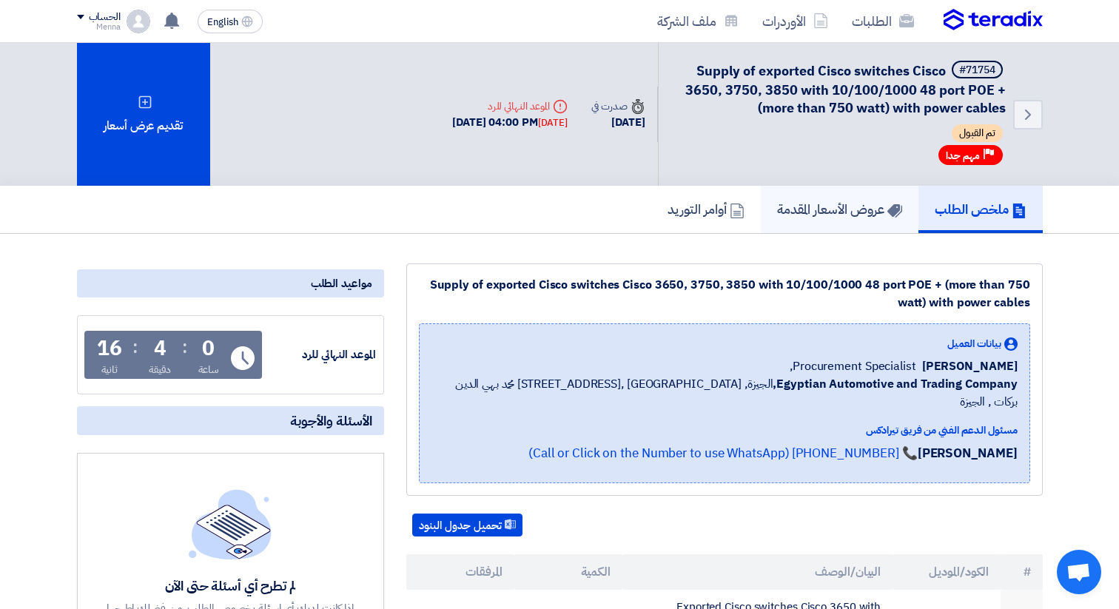
click at [821, 229] on link "عروض الأسعار المقدمة" at bounding box center [840, 209] width 158 height 47
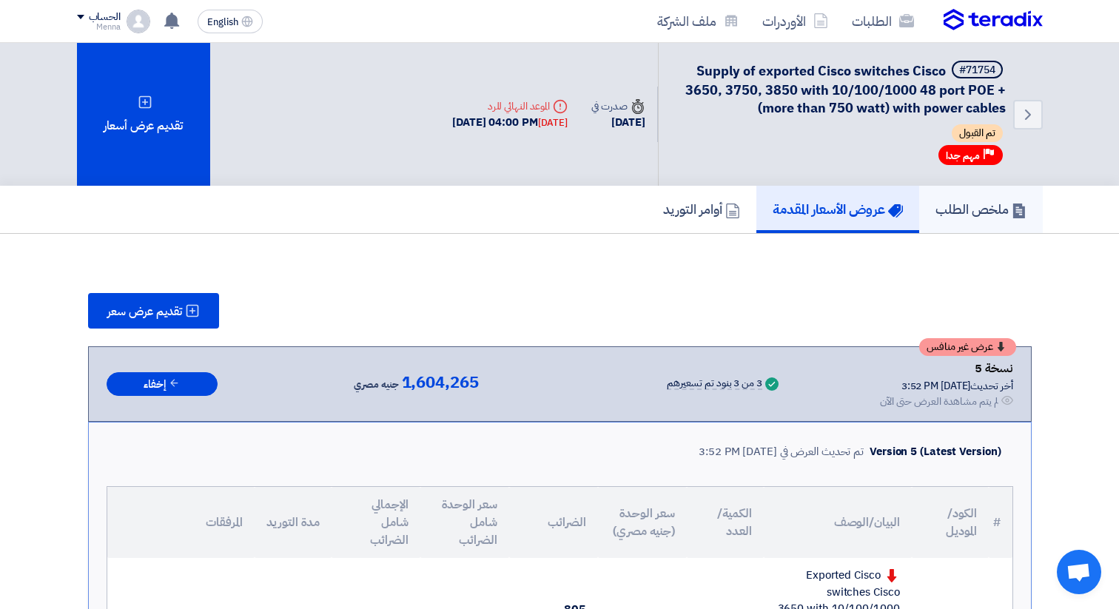
click at [948, 203] on h5 "ملخص الطلب" at bounding box center [980, 209] width 91 height 17
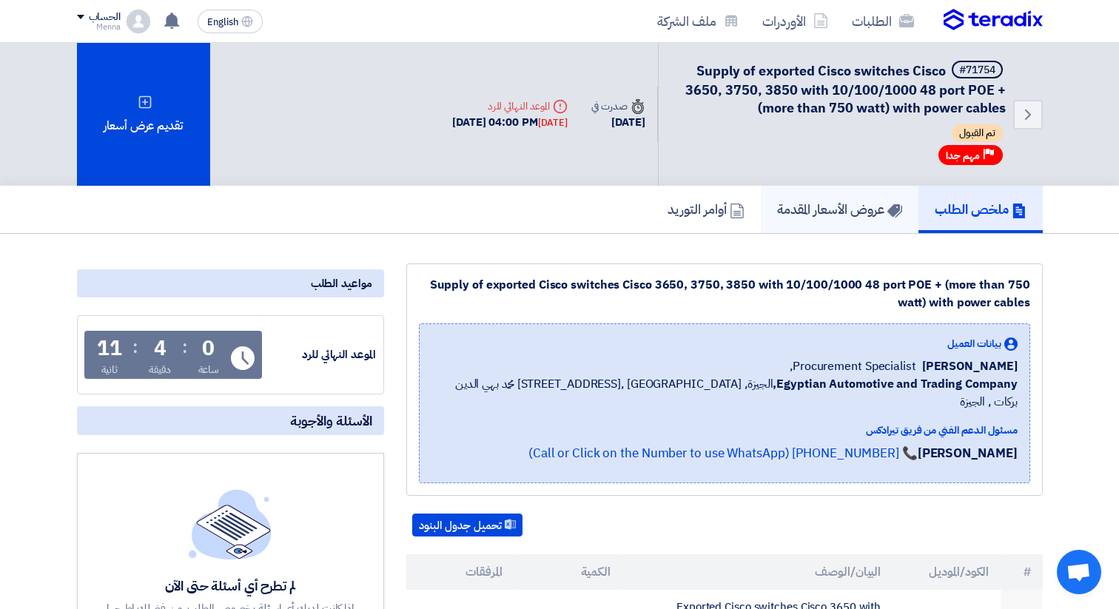
click at [818, 216] on h5 "عروض الأسعار المقدمة" at bounding box center [839, 209] width 125 height 17
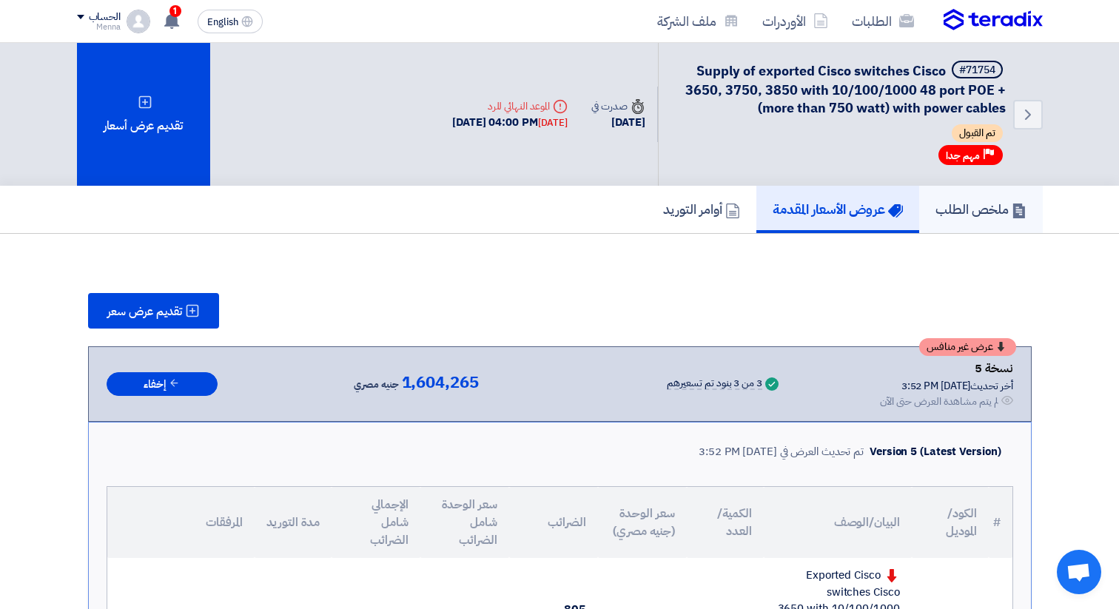
click at [961, 207] on h5 "ملخص الطلب" at bounding box center [980, 209] width 91 height 17
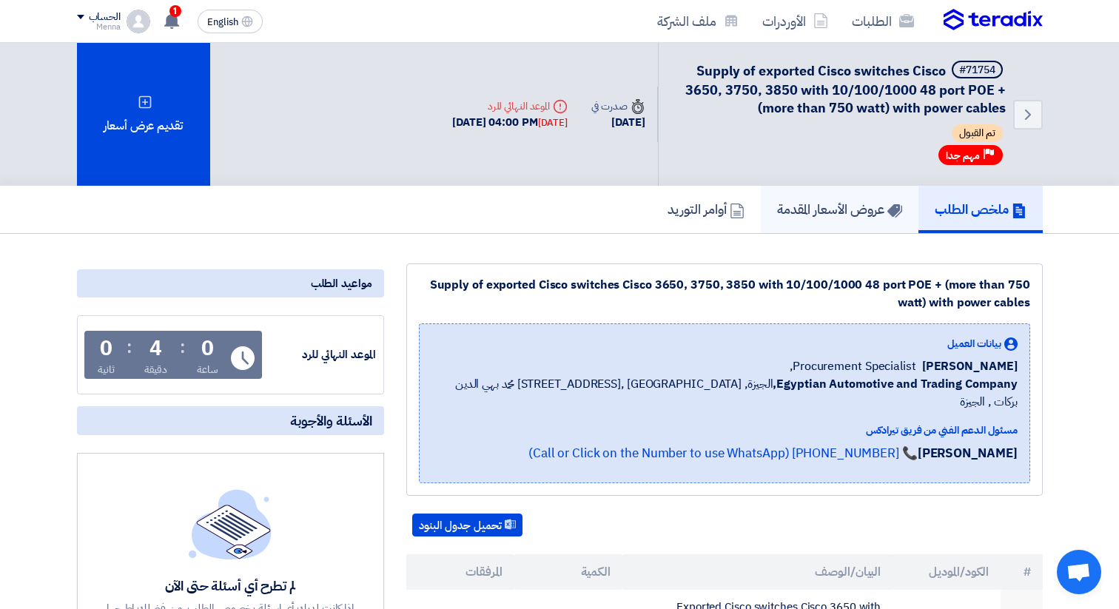
click at [833, 204] on h5 "عروض الأسعار المقدمة" at bounding box center [839, 209] width 125 height 17
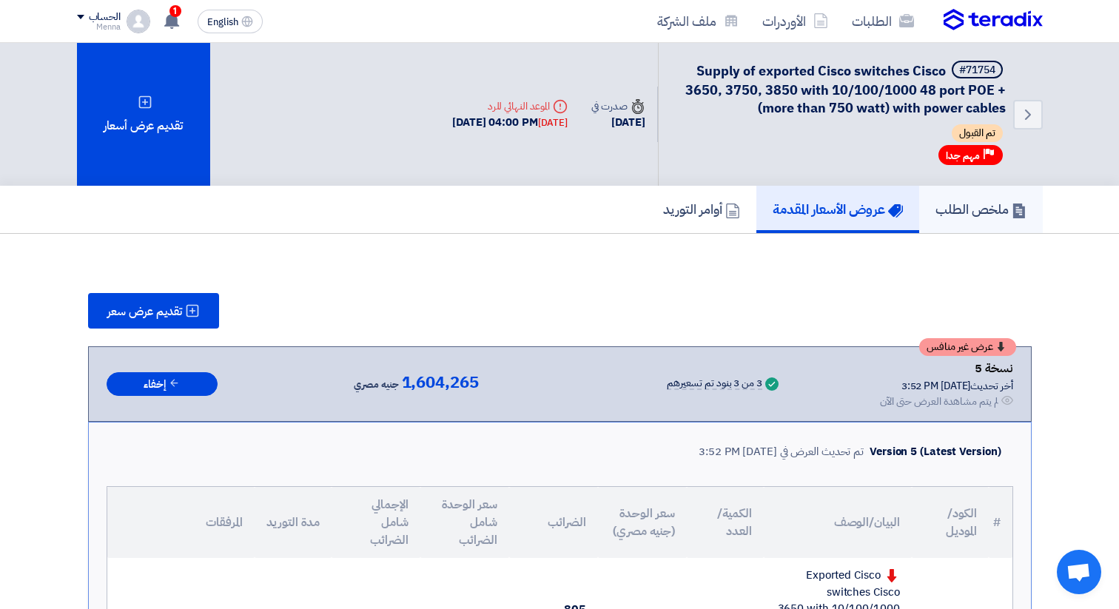
click at [963, 216] on h5 "ملخص الطلب" at bounding box center [980, 209] width 91 height 17
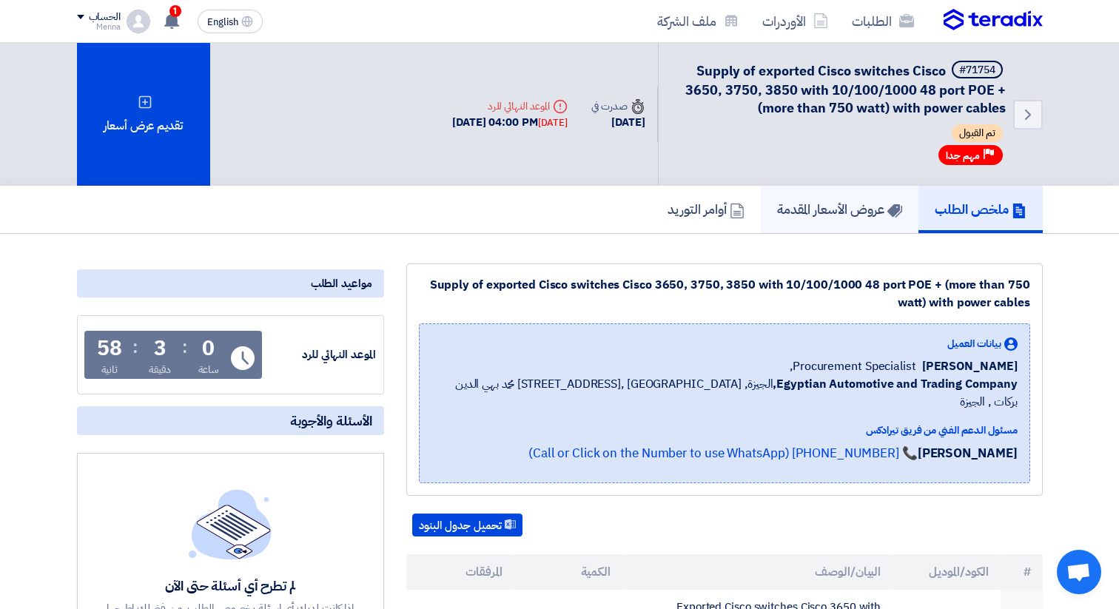
click at [827, 215] on h5 "عروض الأسعار المقدمة" at bounding box center [839, 209] width 125 height 17
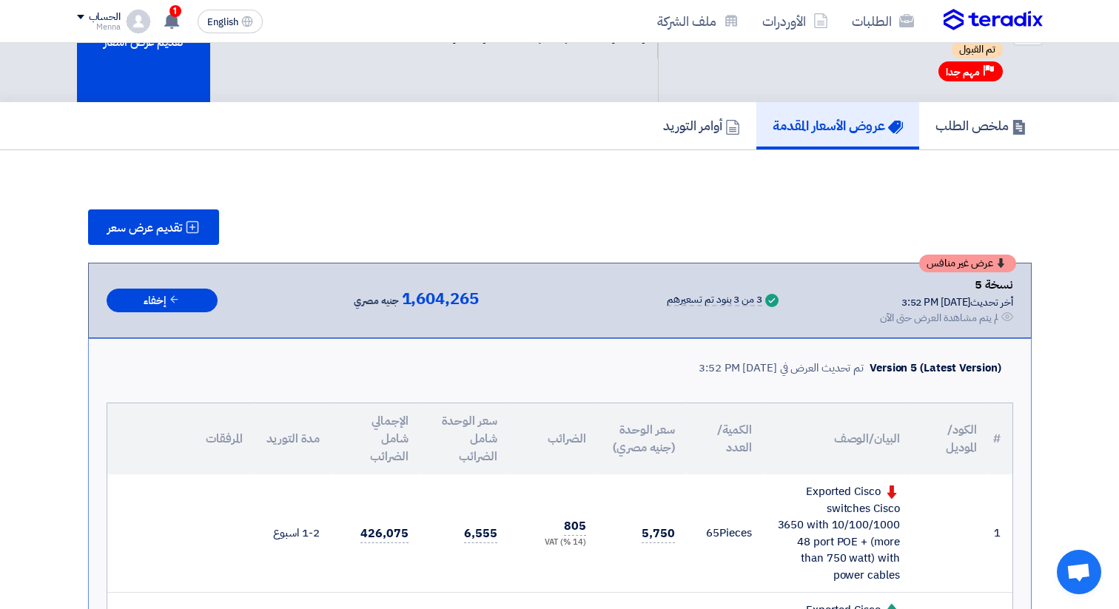
scroll to position [81, 0]
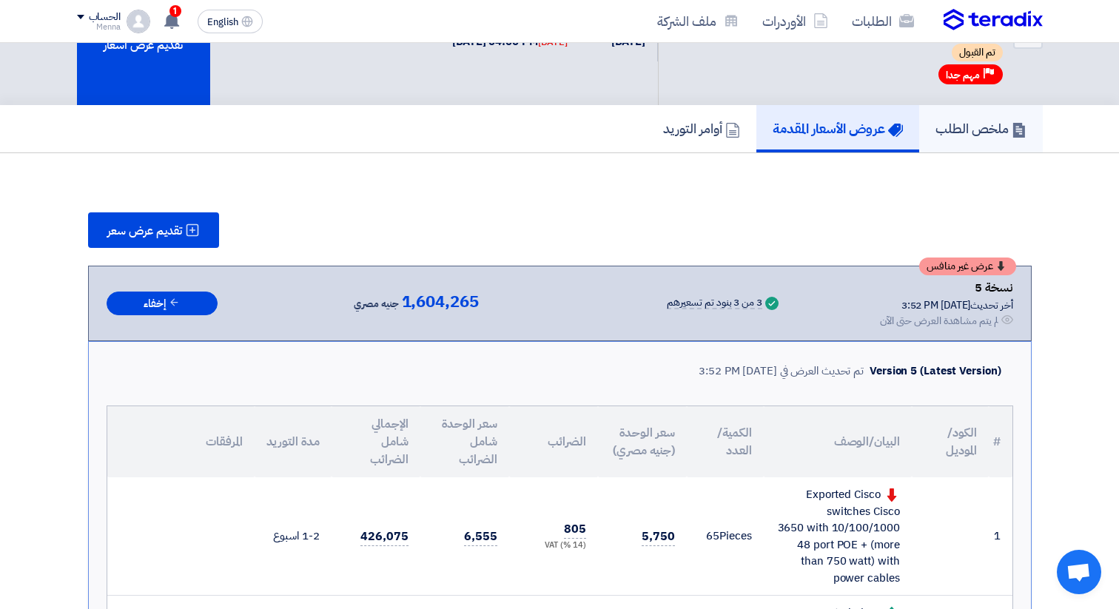
click at [961, 132] on h5 "ملخص الطلب" at bounding box center [980, 128] width 91 height 17
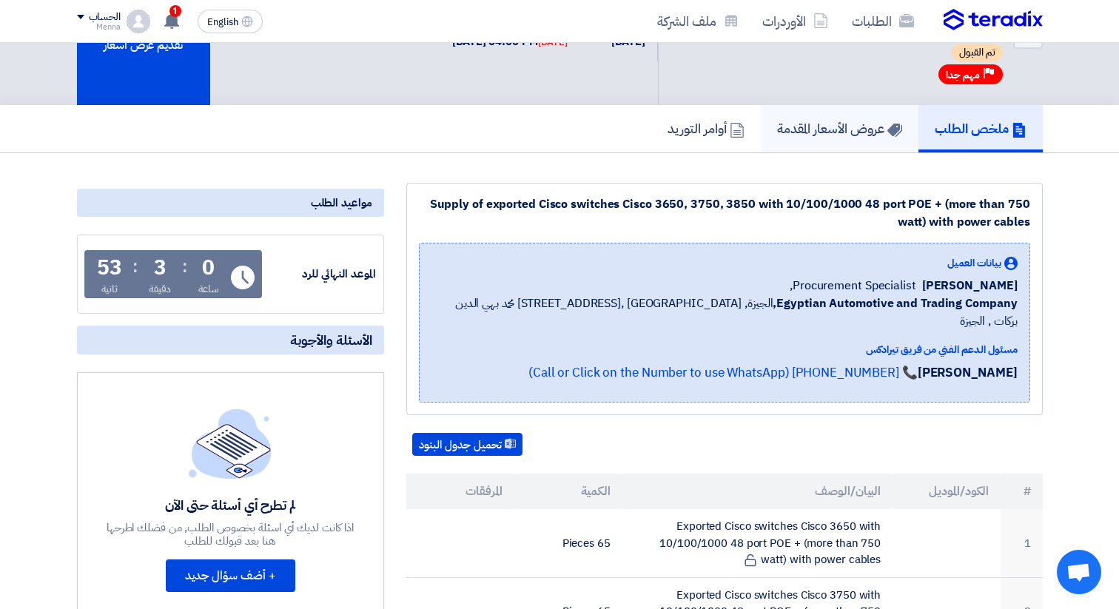
click at [867, 135] on h5 "عروض الأسعار المقدمة" at bounding box center [839, 128] width 125 height 17
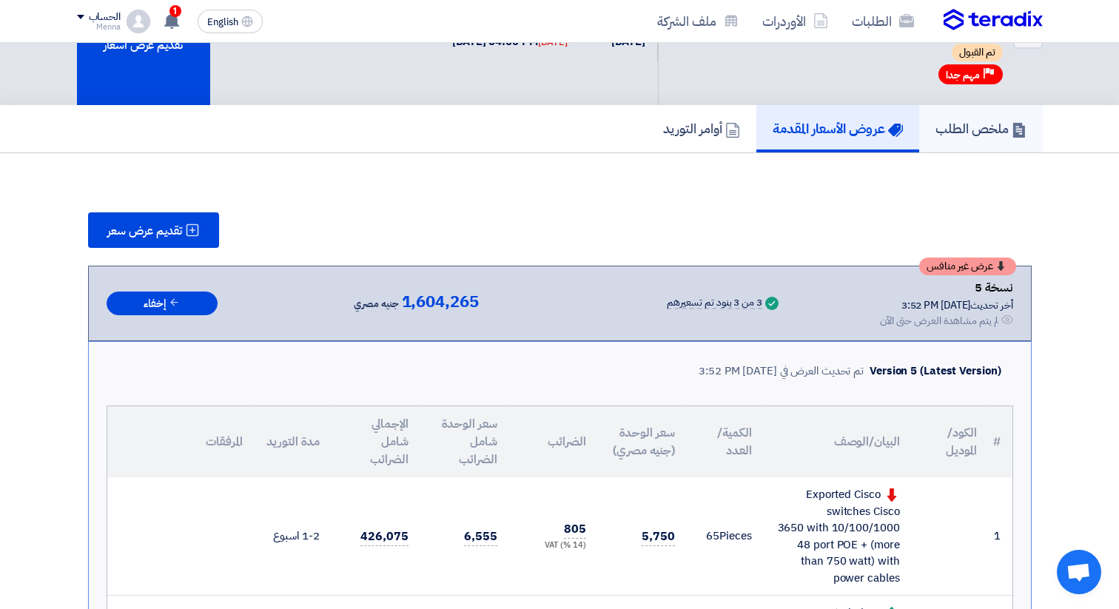
click at [952, 128] on h5 "ملخص الطلب" at bounding box center [980, 128] width 91 height 17
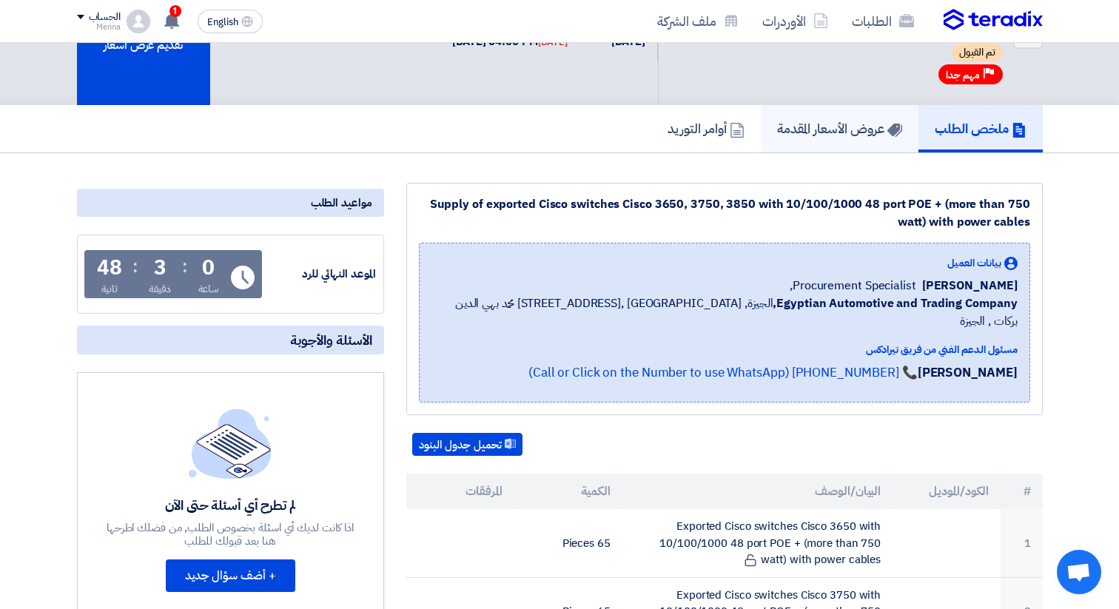
click at [820, 130] on h5 "عروض الأسعار المقدمة" at bounding box center [839, 128] width 125 height 17
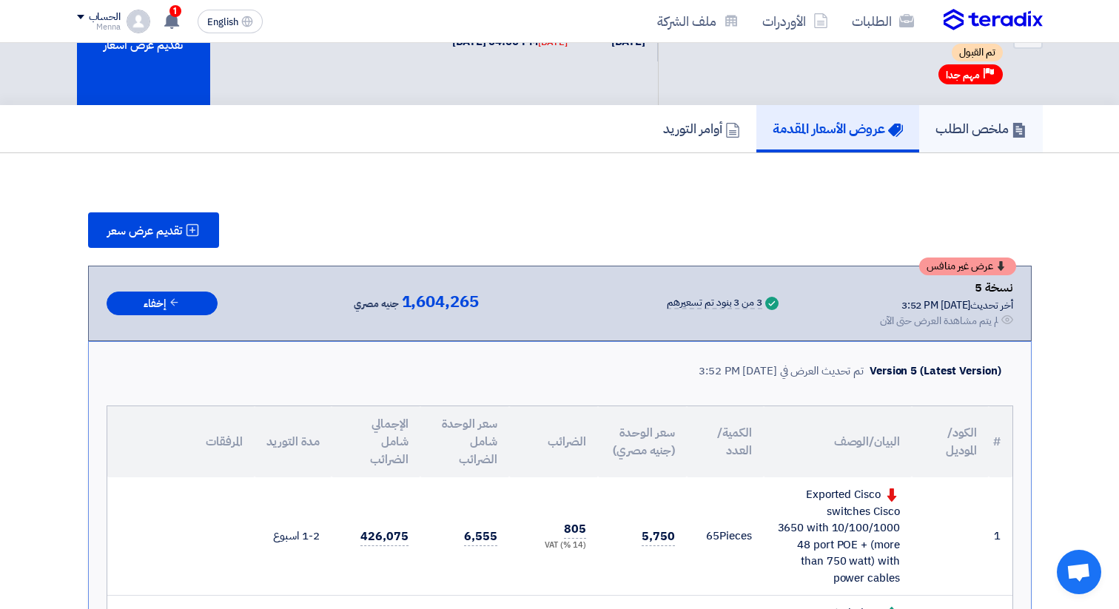
click at [960, 132] on h5 "ملخص الطلب" at bounding box center [980, 128] width 91 height 17
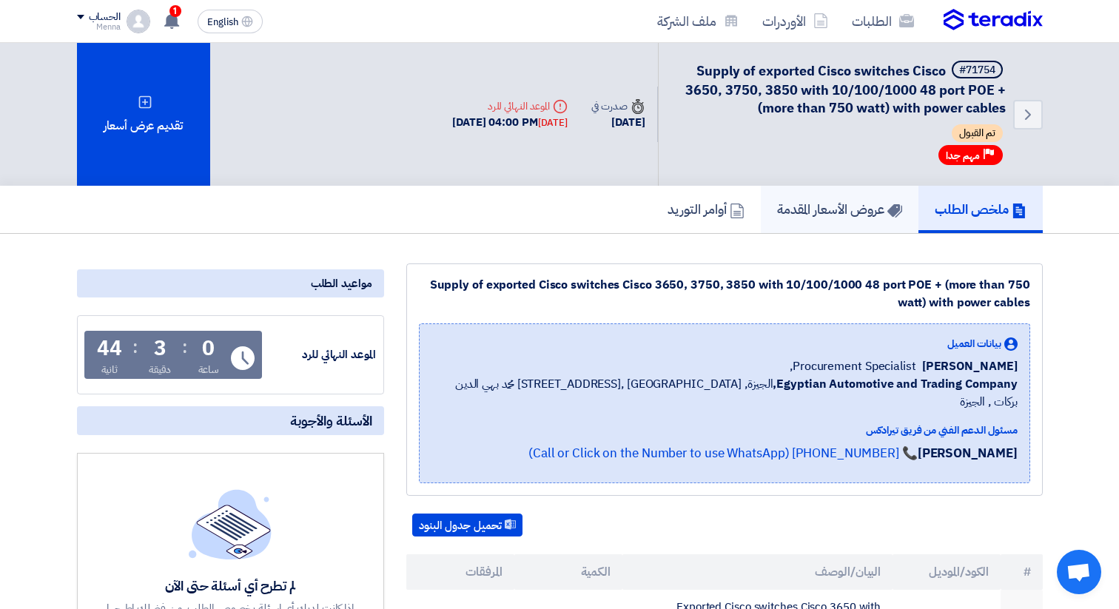
click at [831, 209] on h5 "عروض الأسعار المقدمة" at bounding box center [839, 209] width 125 height 17
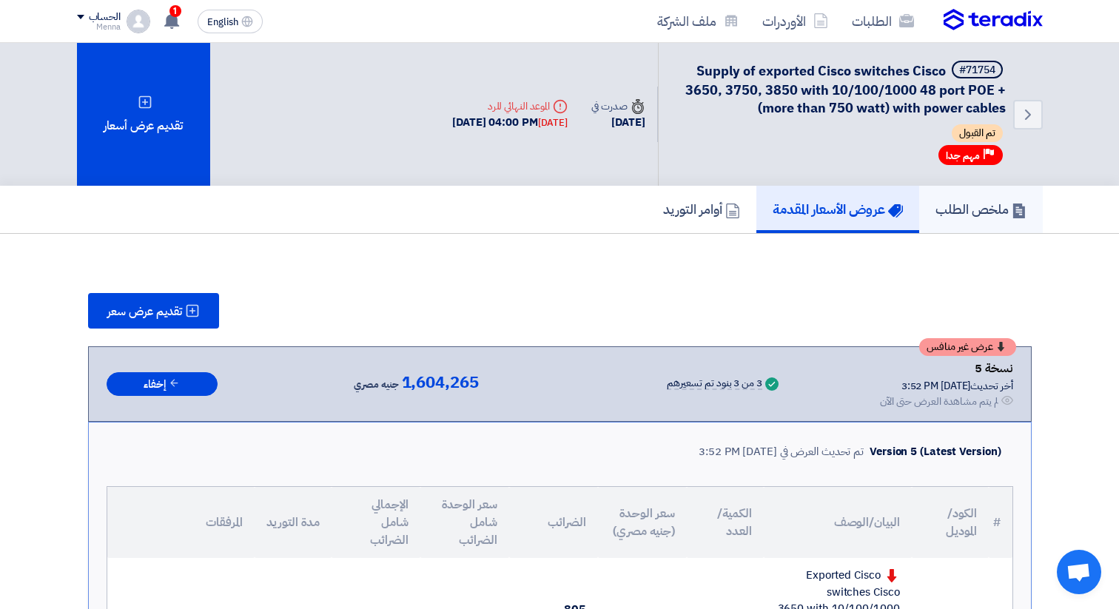
click at [972, 208] on h5 "ملخص الطلب" at bounding box center [980, 209] width 91 height 17
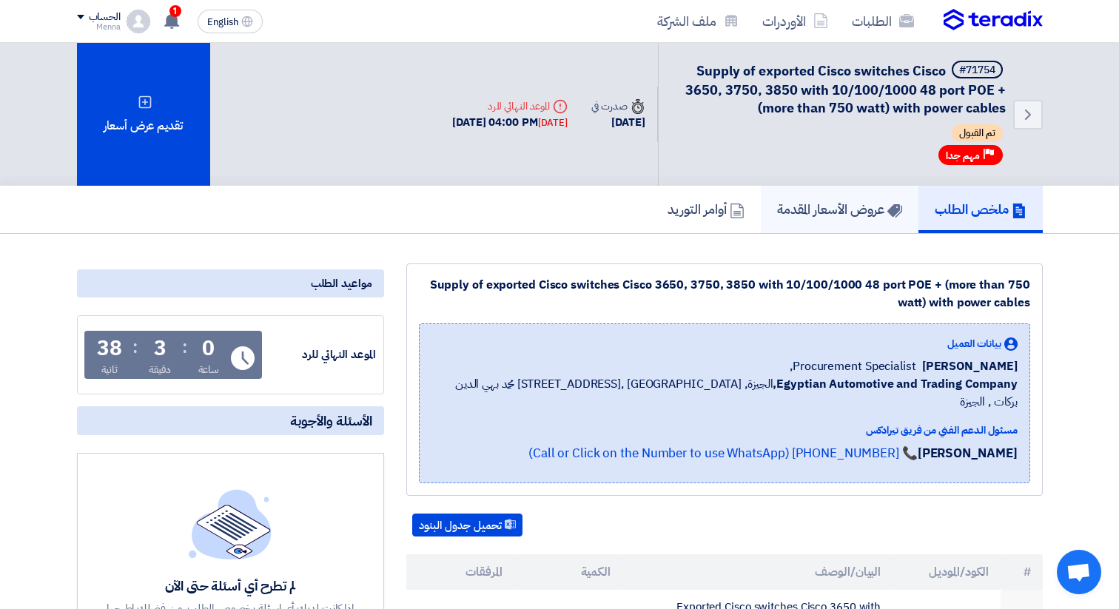
click at [836, 219] on link "عروض الأسعار المقدمة" at bounding box center [840, 209] width 158 height 47
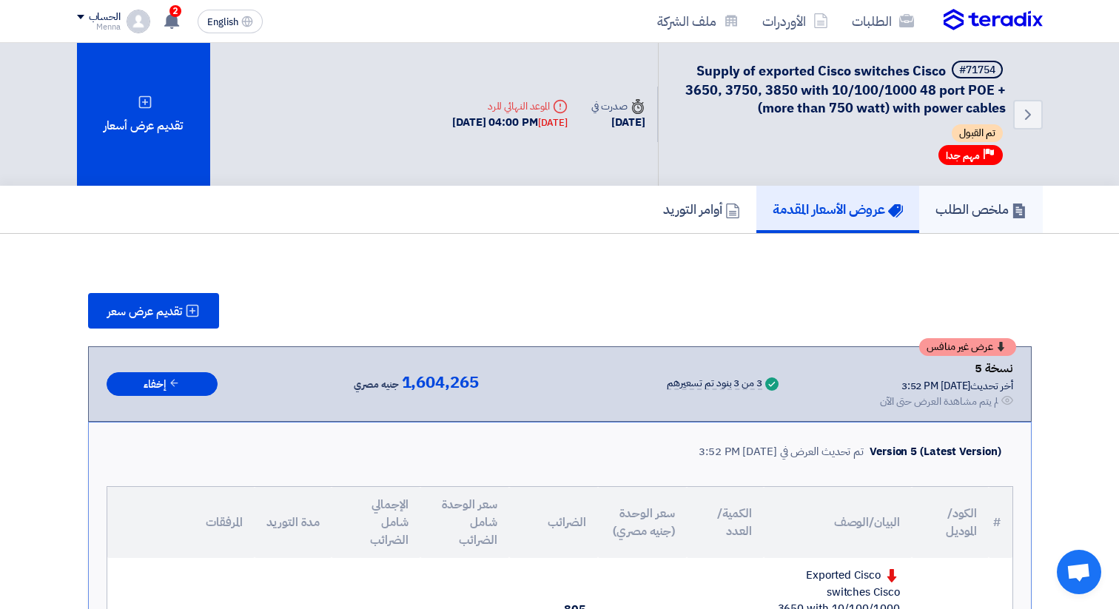
click at [950, 220] on link "ملخص الطلب" at bounding box center [981, 209] width 124 height 47
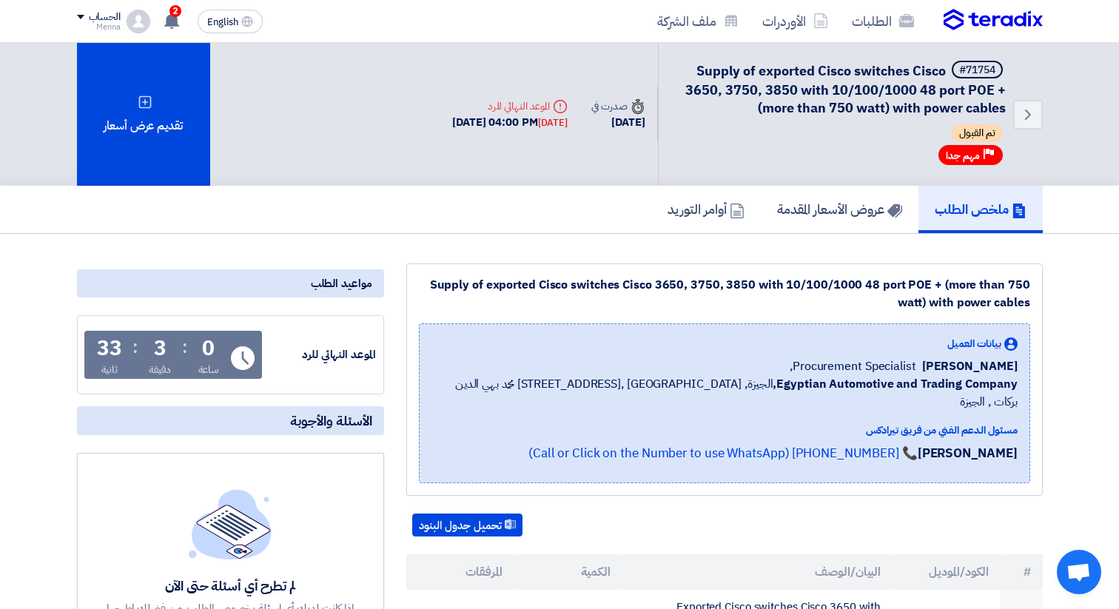
click at [186, 15] on app-header-notification-menu "2 عرض سعرك لطلب Supply of exported Cisco switches Cisco 3650, 3750, 3850 with 1…" at bounding box center [170, 22] width 41 height 30
click at [175, 16] on span "2" at bounding box center [175, 11] width 12 height 12
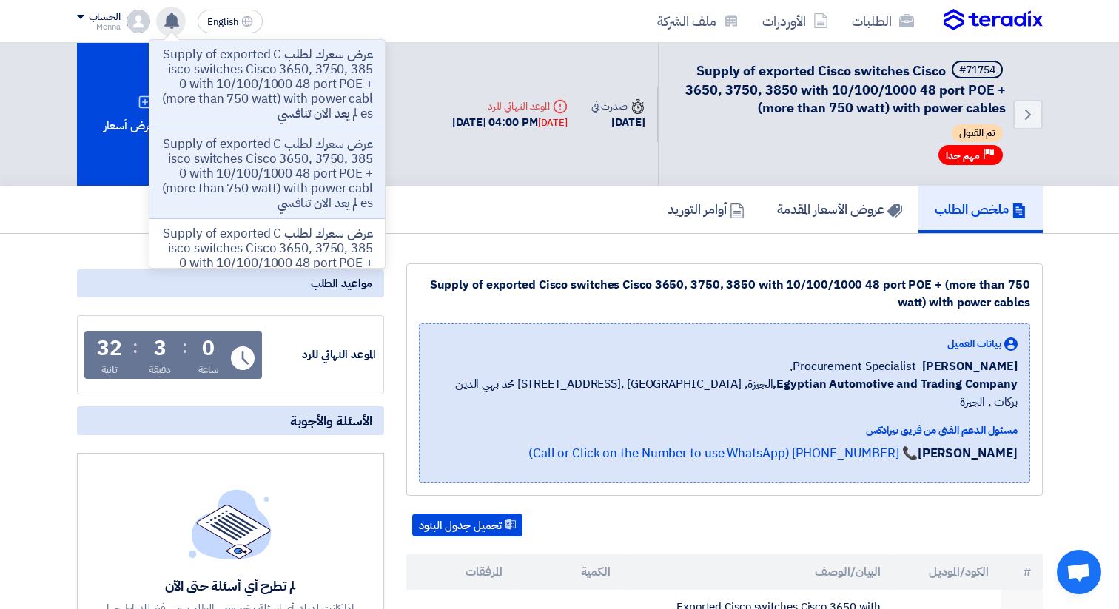
click at [235, 81] on p "عرض سعرك لطلب Supply of exported Cisco switches Cisco 3650, 3750, 3850 with 10/…" at bounding box center [267, 84] width 212 height 74
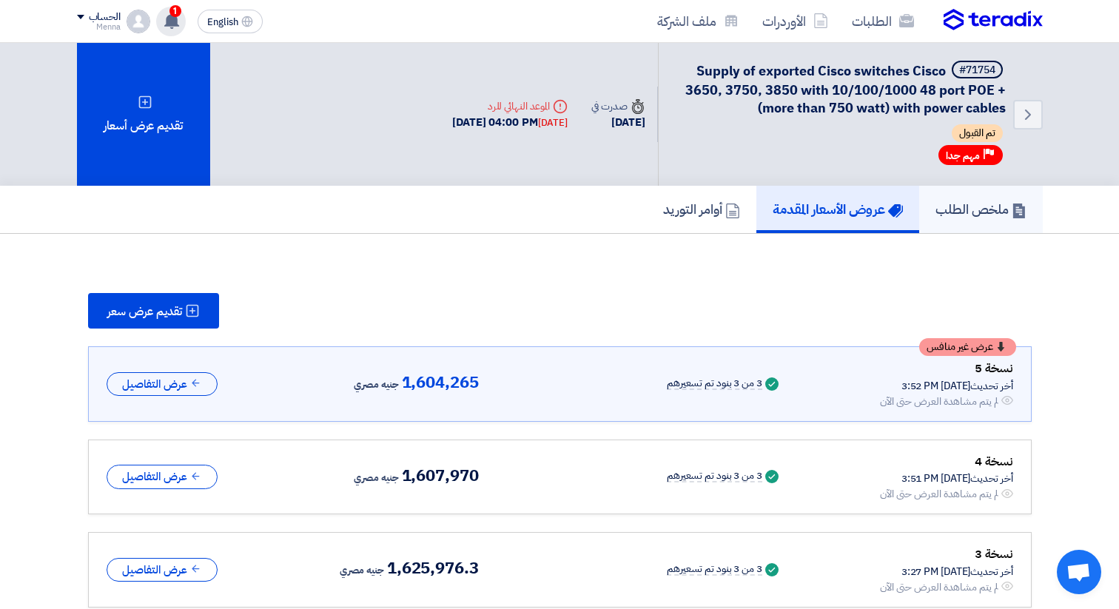
click at [957, 201] on h5 "ملخص الطلب" at bounding box center [980, 209] width 91 height 17
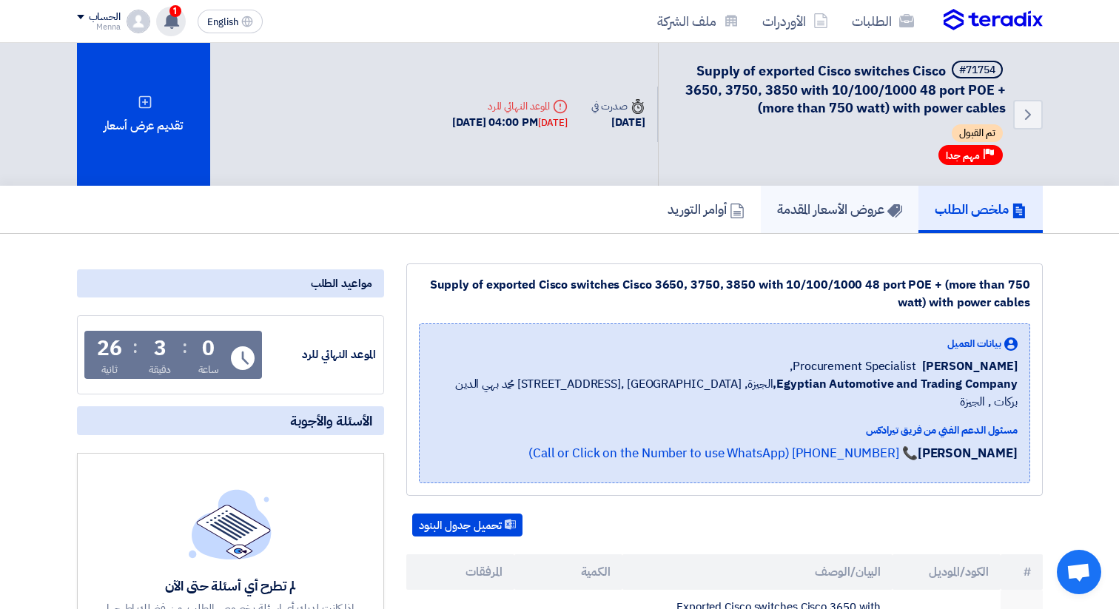
click at [873, 221] on link "عروض الأسعار المقدمة" at bounding box center [840, 209] width 158 height 47
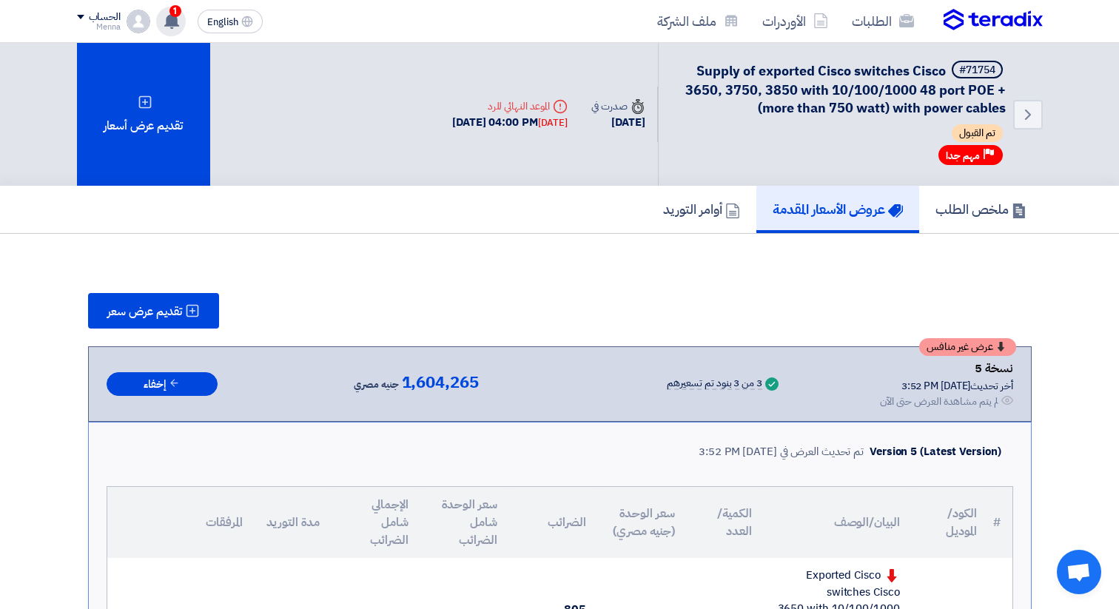
click at [173, 22] on use at bounding box center [171, 21] width 15 height 16
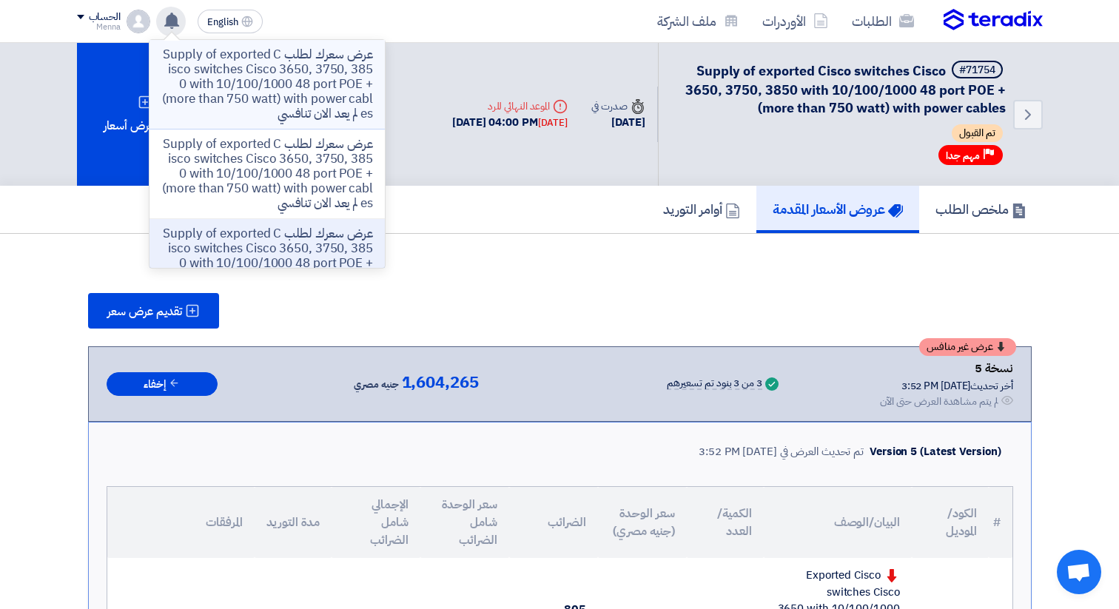
click at [309, 79] on p "عرض سعرك لطلب Supply of exported Cisco switches Cisco 3650, 3750, 3850 with 10/…" at bounding box center [267, 84] width 212 height 74
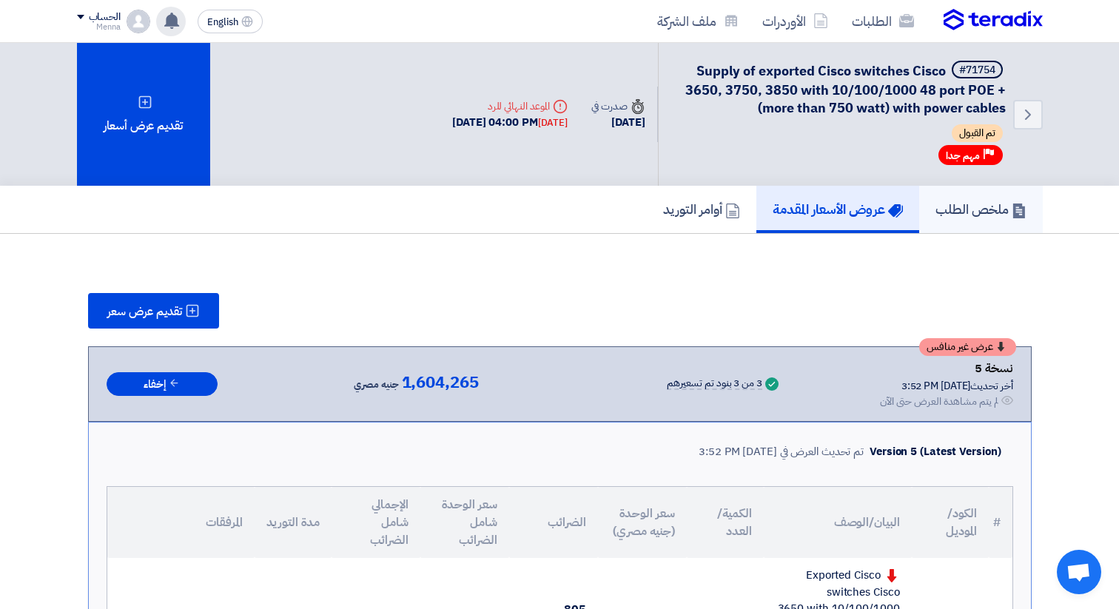
click at [969, 224] on link "ملخص الطلب" at bounding box center [981, 209] width 124 height 47
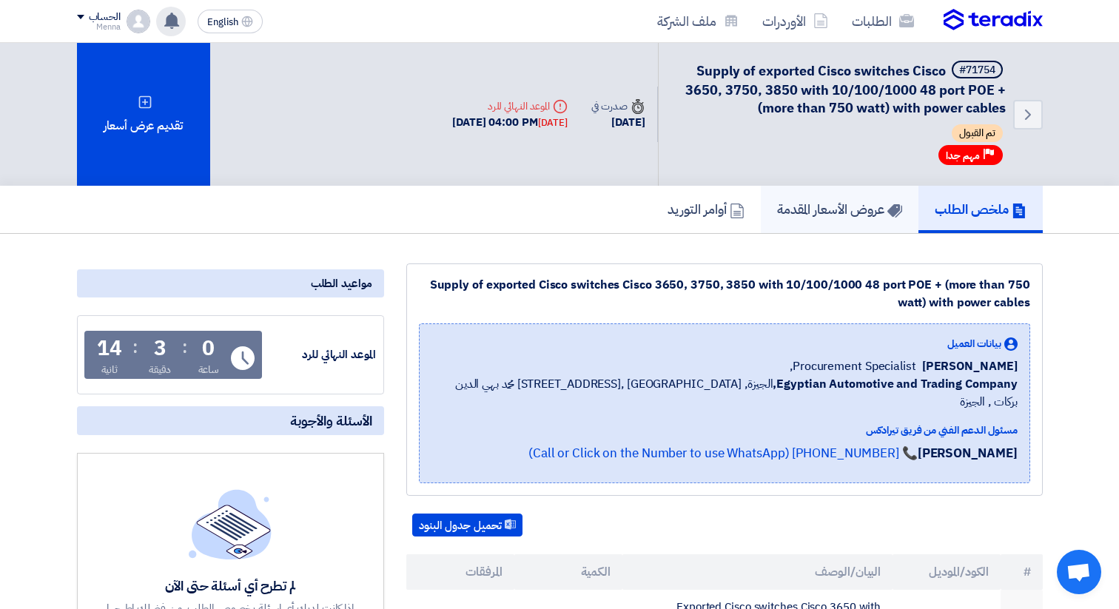
click at [845, 204] on h5 "عروض الأسعار المقدمة" at bounding box center [839, 209] width 125 height 17
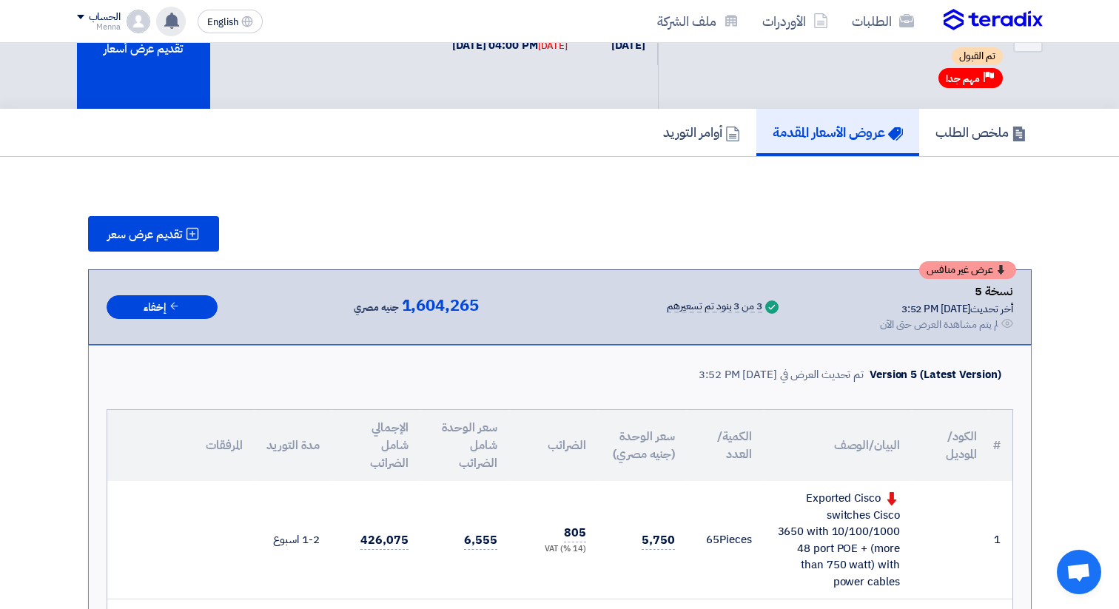
scroll to position [36, 0]
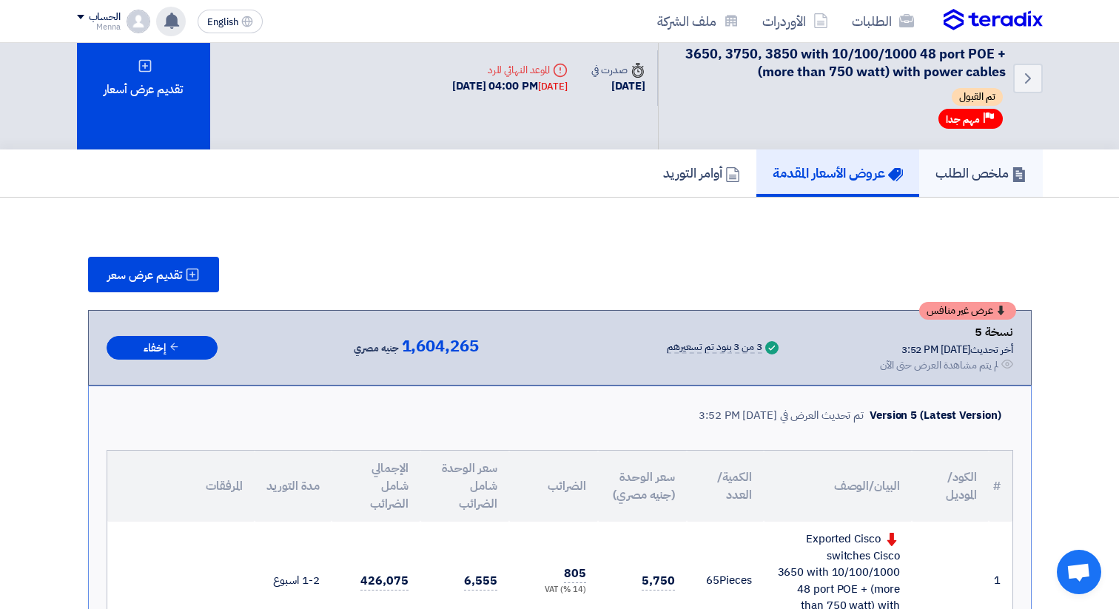
click at [967, 179] on h5 "ملخص الطلب" at bounding box center [980, 172] width 91 height 17
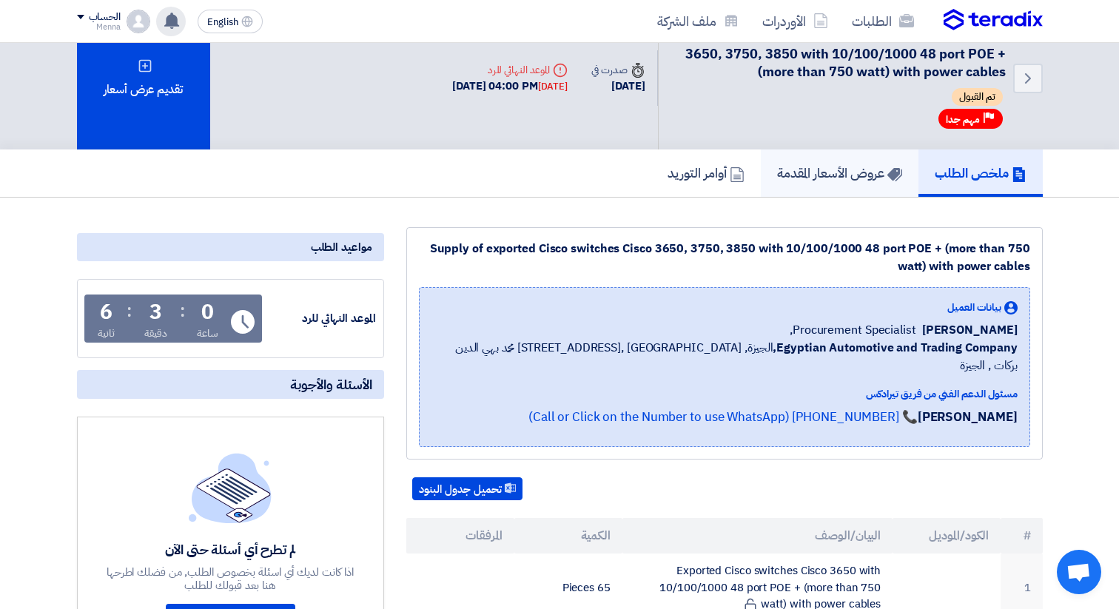
click at [847, 179] on h5 "عروض الأسعار المقدمة" at bounding box center [839, 172] width 125 height 17
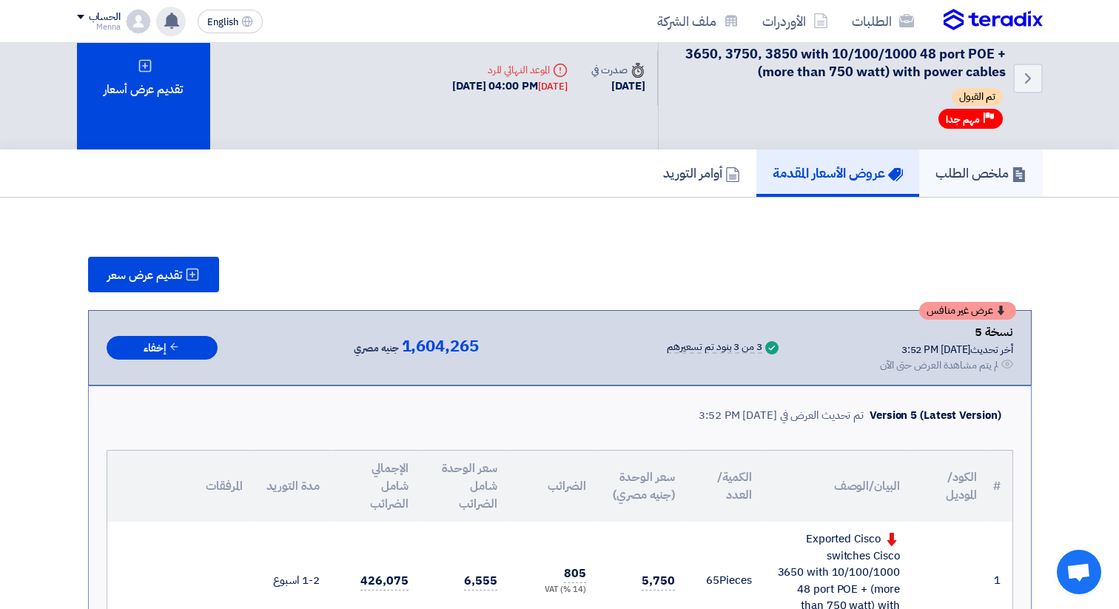
click at [919, 182] on link "ملخص الطلب" at bounding box center [981, 172] width 124 height 47
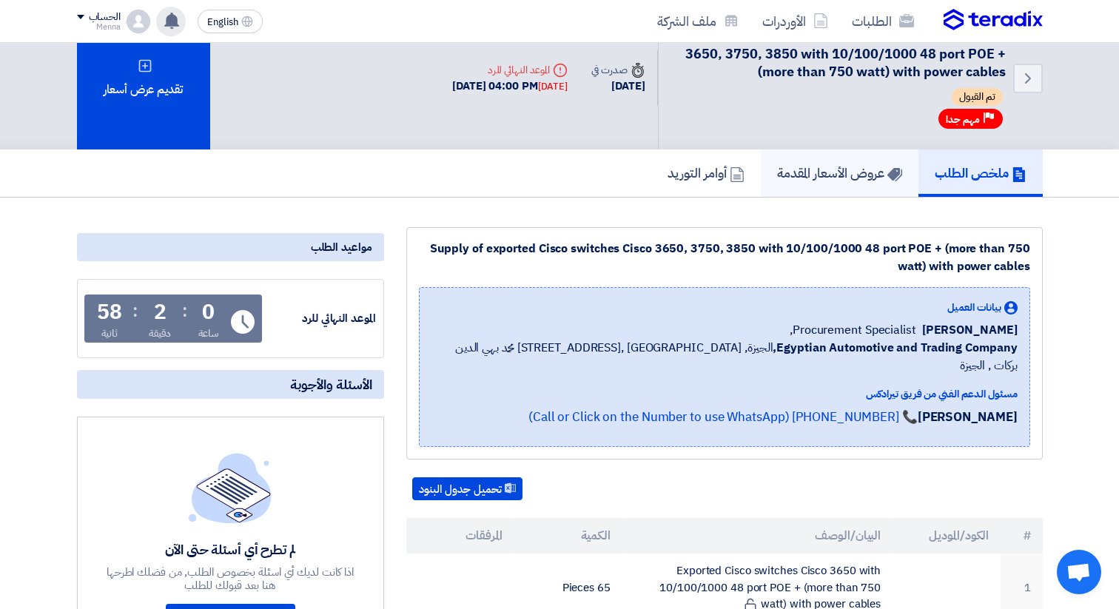
click at [844, 179] on h5 "عروض الأسعار المقدمة" at bounding box center [839, 172] width 125 height 17
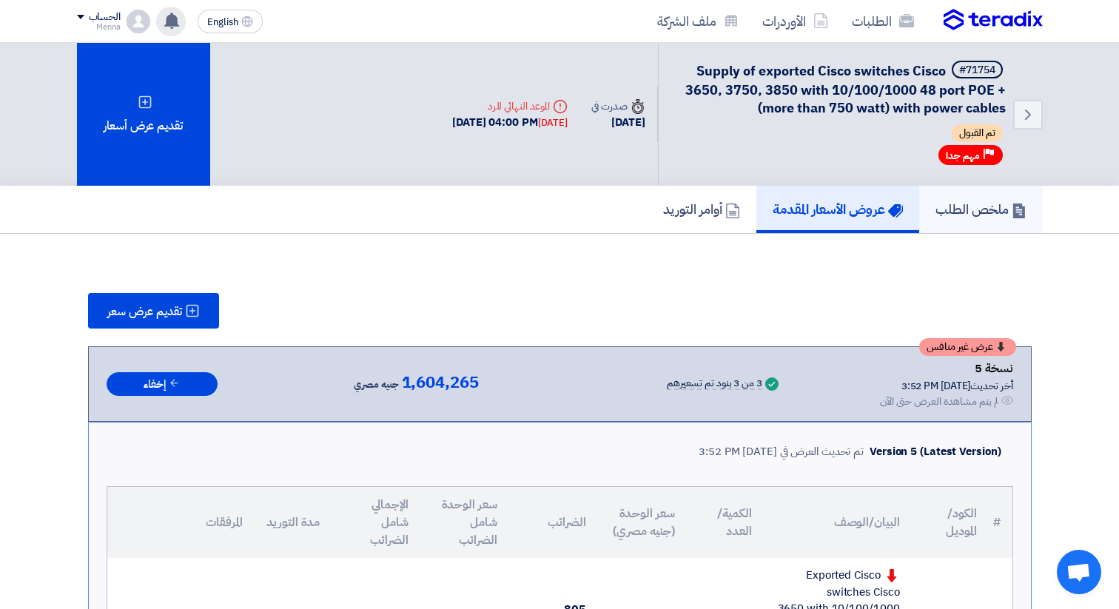
click at [949, 220] on link "ملخص الطلب" at bounding box center [981, 209] width 124 height 47
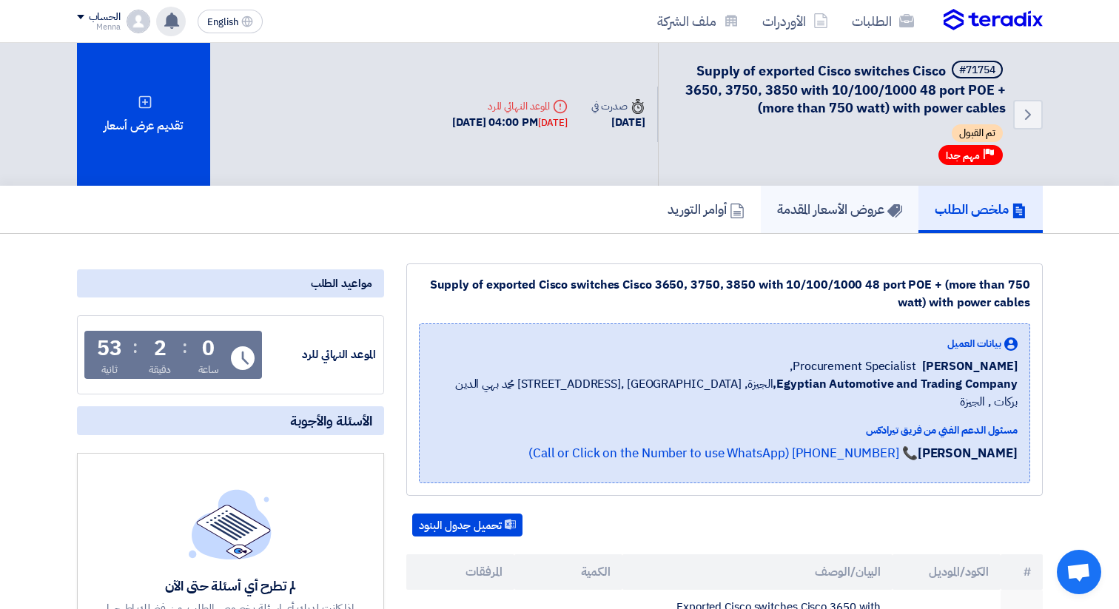
click at [846, 217] on h5 "عروض الأسعار المقدمة" at bounding box center [839, 209] width 125 height 17
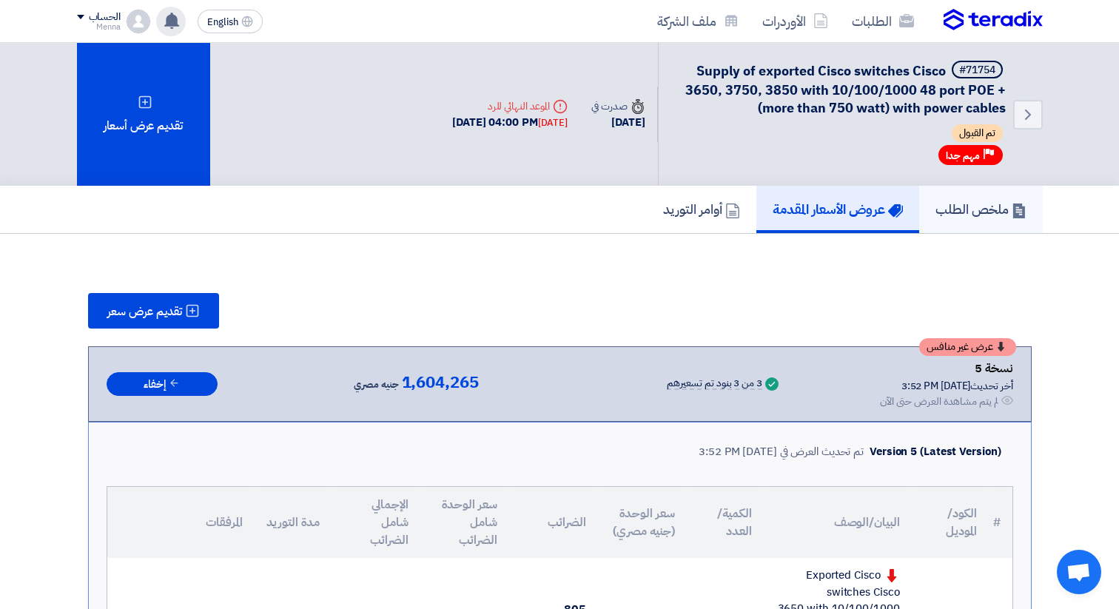
click at [964, 210] on h5 "ملخص الطلب" at bounding box center [980, 209] width 91 height 17
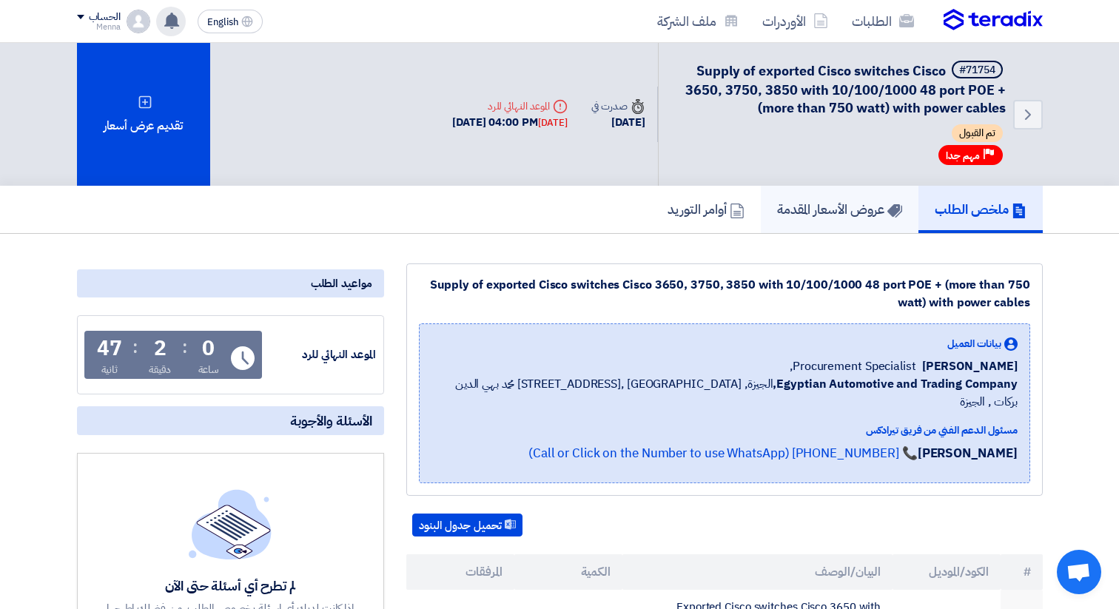
click at [814, 196] on link "عروض الأسعار المقدمة" at bounding box center [840, 209] width 158 height 47
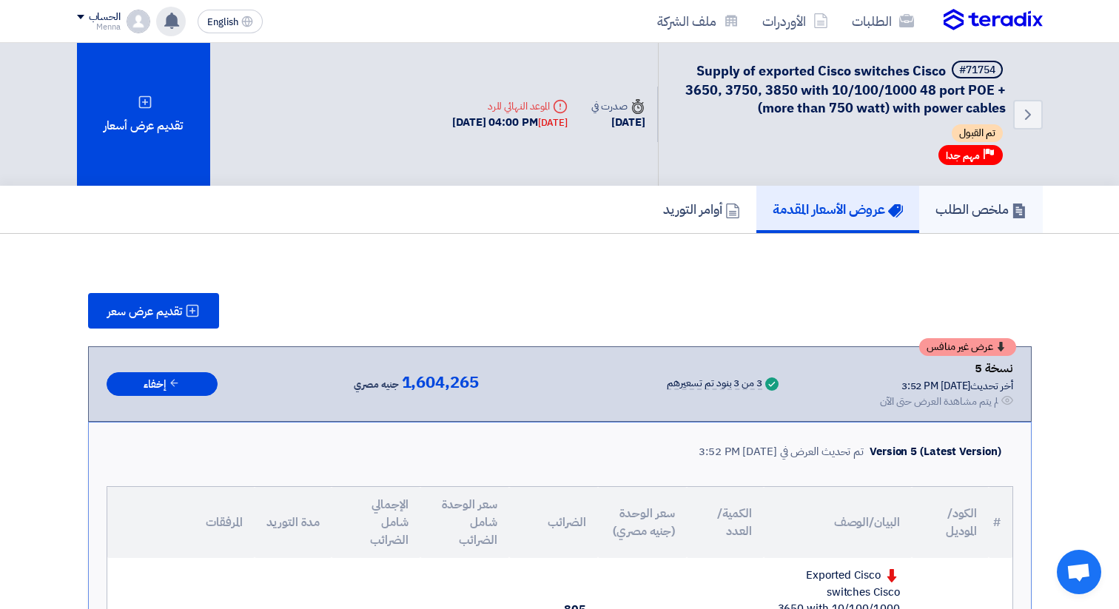
click at [968, 216] on h5 "ملخص الطلب" at bounding box center [980, 209] width 91 height 17
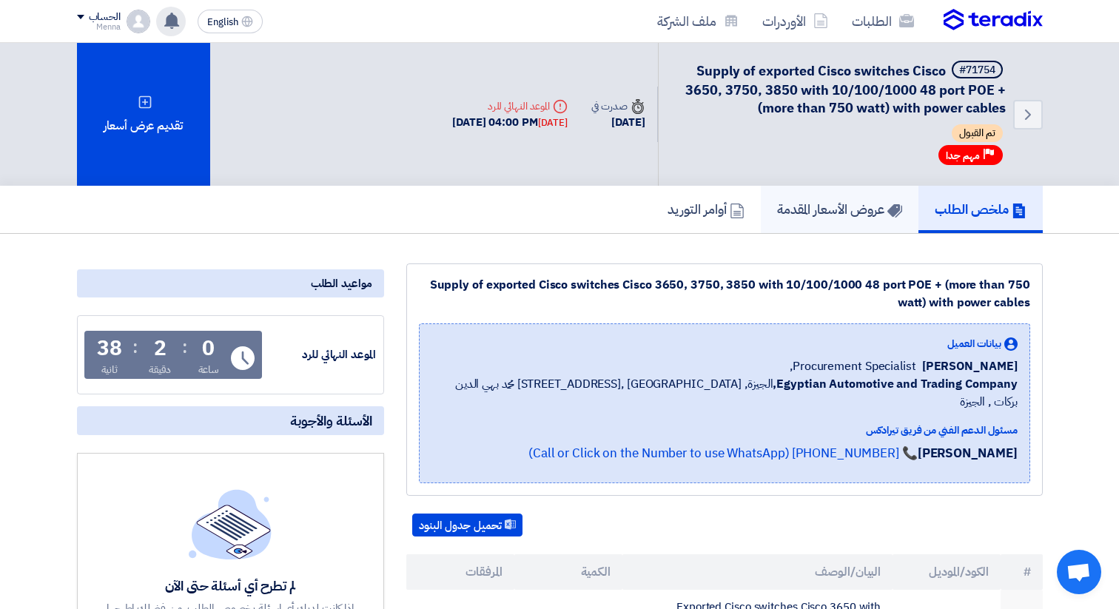
click at [851, 212] on h5 "عروض الأسعار المقدمة" at bounding box center [839, 209] width 125 height 17
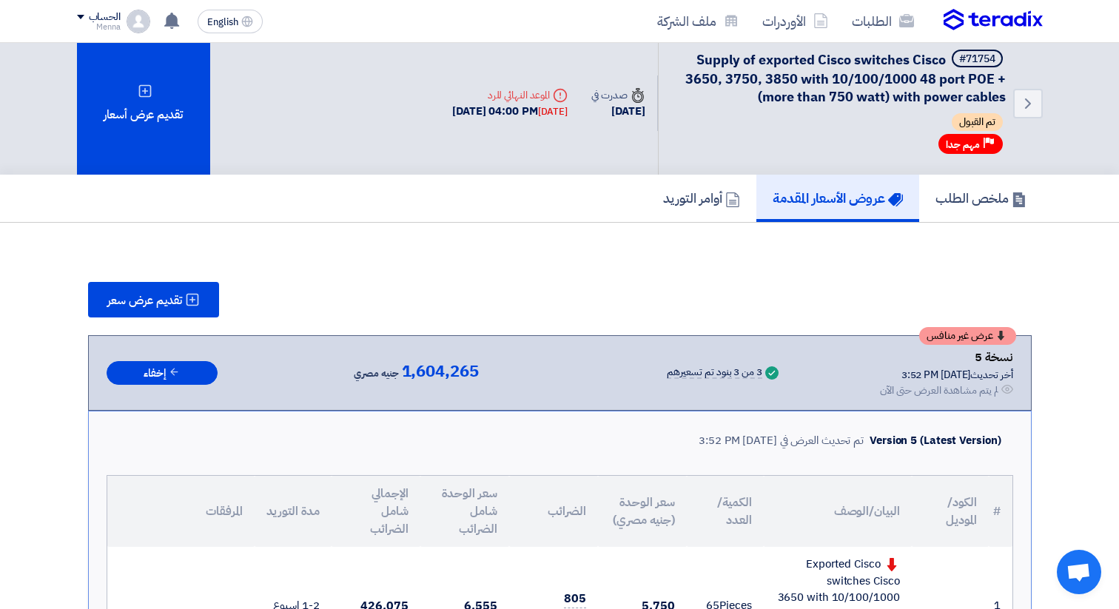
scroll to position [10, 0]
click at [967, 203] on h5 "ملخص الطلب" at bounding box center [980, 198] width 91 height 17
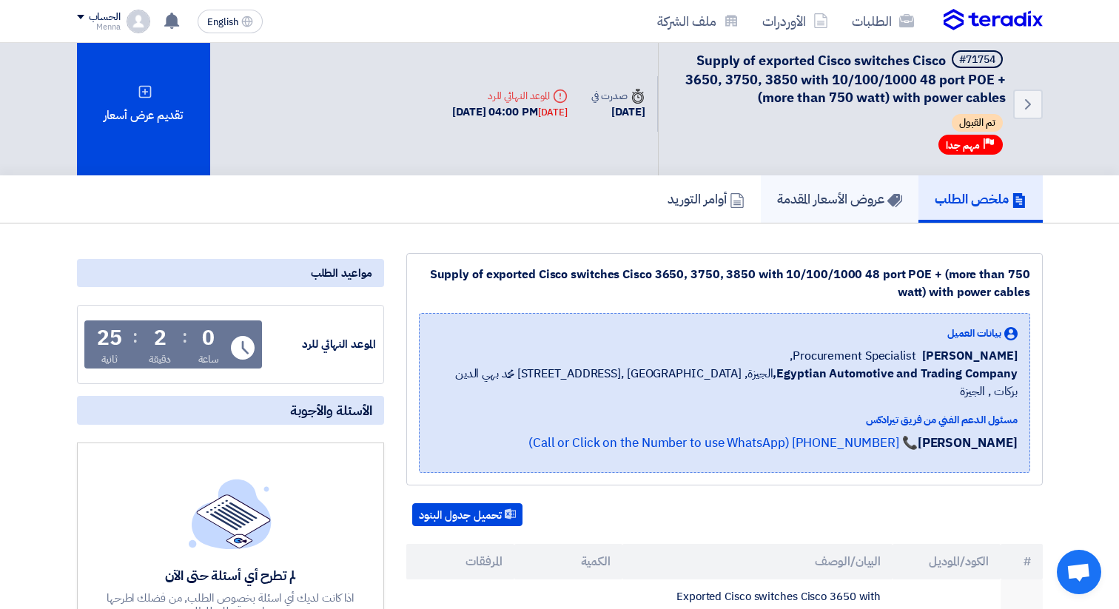
click at [853, 207] on h5 "عروض الأسعار المقدمة" at bounding box center [839, 198] width 125 height 17
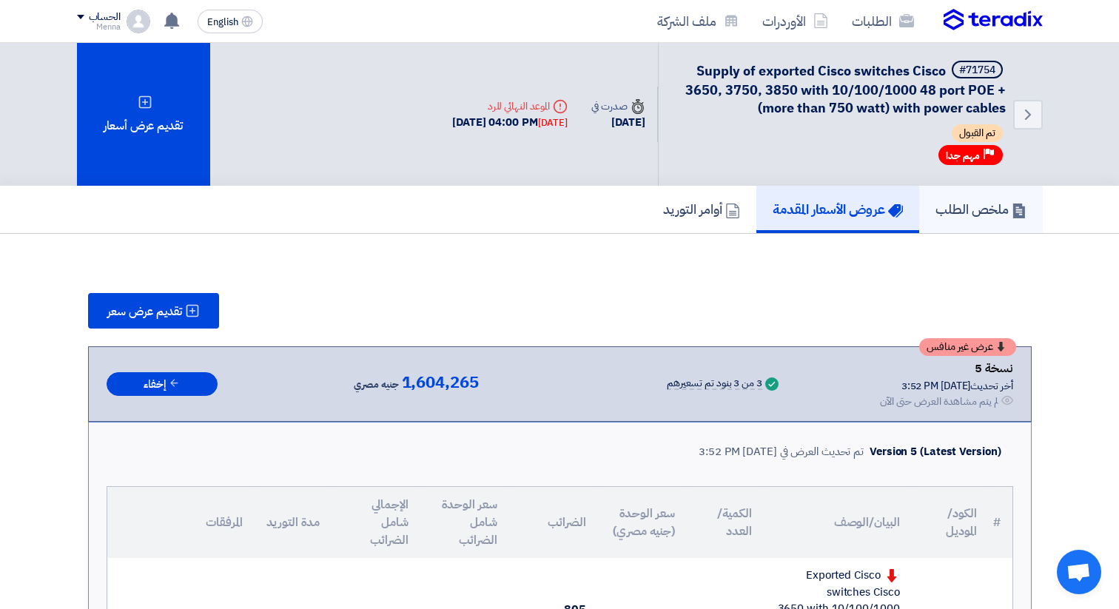
click at [941, 205] on h5 "ملخص الطلب" at bounding box center [980, 209] width 91 height 17
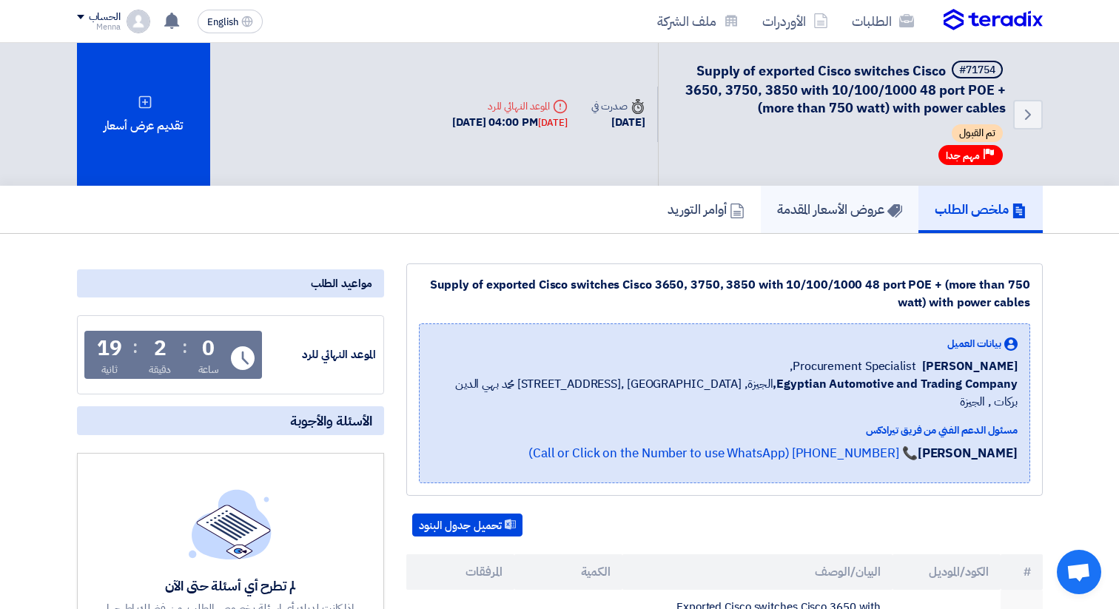
click at [854, 217] on h5 "عروض الأسعار المقدمة" at bounding box center [839, 209] width 125 height 17
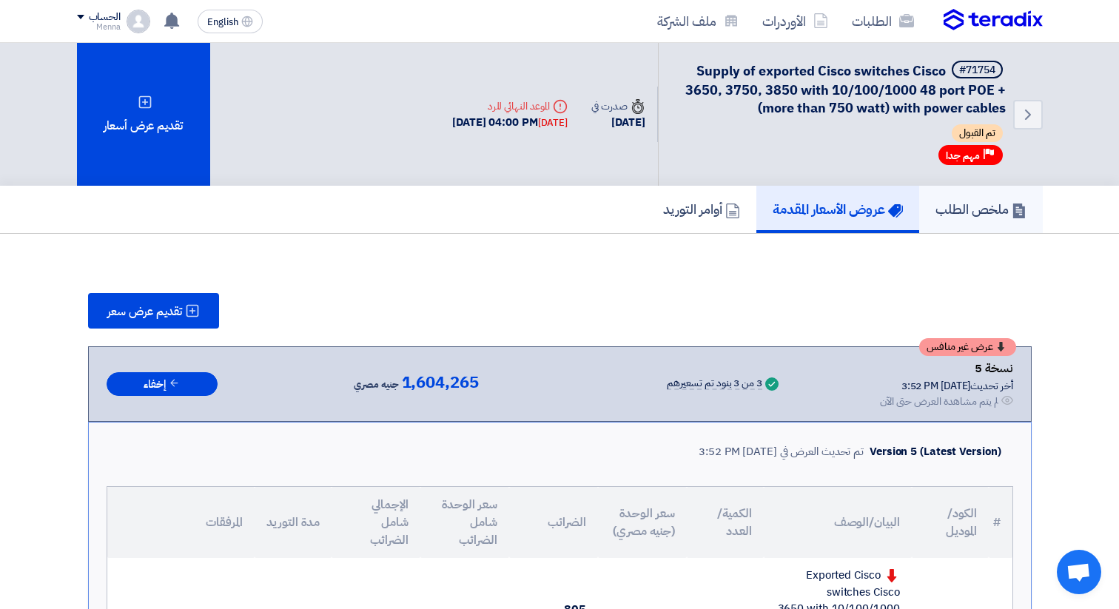
click at [970, 209] on h5 "ملخص الطلب" at bounding box center [980, 209] width 91 height 17
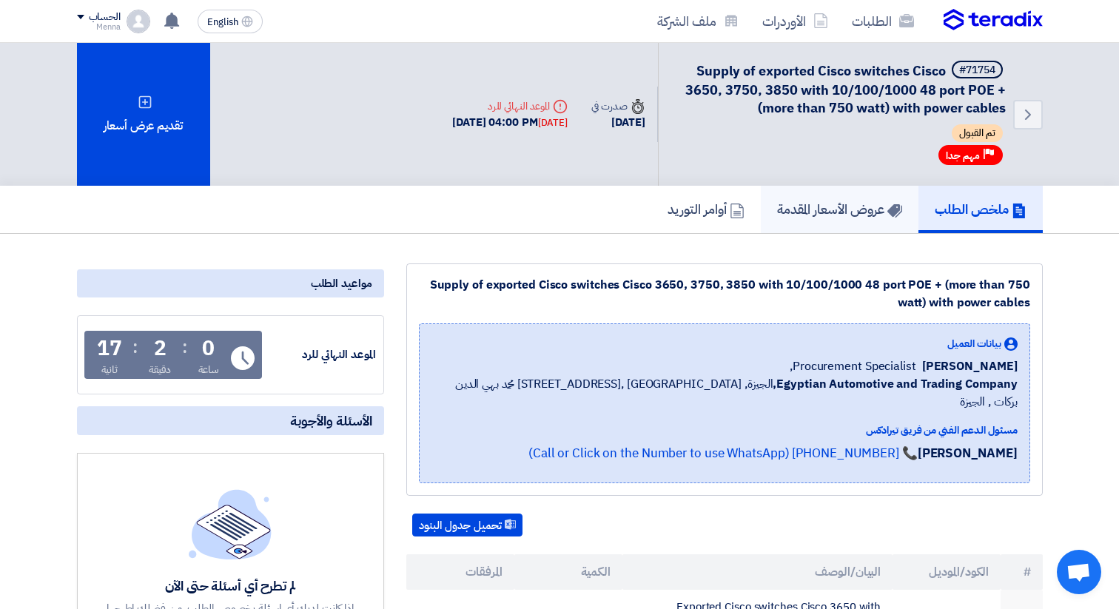
click at [839, 216] on h5 "عروض الأسعار المقدمة" at bounding box center [839, 209] width 125 height 17
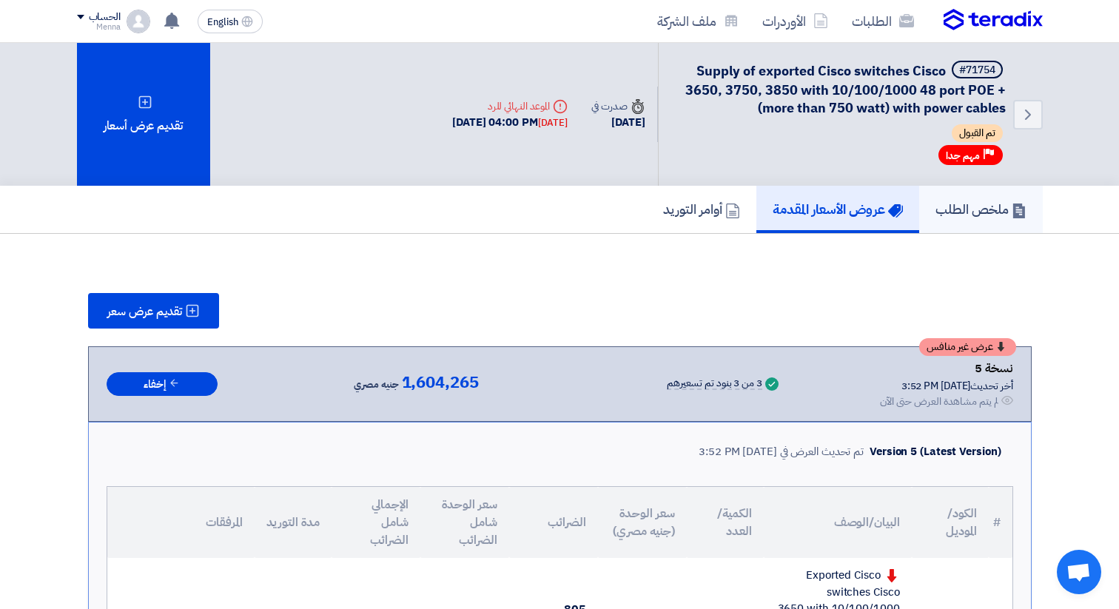
click at [975, 207] on h5 "ملخص الطلب" at bounding box center [980, 209] width 91 height 17
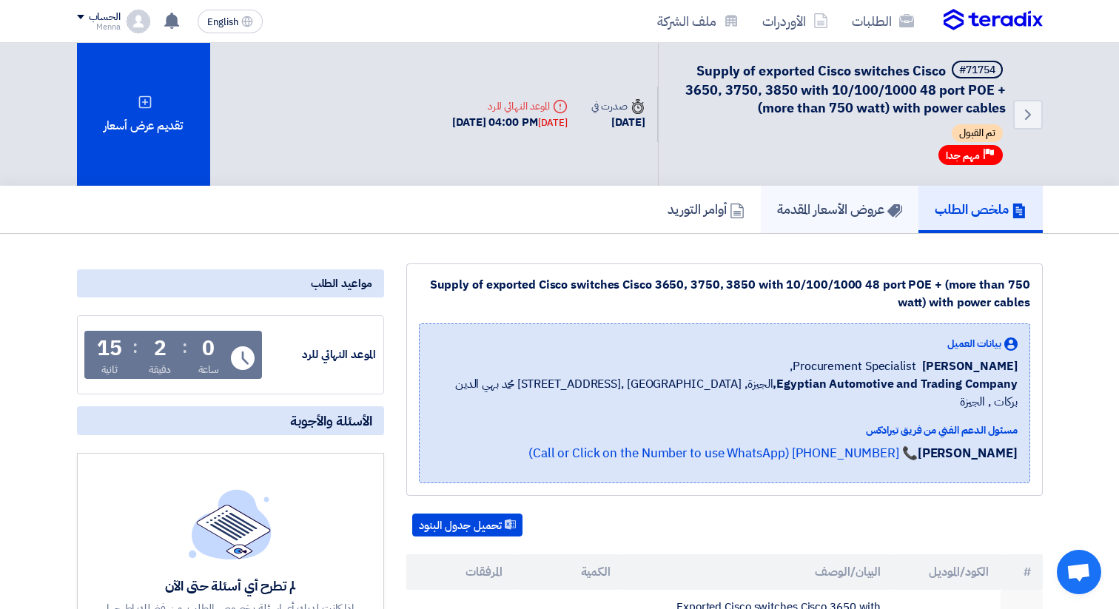
click at [848, 210] on h5 "عروض الأسعار المقدمة" at bounding box center [839, 209] width 125 height 17
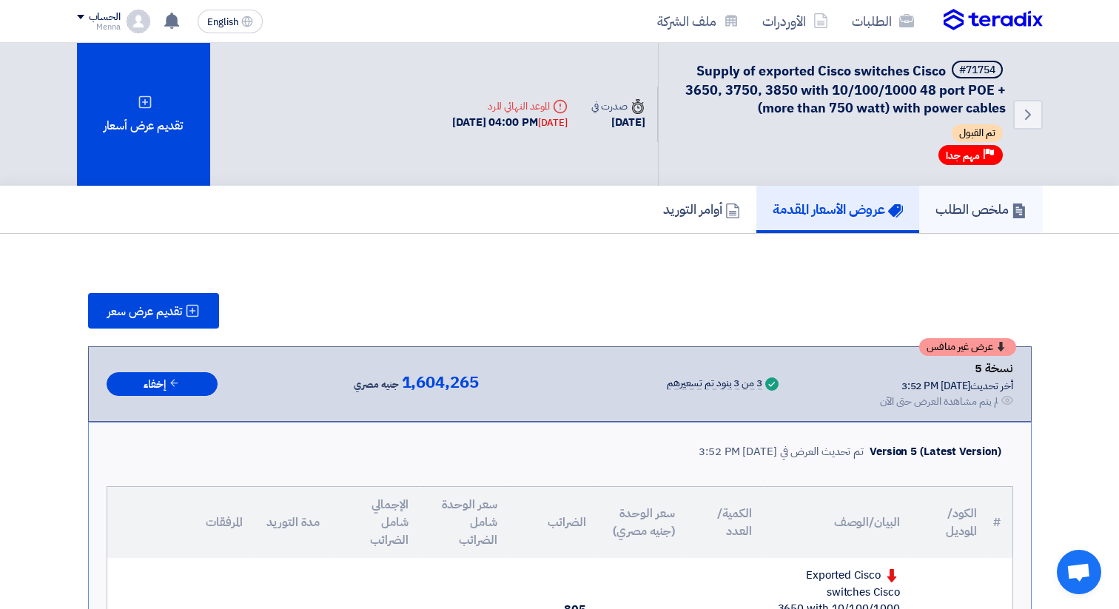
click at [972, 206] on h5 "ملخص الطلب" at bounding box center [980, 209] width 91 height 17
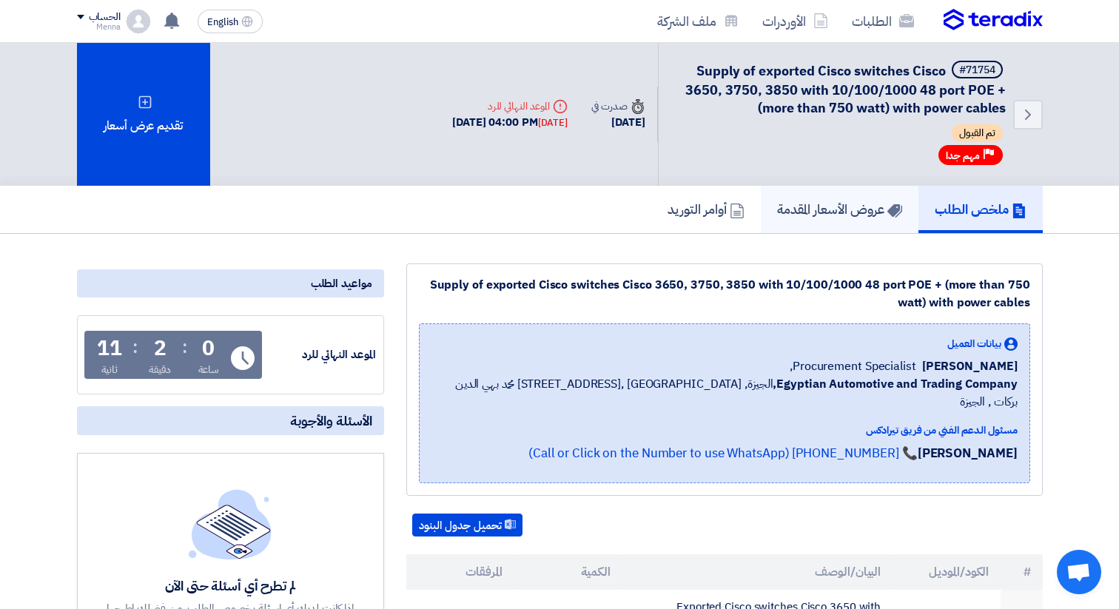
click at [819, 217] on h5 "عروض الأسعار المقدمة" at bounding box center [839, 209] width 125 height 17
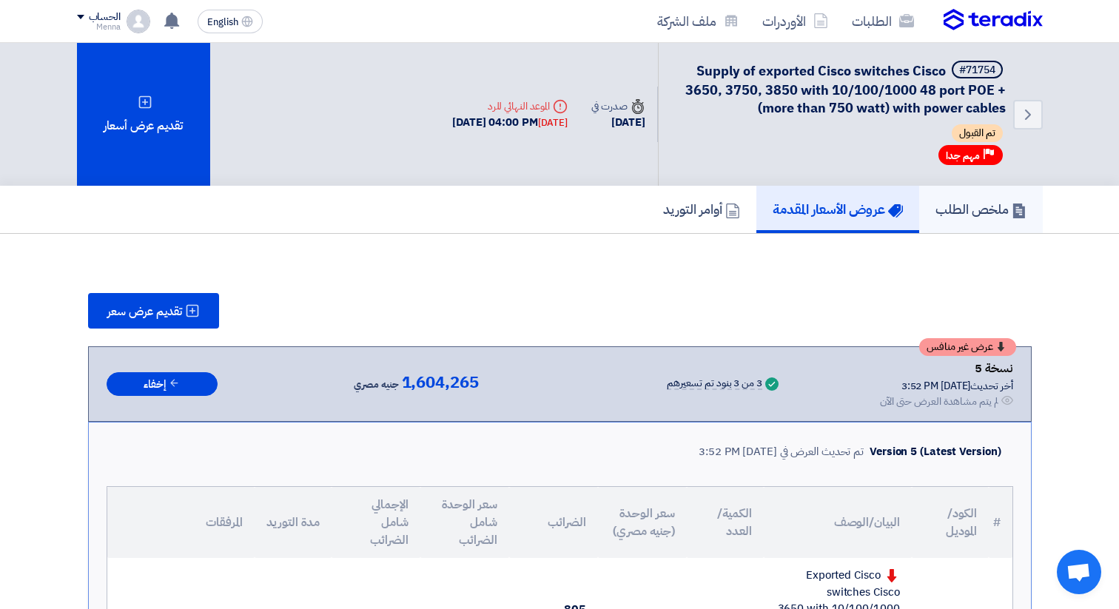
click at [950, 212] on h5 "ملخص الطلب" at bounding box center [980, 209] width 91 height 17
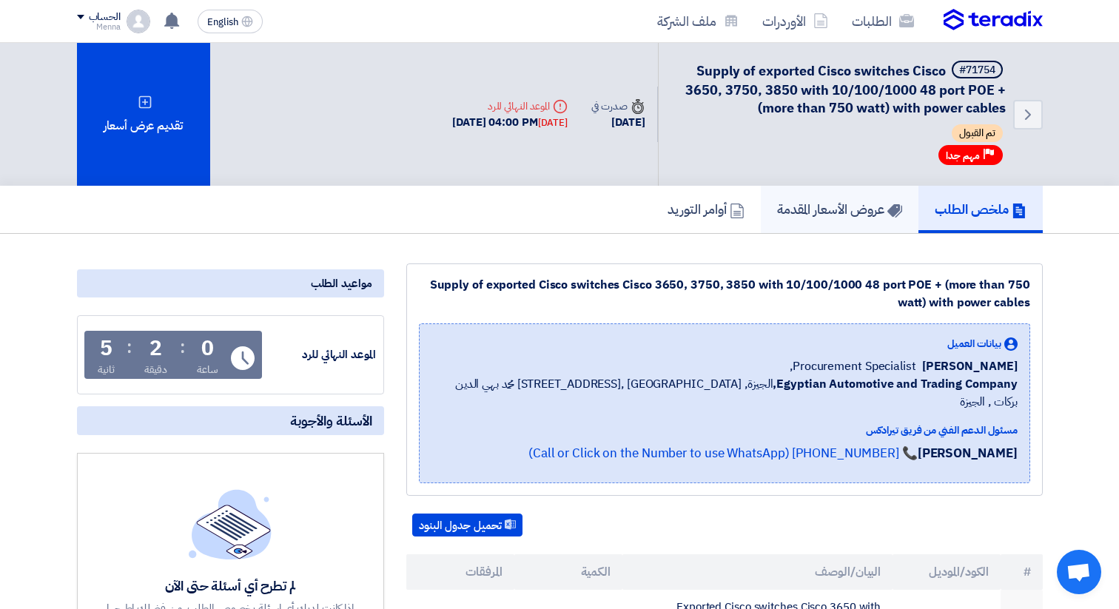
click at [856, 216] on h5 "عروض الأسعار المقدمة" at bounding box center [839, 209] width 125 height 17
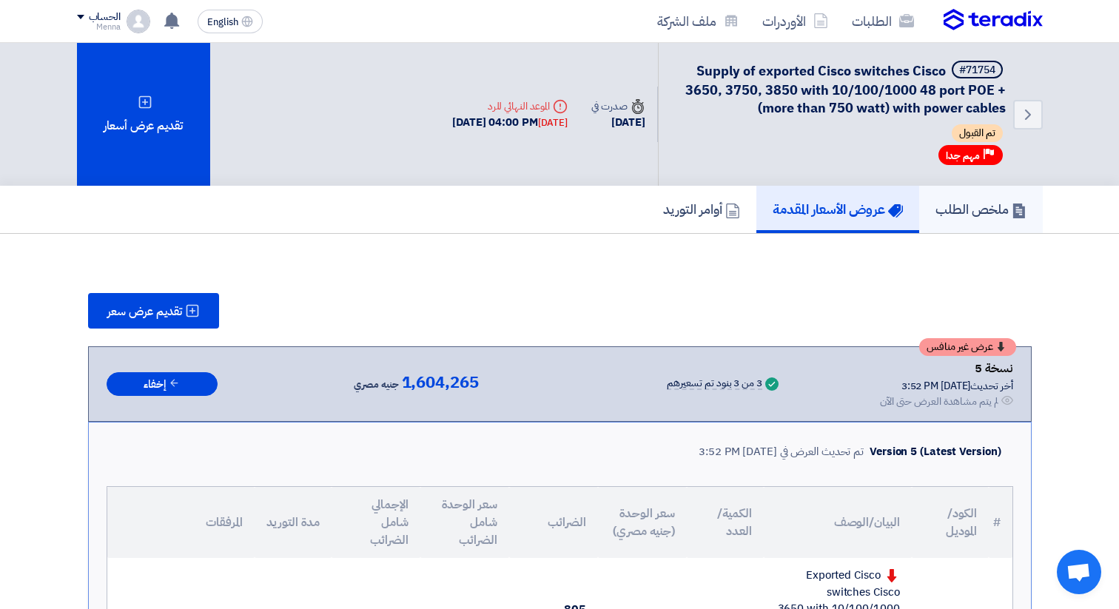
click at [938, 214] on h5 "ملخص الطلب" at bounding box center [980, 209] width 91 height 17
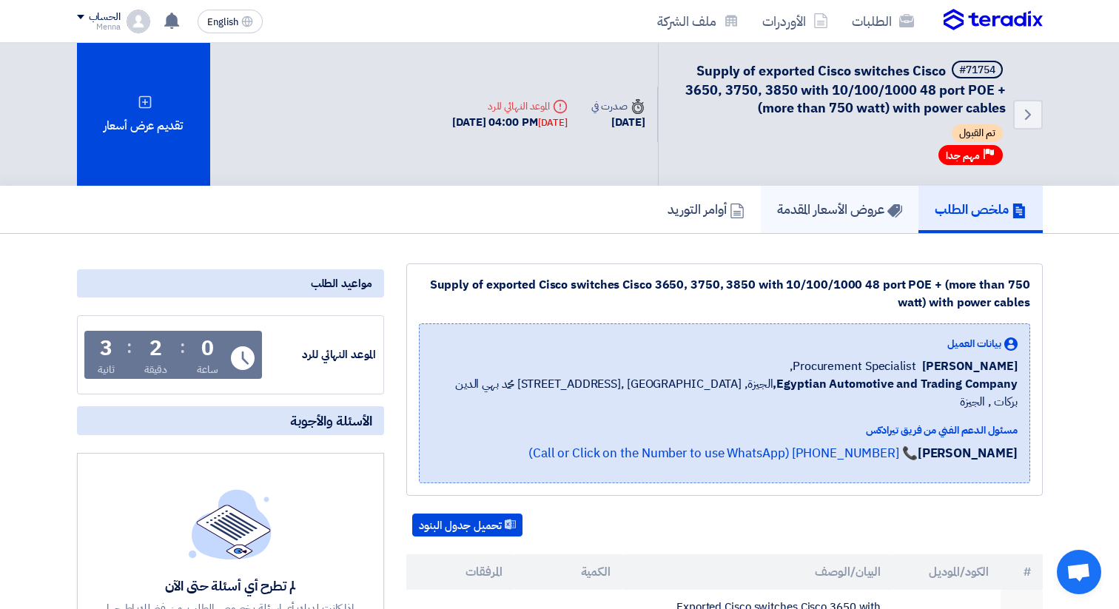
click at [860, 220] on link "عروض الأسعار المقدمة" at bounding box center [840, 209] width 158 height 47
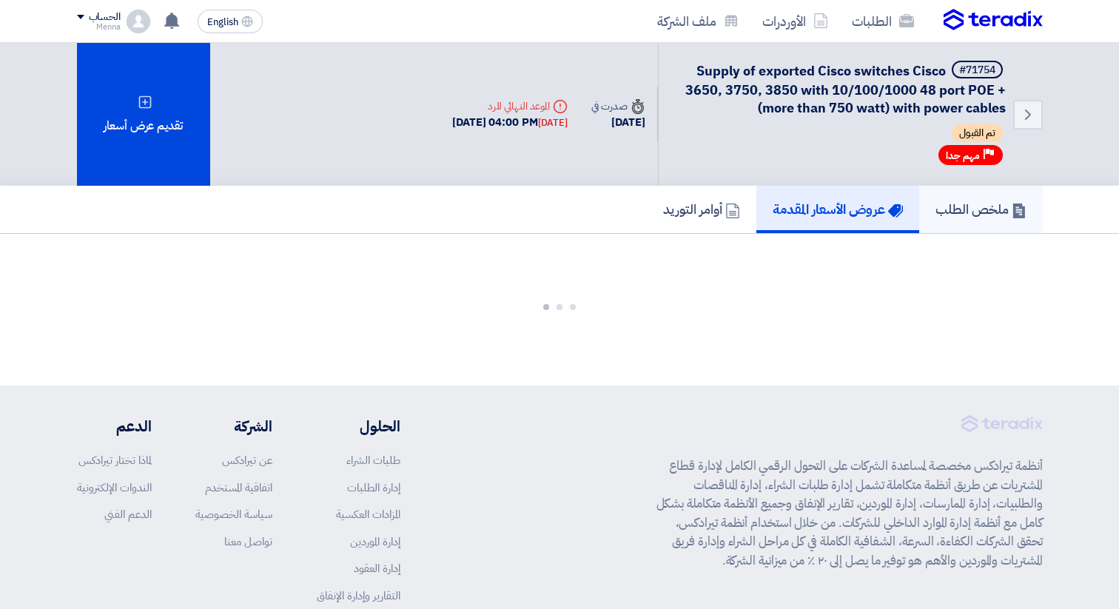
click at [955, 217] on h5 "ملخص الطلب" at bounding box center [980, 209] width 91 height 17
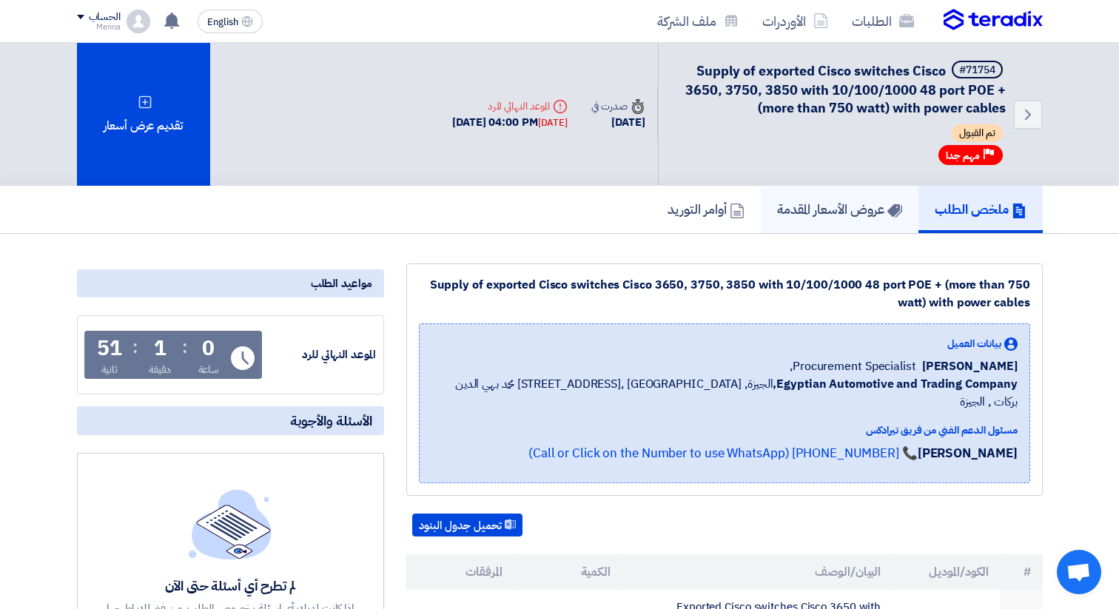
click at [822, 201] on h5 "عروض الأسعار المقدمة" at bounding box center [839, 209] width 125 height 17
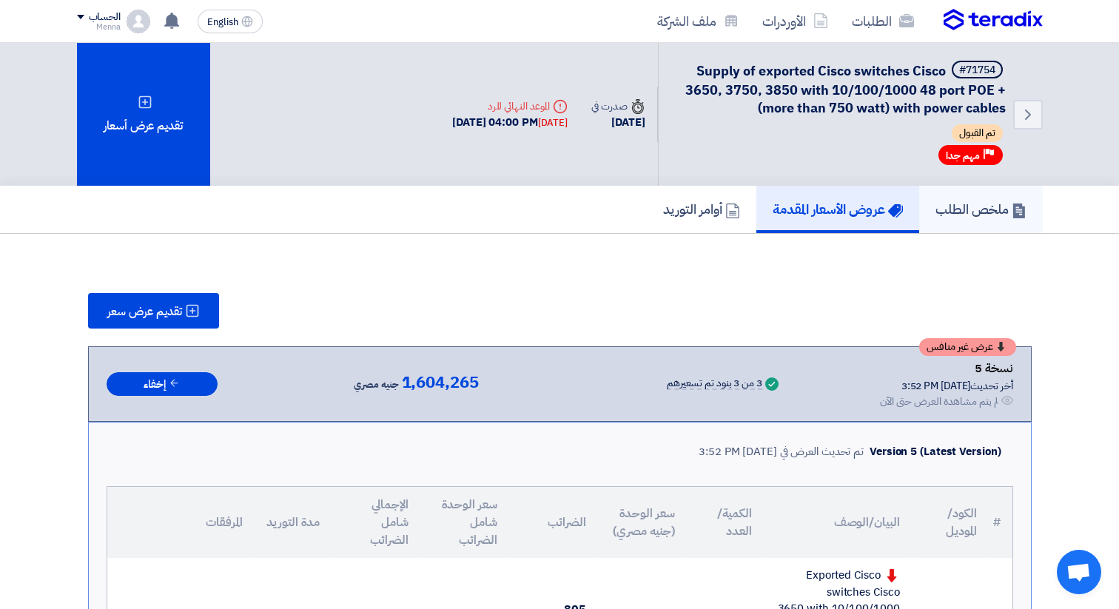
click at [965, 215] on h5 "ملخص الطلب" at bounding box center [980, 209] width 91 height 17
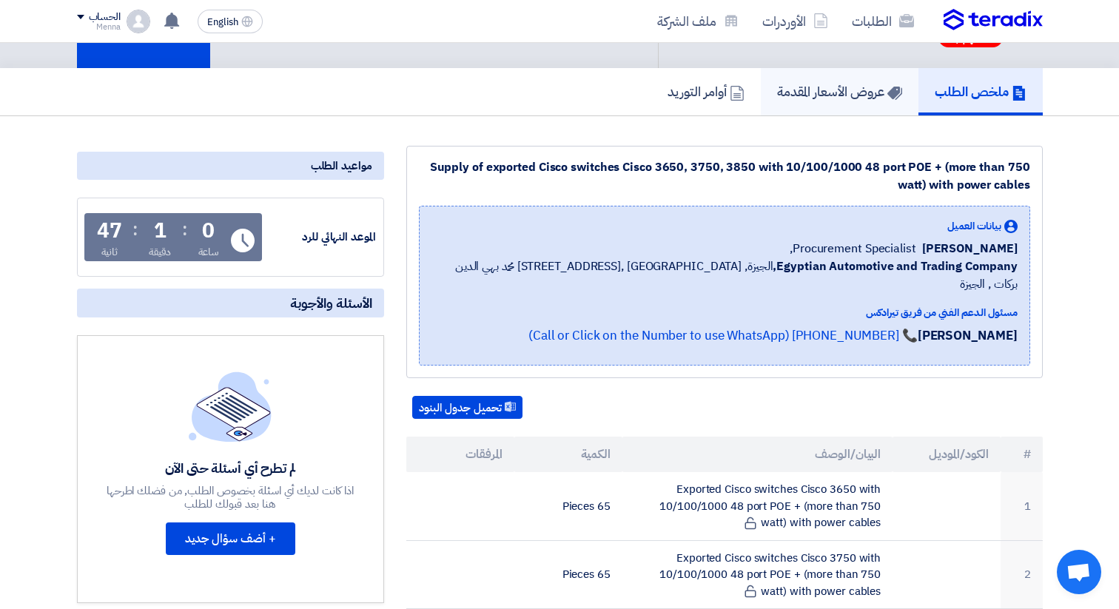
click at [854, 104] on link "عروض الأسعار المقدمة" at bounding box center [840, 91] width 158 height 47
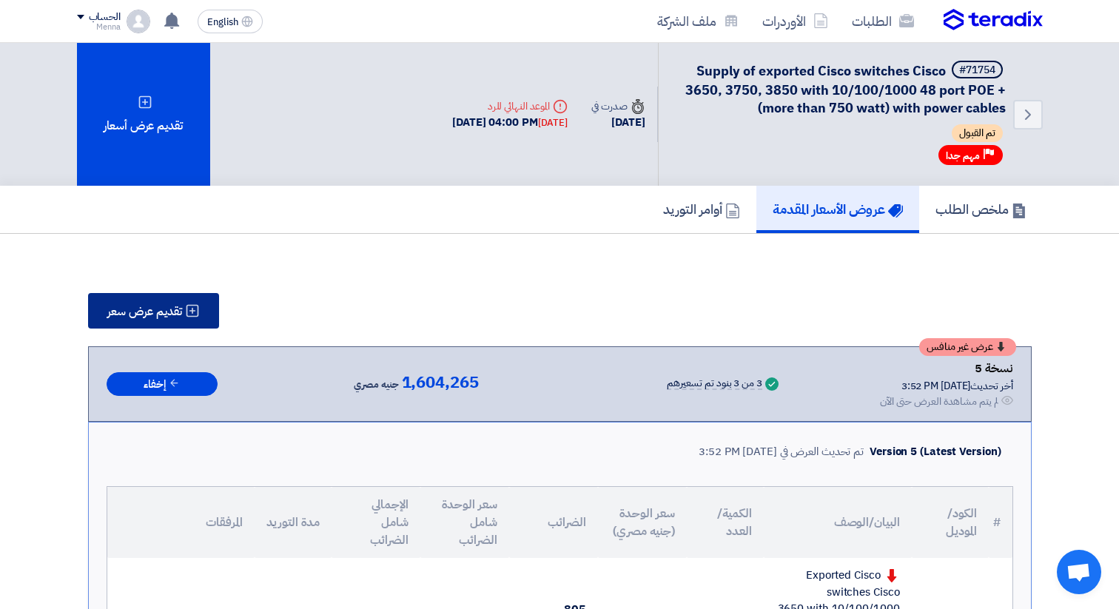
click at [155, 293] on button "تقديم عرض سعر" at bounding box center [153, 311] width 131 height 36
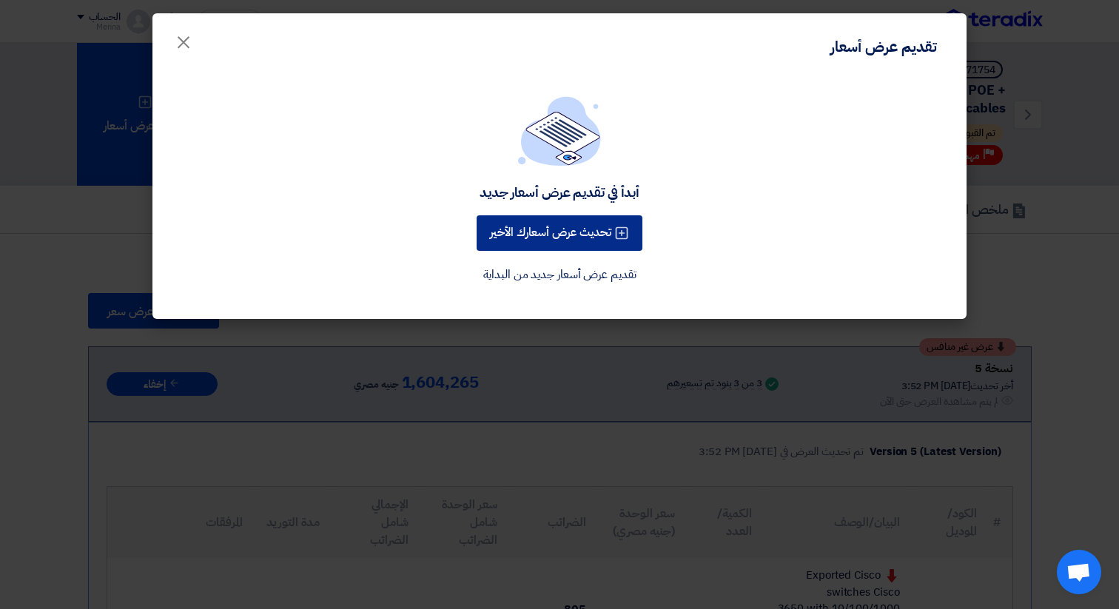
click at [538, 238] on button "تحديث عرض أسعارك الأخير" at bounding box center [560, 233] width 166 height 36
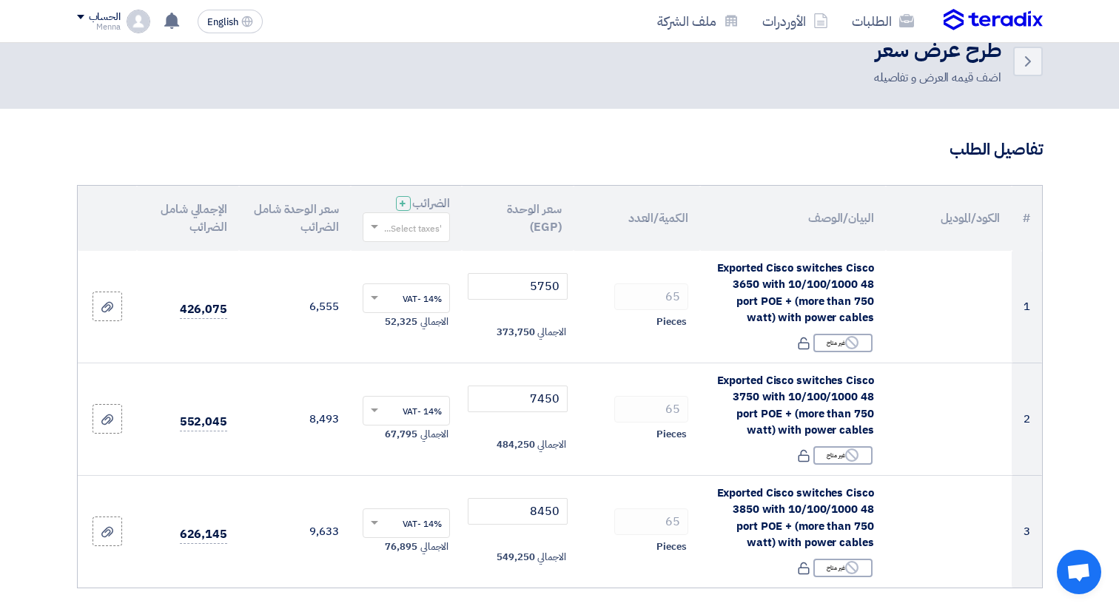
scroll to position [41, 0]
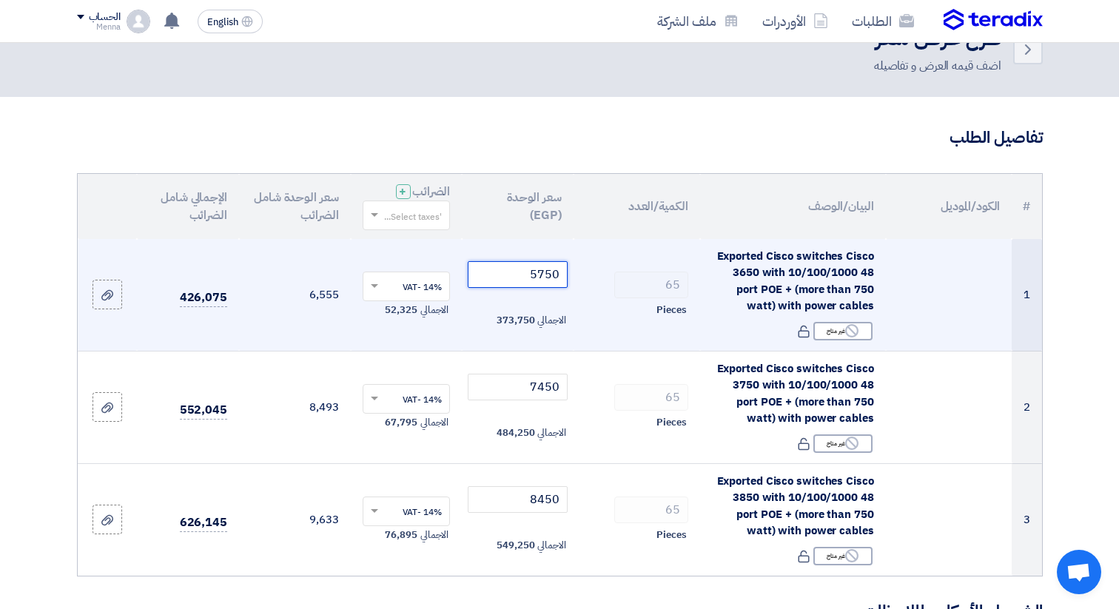
click at [556, 276] on input "5750" at bounding box center [518, 274] width 100 height 27
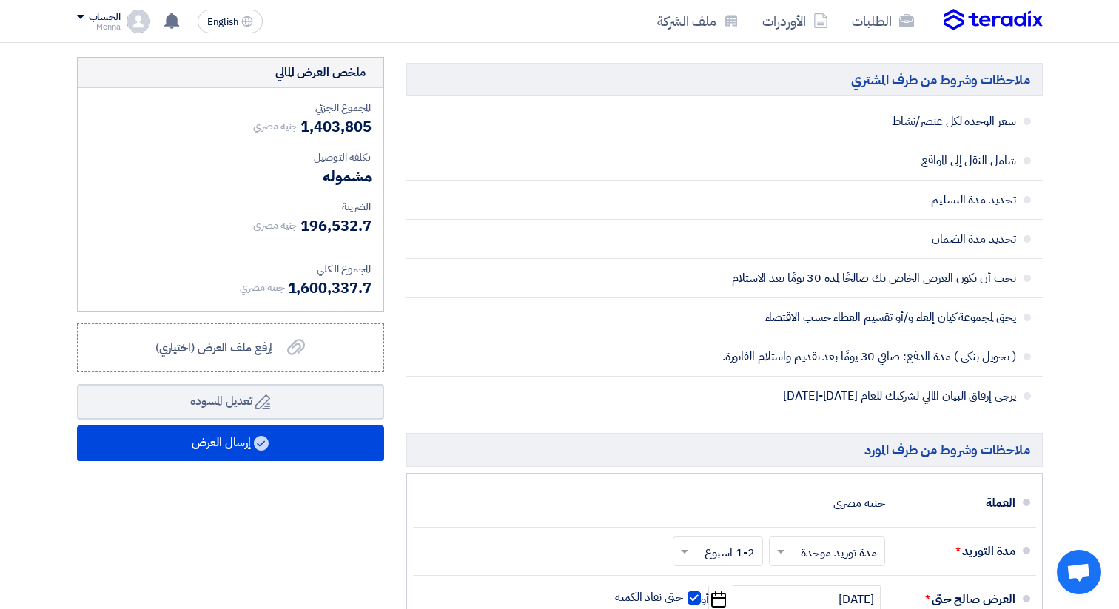
scroll to position [651, 0]
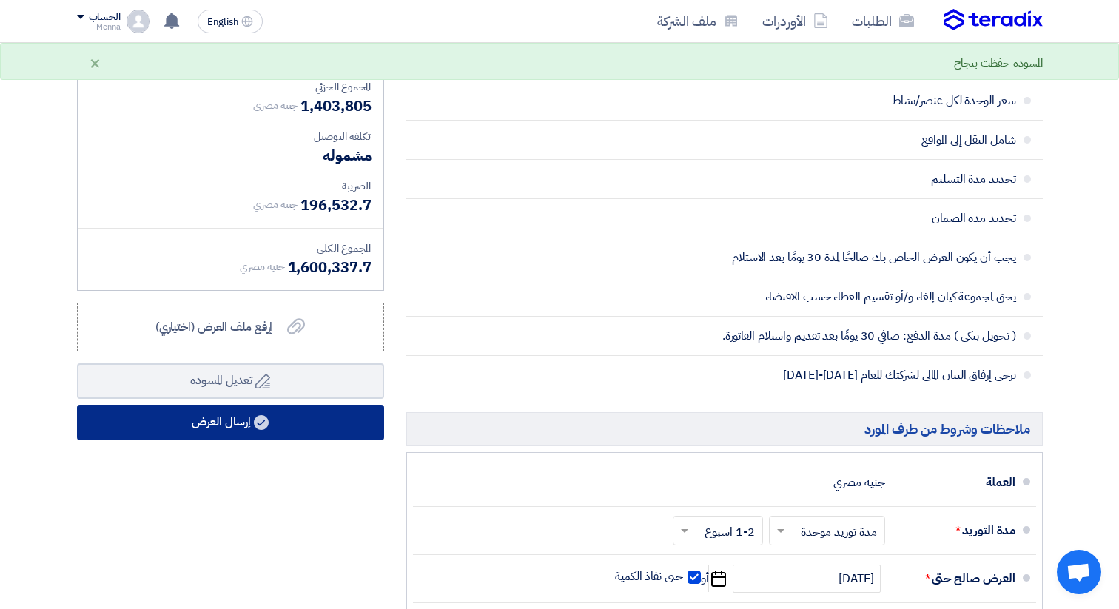
type input "5697"
click at [256, 431] on button "إرسال العرض" at bounding box center [230, 423] width 307 height 36
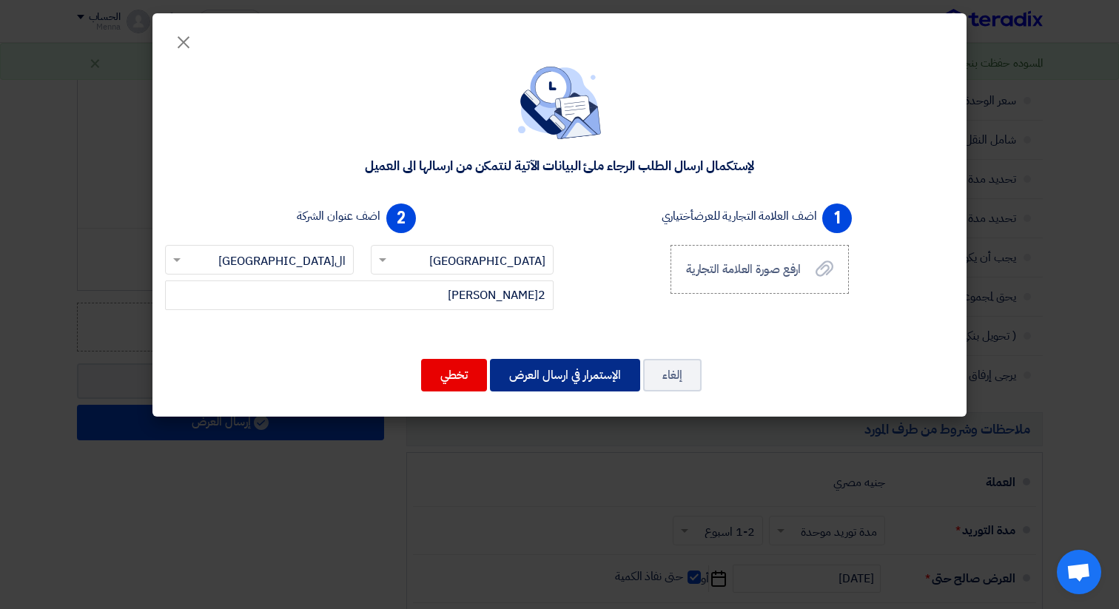
click at [613, 375] on button "الإستمرار في ارسال العرض" at bounding box center [565, 375] width 150 height 33
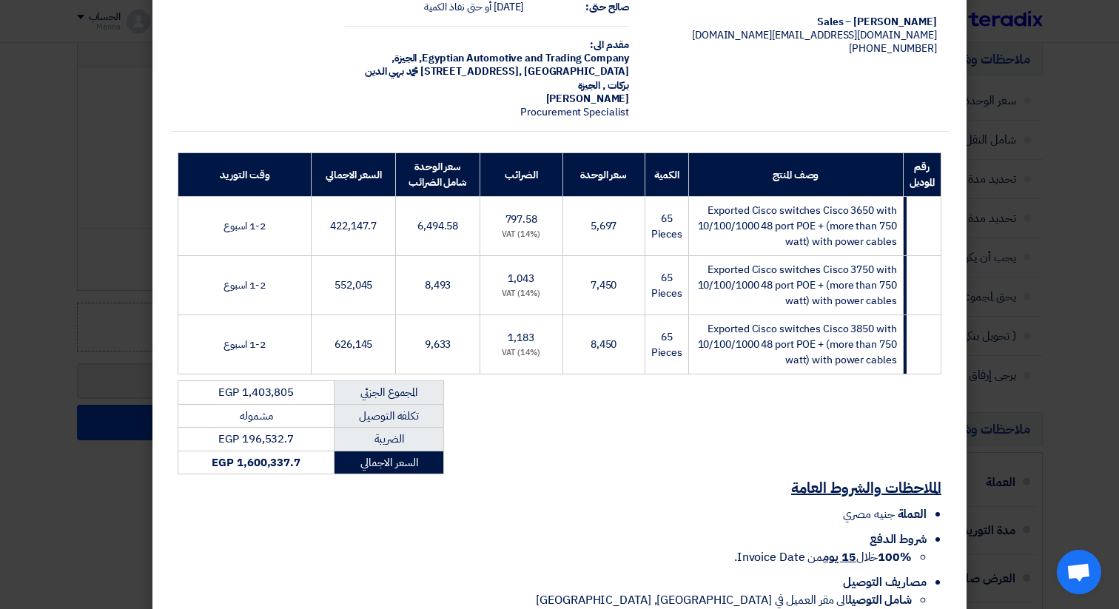
scroll to position [178, 0]
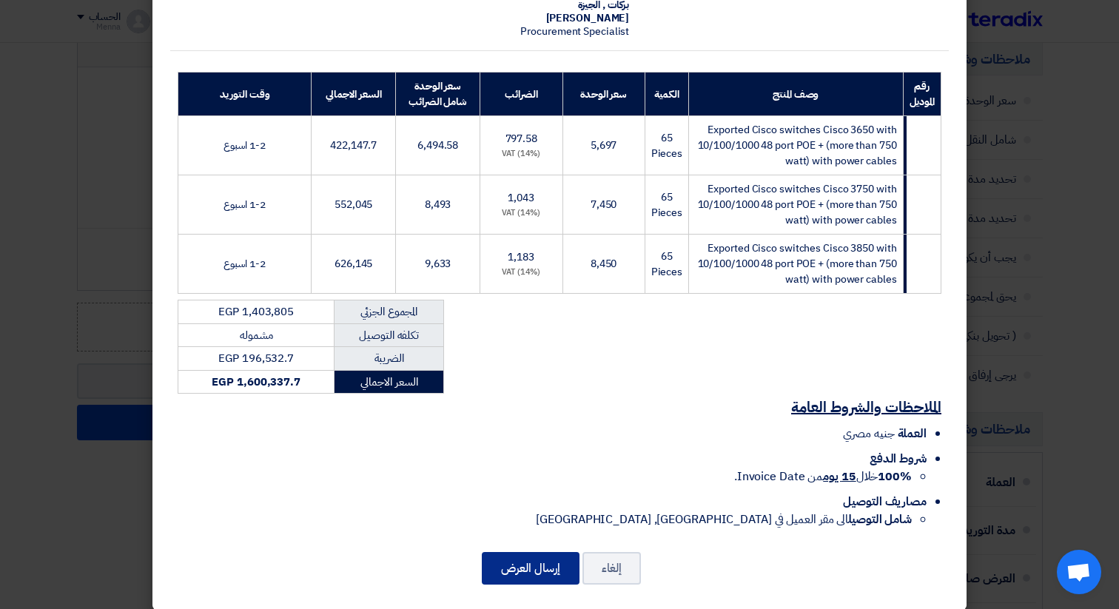
click at [511, 554] on button "إرسال العرض" at bounding box center [531, 568] width 98 height 33
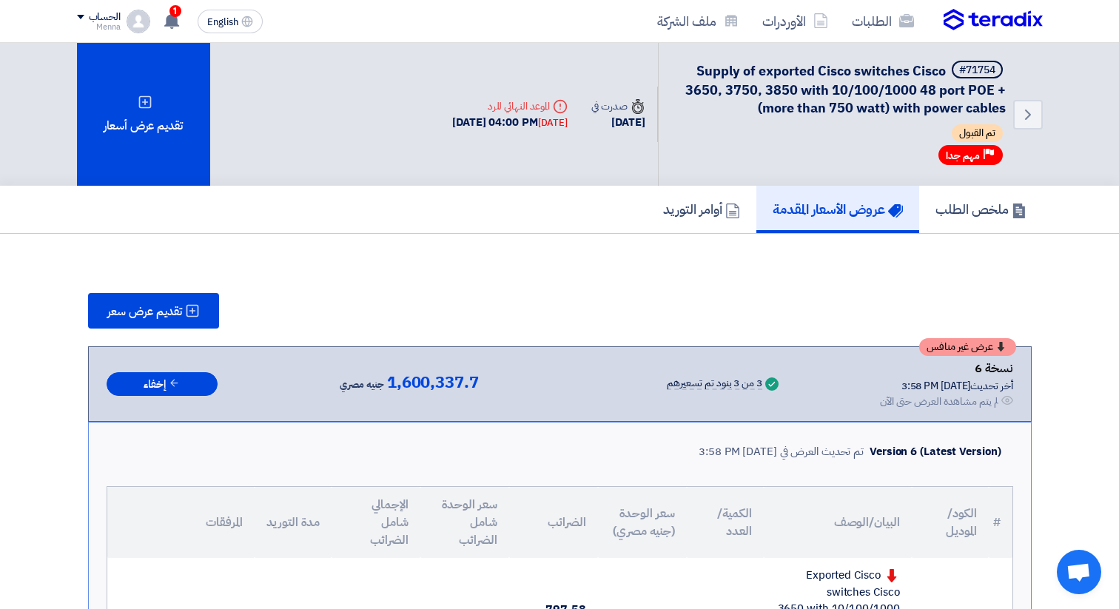
scroll to position [61, 0]
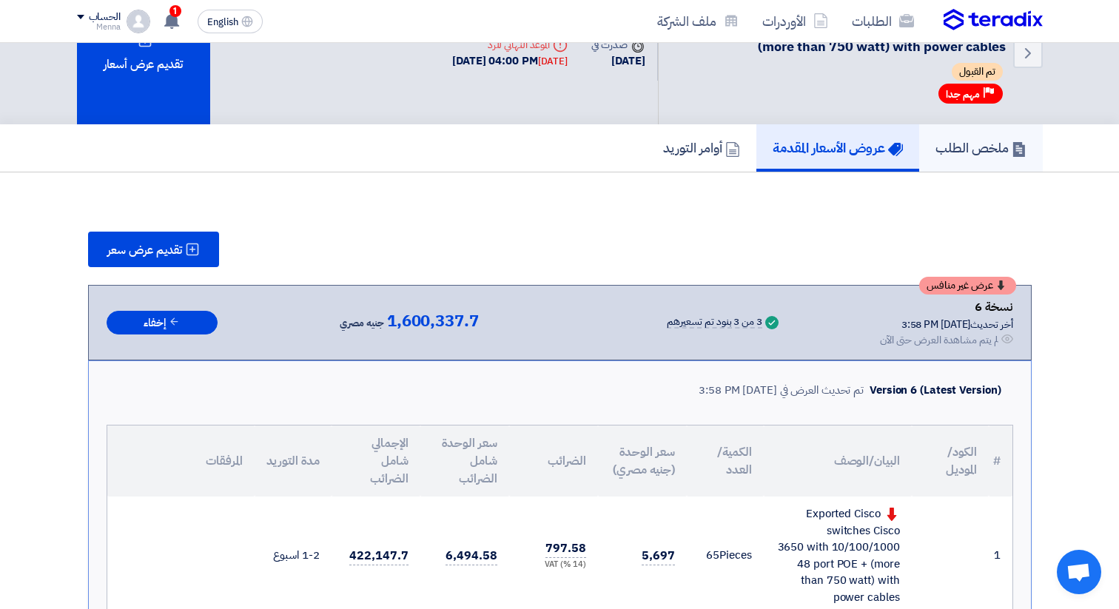
click at [961, 137] on link "ملخص الطلب" at bounding box center [981, 147] width 124 height 47
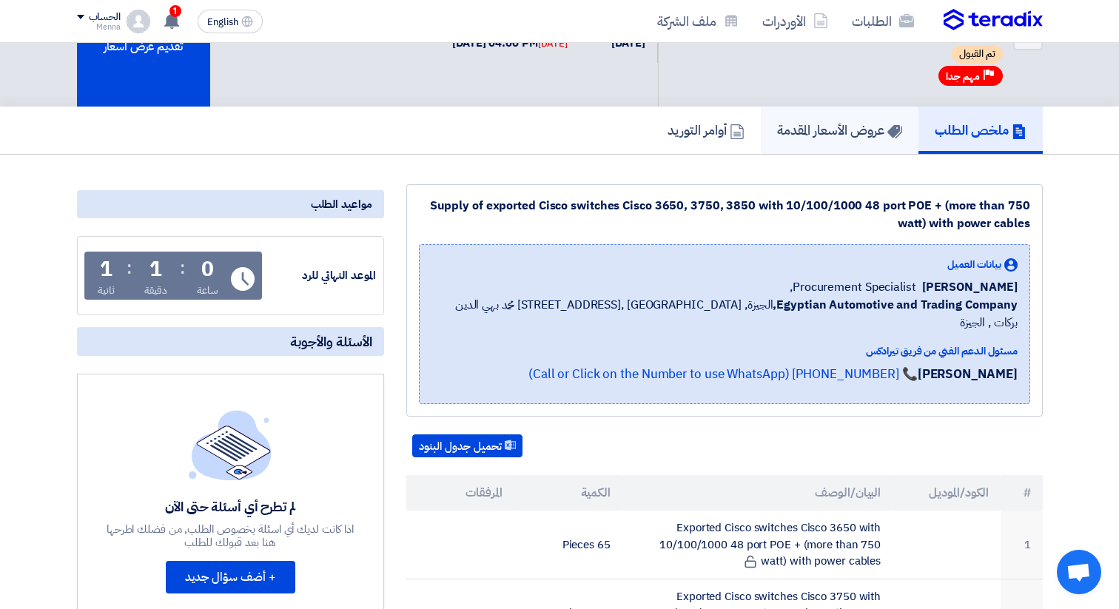
scroll to position [17, 0]
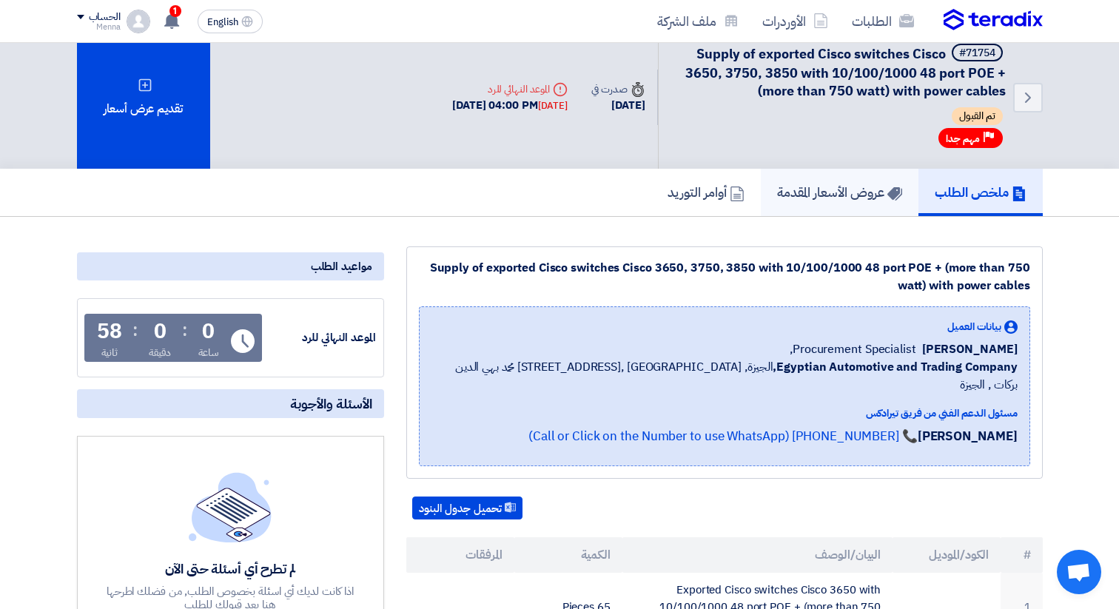
click at [796, 201] on h5 "عروض الأسعار المقدمة" at bounding box center [839, 192] width 125 height 17
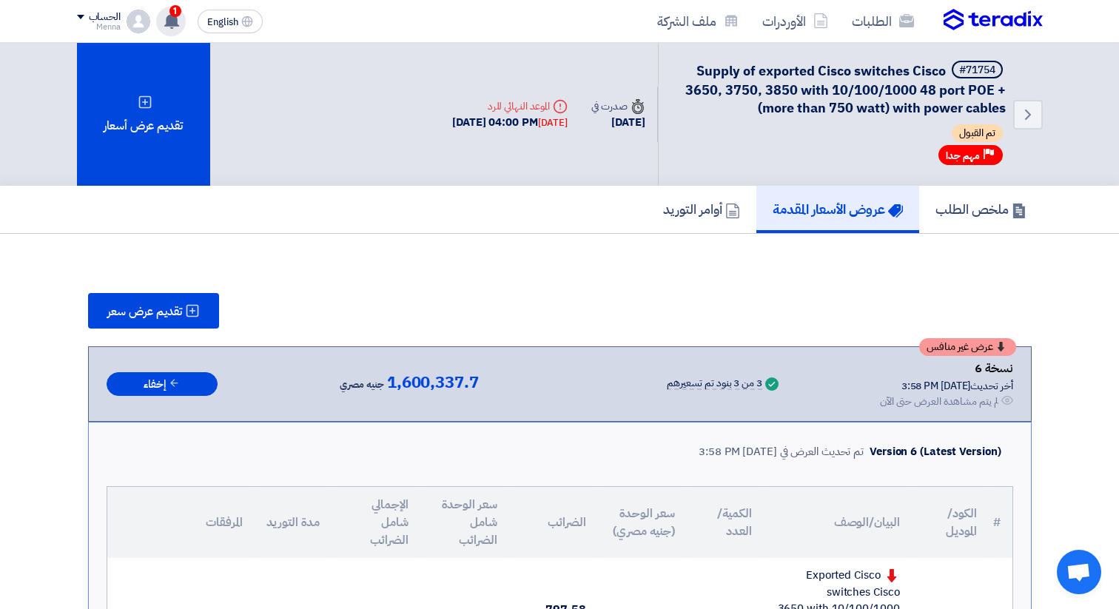
click at [162, 19] on div "1 عرض سعرك لطلب Supply of exported Cisco switches Cisco 3650, 3750, 3850 with 1…" at bounding box center [171, 22] width 30 height 30
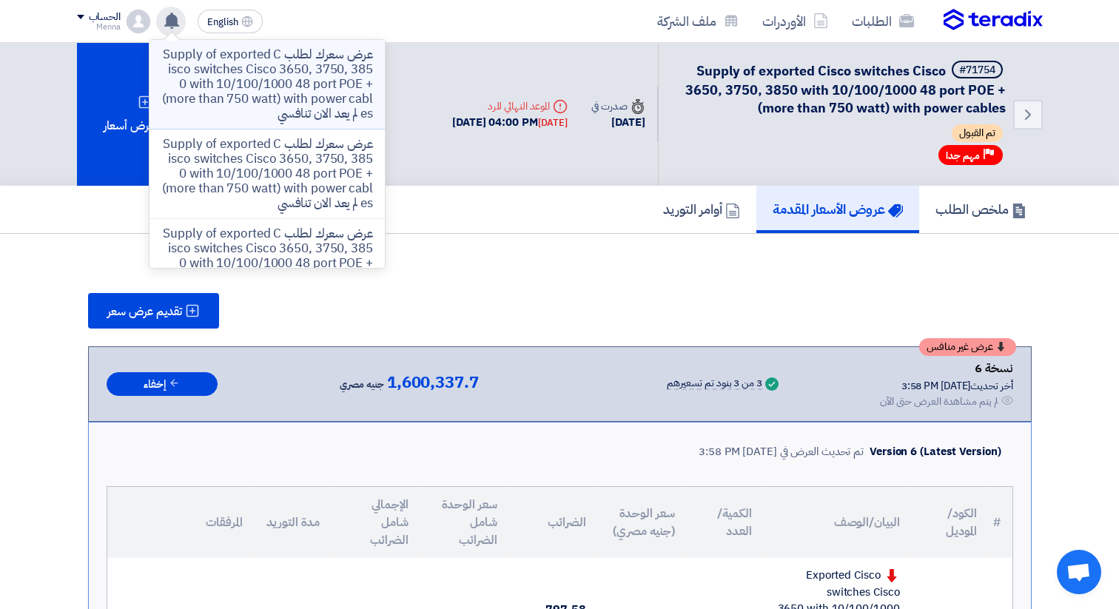
click at [227, 74] on p "عرض سعرك لطلب Supply of exported Cisco switches Cisco 3650, 3750, 3850 with 10/…" at bounding box center [267, 84] width 212 height 74
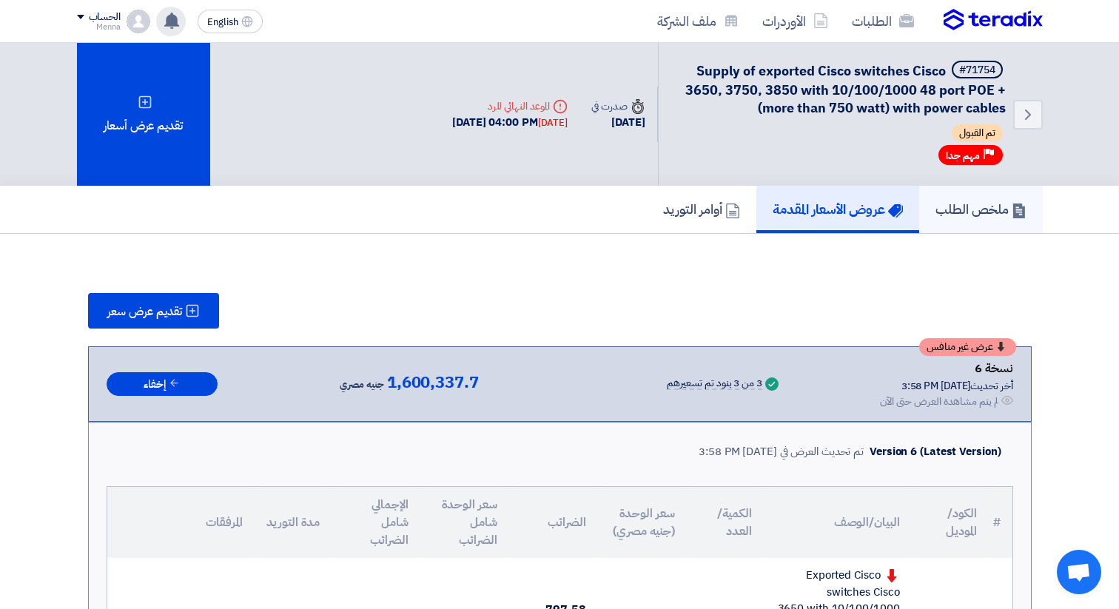
click at [927, 218] on link "ملخص الطلب" at bounding box center [981, 209] width 124 height 47
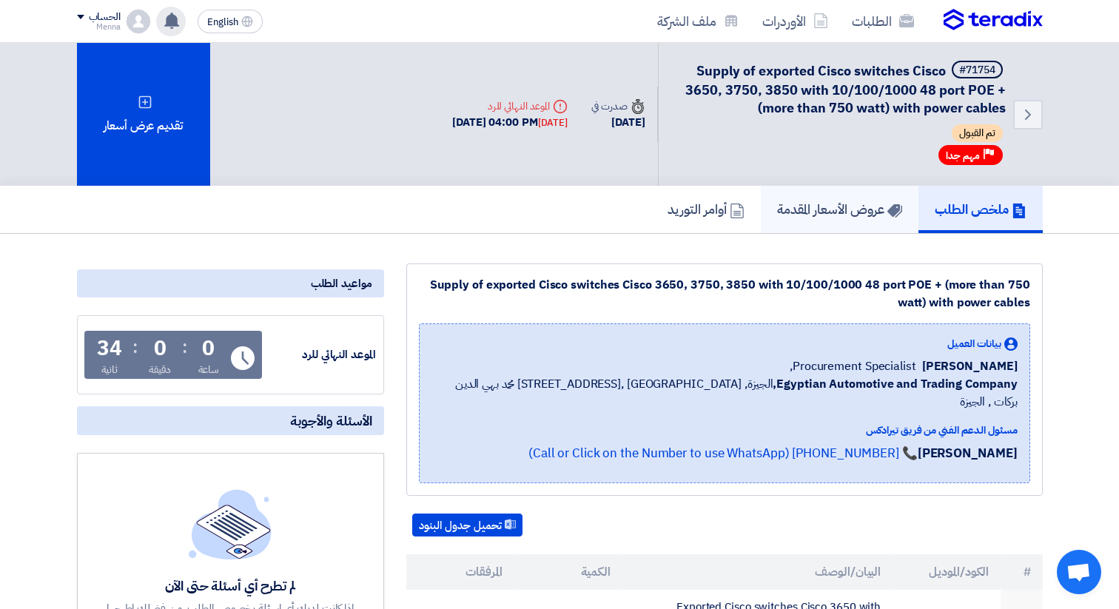
click at [828, 217] on h5 "عروض الأسعار المقدمة" at bounding box center [839, 209] width 125 height 17
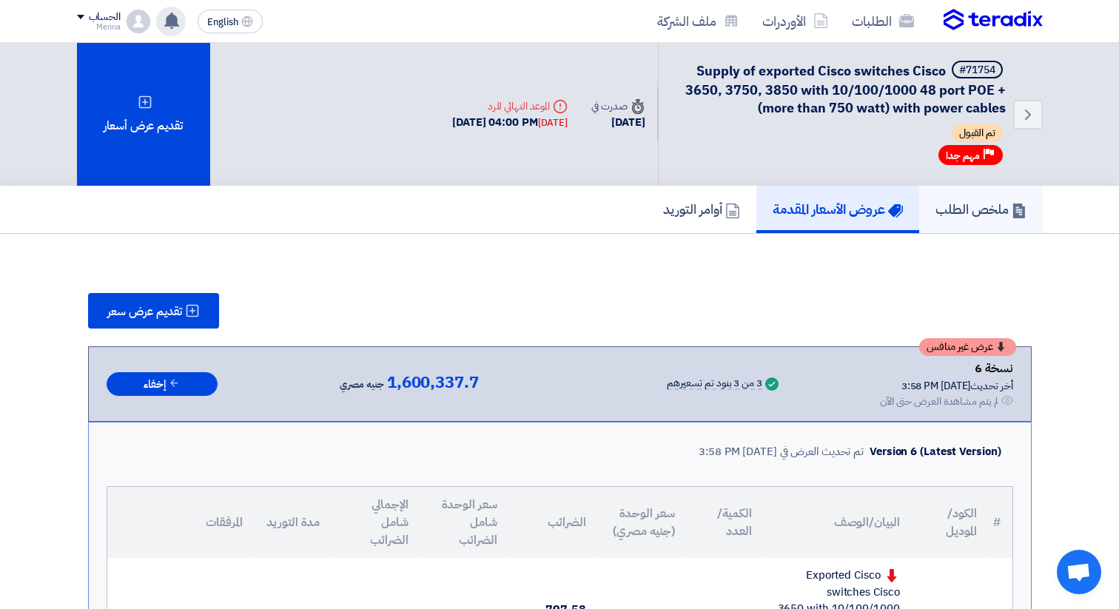
click at [976, 216] on h5 "ملخص الطلب" at bounding box center [980, 209] width 91 height 17
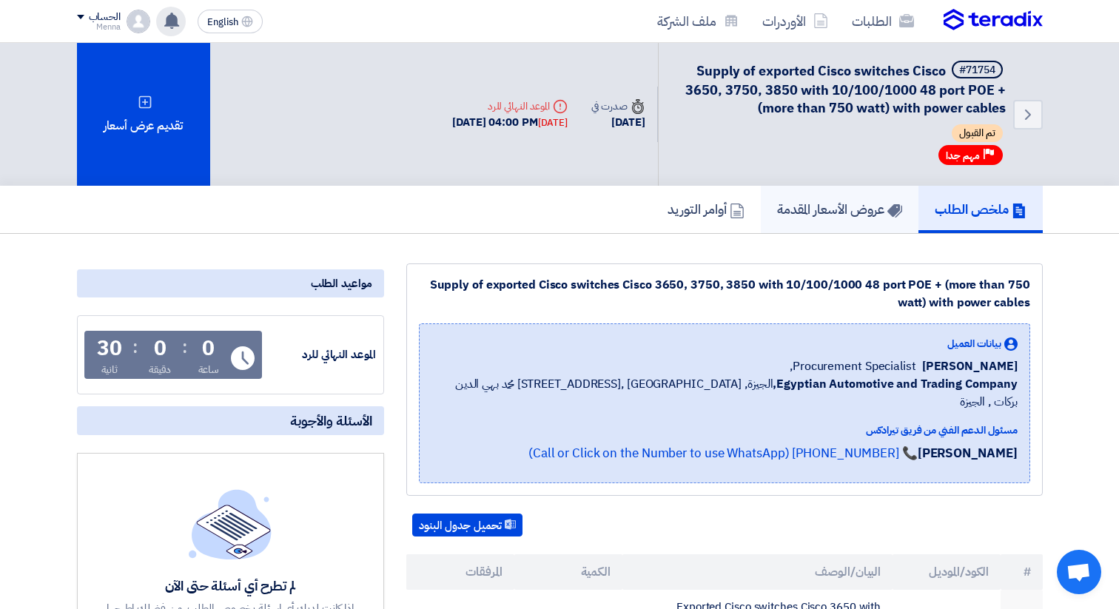
click at [791, 218] on h5 "عروض الأسعار المقدمة" at bounding box center [839, 209] width 125 height 17
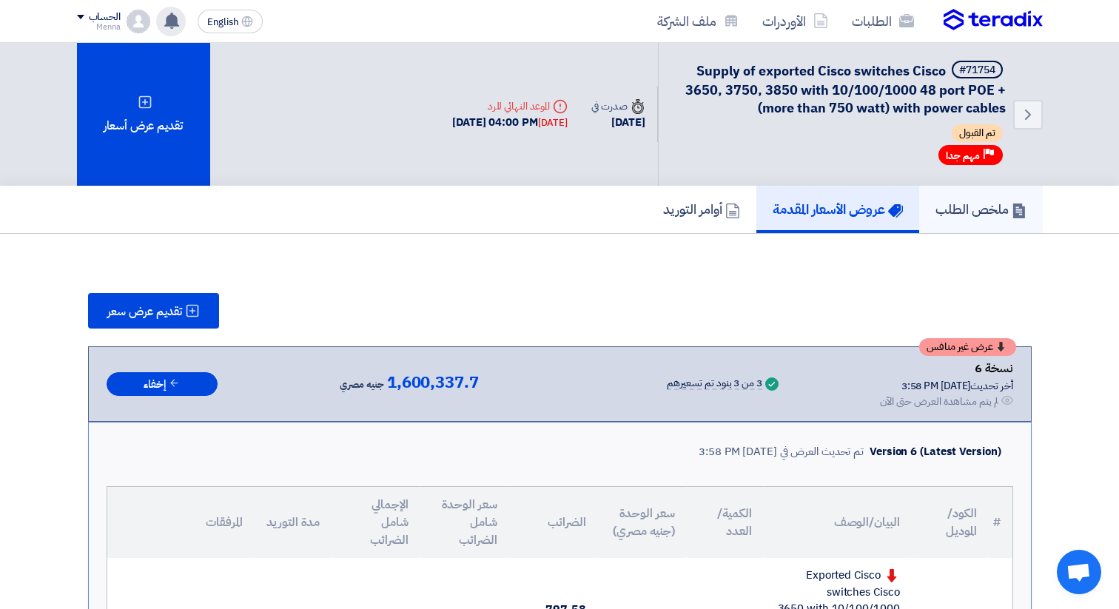
click at [981, 209] on h5 "ملخص الطلب" at bounding box center [980, 209] width 91 height 17
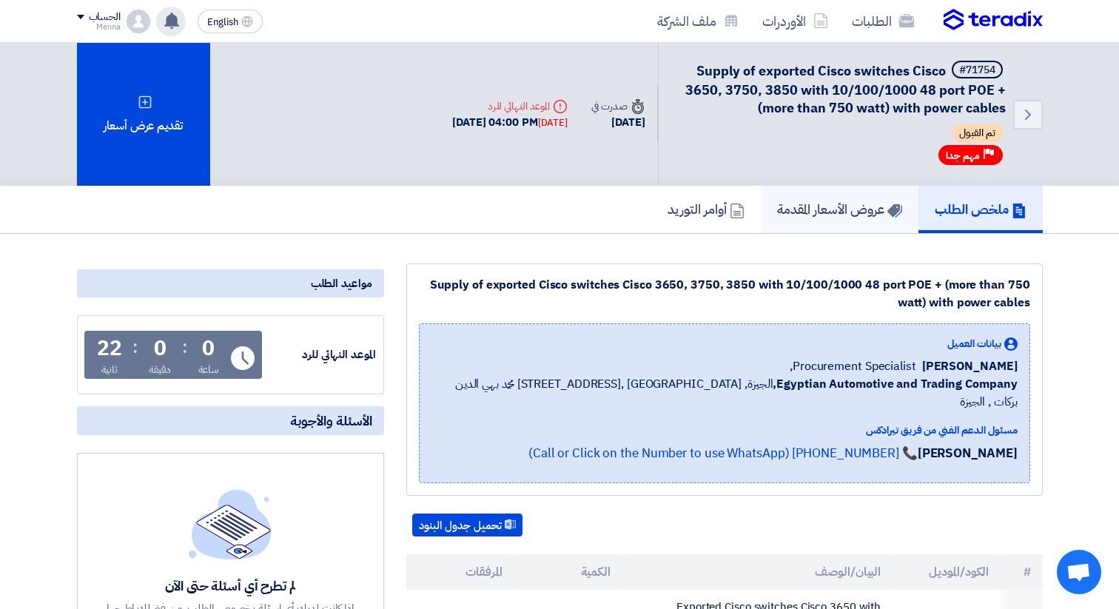
click at [851, 205] on h5 "عروض الأسعار المقدمة" at bounding box center [839, 209] width 125 height 17
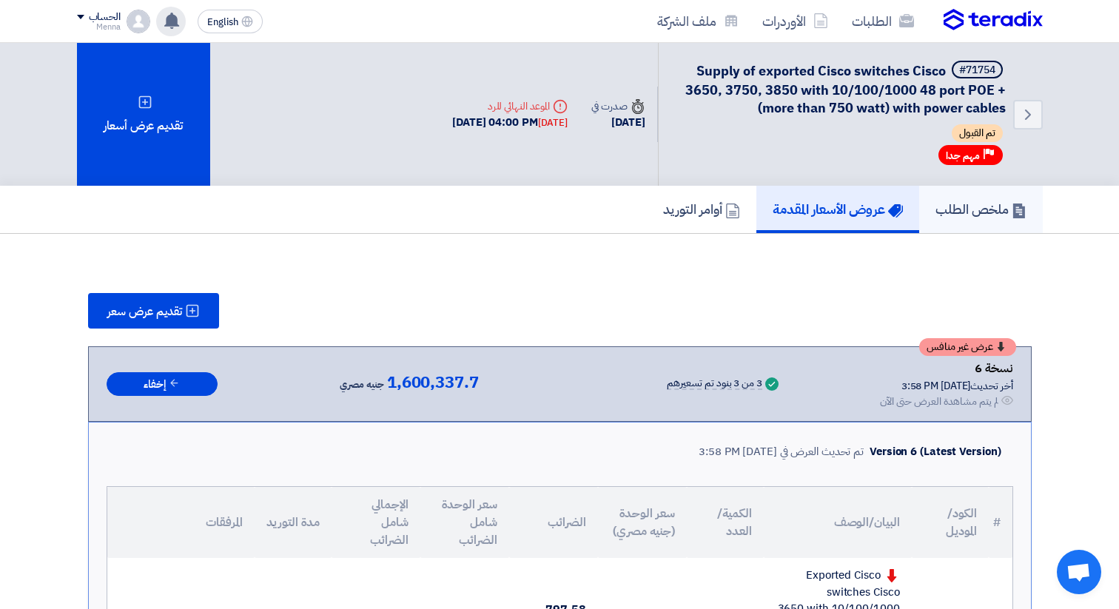
click at [959, 198] on link "ملخص الطلب" at bounding box center [981, 209] width 124 height 47
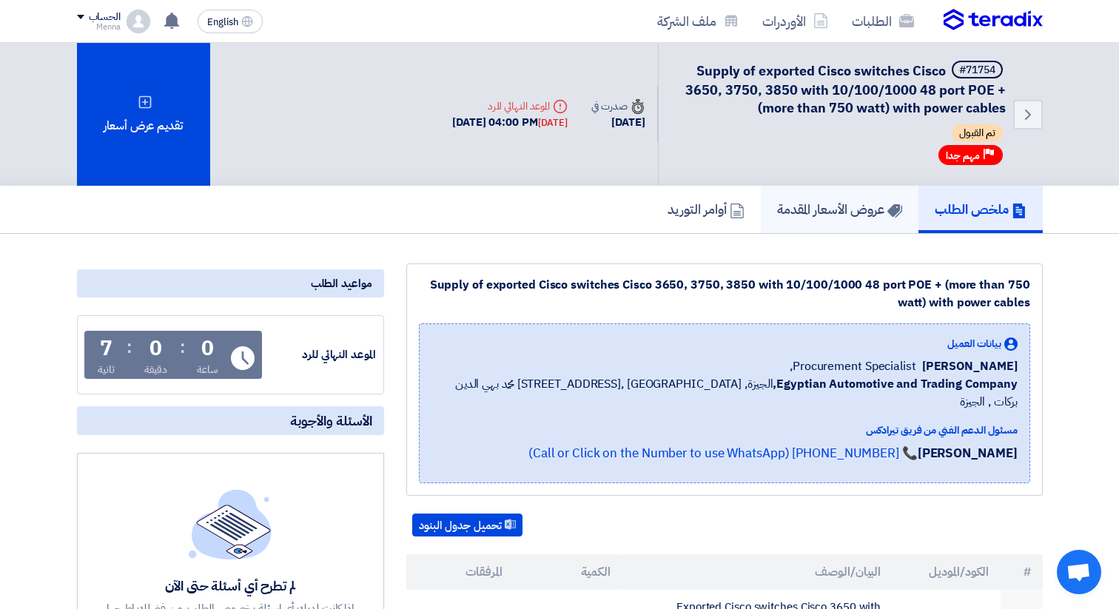
click at [842, 202] on h5 "عروض الأسعار المقدمة" at bounding box center [839, 209] width 125 height 17
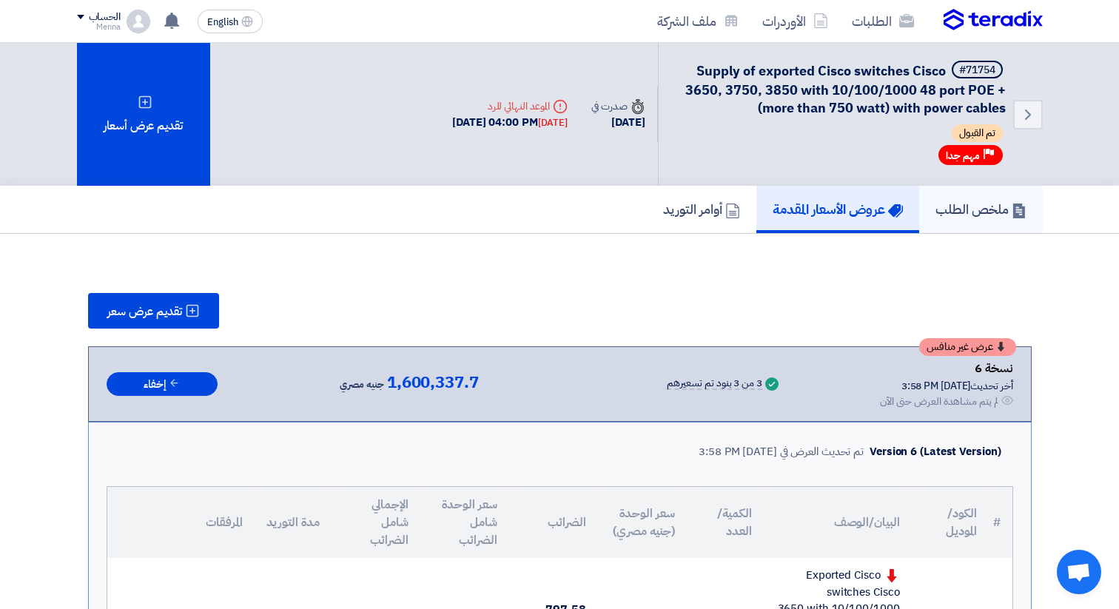
click at [980, 195] on link "ملخص الطلب" at bounding box center [981, 209] width 124 height 47
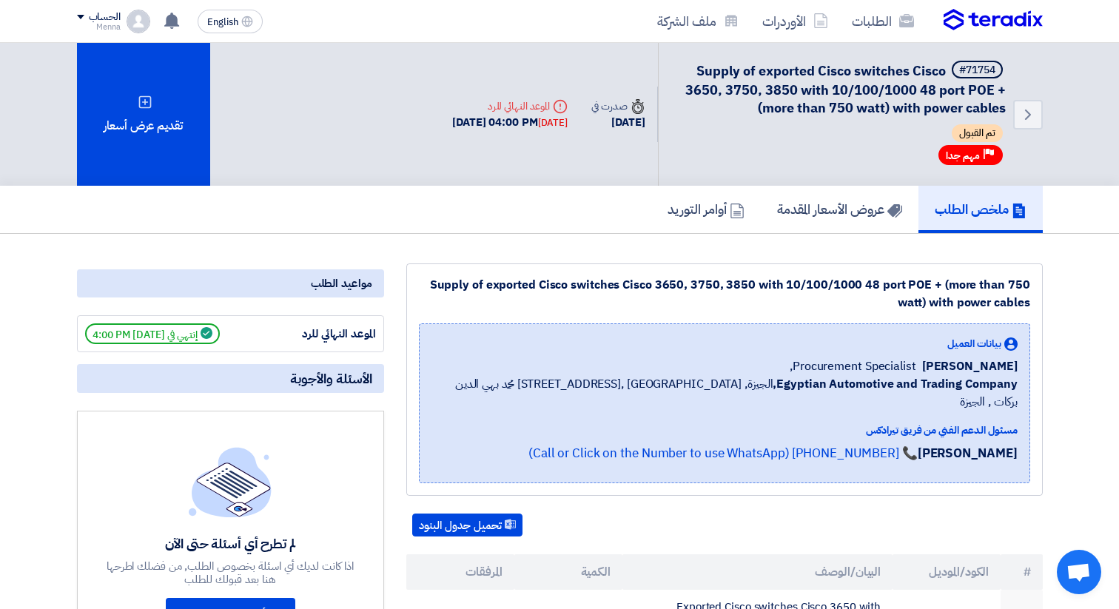
scroll to position [4, 0]
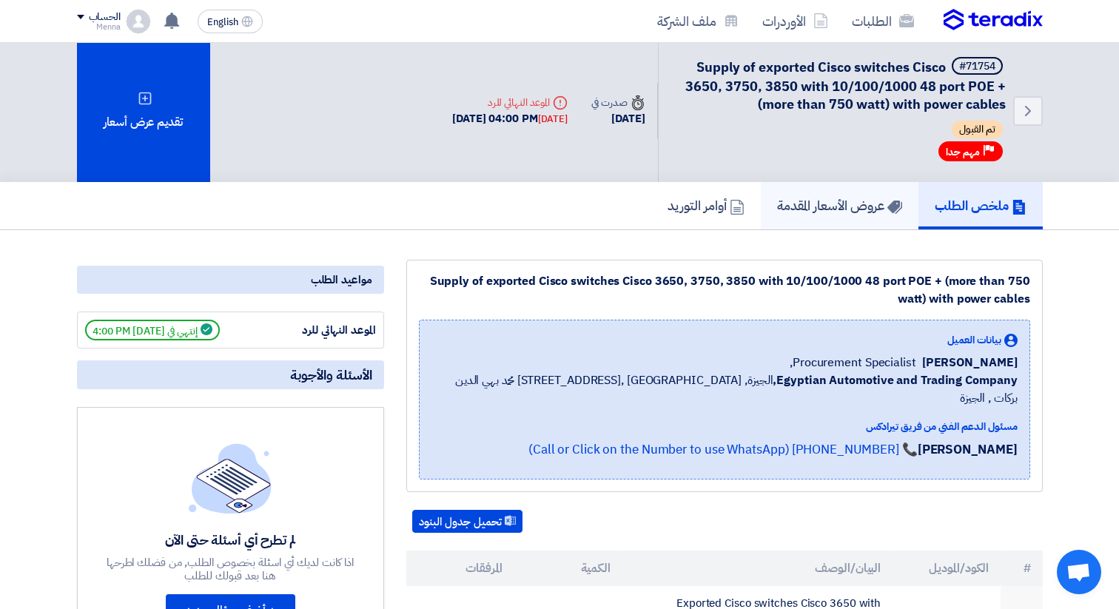
click at [823, 226] on link "عروض الأسعار المقدمة" at bounding box center [840, 205] width 158 height 47
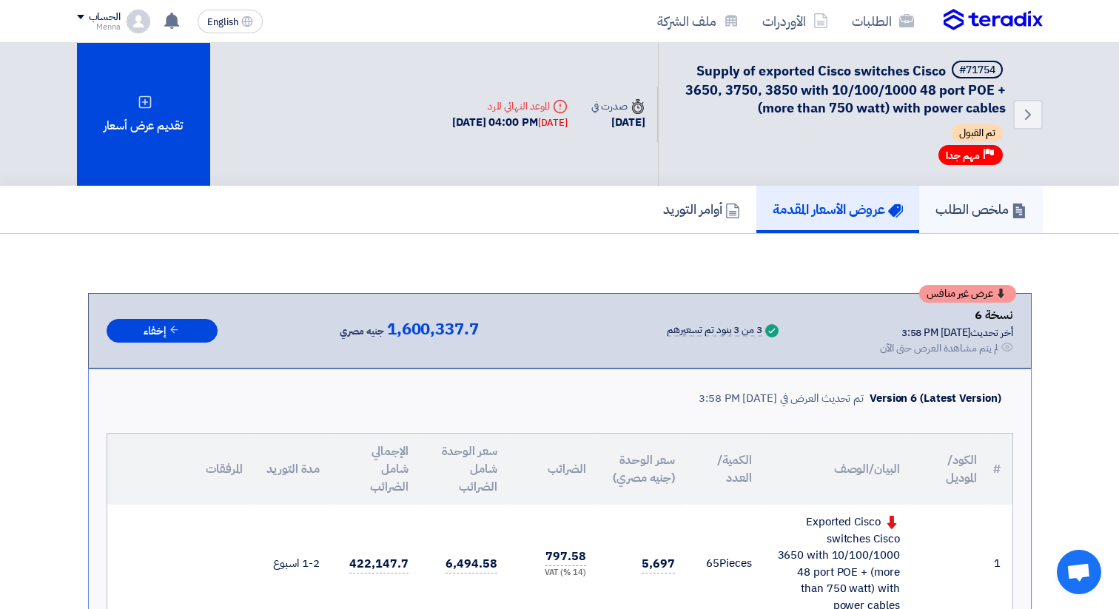
click at [967, 206] on h5 "ملخص الطلب" at bounding box center [980, 209] width 91 height 17
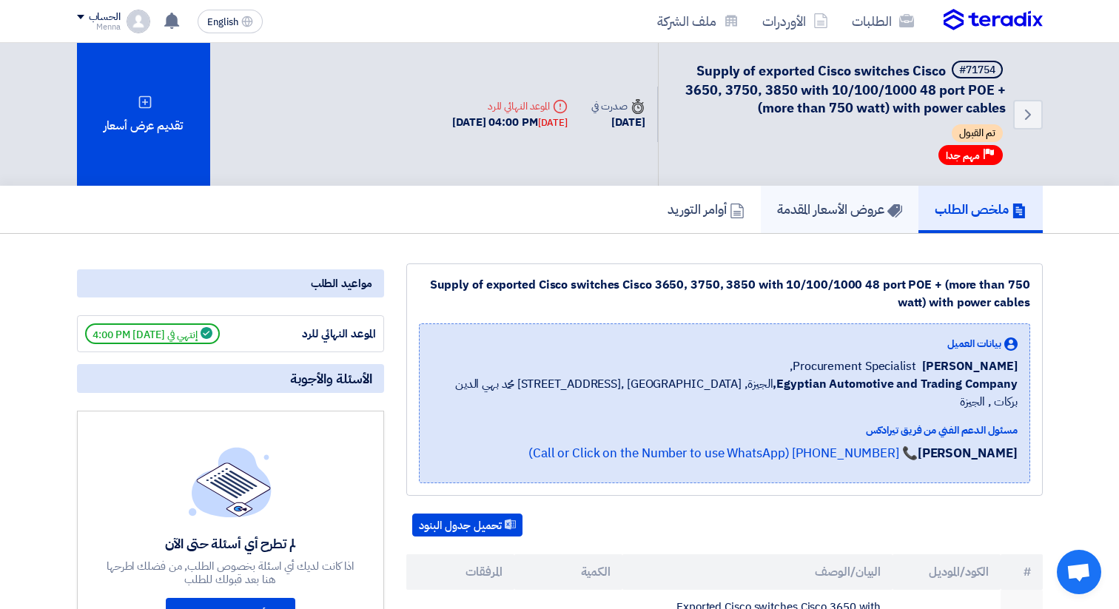
click at [843, 221] on link "عروض الأسعار المقدمة" at bounding box center [840, 209] width 158 height 47
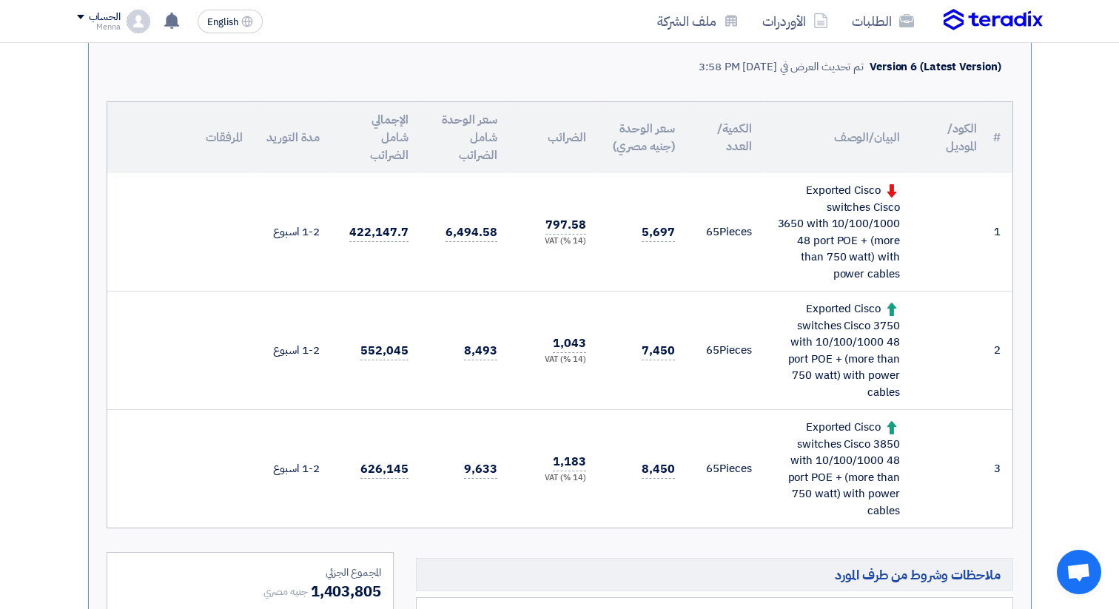
scroll to position [335, 0]
